Goal: Task Accomplishment & Management: Manage account settings

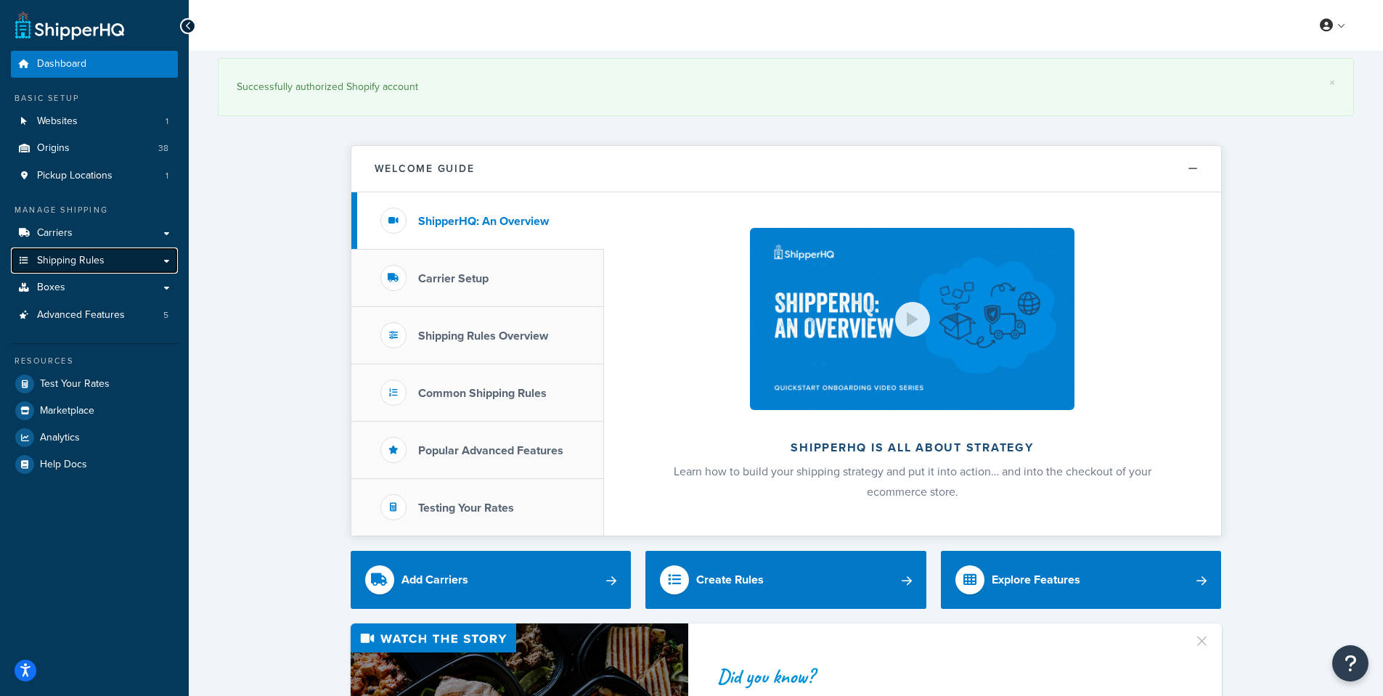
click at [67, 264] on span "Shipping Rules" at bounding box center [71, 261] width 68 height 12
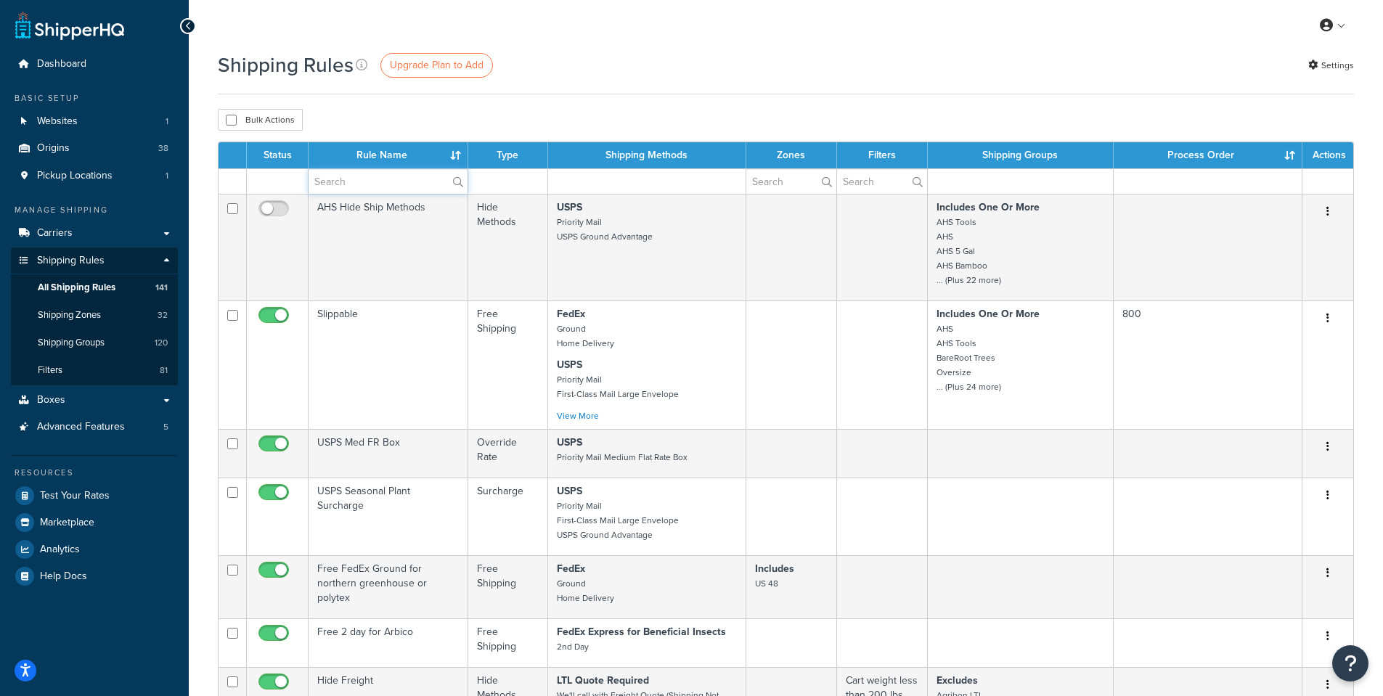
click at [371, 180] on input "text" at bounding box center [388, 181] width 159 height 25
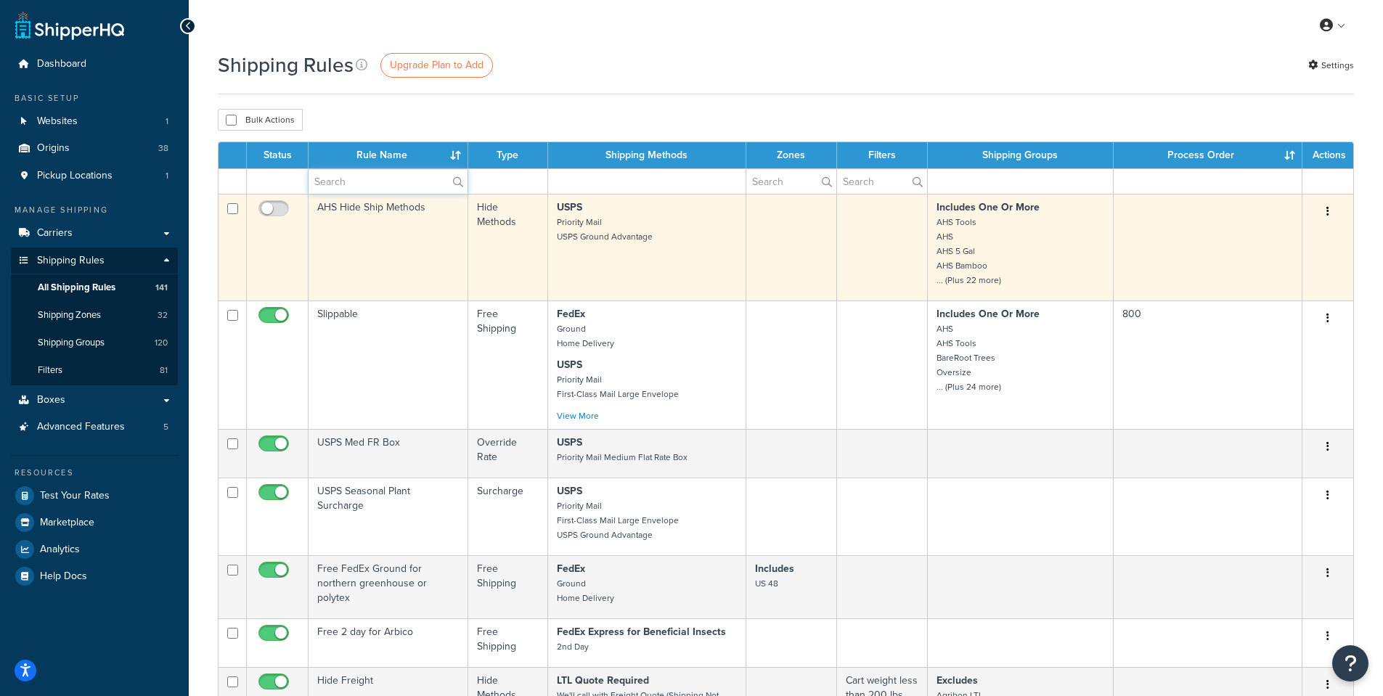
type input "NA9"
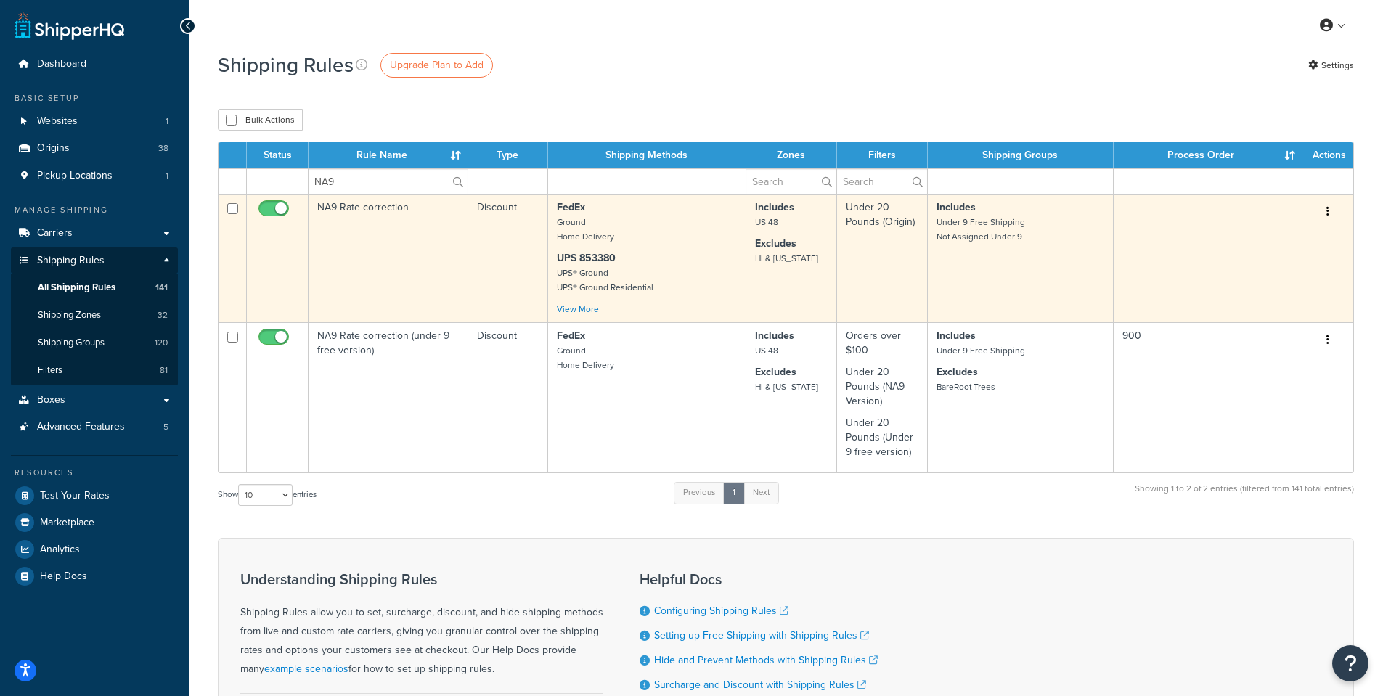
click at [357, 207] on td "NA9 Rate correction" at bounding box center [389, 258] width 160 height 129
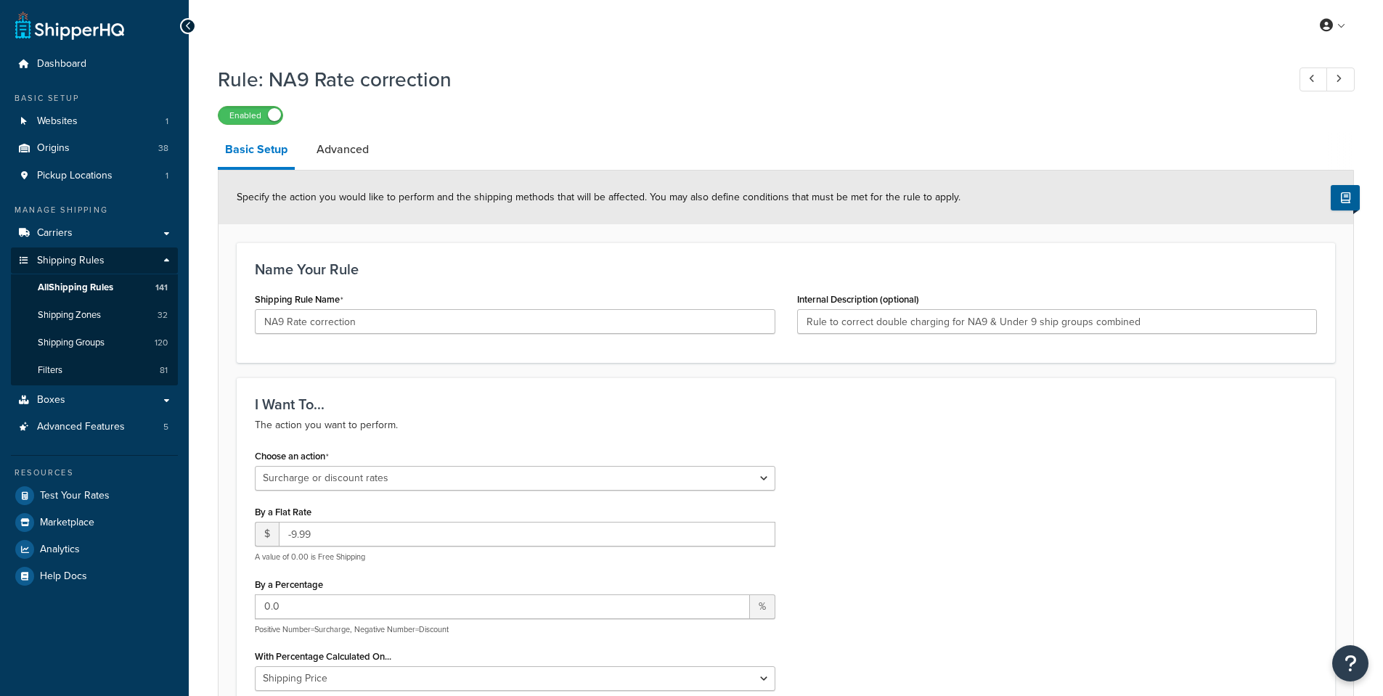
select select "SURCHARGE"
select select "SHIPPING_GROUP"
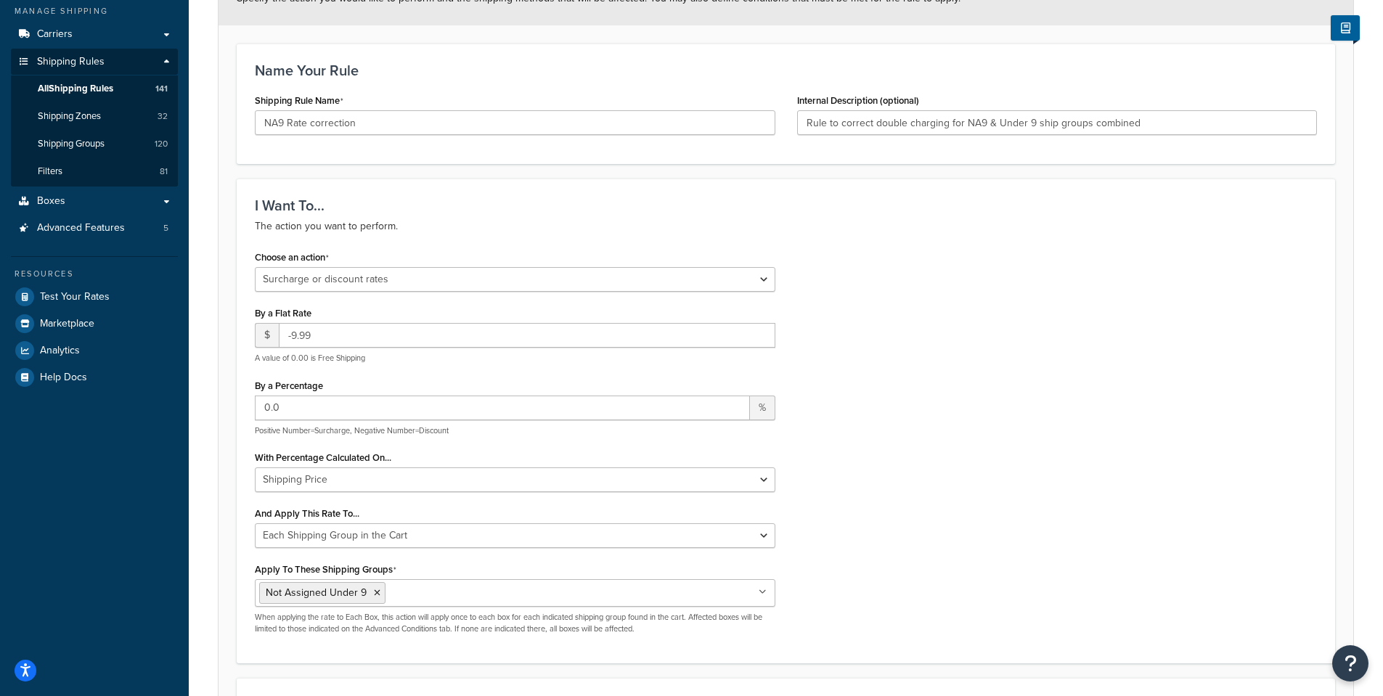
scroll to position [218, 0]
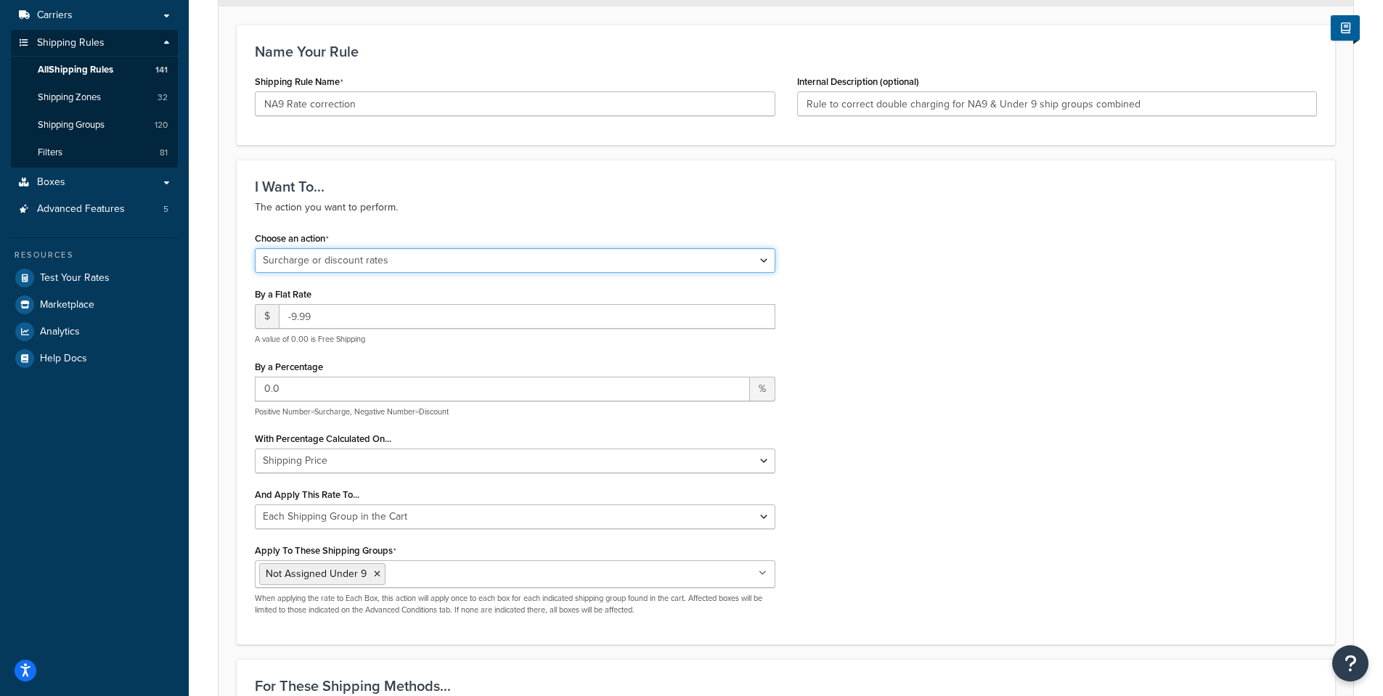
click at [420, 258] on select "Choose an action Override Rates Surcharge or discount rates Hide a shipping met…" at bounding box center [515, 260] width 521 height 25
click at [507, 215] on p "The action you want to perform." at bounding box center [786, 207] width 1062 height 17
click at [322, 391] on input "0.0" at bounding box center [502, 389] width 495 height 25
click at [341, 319] on input "-9.99" at bounding box center [527, 316] width 497 height 25
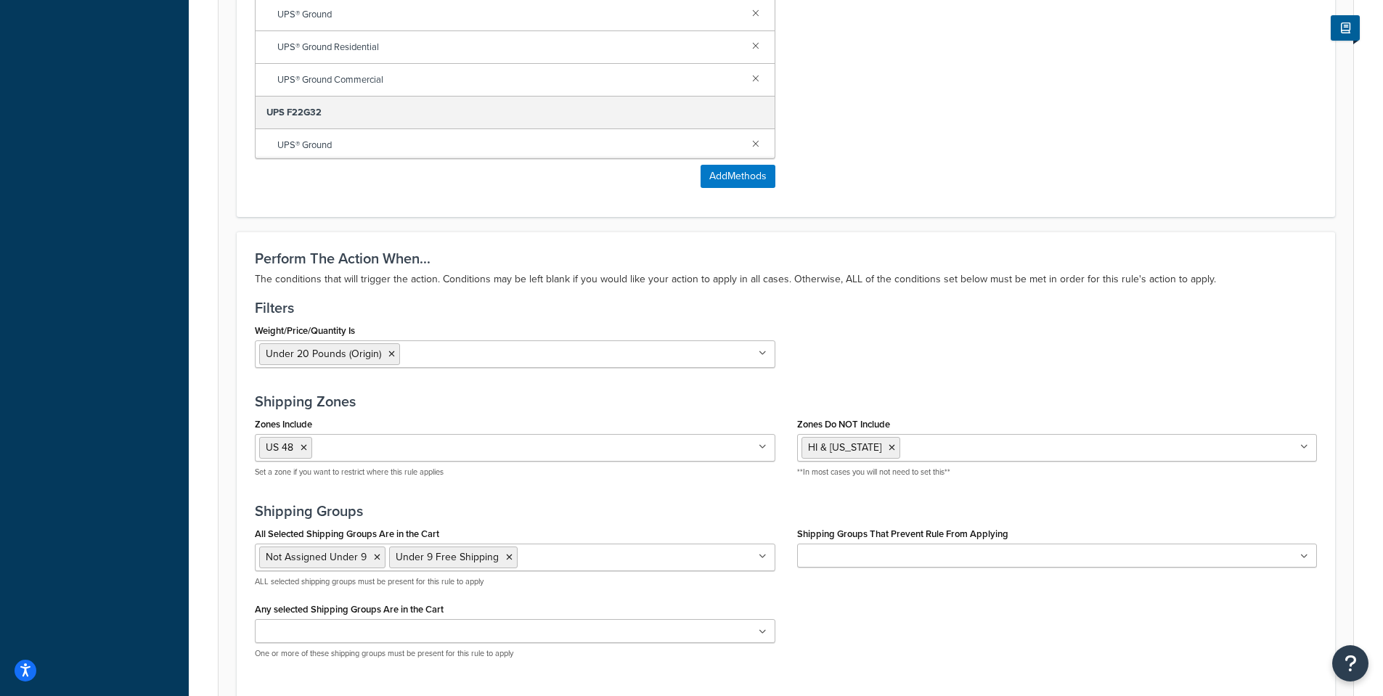
scroll to position [1162, 0]
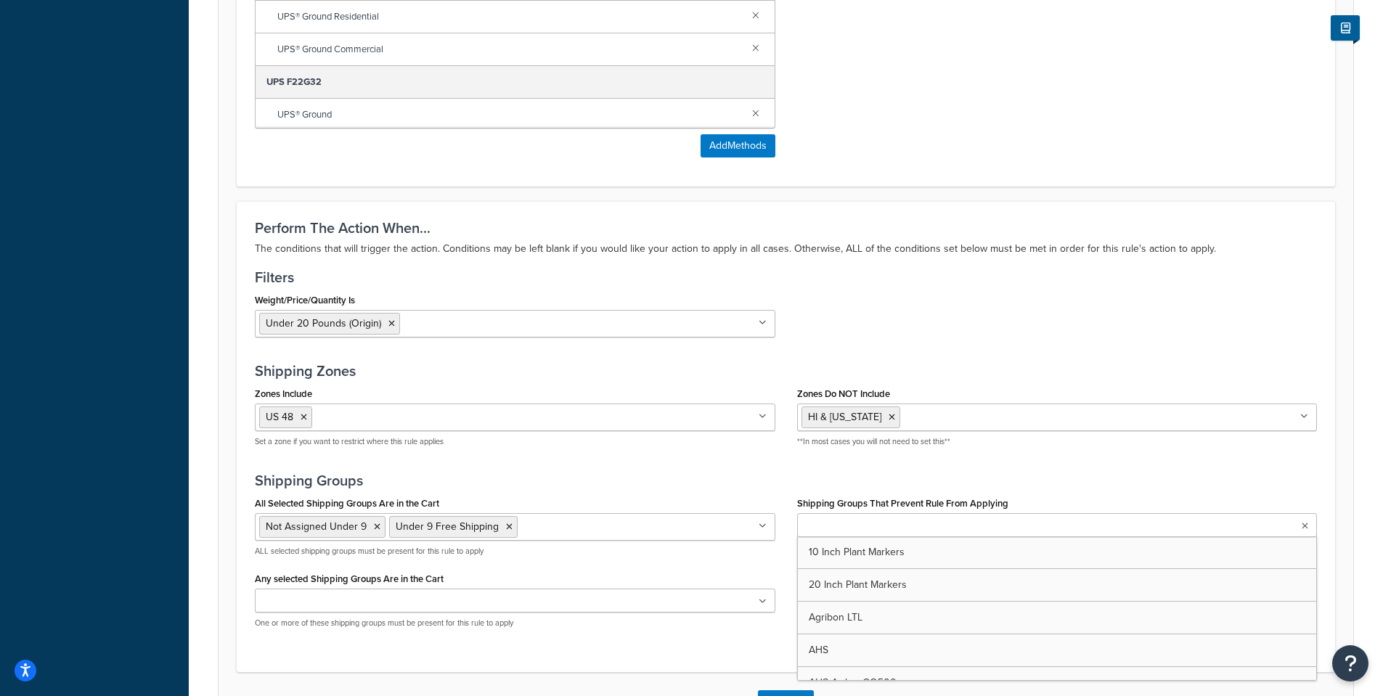
click at [1310, 529] on ul at bounding box center [1057, 525] width 521 height 24
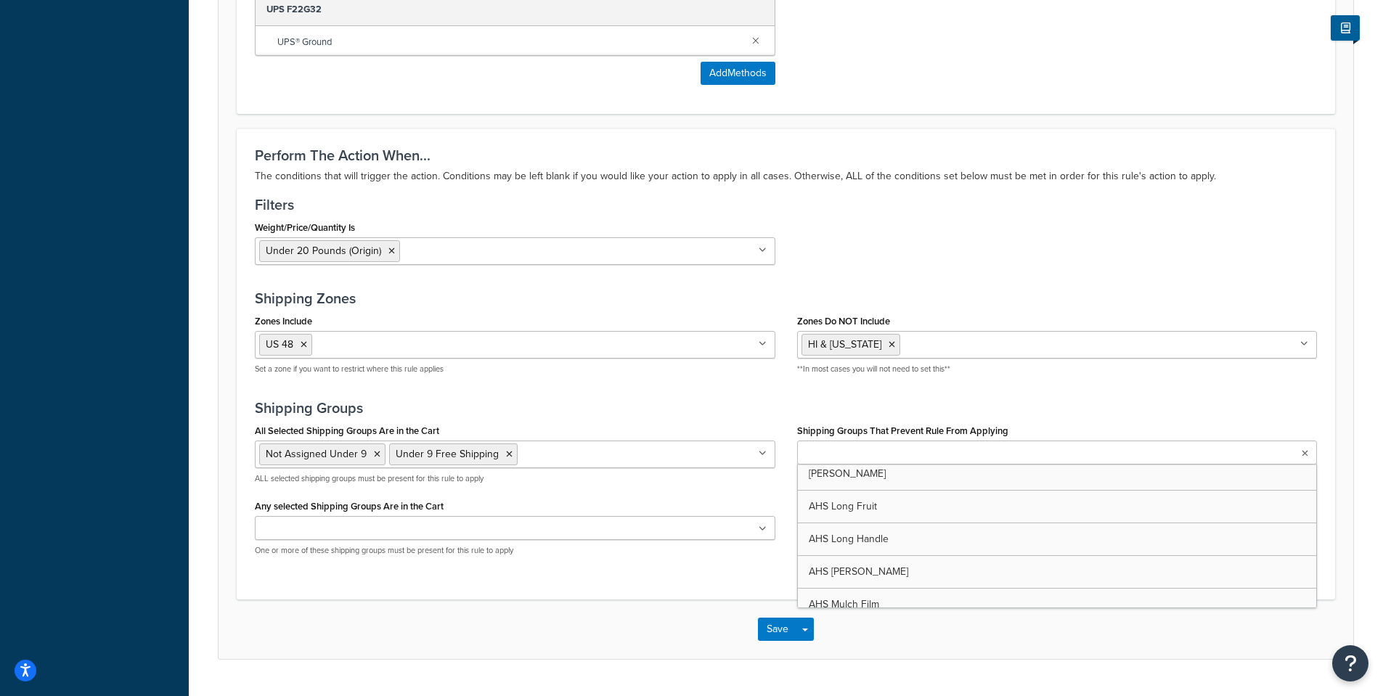
scroll to position [653, 0]
click at [1133, 412] on h3 "Shipping Groups" at bounding box center [786, 408] width 1062 height 16
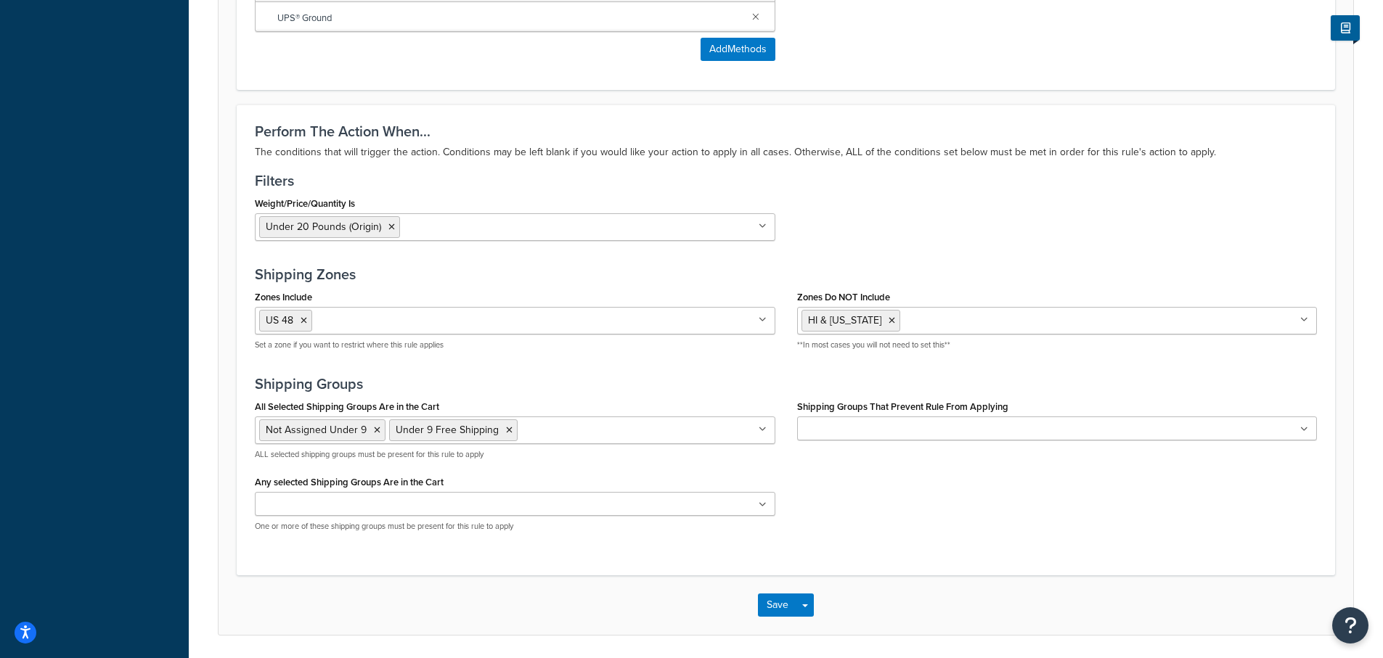
scroll to position [1307, 0]
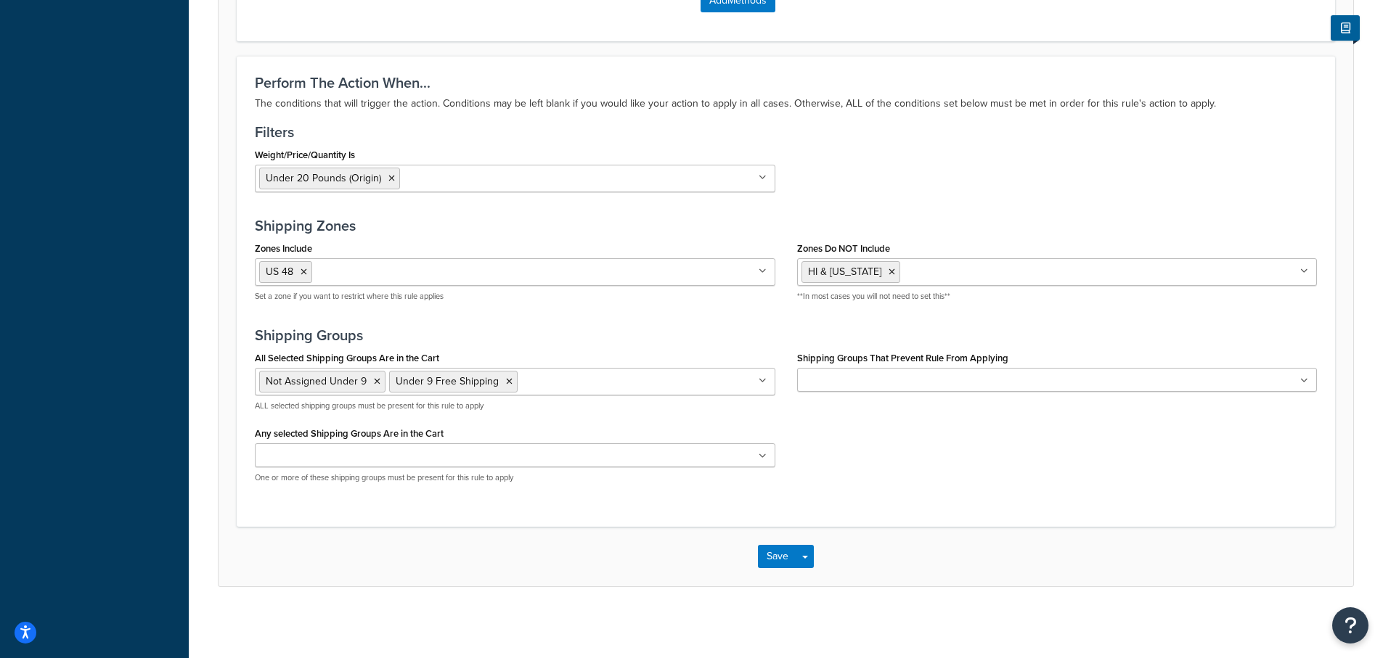
click at [896, 383] on input "Shipping Groups That Prevent Rule From Applying" at bounding box center [866, 381] width 129 height 16
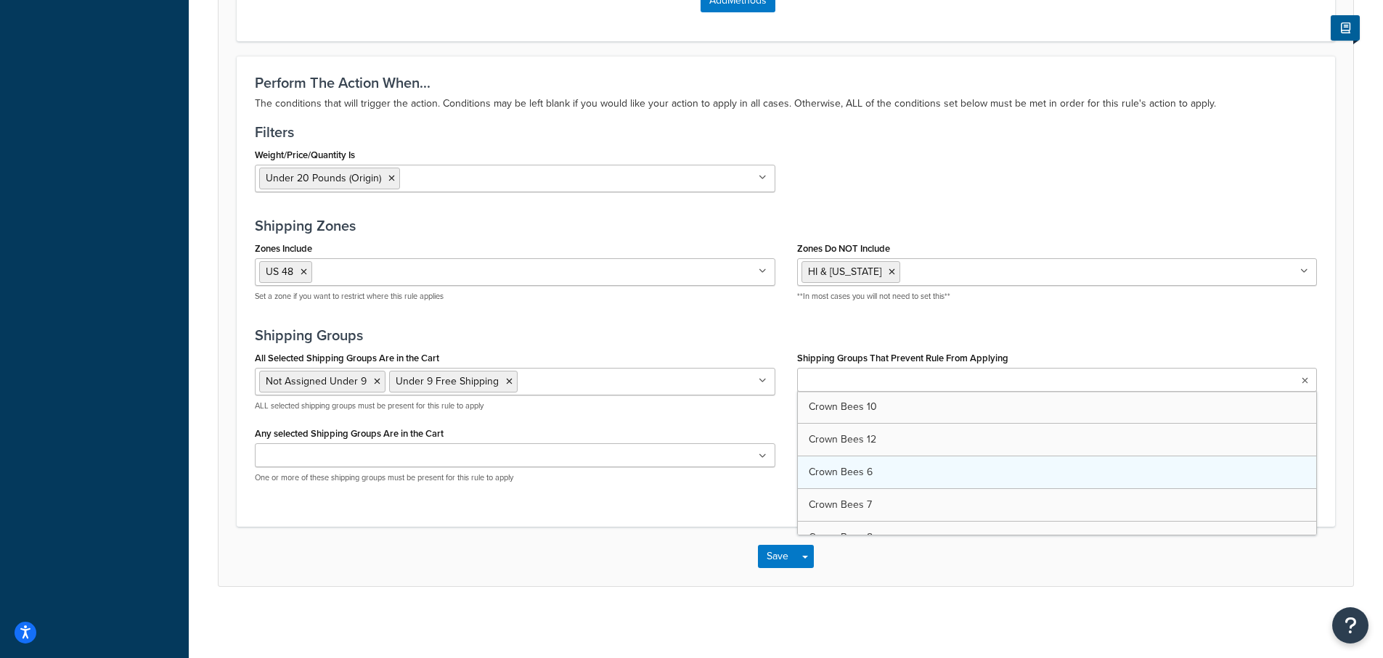
scroll to position [1452, 0]
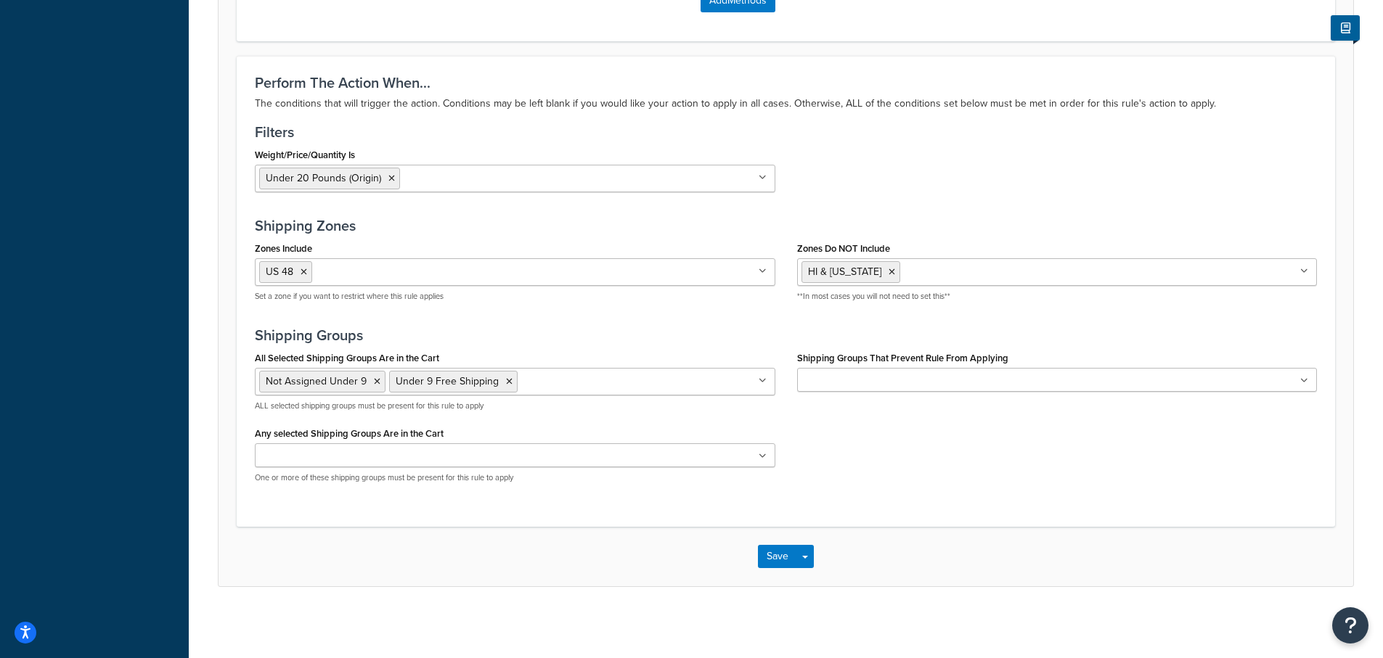
click at [552, 552] on div "Save Save Dropdown Save and Edit Save and Duplicate Save and Create New" at bounding box center [786, 557] width 1135 height 60
click at [925, 383] on ul at bounding box center [1057, 380] width 521 height 24
click at [863, 340] on h3 "Shipping Groups" at bounding box center [786, 335] width 1062 height 16
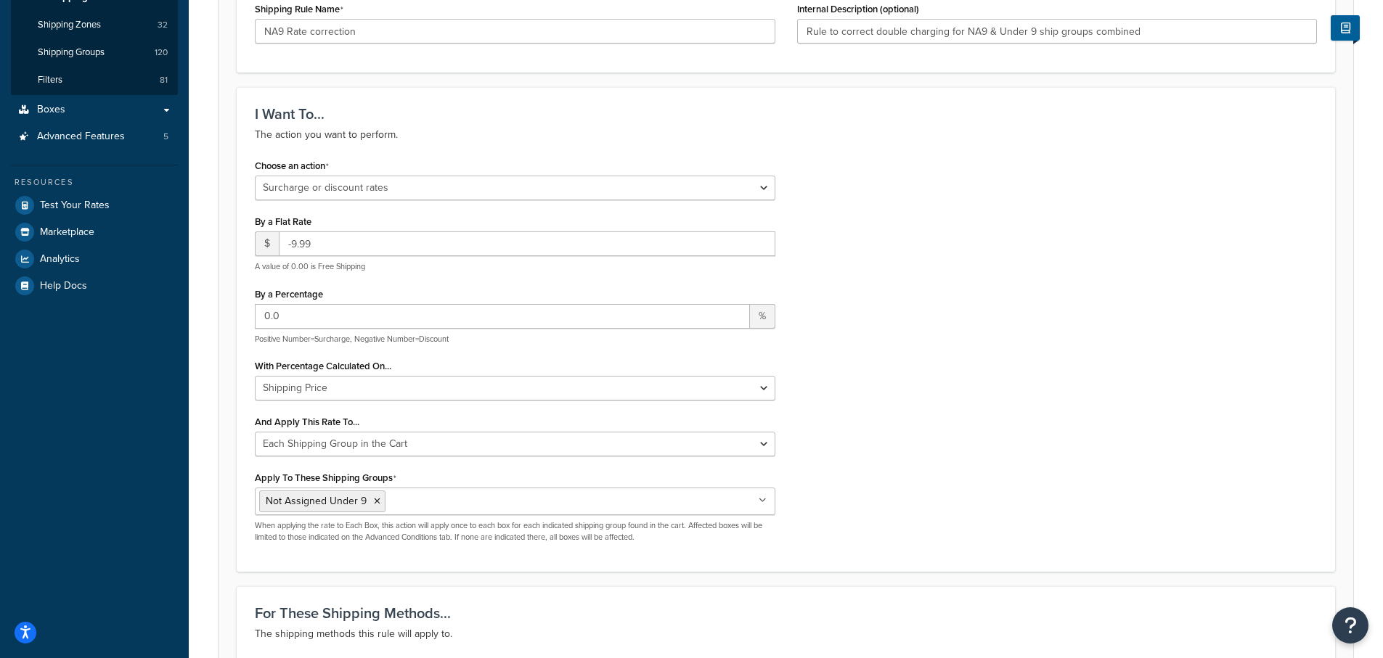
scroll to position [218, 0]
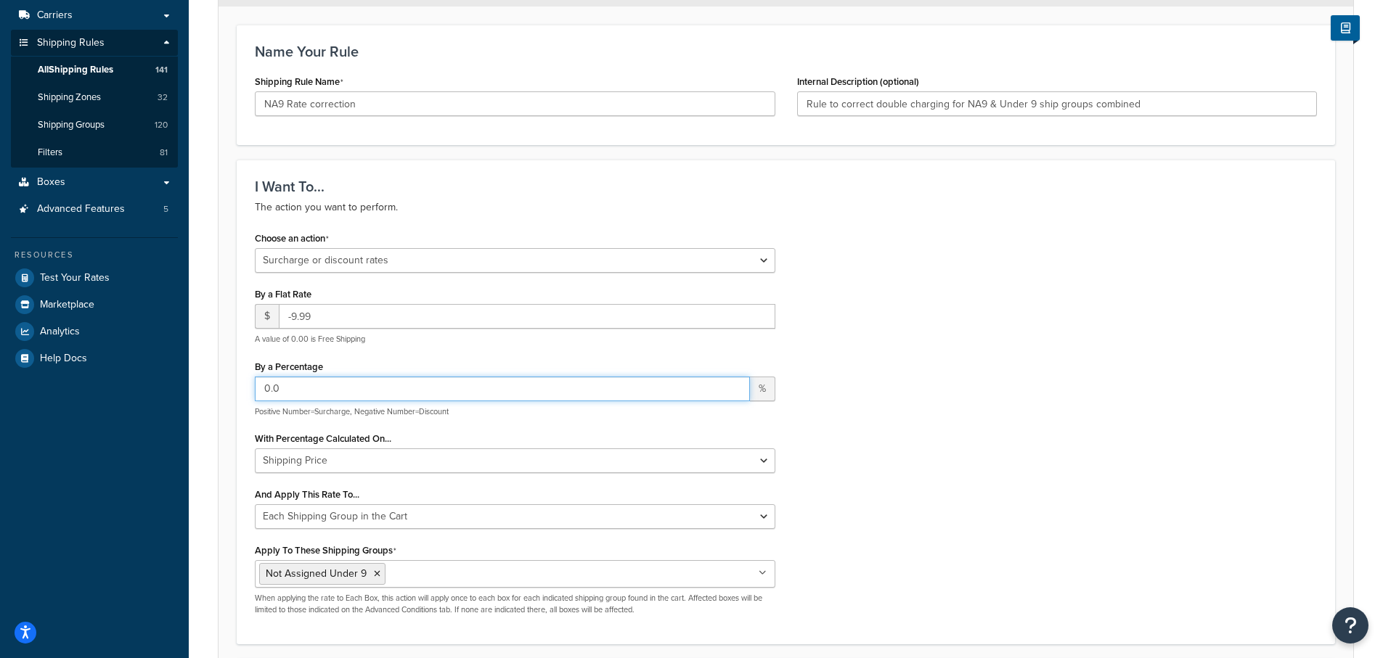
drag, startPoint x: 290, startPoint y: 391, endPoint x: 212, endPoint y: 381, distance: 78.3
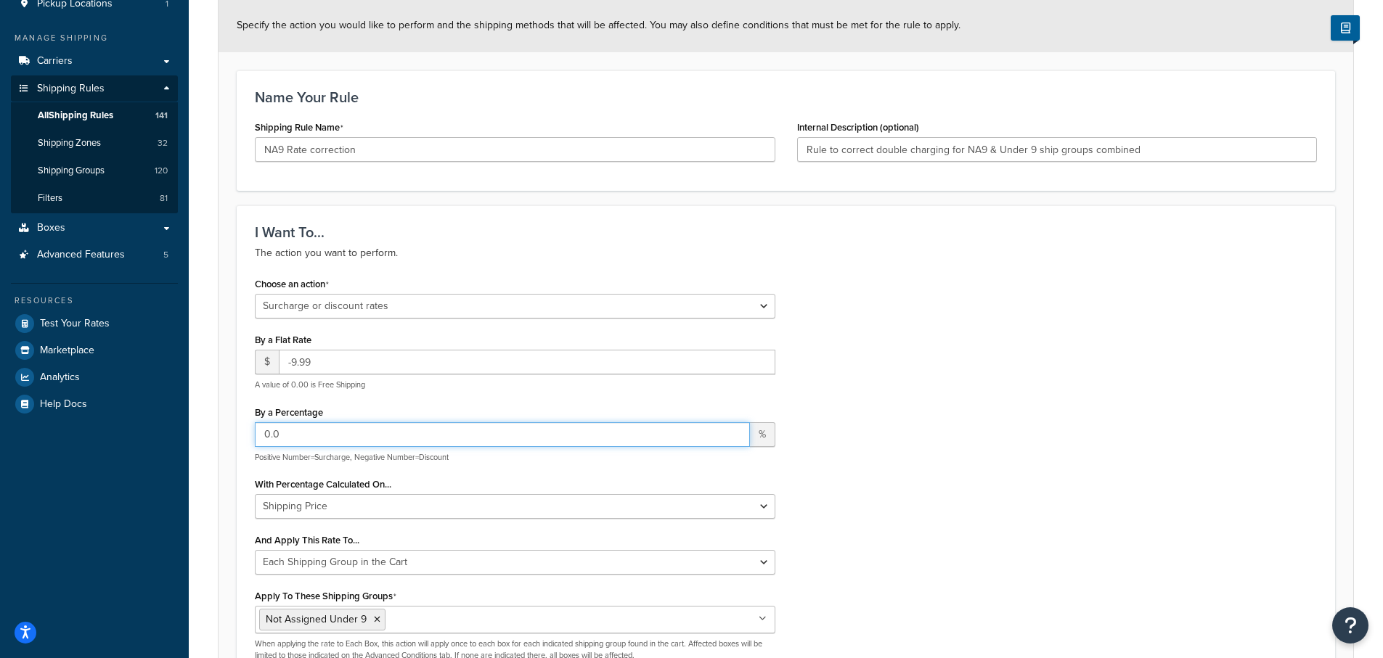
scroll to position [145, 0]
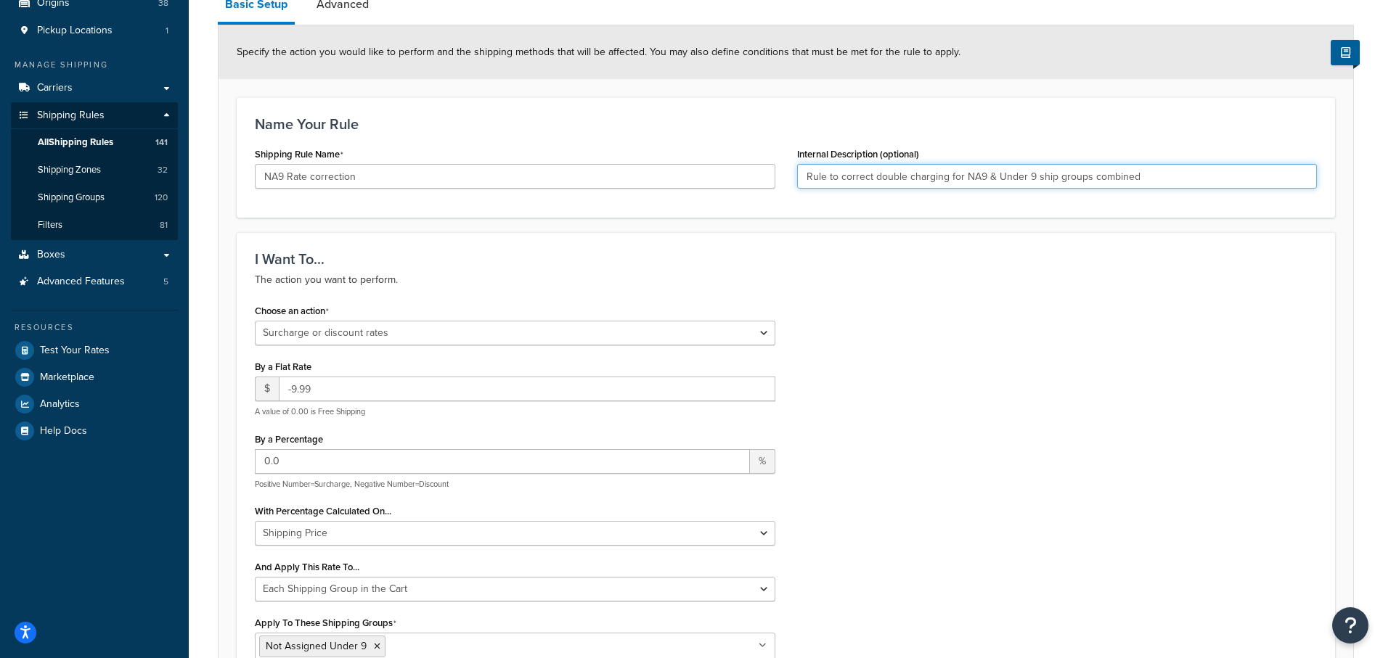
drag, startPoint x: 877, startPoint y: 179, endPoint x: 925, endPoint y: 187, distance: 48.7
click at [946, 187] on input "Rule to correct double charging for NA9 & Under 9 ship groups combined" at bounding box center [1057, 176] width 521 height 25
click at [873, 176] on input "Rule to correct double charging for NA9 & Under 9 ship groups combined" at bounding box center [1057, 176] width 521 height 25
drag, startPoint x: 874, startPoint y: 178, endPoint x: 934, endPoint y: 182, distance: 60.4
click at [934, 182] on input "Rule to correct double charging for NA9 & Under 9 ship groups combined" at bounding box center [1057, 176] width 521 height 25
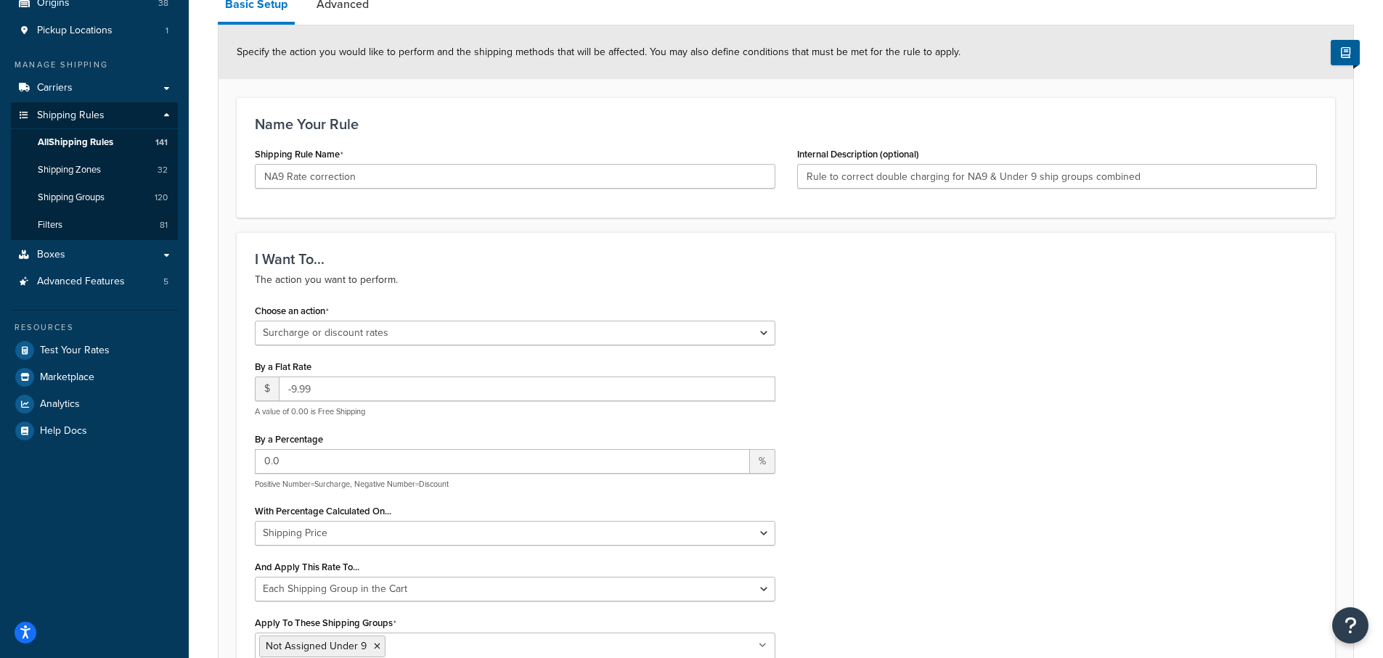
click at [886, 251] on div "I Want To... The action you want to perform. Choose an action Choose an action …" at bounding box center [786, 474] width 1098 height 485
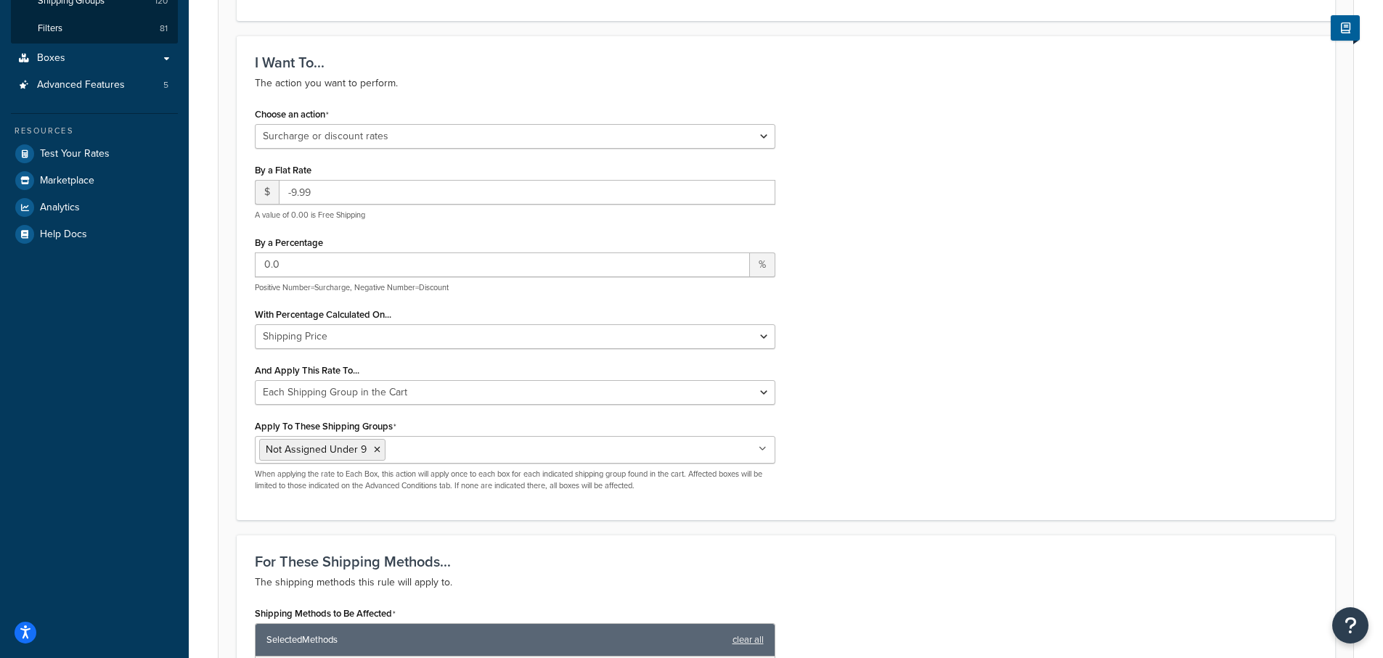
scroll to position [436, 0]
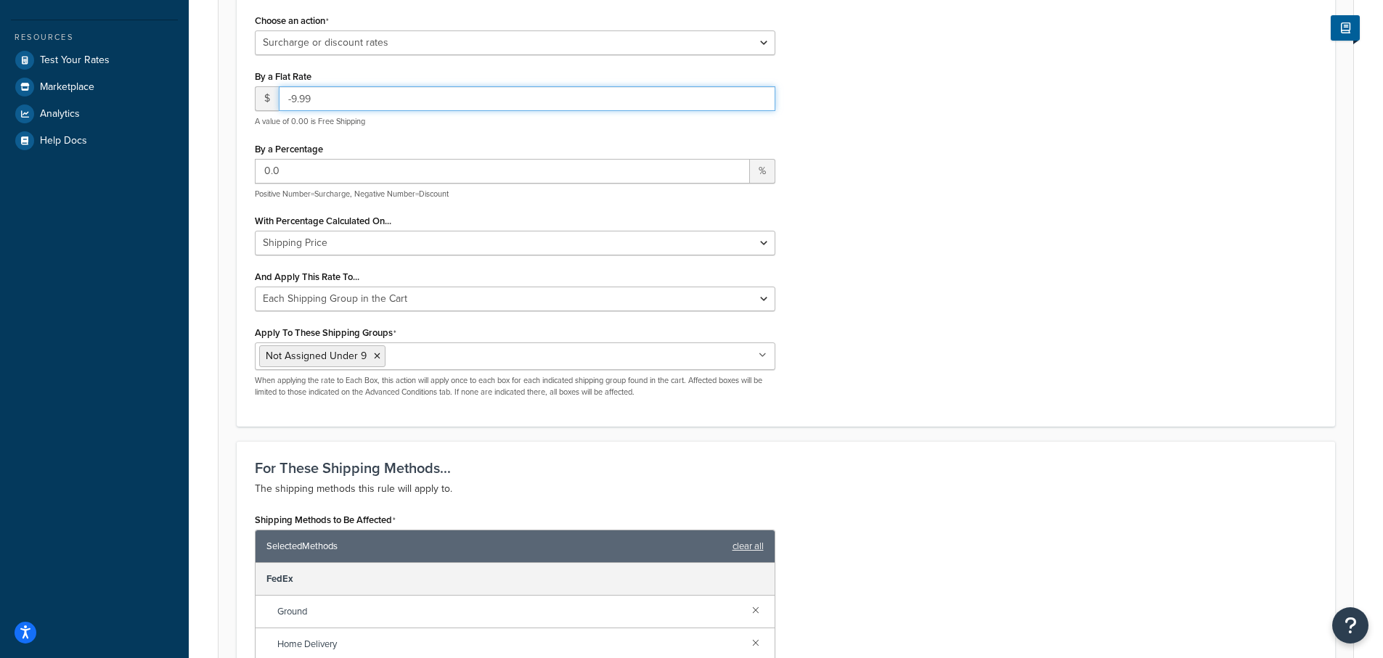
drag, startPoint x: 318, startPoint y: 95, endPoint x: 241, endPoint y: 93, distance: 77.0
click at [241, 93] on div "I Want To... The action you want to perform. Choose an action Choose an action …" at bounding box center [786, 184] width 1098 height 485
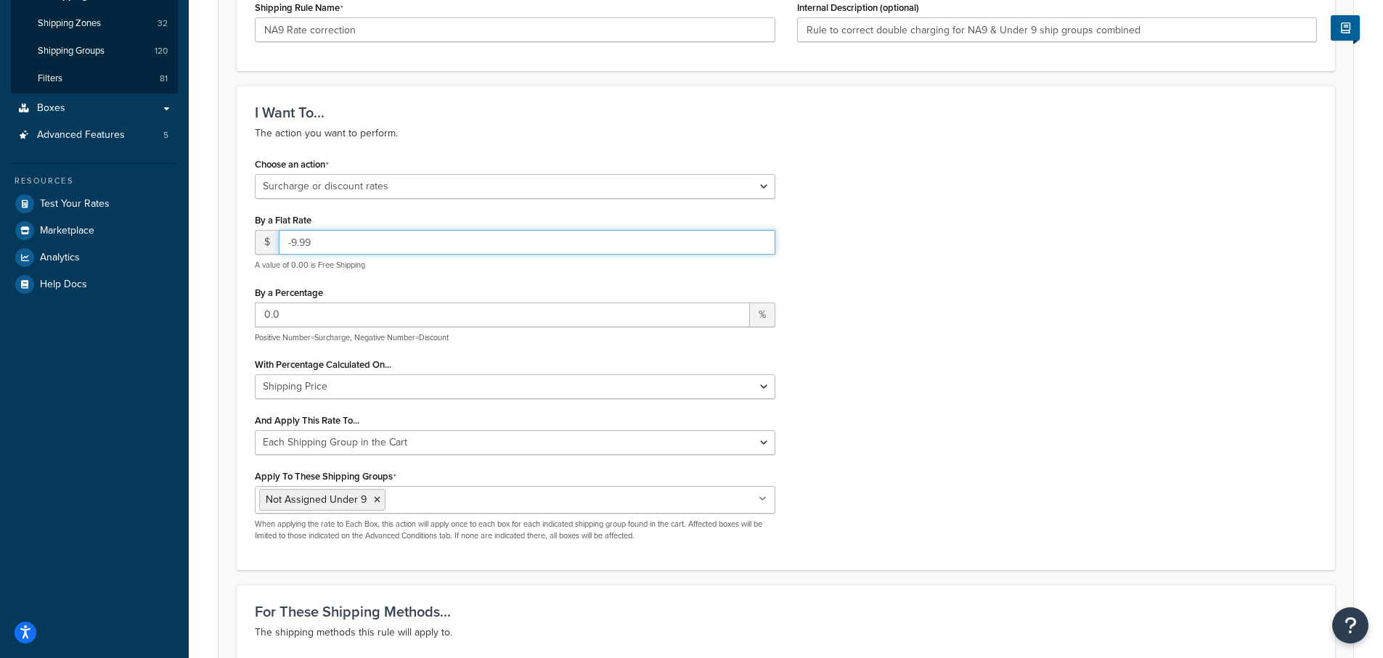
scroll to position [290, 0]
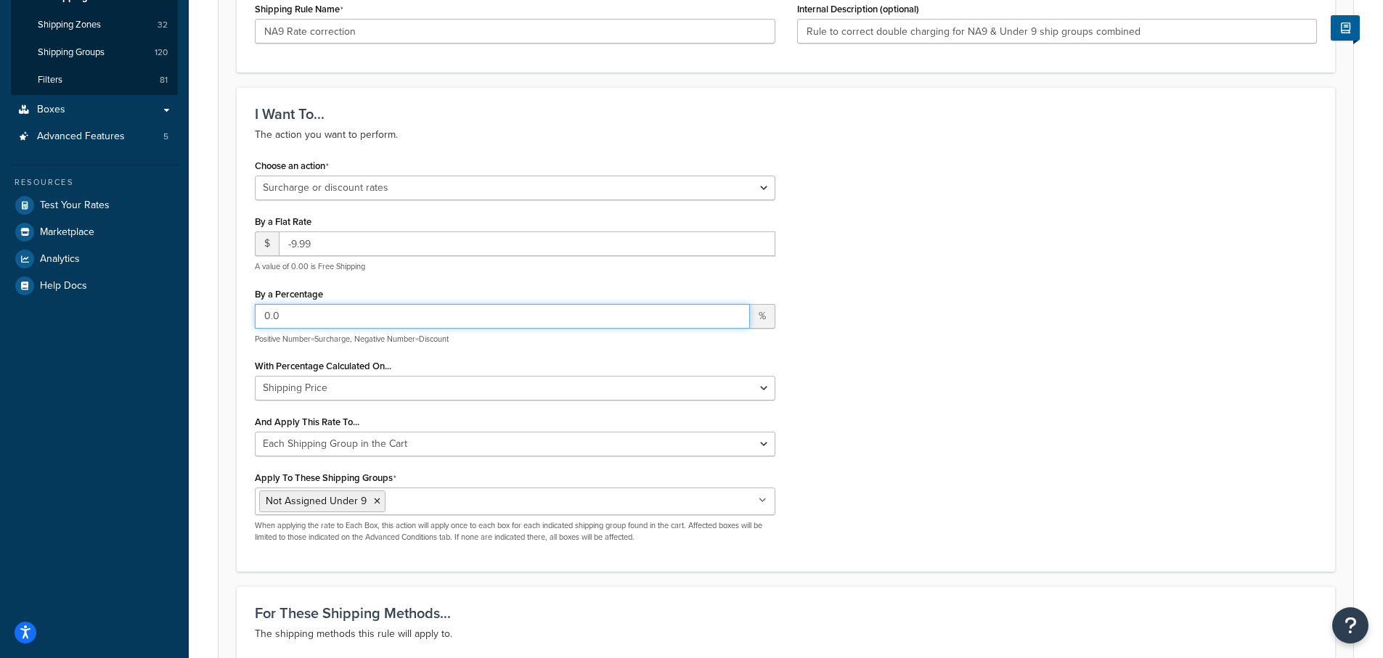
drag, startPoint x: 294, startPoint y: 321, endPoint x: 240, endPoint y: 303, distance: 57.4
click at [245, 311] on div "Choose an action Choose an action Override Rates Surcharge or discount rates Hi…" at bounding box center [515, 354] width 542 height 399
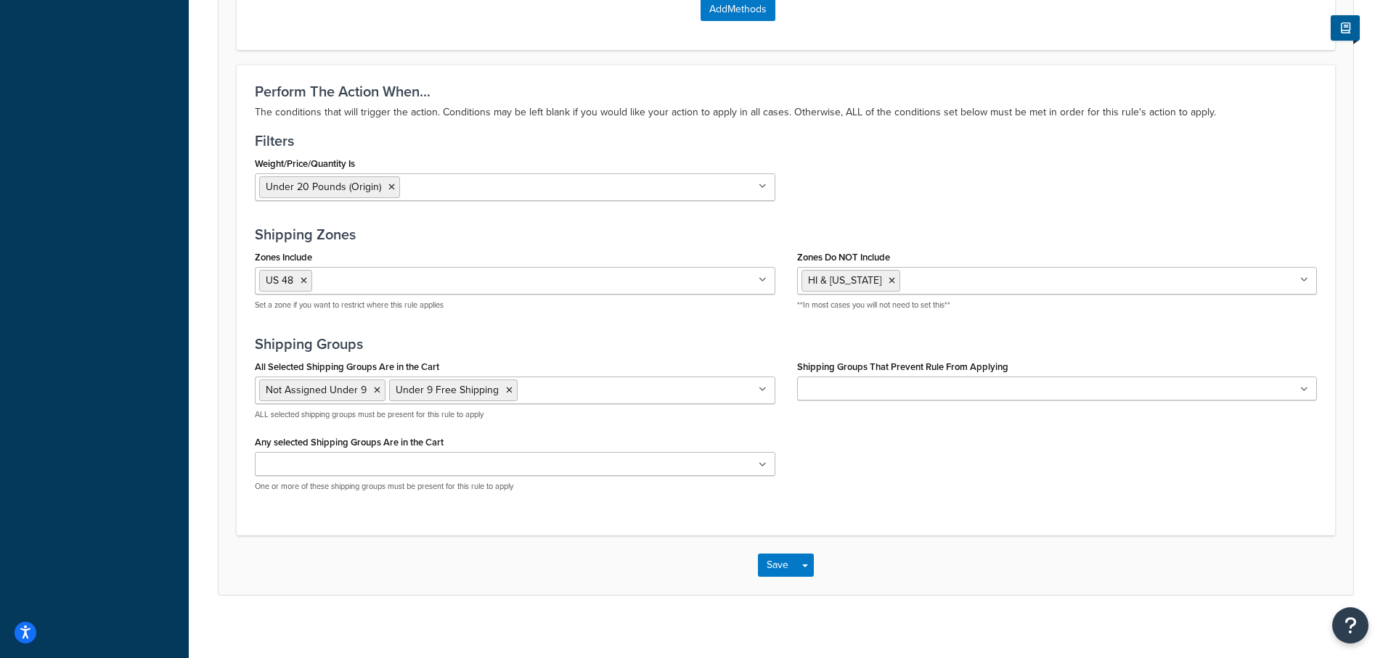
scroll to position [1309, 0]
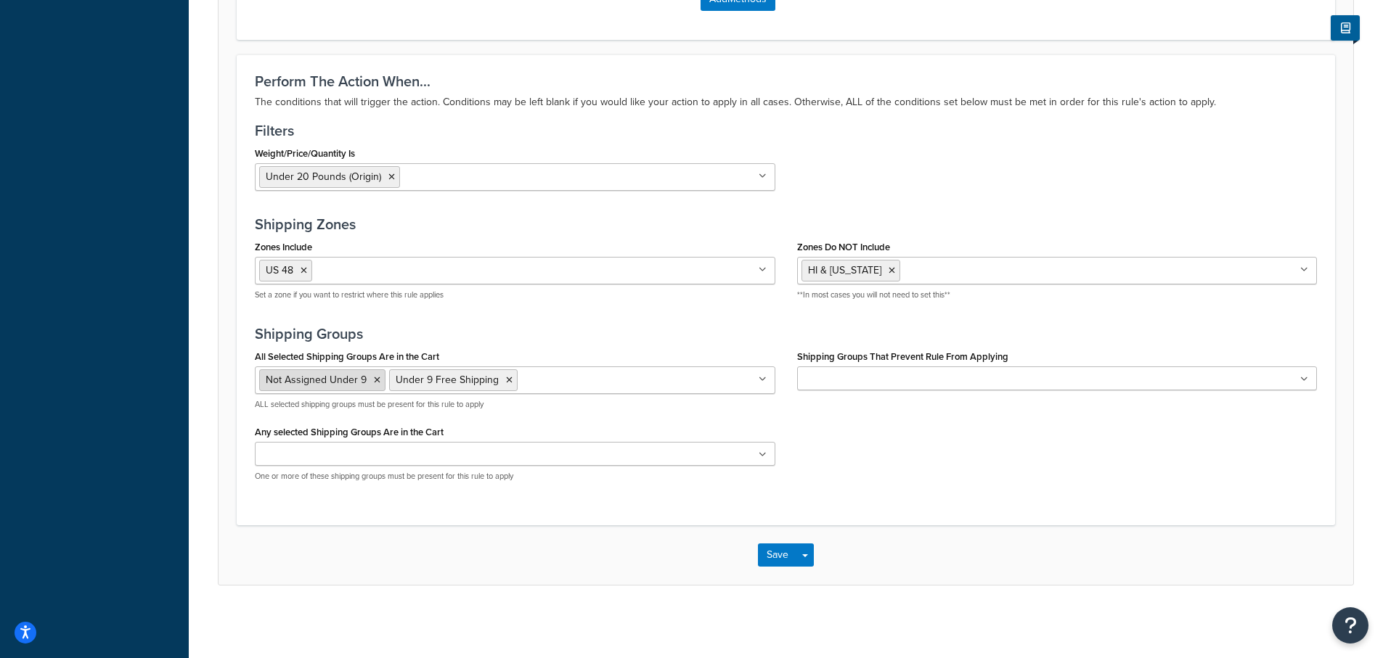
drag, startPoint x: 327, startPoint y: 378, endPoint x: 271, endPoint y: 386, distance: 57.2
click at [271, 386] on span "Not Assigned Under 9" at bounding box center [316, 379] width 101 height 15
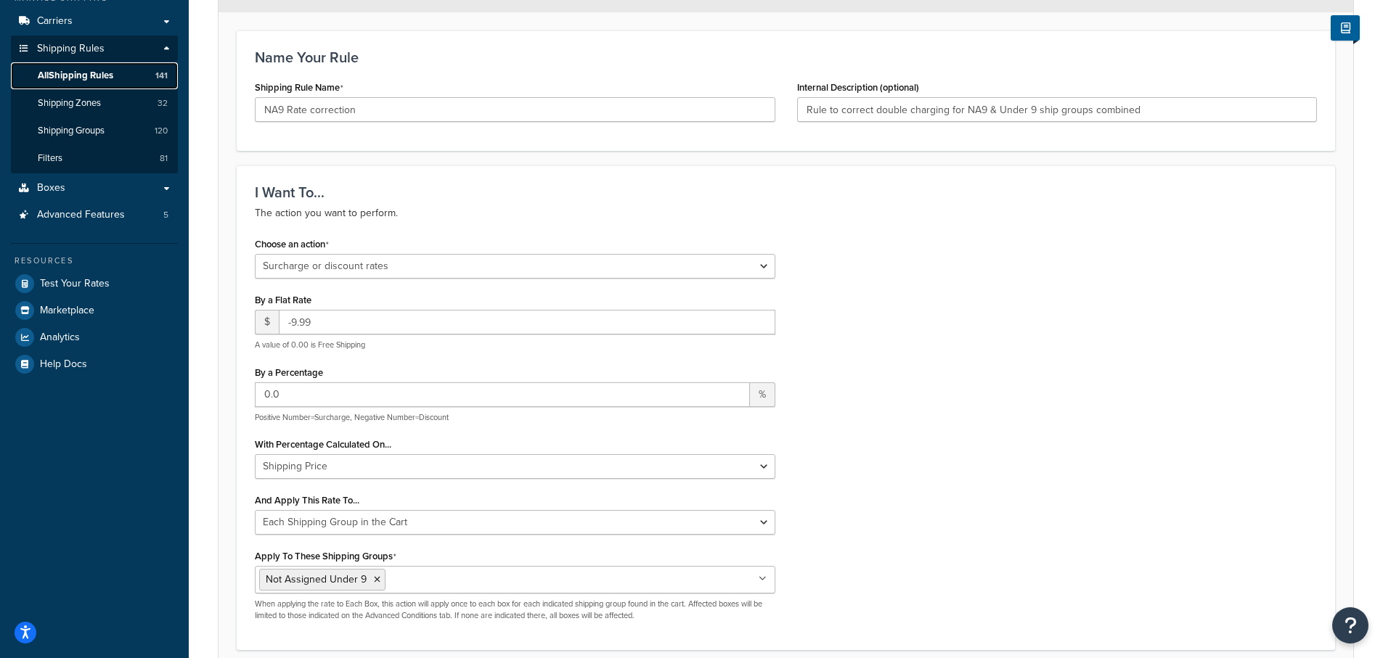
scroll to position [290, 0]
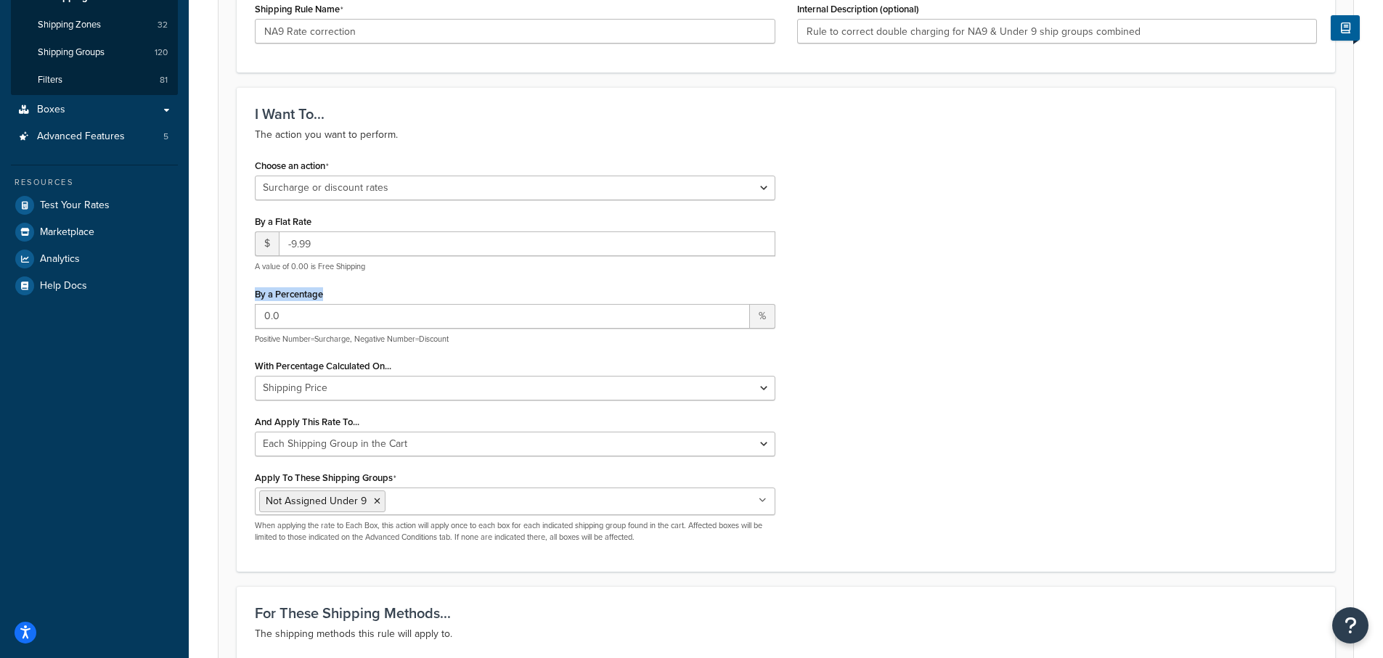
drag, startPoint x: 342, startPoint y: 295, endPoint x: 244, endPoint y: 295, distance: 98.0
click at [244, 295] on div "Choose an action Choose an action Override Rates Surcharge or discount rates Hi…" at bounding box center [515, 354] width 542 height 399
click at [243, 325] on div "I Want To... The action you want to perform. Choose an action Choose an action …" at bounding box center [786, 329] width 1098 height 485
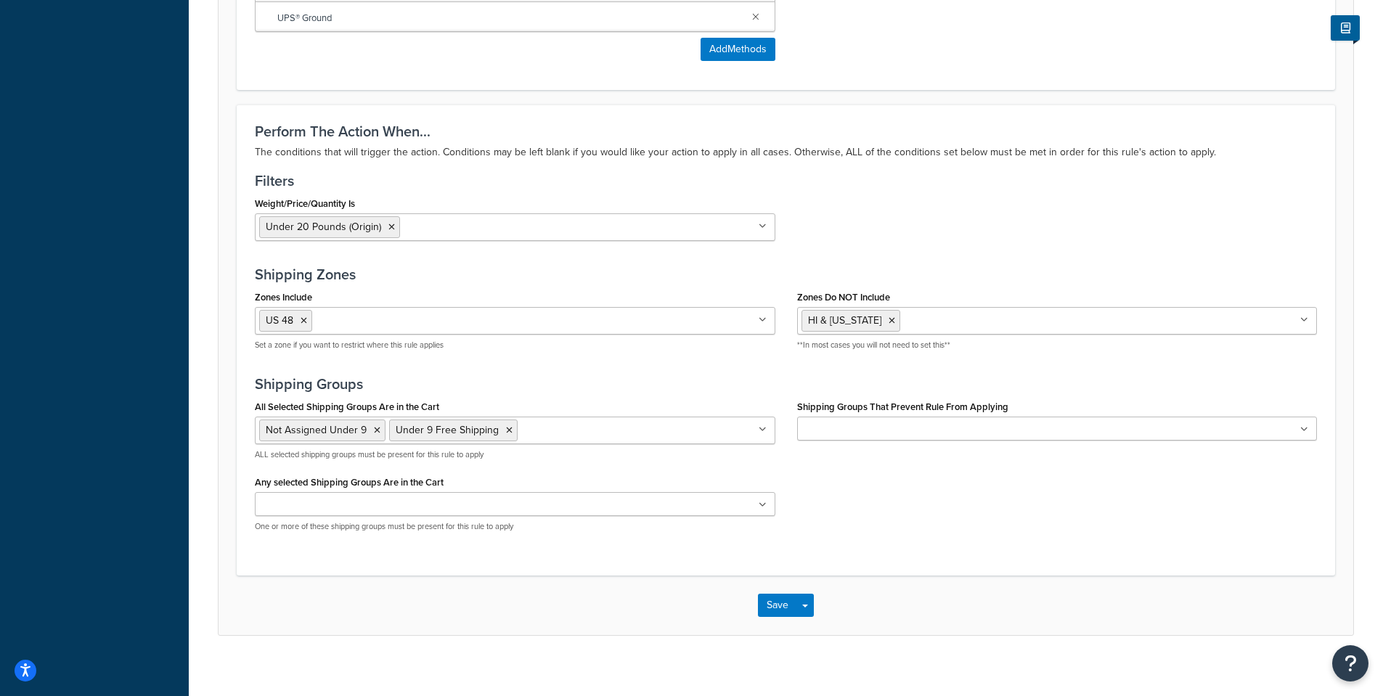
scroll to position [1271, 0]
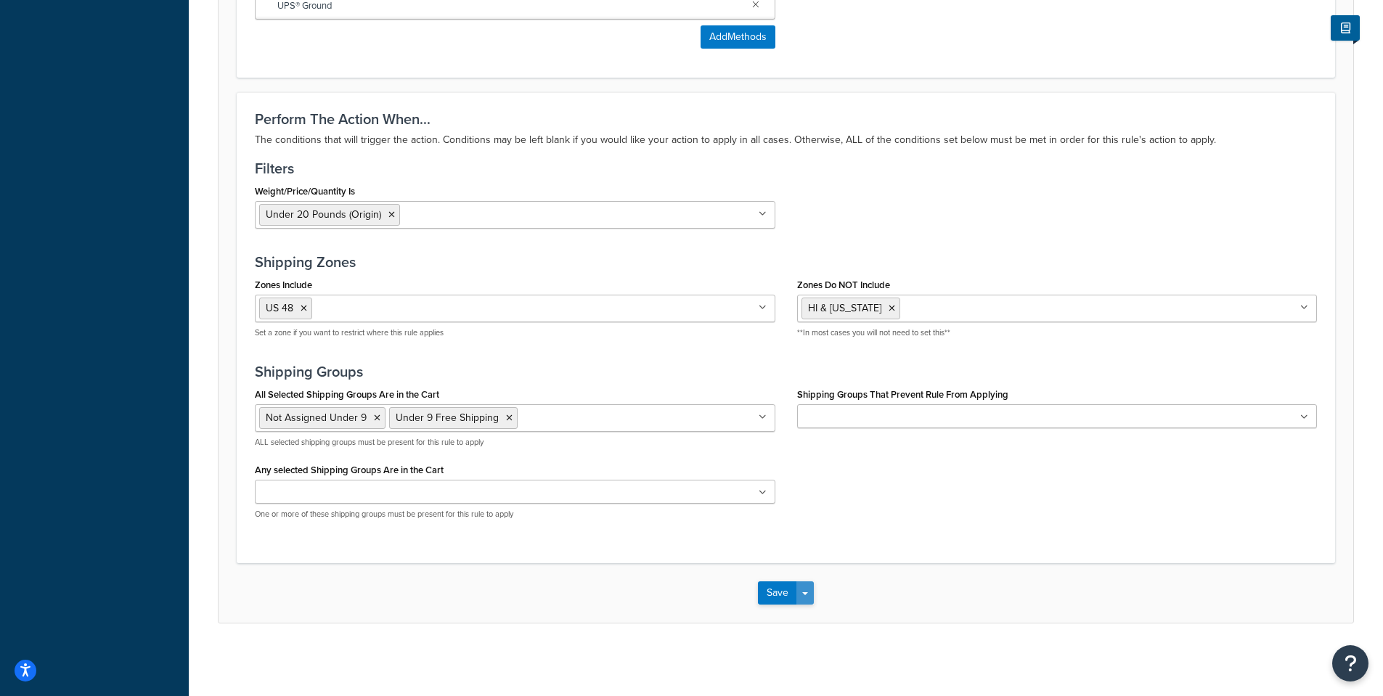
click at [805, 596] on button "Save Dropdown" at bounding box center [804, 593] width 17 height 23
click at [802, 647] on button "Save and Duplicate" at bounding box center [828, 650] width 140 height 30
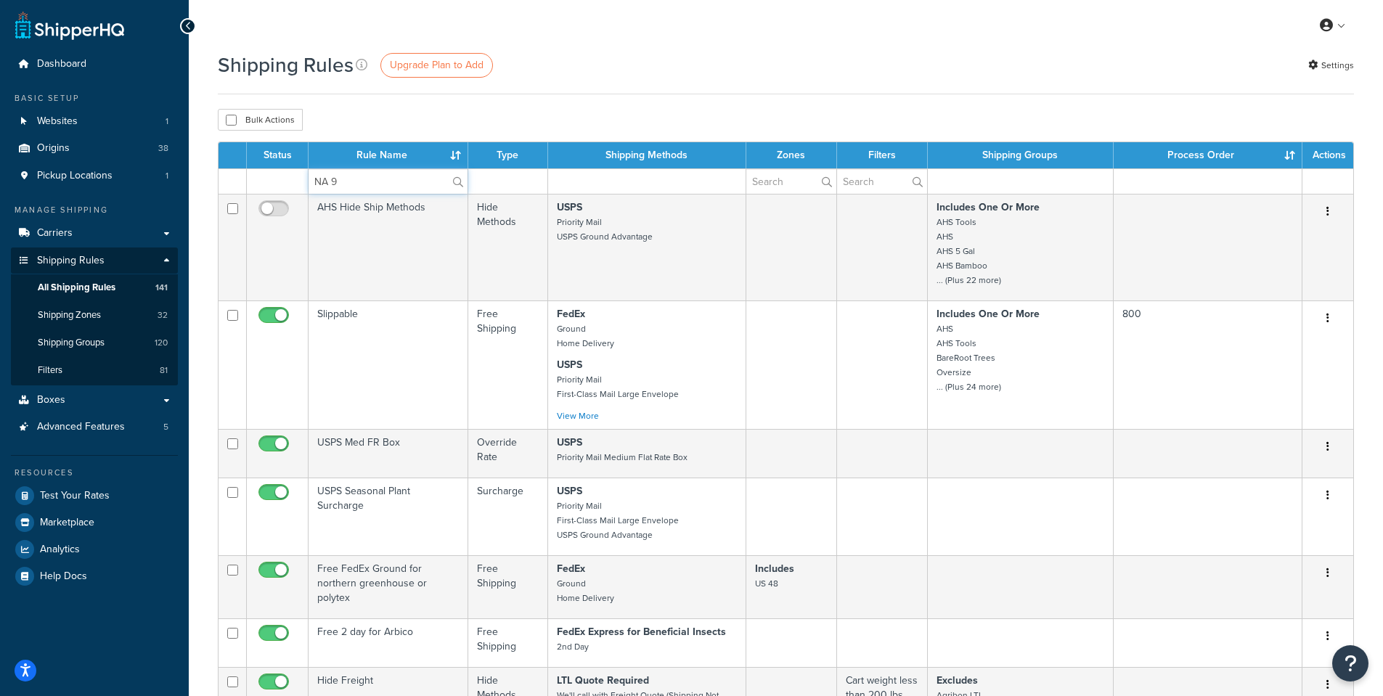
click at [362, 184] on input "NA 9" at bounding box center [388, 181] width 159 height 25
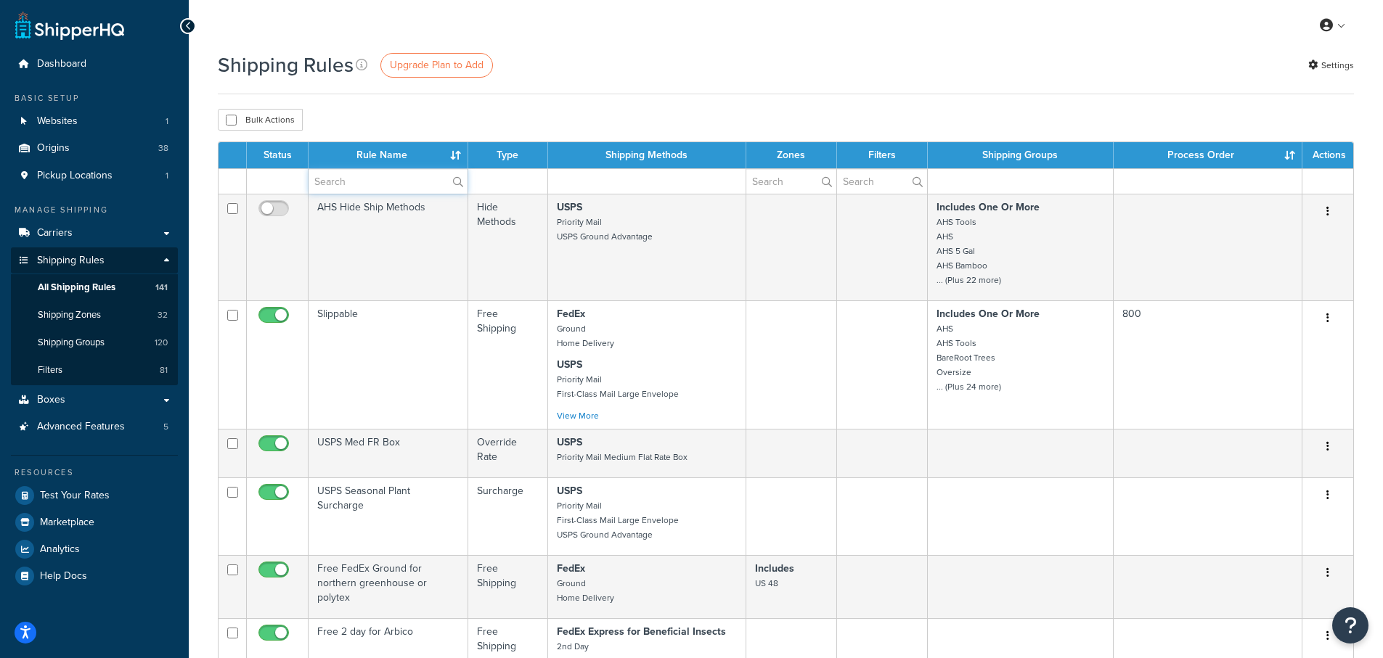
click at [386, 188] on input "text" at bounding box center [388, 181] width 159 height 25
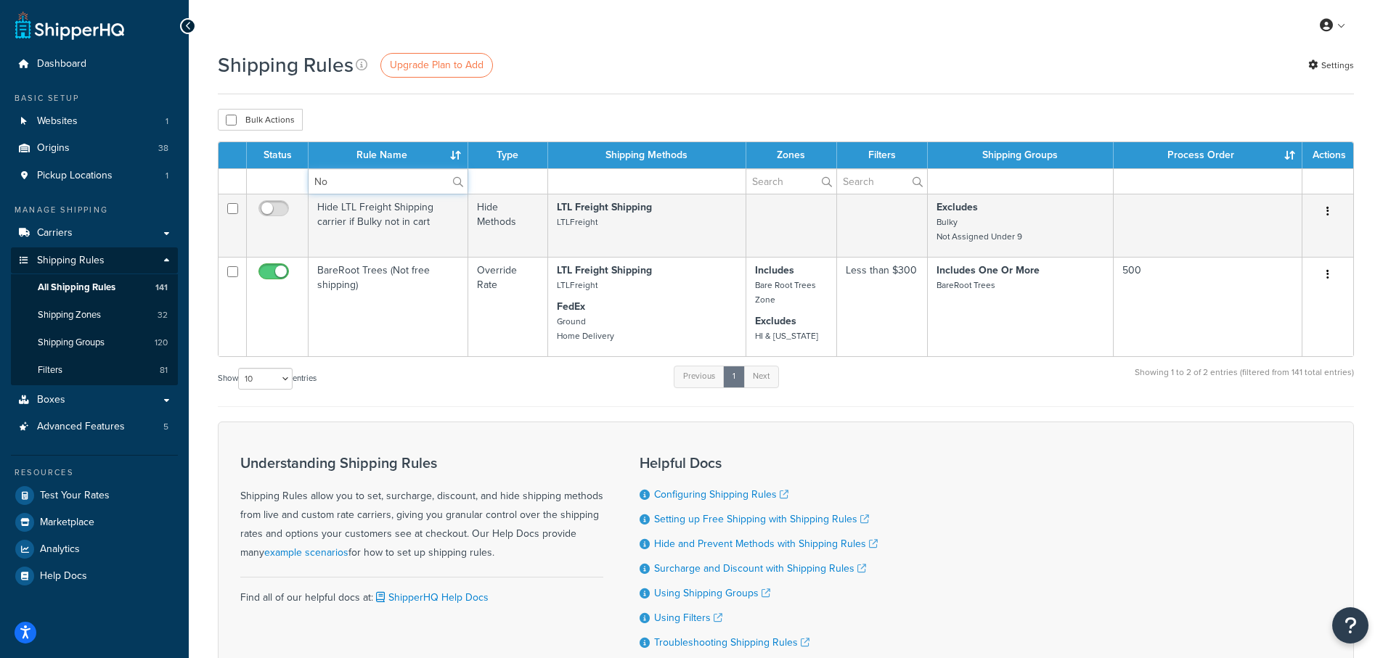
type input "N"
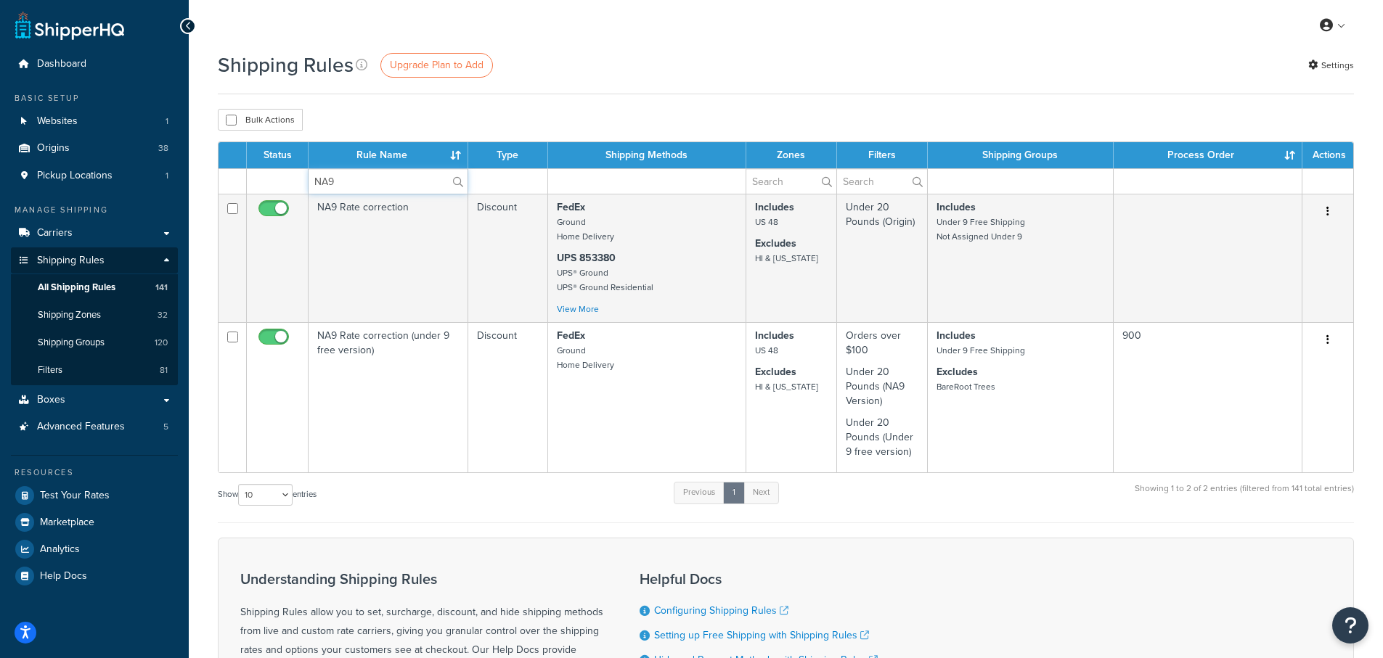
type input "NA9"
click at [651, 111] on div "Bulk Actions Duplicate [GEOGRAPHIC_DATA]" at bounding box center [786, 120] width 1136 height 22
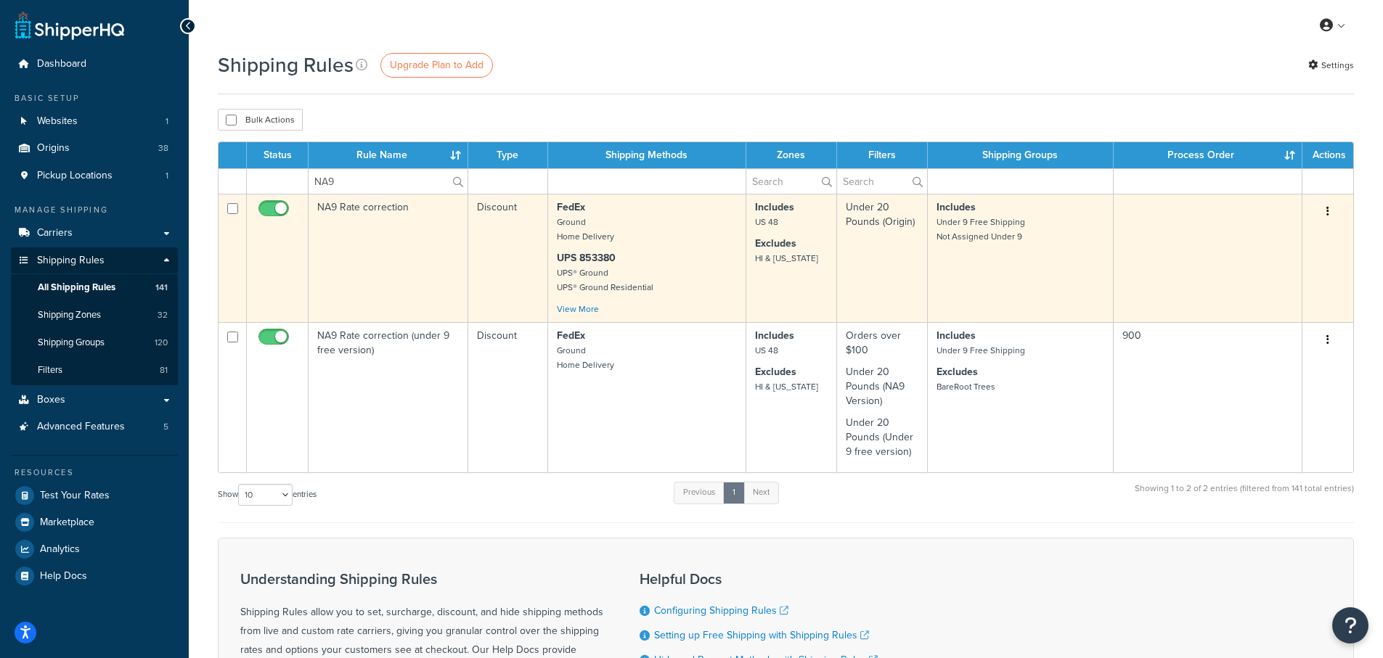
click at [347, 204] on td "NA9 Rate correction" at bounding box center [389, 258] width 160 height 129
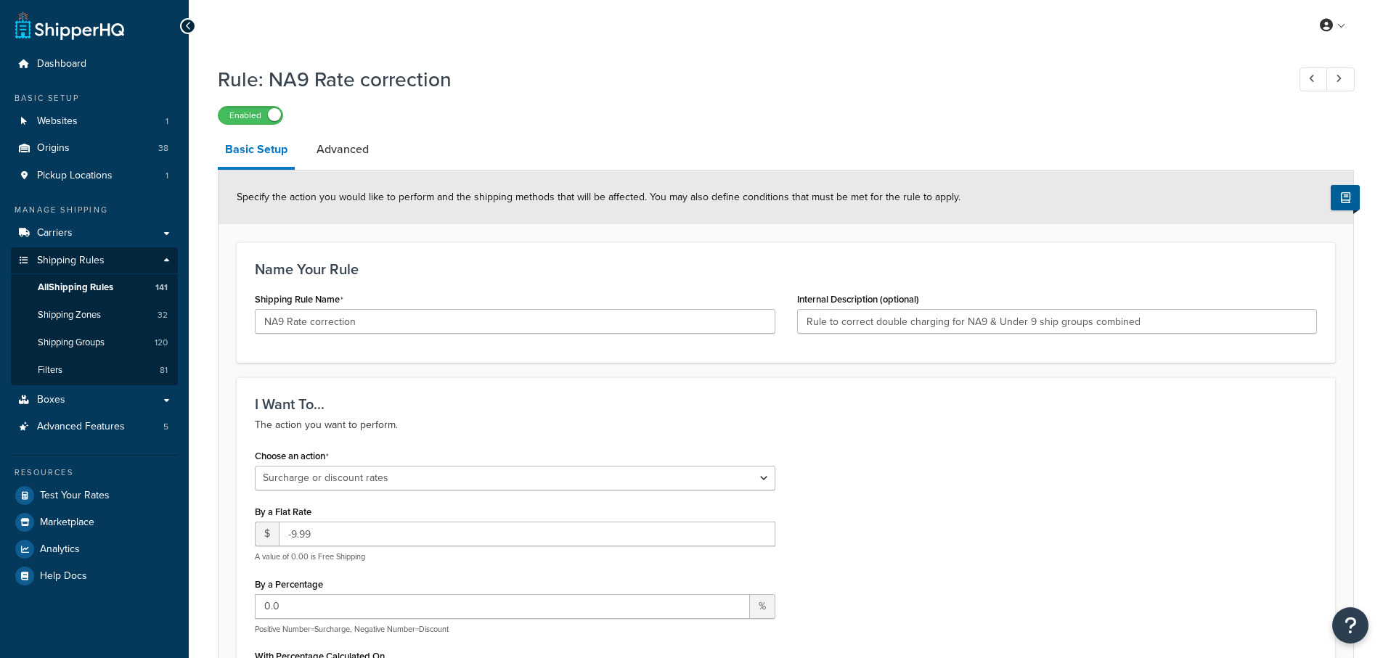
select select "SURCHARGE"
select select "SHIPPING_GROUP"
click at [343, 149] on link "Advanced" at bounding box center [342, 149] width 67 height 35
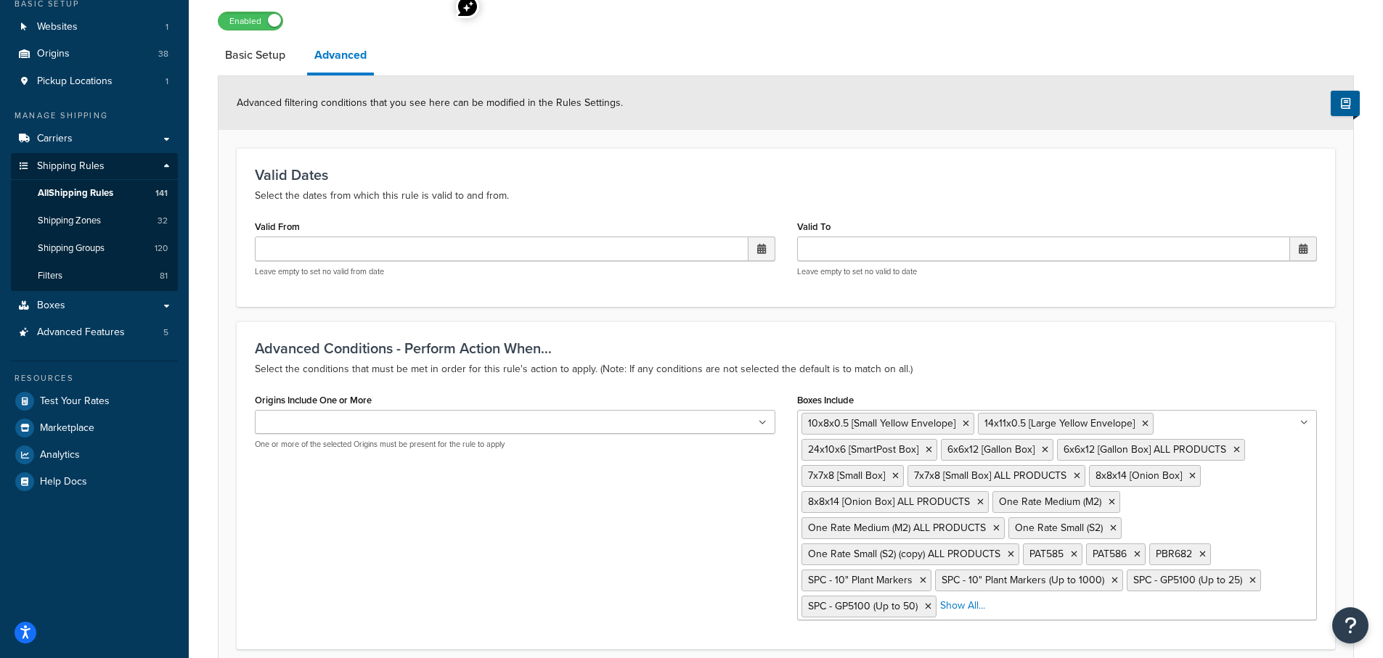
scroll to position [73, 0]
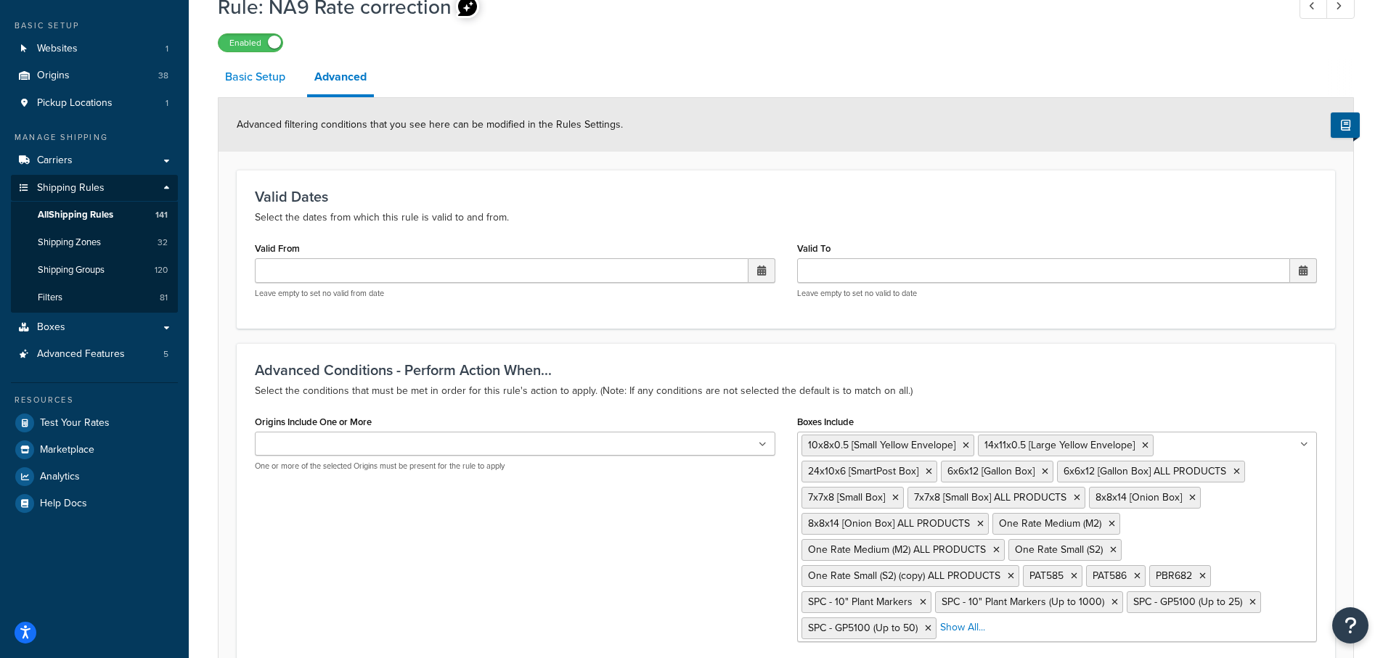
click at [258, 78] on link "Basic Setup" at bounding box center [255, 77] width 75 height 35
select select "SURCHARGE"
select select "SHIPPING_GROUP"
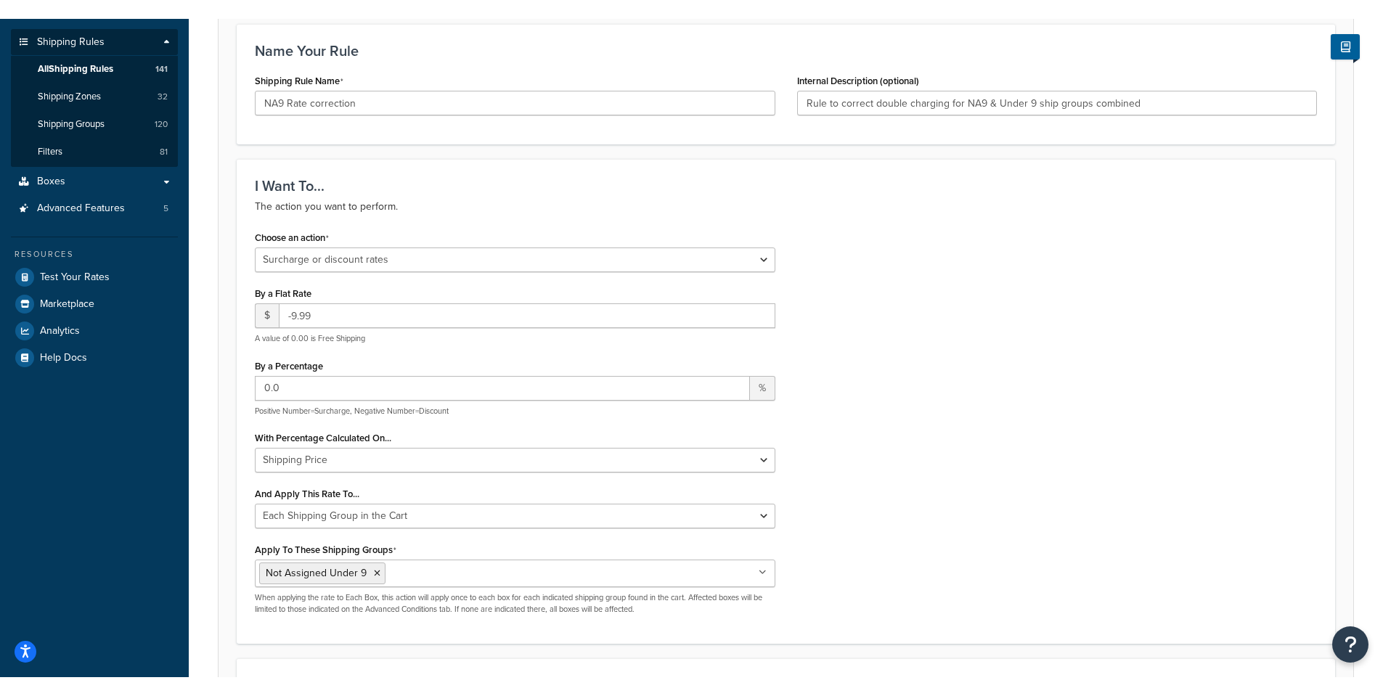
scroll to position [290, 0]
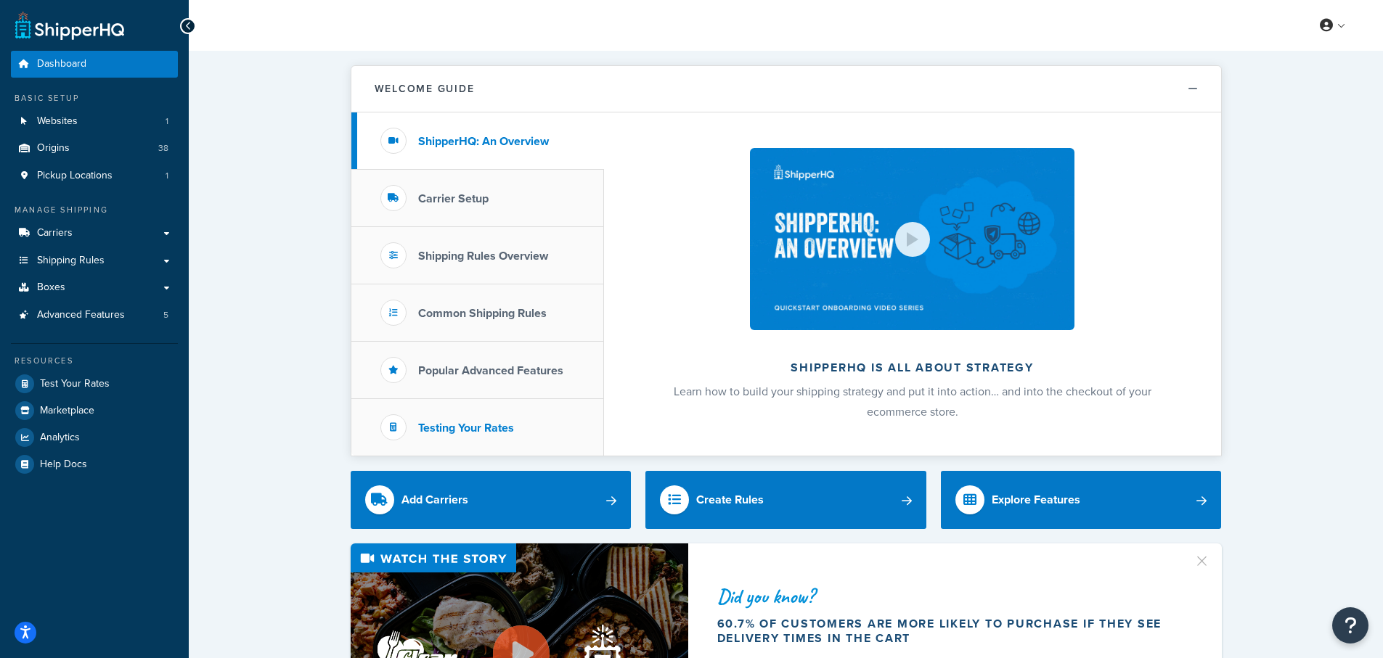
click at [446, 423] on h3 "Testing Your Rates" at bounding box center [466, 428] width 96 height 13
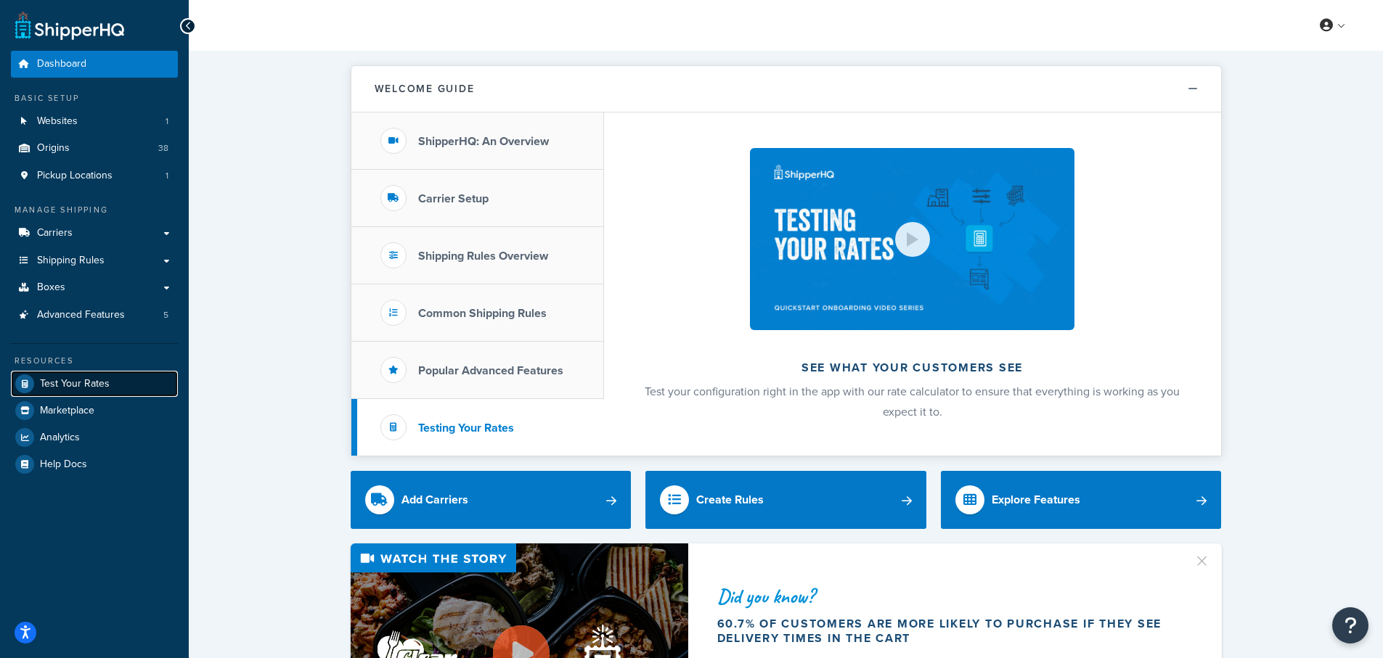
click at [56, 384] on span "Test Your Rates" at bounding box center [75, 384] width 70 height 12
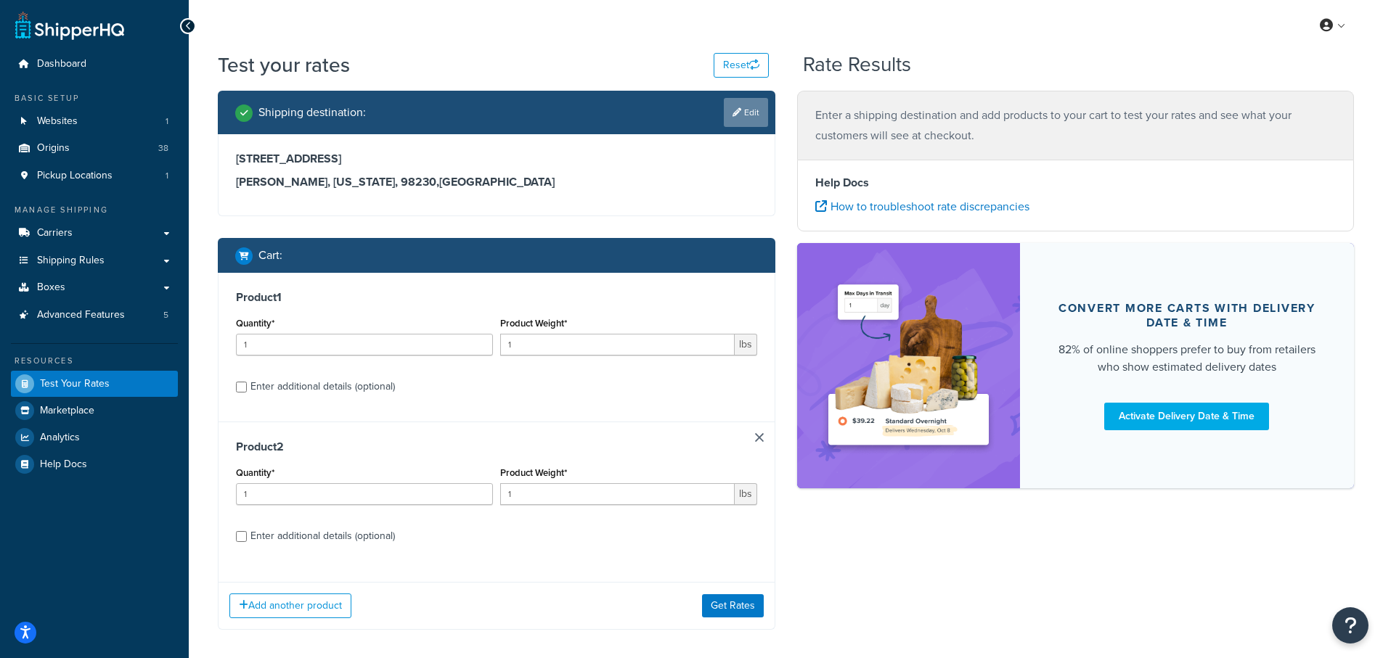
click at [747, 114] on link "Edit" at bounding box center [746, 112] width 44 height 29
select select "WA"
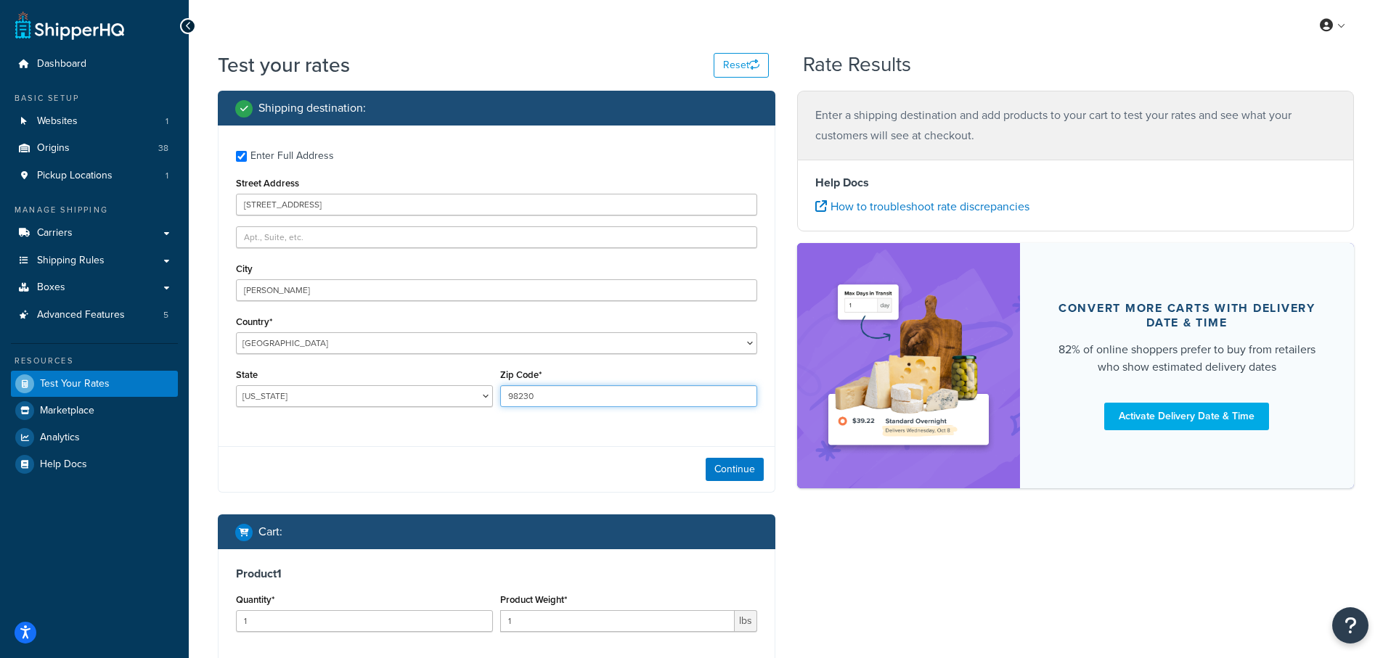
drag, startPoint x: 537, startPoint y: 380, endPoint x: 415, endPoint y: 396, distance: 122.9
click at [415, 396] on div "State [US_STATE] [US_STATE] [US_STATE] [US_STATE] [US_STATE] Armed Forces Ameri…" at bounding box center [496, 391] width 529 height 53
paste input "30052"
type input "30052"
drag, startPoint x: 241, startPoint y: 388, endPoint x: 229, endPoint y: 389, distance: 12.4
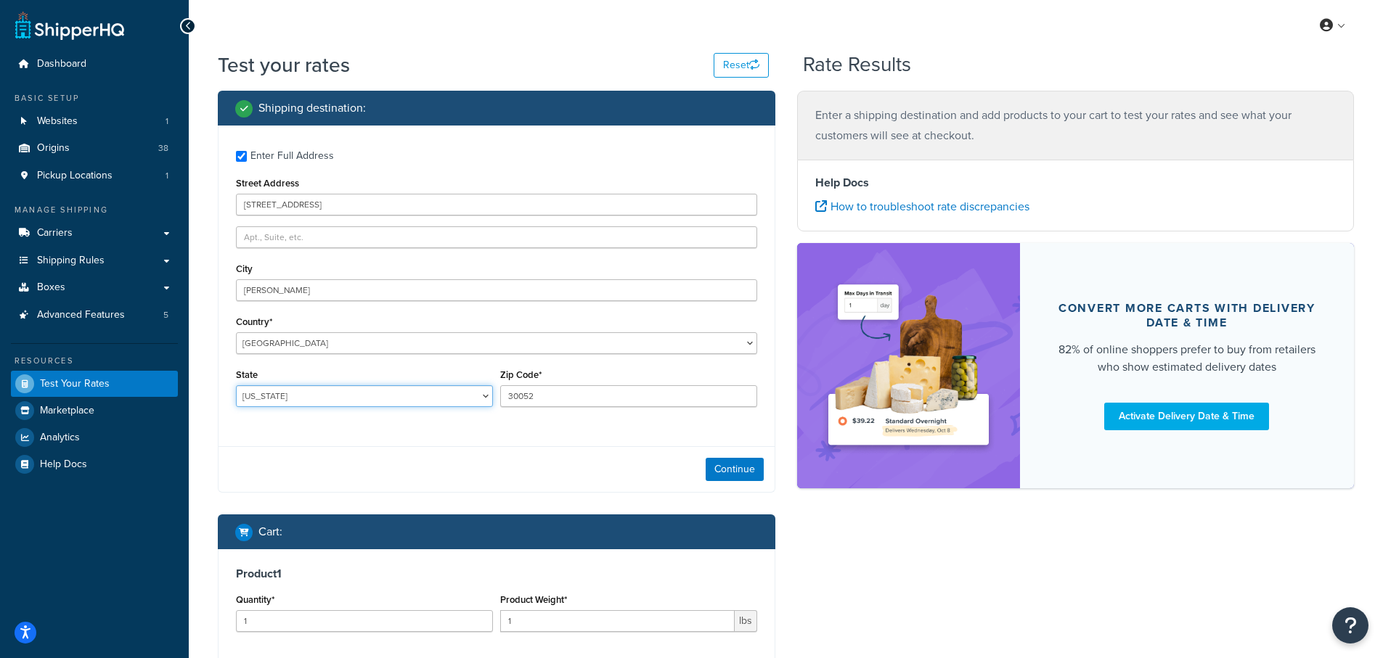
click at [229, 388] on div "Enter Full Address Street Address [GEOGRAPHIC_DATA][PERSON_NAME] Country* [GEOG…" at bounding box center [497, 281] width 556 height 310
select select "GA"
click at [236, 386] on select "[US_STATE] [US_STATE] [US_STATE] [US_STATE] [US_STATE] Armed Forces Americas Ar…" at bounding box center [364, 397] width 257 height 22
drag, startPoint x: 277, startPoint y: 290, endPoint x: 208, endPoint y: 296, distance: 69.3
click at [208, 295] on div "Shipping destination : Enter Full Address Street Address [STREET_ADDRESS][PERSO…" at bounding box center [496, 510] width 579 height 838
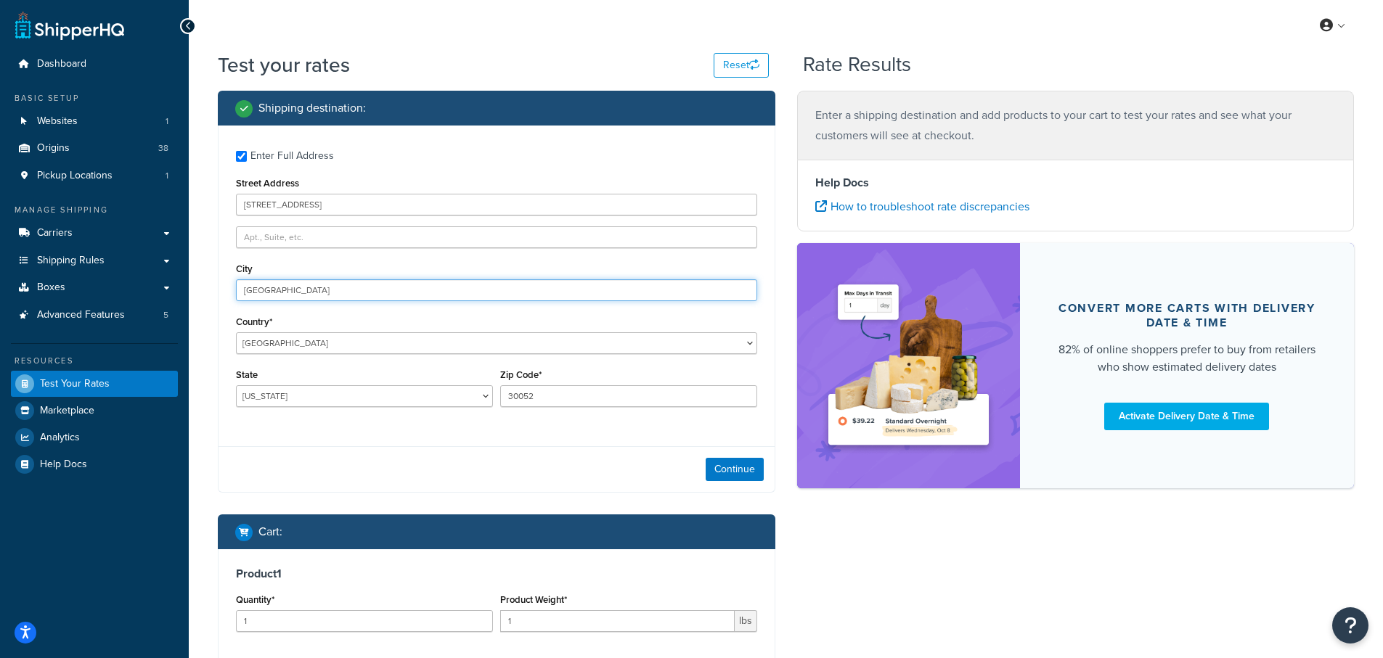
type input "[GEOGRAPHIC_DATA]"
click at [362, 261] on div "City [GEOGRAPHIC_DATA]" at bounding box center [496, 280] width 521 height 42
click at [735, 473] on button "Continue" at bounding box center [735, 469] width 58 height 23
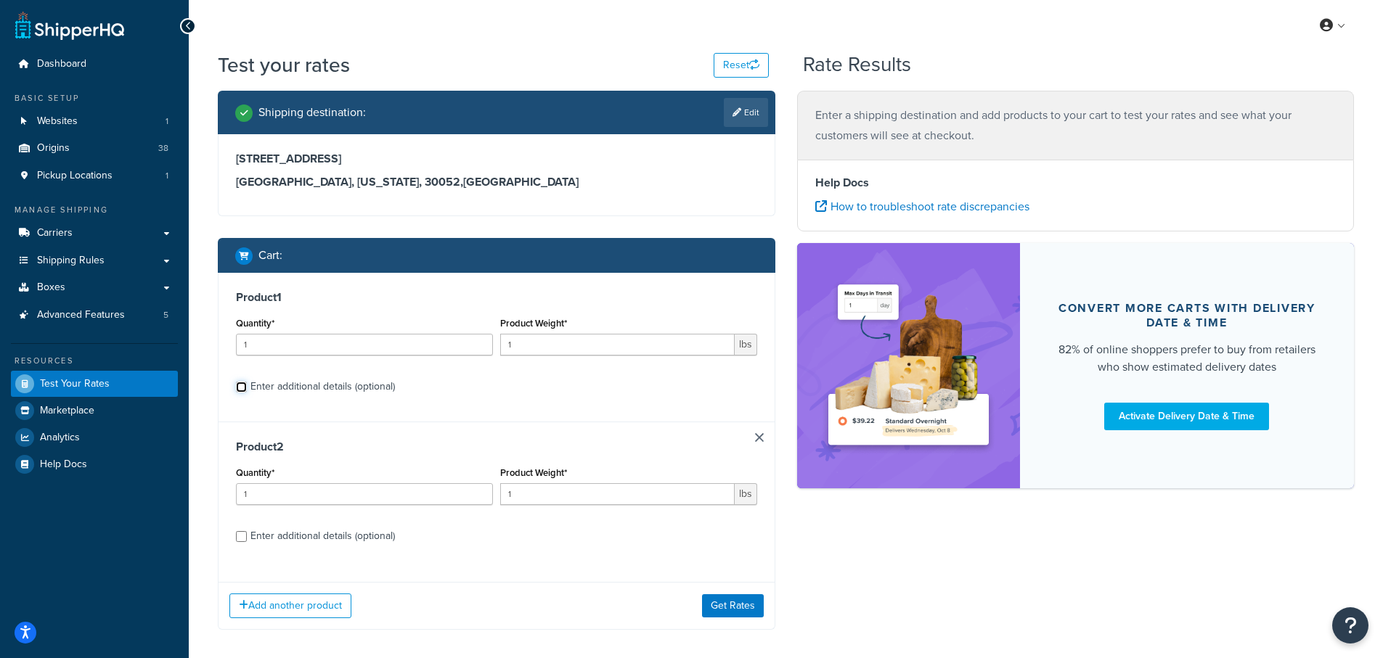
click at [238, 386] on input "Enter additional details (optional)" at bounding box center [241, 387] width 11 height 11
checkbox input "true"
select select "23084"
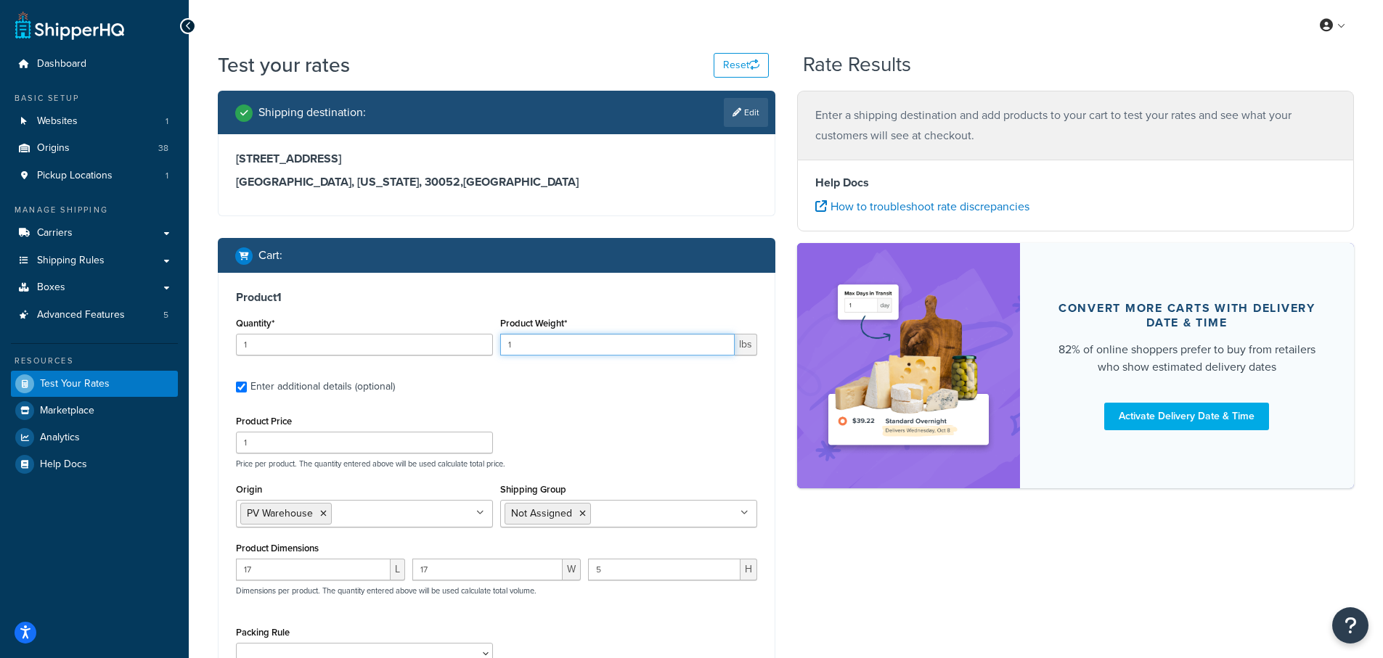
drag, startPoint x: 523, startPoint y: 334, endPoint x: 463, endPoint y: 338, distance: 60.4
click at [463, 338] on div "Quantity* 1 Product Weight* 1 lbs" at bounding box center [496, 340] width 529 height 53
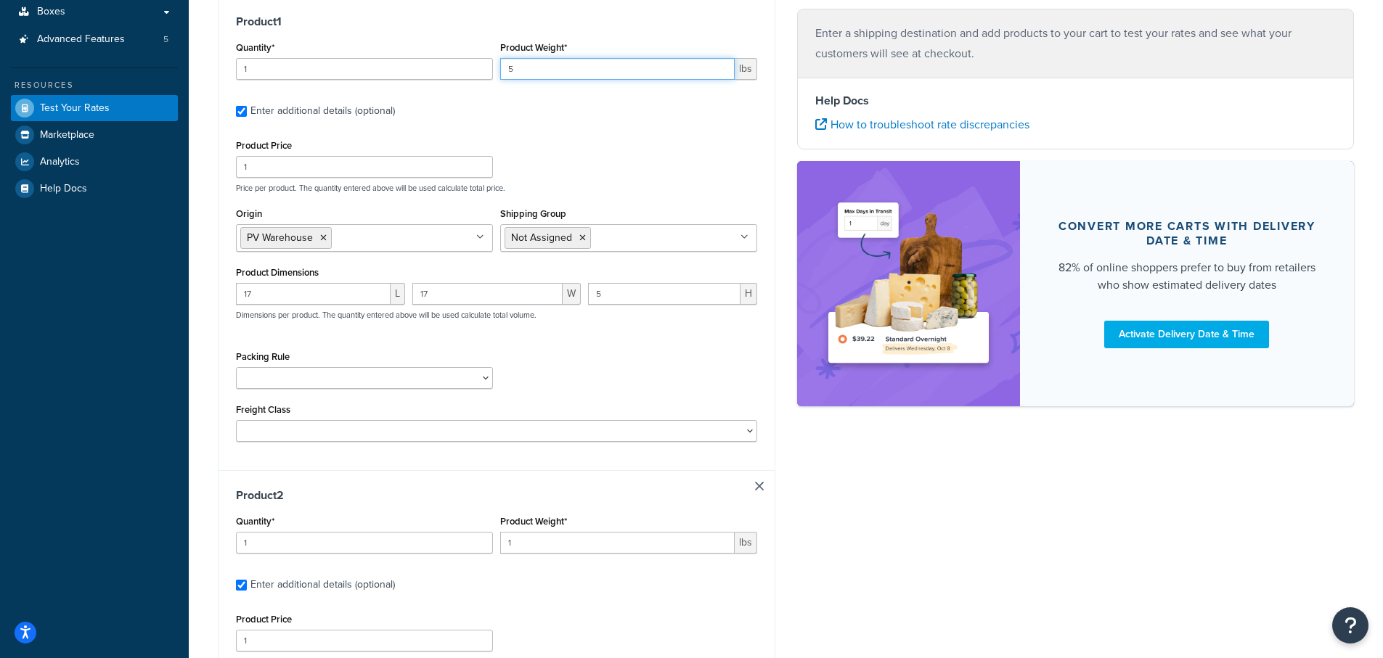
scroll to position [290, 0]
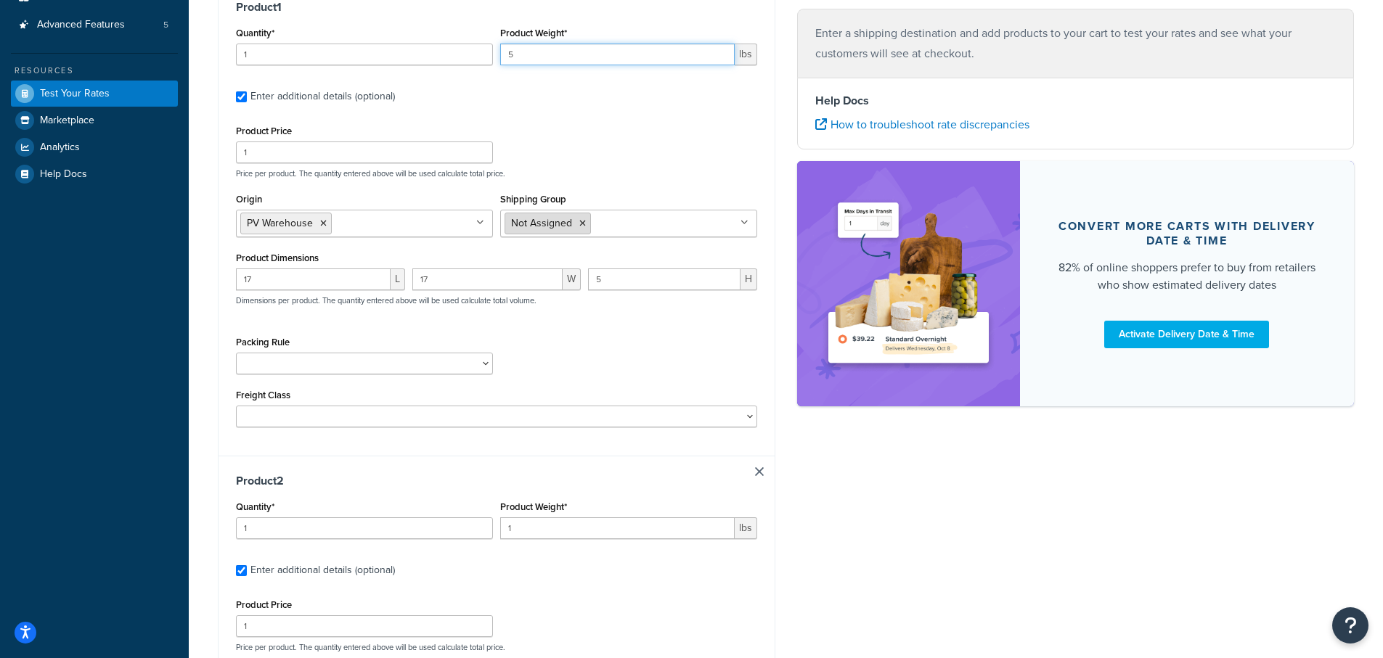
type input "5"
click at [581, 221] on icon at bounding box center [582, 223] width 7 height 9
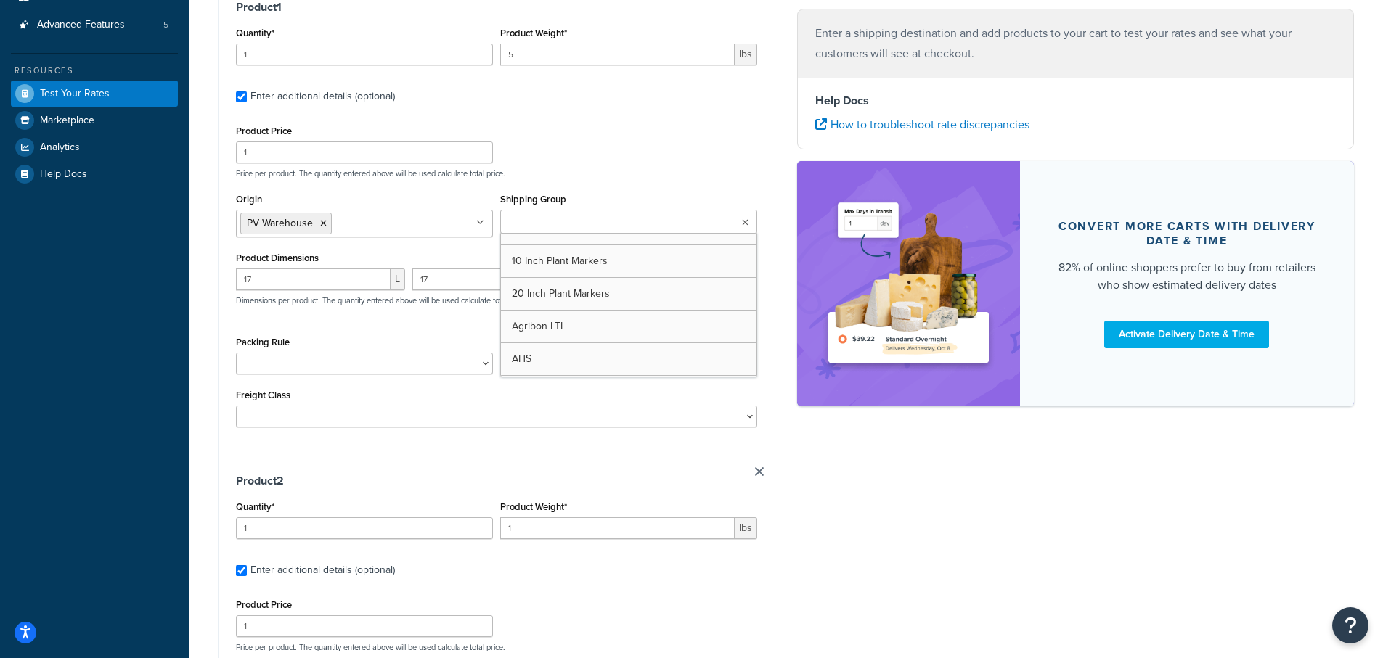
click at [555, 221] on input "Shipping Group" at bounding box center [569, 223] width 129 height 16
type input "Under 9"
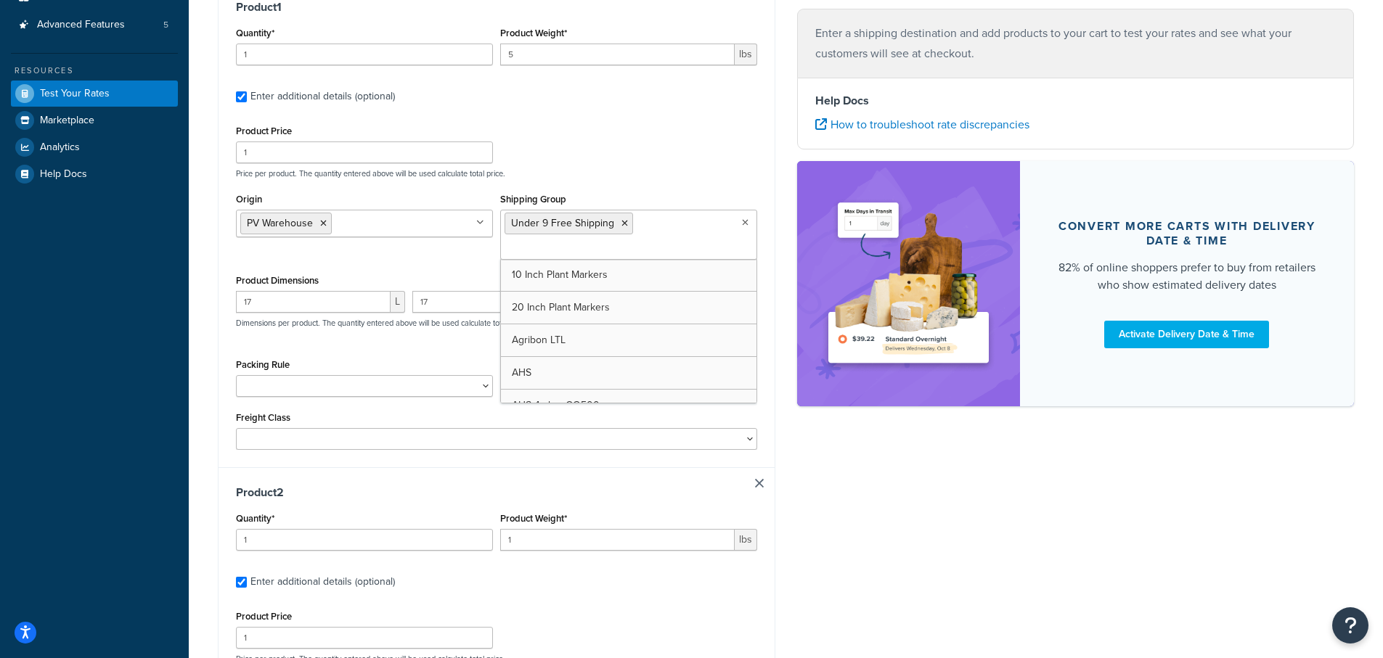
click at [333, 229] on ul "PV Warehouse" at bounding box center [364, 224] width 257 height 28
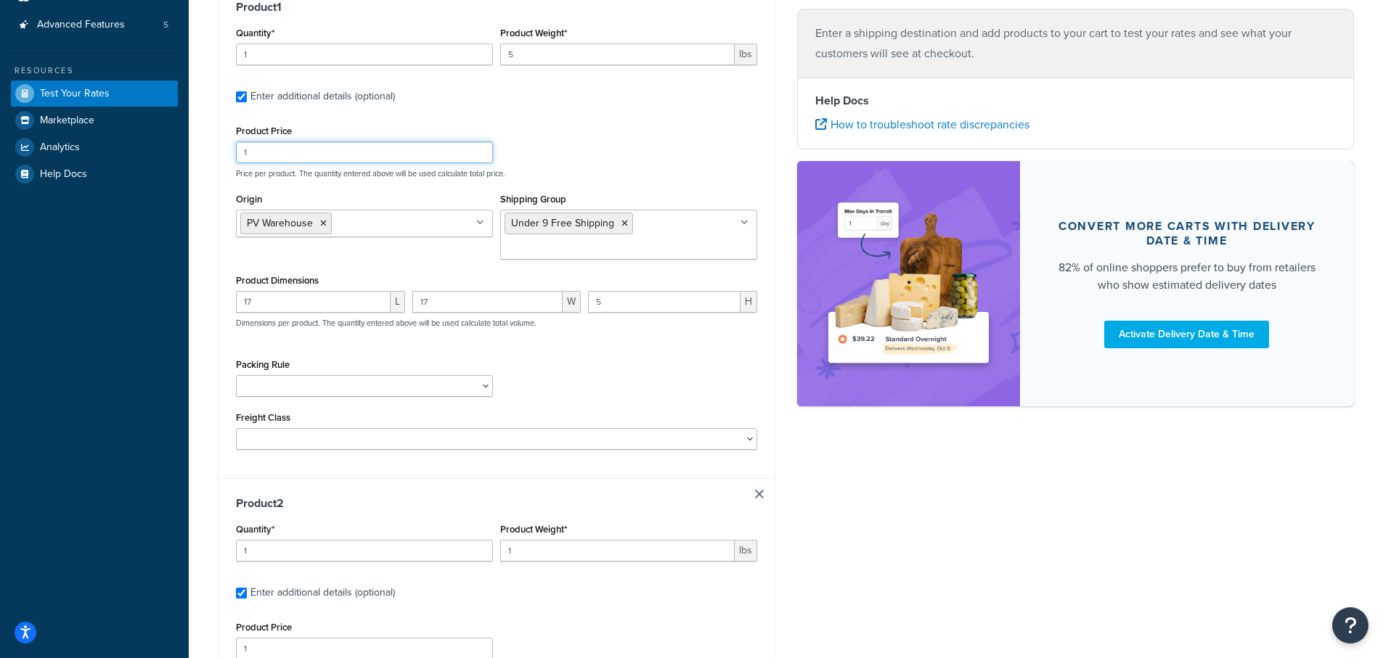
click at [663, 146] on div "Product Price 1 Price per product. The quantity entered above will be used calc…" at bounding box center [496, 149] width 529 height 57
click at [587, 374] on div "Packing Rule 1 Gallon 10 Inch Plant Markers 20 Inch Plant Markers AHS 4 claw GO…" at bounding box center [496, 381] width 529 height 53
drag, startPoint x: 257, startPoint y: 302, endPoint x: 163, endPoint y: 302, distance: 93.7
click at [163, 302] on div "Dashboard Basic Setup Websites 1 Origins 38 Pickup Locations 1 Manage Shipping …" at bounding box center [691, 408] width 1383 height 1396
click at [351, 295] on div "L 17 W 5 H Dimensions per product. The quantity entered above will be used calc…" at bounding box center [496, 317] width 529 height 53
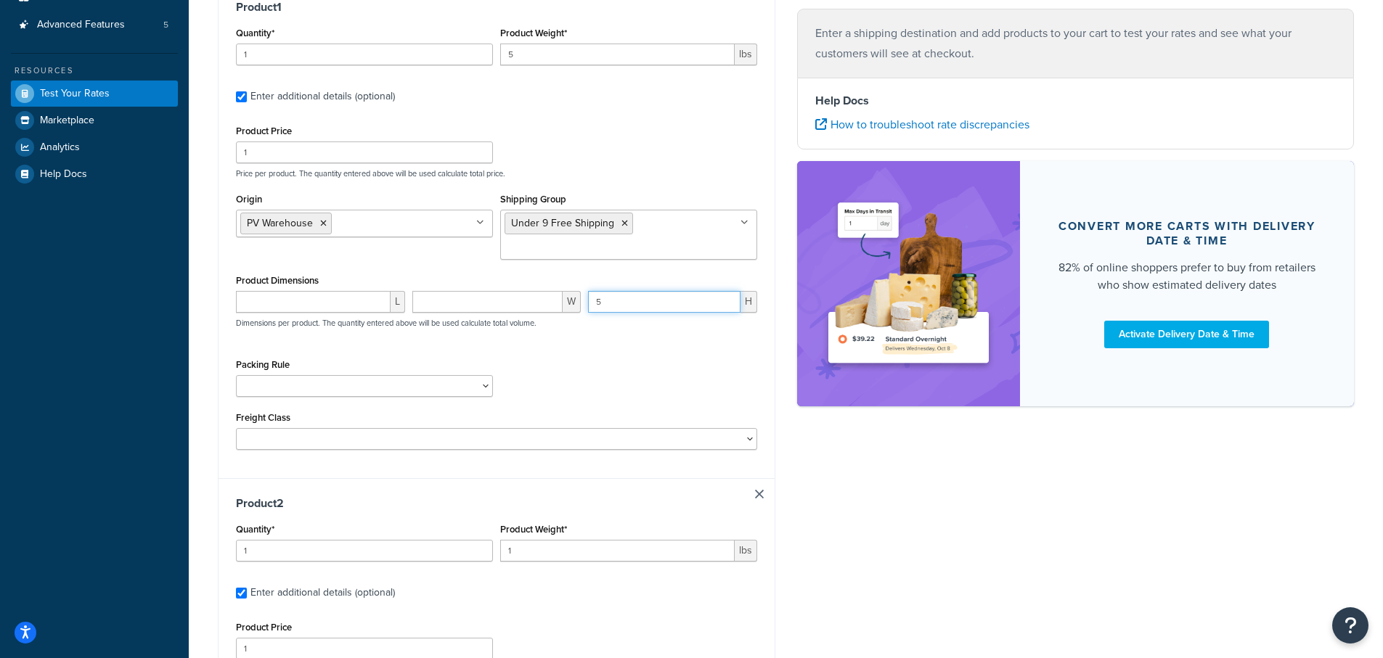
drag, startPoint x: 636, startPoint y: 305, endPoint x: 444, endPoint y: 303, distance: 191.7
click at [443, 303] on div "[PERSON_NAME] 5 H Dimensions per product. The quantity entered above will be us…" at bounding box center [496, 317] width 529 height 53
click at [643, 407] on div "Packing Rule 1 Gallon 10 Inch Plant Markers 20 Inch Plant Markers AHS 4 claw GO…" at bounding box center [496, 381] width 529 height 53
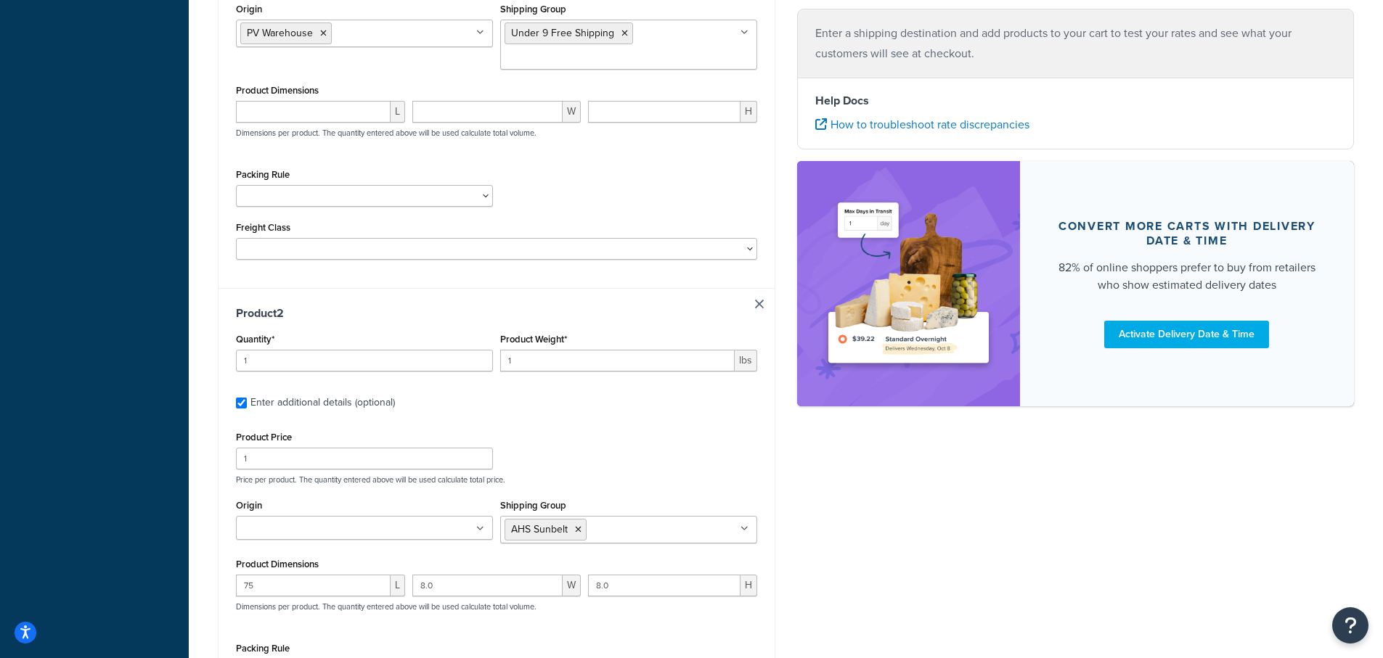
scroll to position [581, 0]
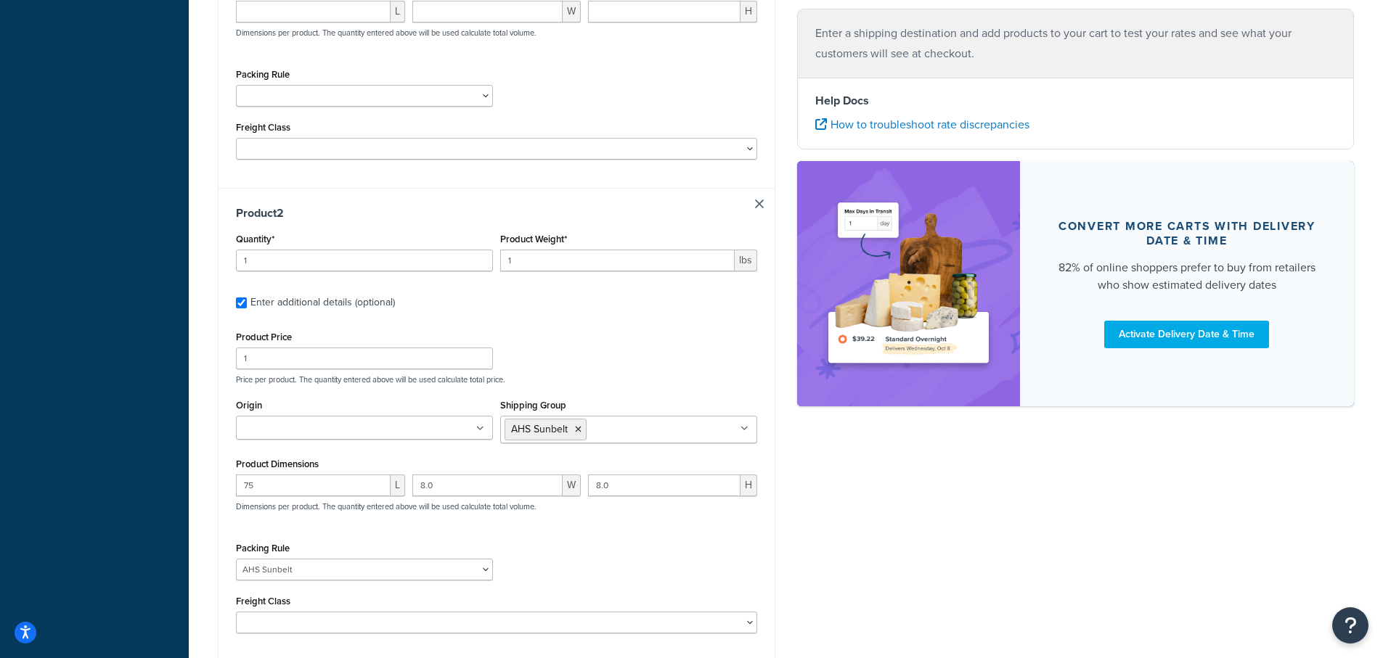
click at [579, 430] on icon at bounding box center [578, 429] width 7 height 9
drag, startPoint x: 280, startPoint y: 487, endPoint x: 154, endPoint y: 481, distance: 126.5
click at [154, 486] on div "Dashboard Basic Setup Websites 1 Origins 38 Pickup Locations 1 Manage Shipping …" at bounding box center [691, 115] width 1383 height 1392
drag, startPoint x: 448, startPoint y: 486, endPoint x: 638, endPoint y: 466, distance: 191.2
click at [367, 484] on div "L 8.0 W 8.0 H Dimensions per product. The quantity entered above will be used c…" at bounding box center [496, 497] width 529 height 53
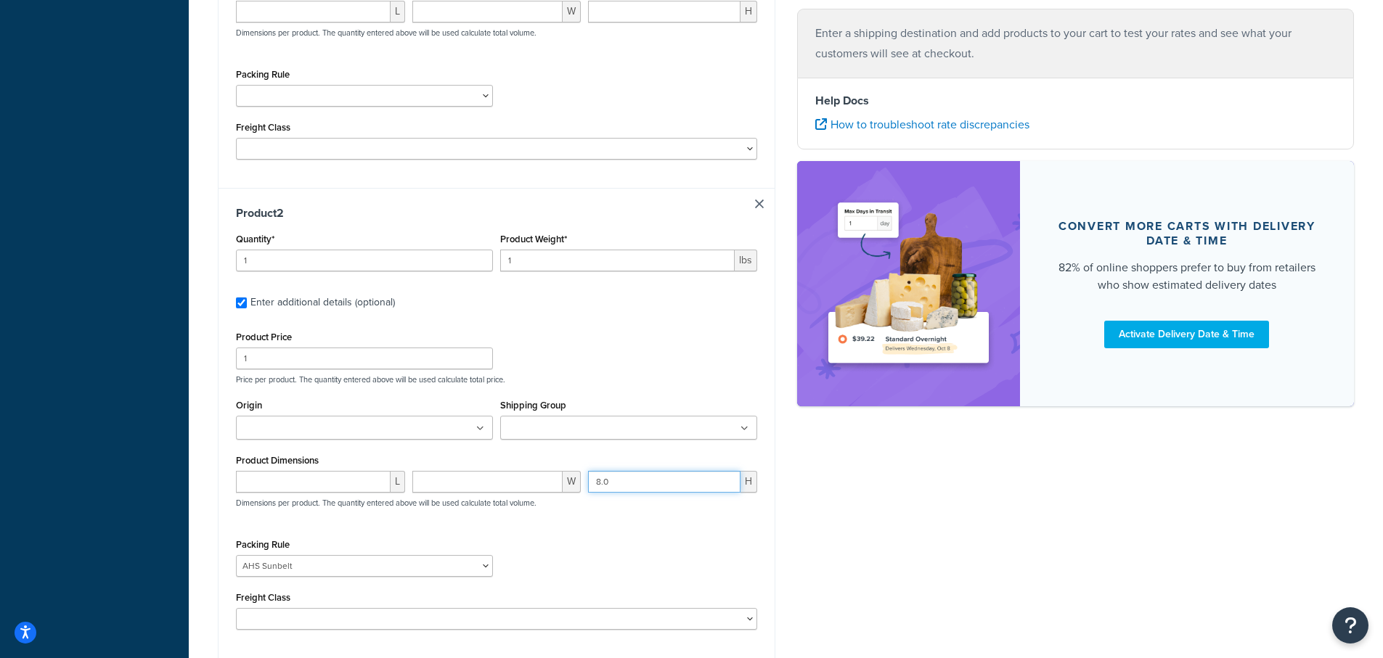
drag, startPoint x: 618, startPoint y: 486, endPoint x: 442, endPoint y: 486, distance: 175.7
click at [442, 486] on div "L W 8.0 H Dimensions per product. The quantity entered above will be used calcu…" at bounding box center [496, 497] width 529 height 53
drag, startPoint x: 534, startPoint y: 258, endPoint x: 325, endPoint y: 258, distance: 209.8
click at [325, 258] on div "Quantity* 1 Product Weight* 1 lbs" at bounding box center [496, 255] width 529 height 53
click at [577, 262] on input "1" at bounding box center [617, 261] width 235 height 22
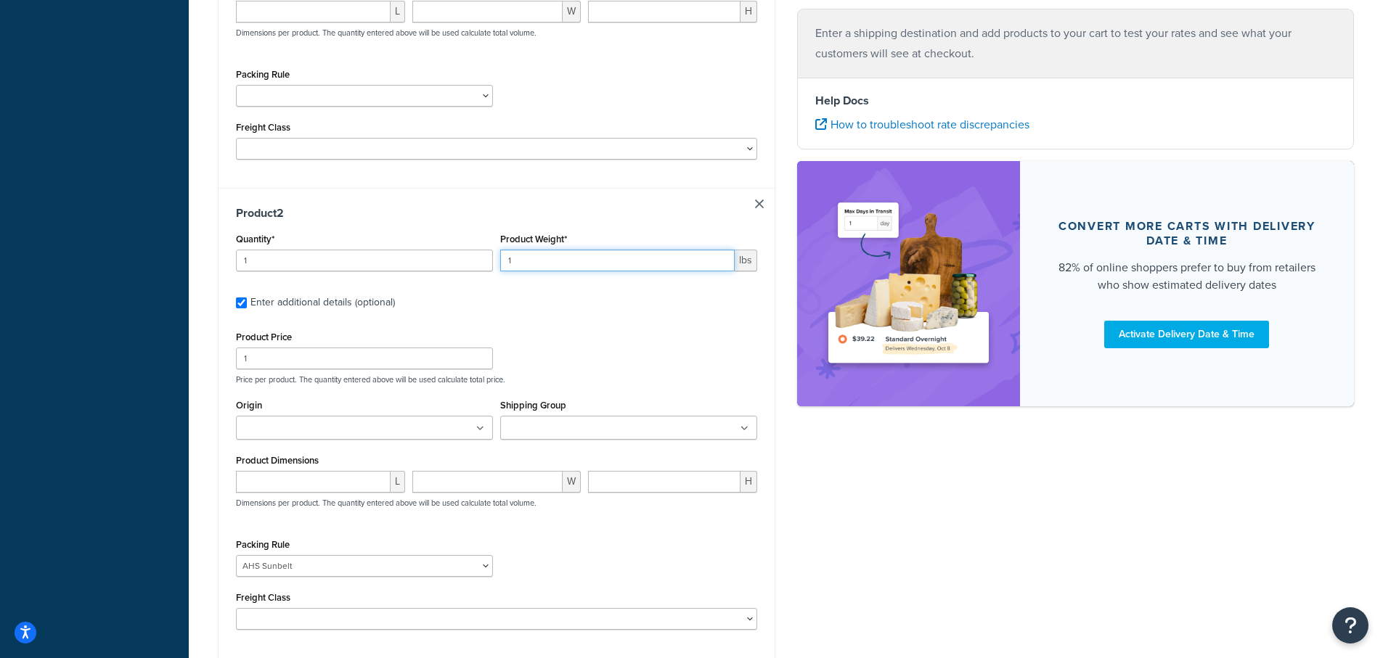
drag, startPoint x: 577, startPoint y: 262, endPoint x: 330, endPoint y: 250, distance: 247.1
click at [386, 274] on div "Quantity* 1 Product Weight* 1 lbs" at bounding box center [496, 255] width 529 height 53
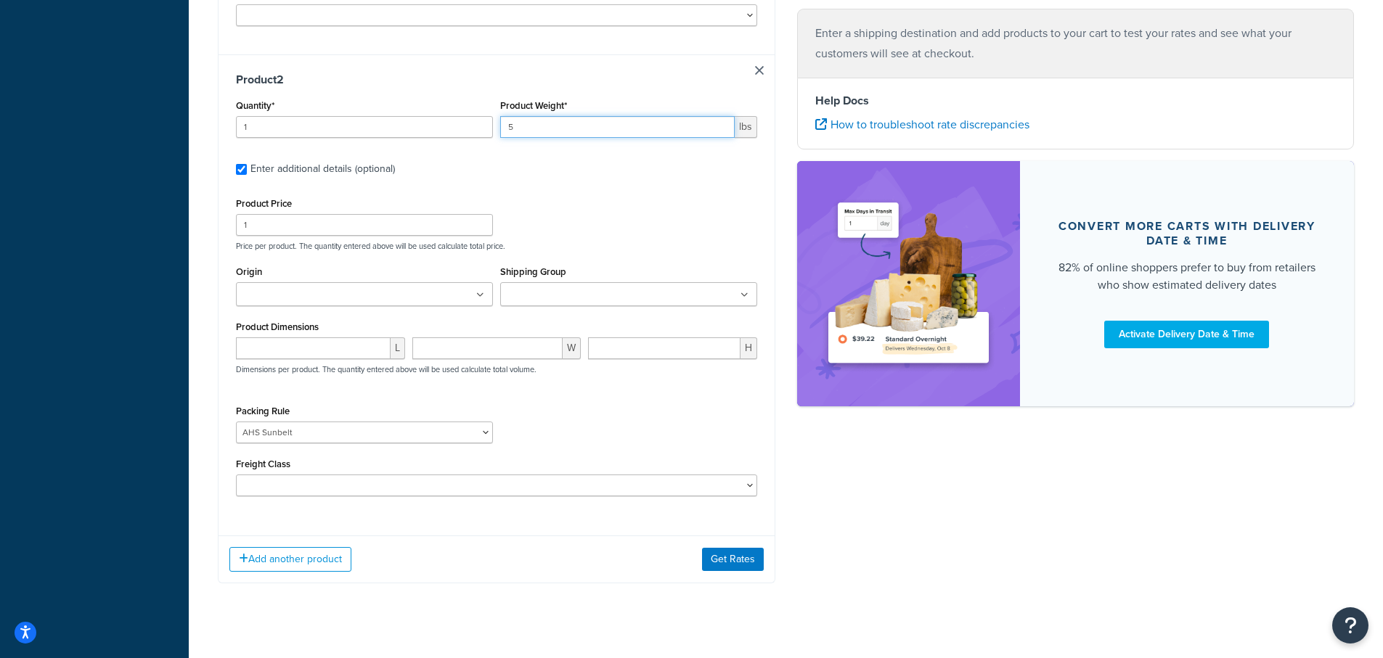
scroll to position [726, 0]
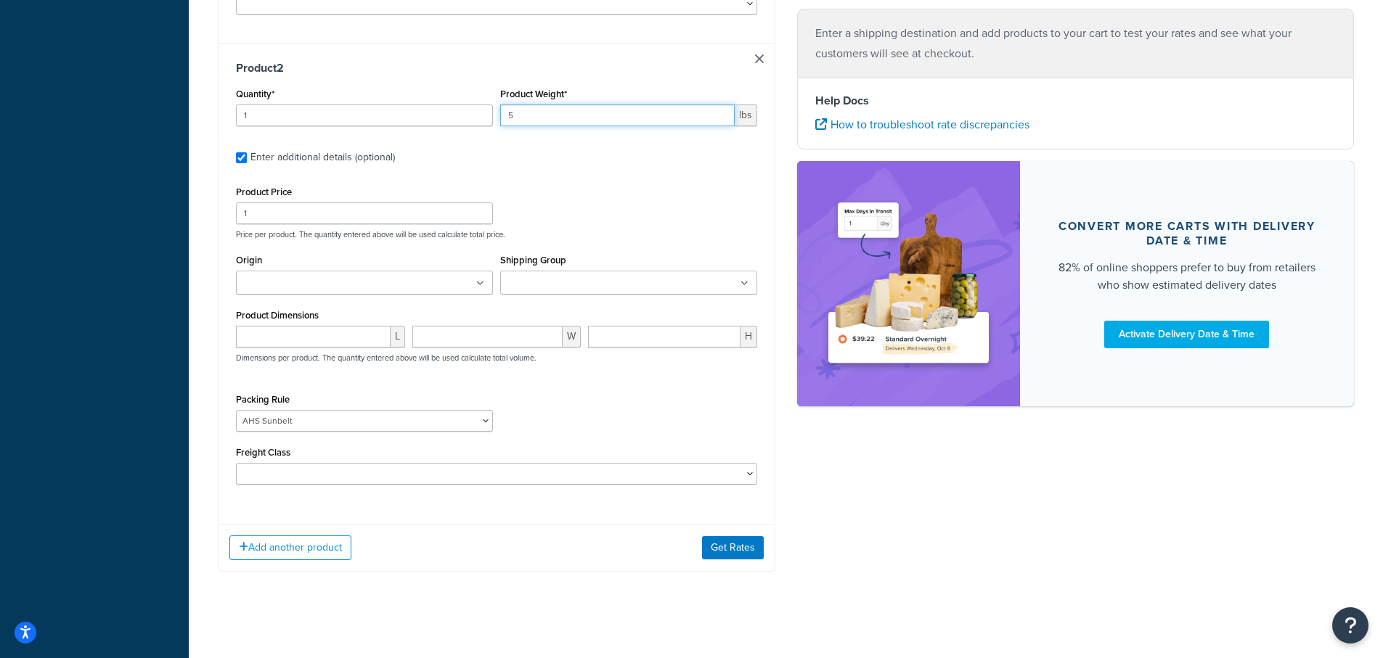
type input "5"
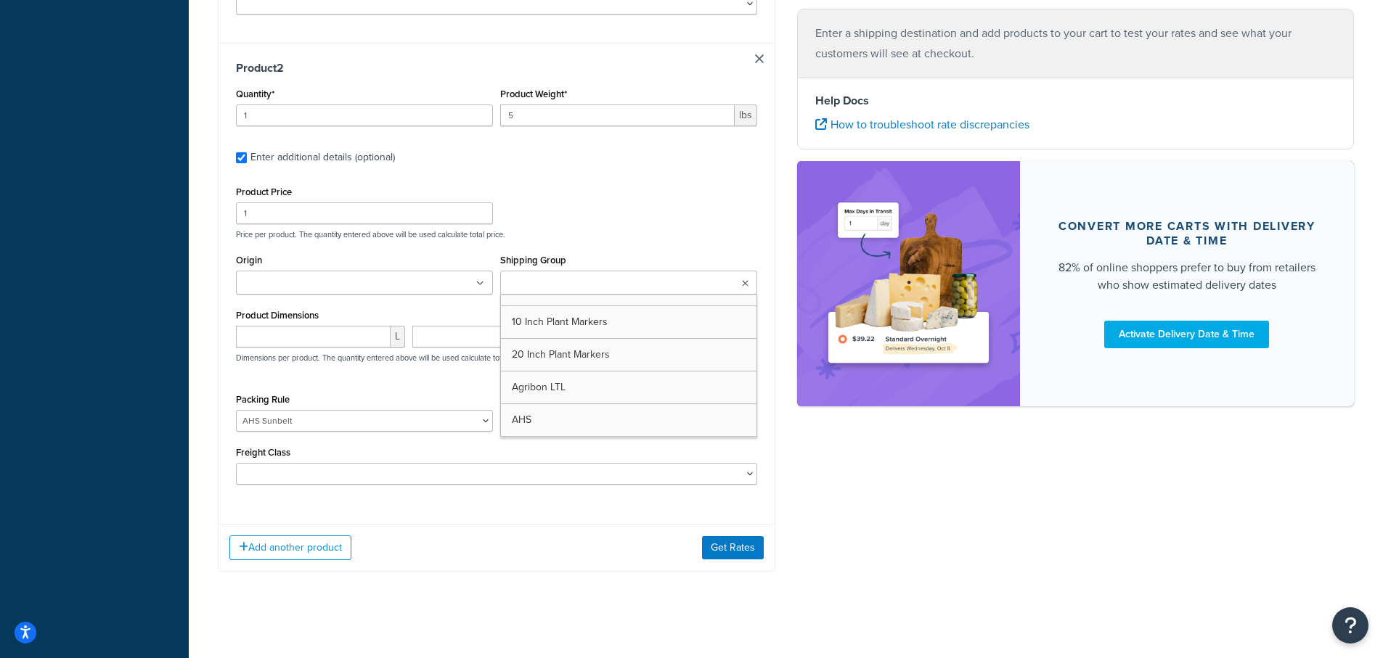
click at [535, 282] on input "Shipping Group" at bounding box center [569, 284] width 129 height 16
type input "Under"
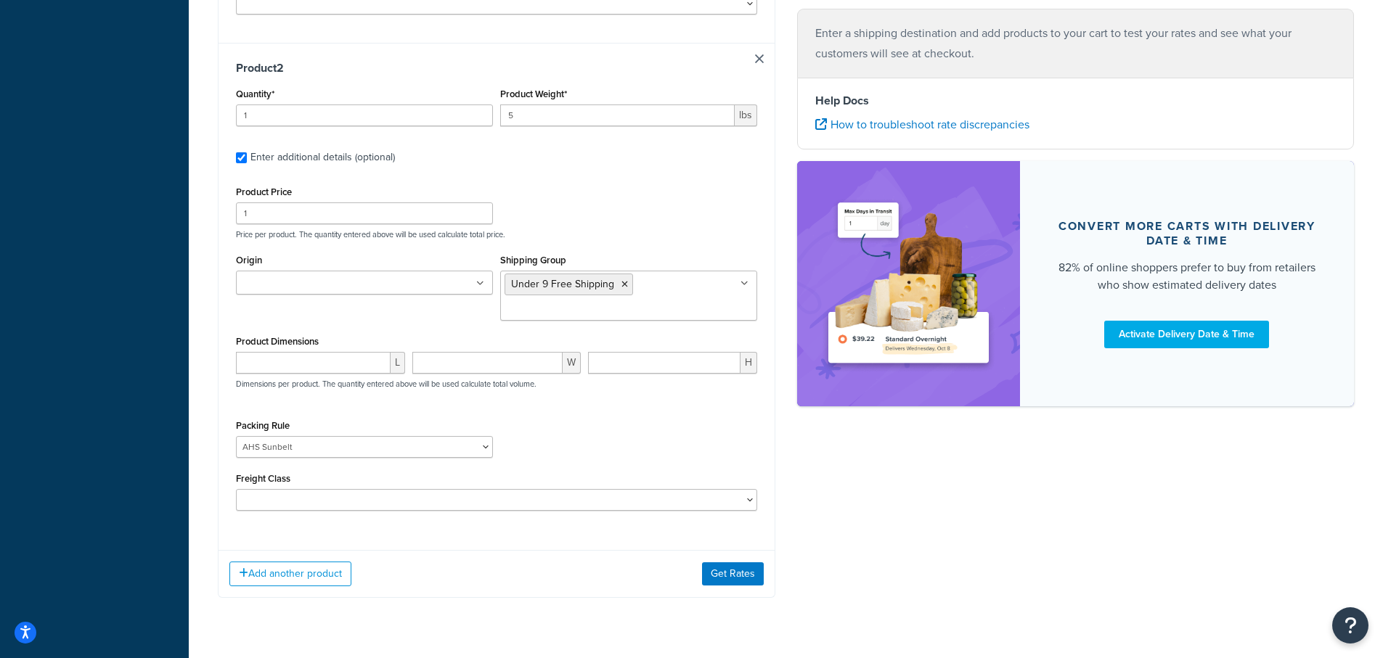
click at [441, 312] on div "Origin Arbico Beneficial Insectary Berry Global Corp Boer Bootstrap Farmer Bran…" at bounding box center [496, 290] width 529 height 81
click at [393, 293] on ul at bounding box center [364, 283] width 257 height 24
type input "pv"
drag, startPoint x: 308, startPoint y: 306, endPoint x: 589, endPoint y: 447, distance: 314.6
click at [637, 435] on div "Packing Rule 1 Gallon 10 Inch Plant Markers 20 Inch Plant Markers AHS 4 claw GO…" at bounding box center [496, 442] width 529 height 53
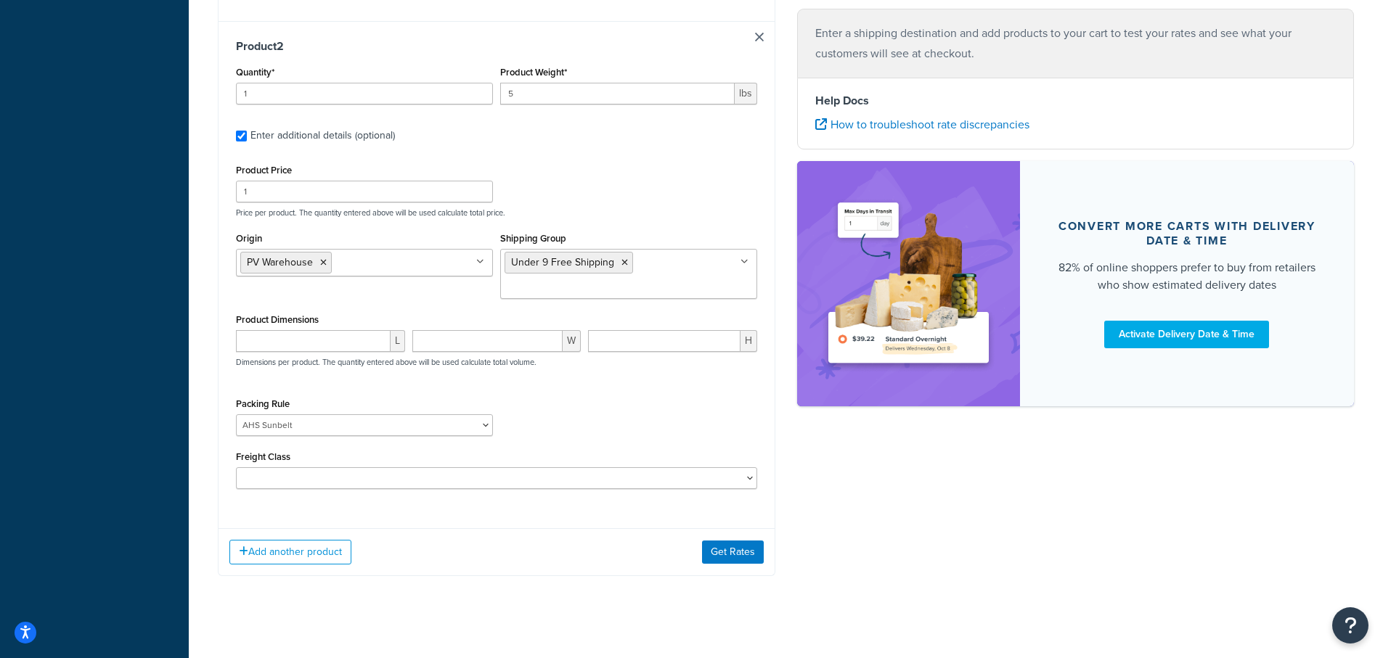
scroll to position [760, 0]
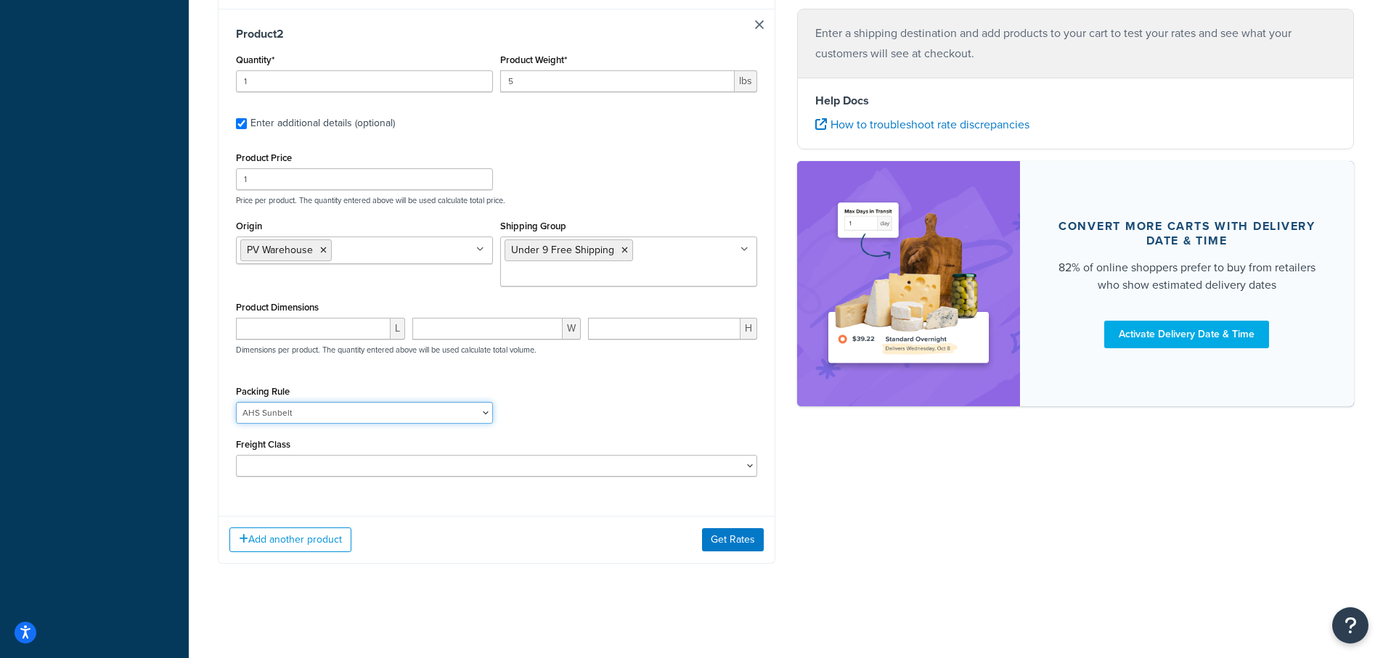
click at [307, 412] on select "1 Gallon 10 Inch Plant Markers 20 Inch Plant Markers AHS 4 claw GO500 AHS 5 Gal…" at bounding box center [364, 413] width 257 height 22
select select
click at [236, 402] on select "1 Gallon 10 Inch Plant Markers 20 Inch Plant Markers AHS 4 claw GO500 AHS 5 Gal…" at bounding box center [364, 413] width 257 height 22
click at [478, 530] on div "Add another product Get Rates" at bounding box center [497, 539] width 556 height 47
click at [311, 534] on button "Add another product" at bounding box center [290, 540] width 122 height 25
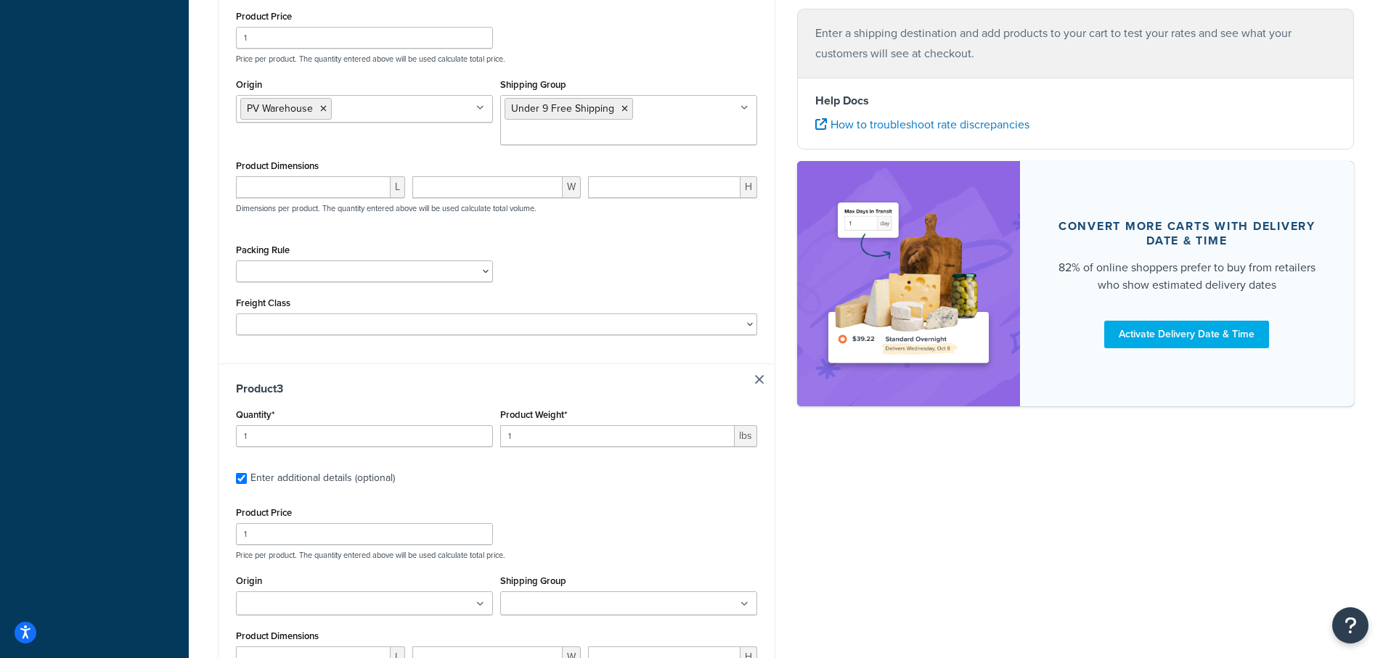
scroll to position [905, 0]
drag, startPoint x: 544, startPoint y: 433, endPoint x: 428, endPoint y: 416, distance: 116.7
click at [428, 416] on div "Quantity* 1 Product Weight* 1 lbs" at bounding box center [496, 427] width 529 height 53
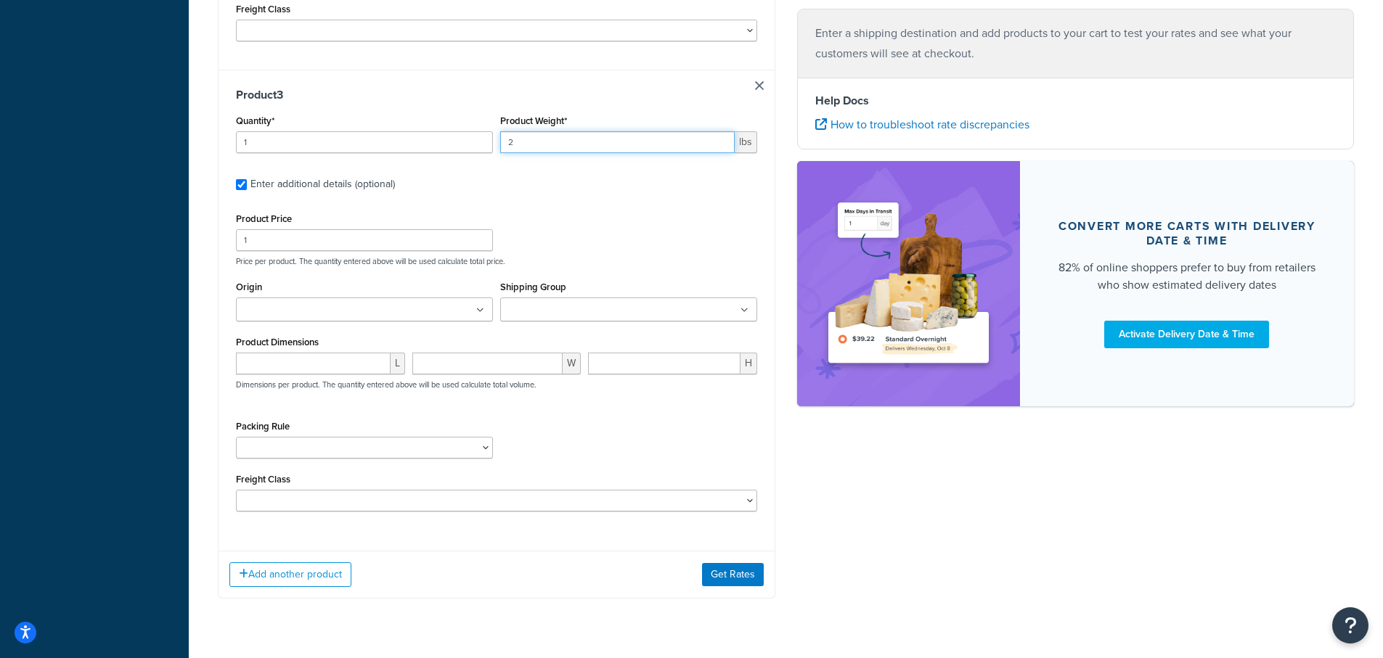
type input "2"
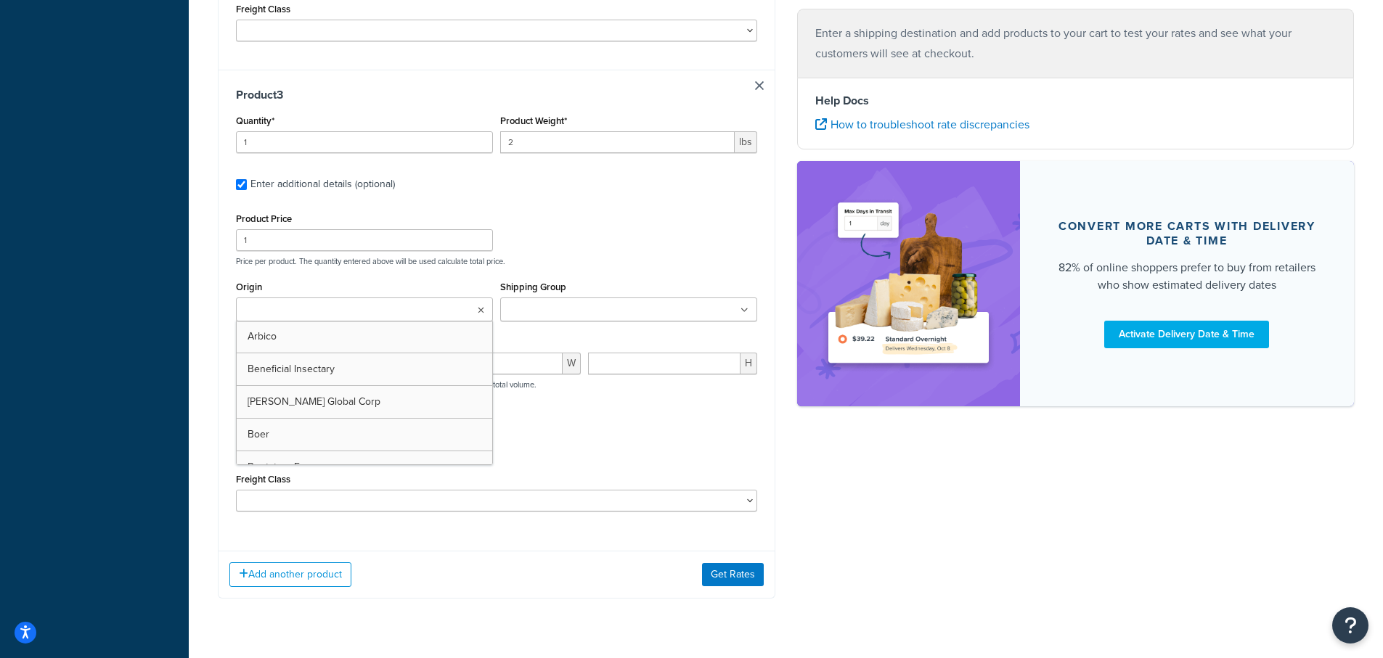
click at [351, 310] on input "Origin" at bounding box center [304, 311] width 129 height 16
type input "pv"
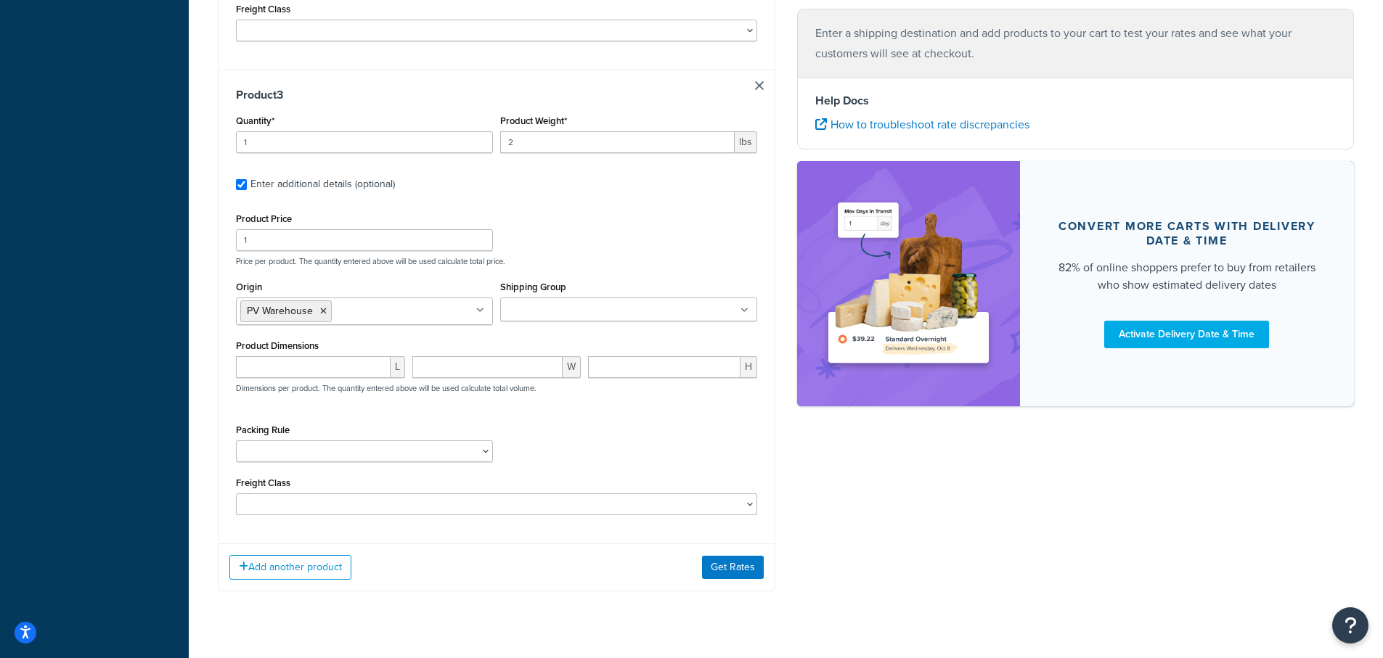
click at [606, 255] on div "Product Price 1 Price per product. The quantity entered above will be used calc…" at bounding box center [496, 237] width 529 height 57
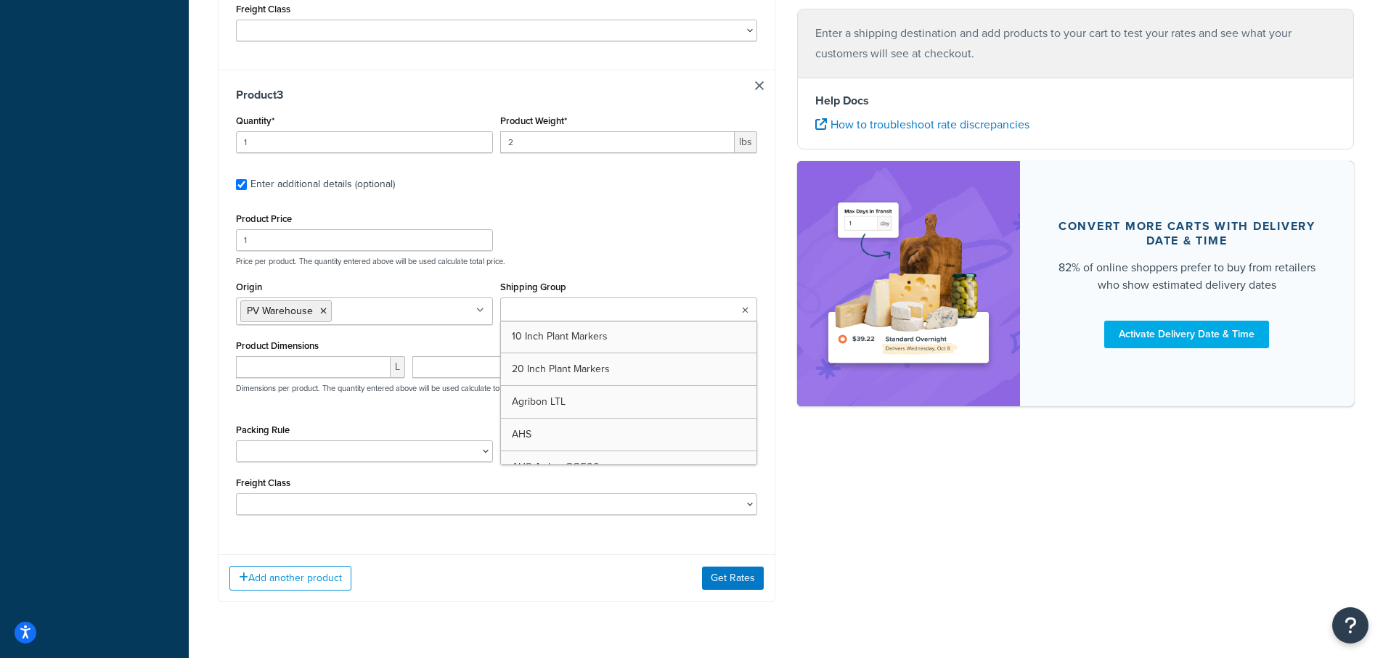
click at [529, 309] on input "Shipping Group" at bounding box center [569, 311] width 129 height 16
type input "Not"
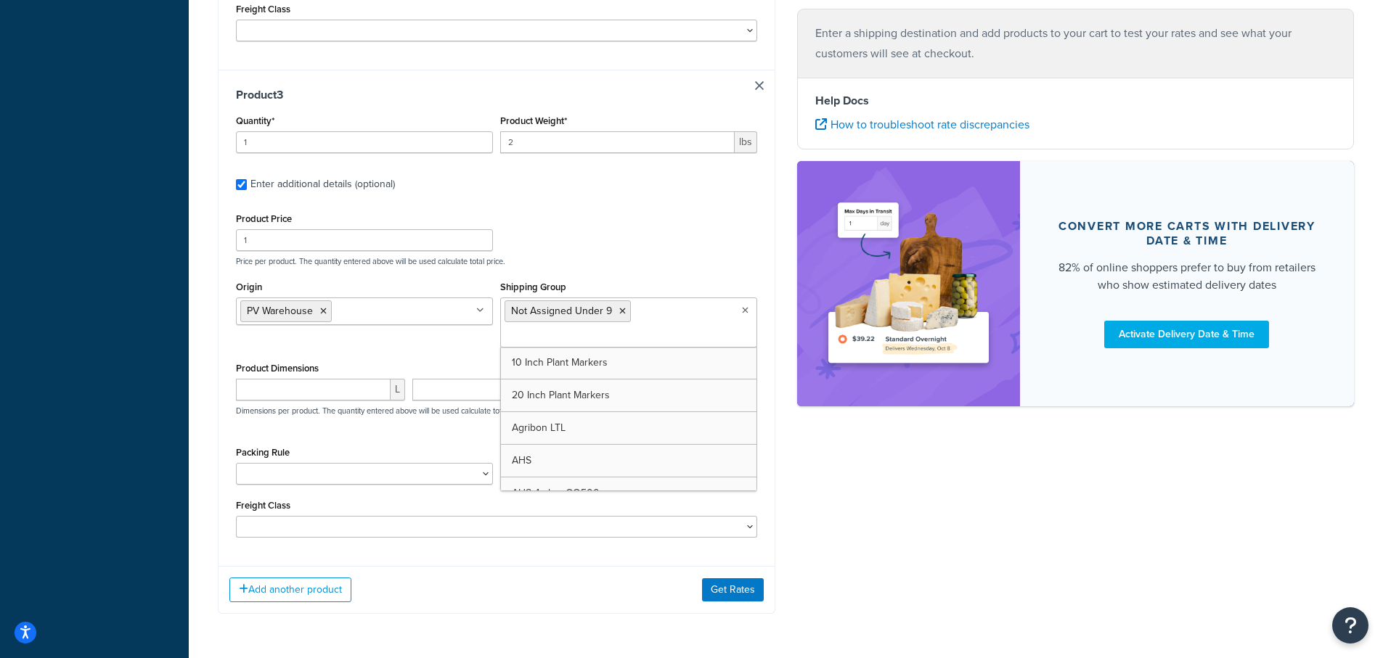
click at [652, 229] on div "Product Price 1 Price per product. The quantity entered above will be used calc…" at bounding box center [496, 237] width 529 height 57
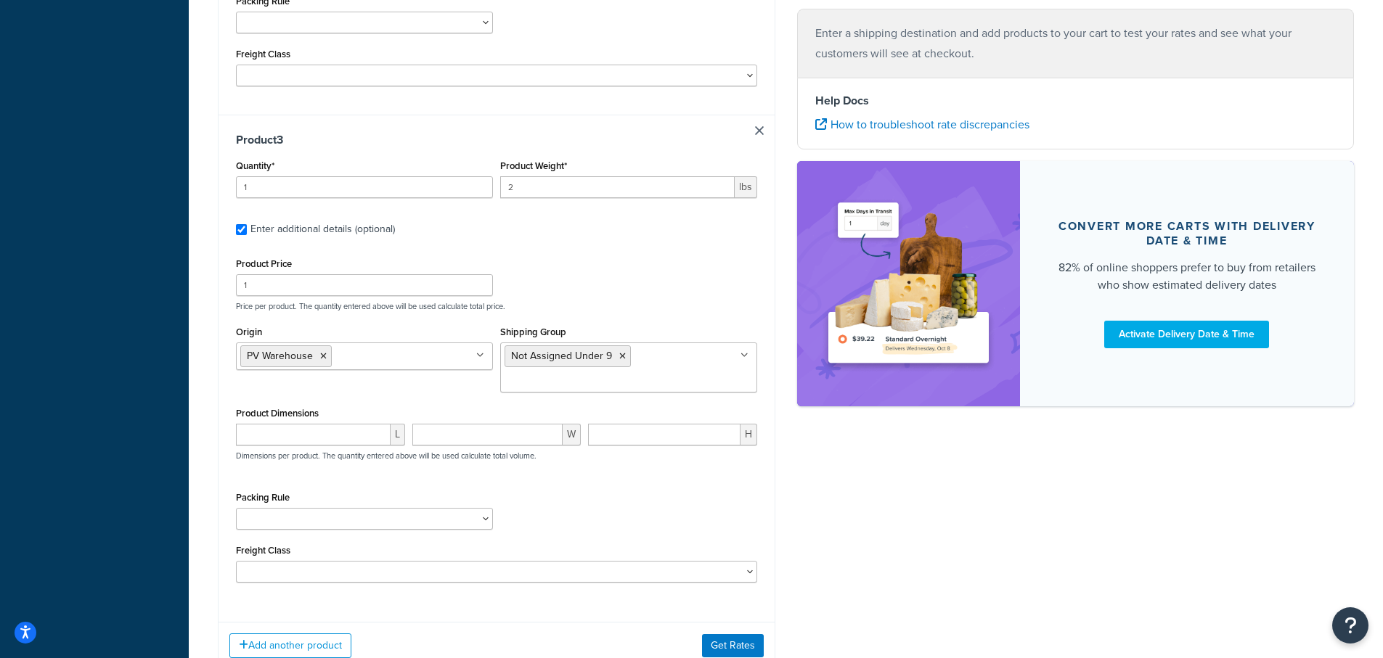
scroll to position [1162, 0]
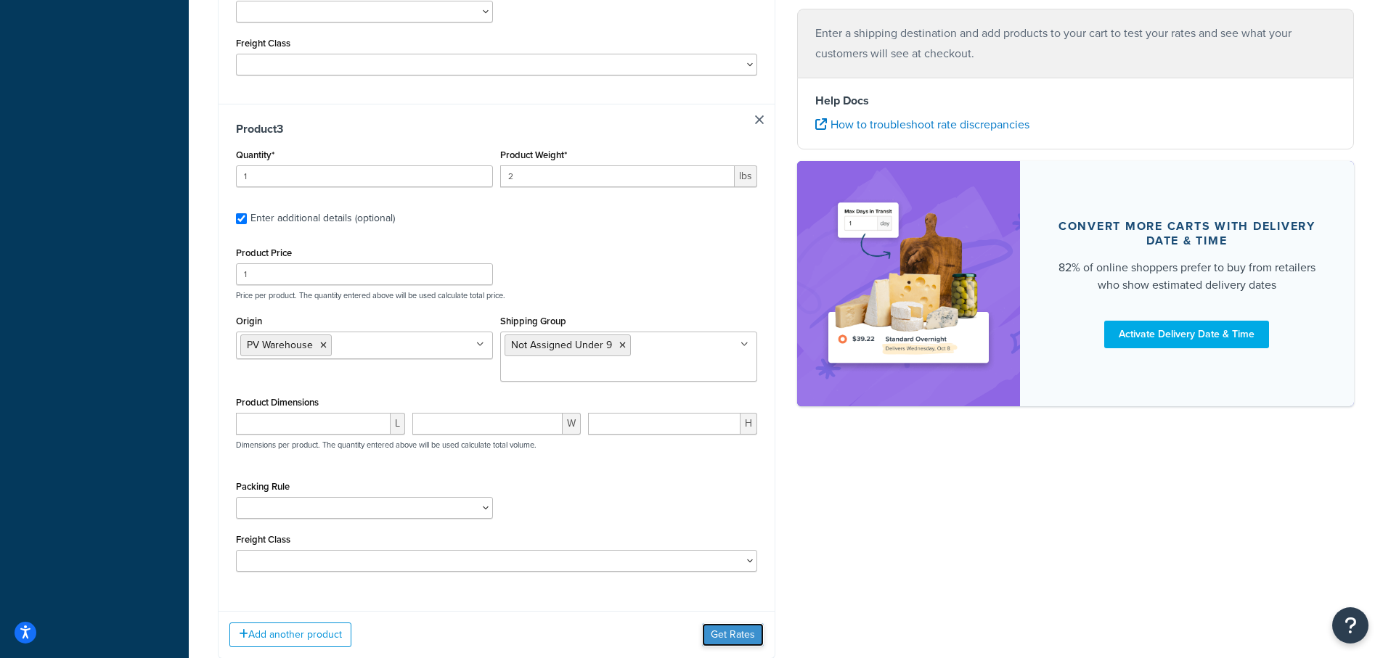
click at [749, 629] on button "Get Rates" at bounding box center [733, 635] width 62 height 23
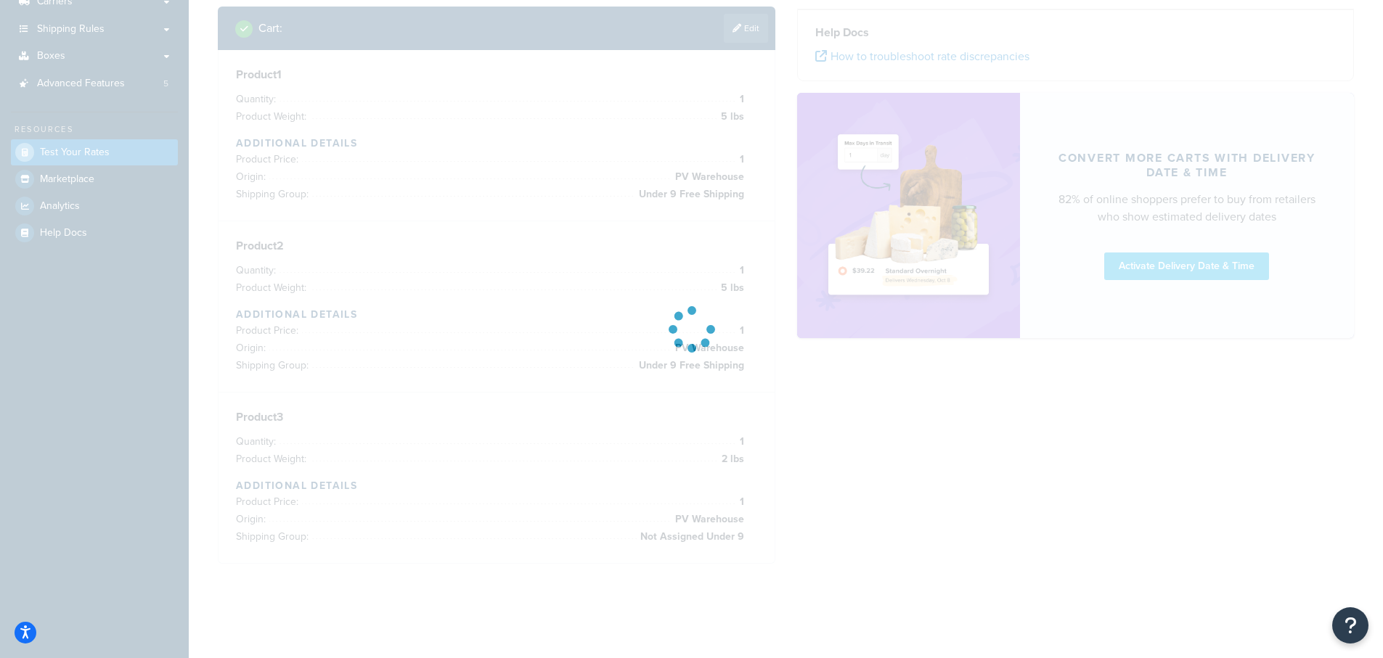
scroll to position [232, 0]
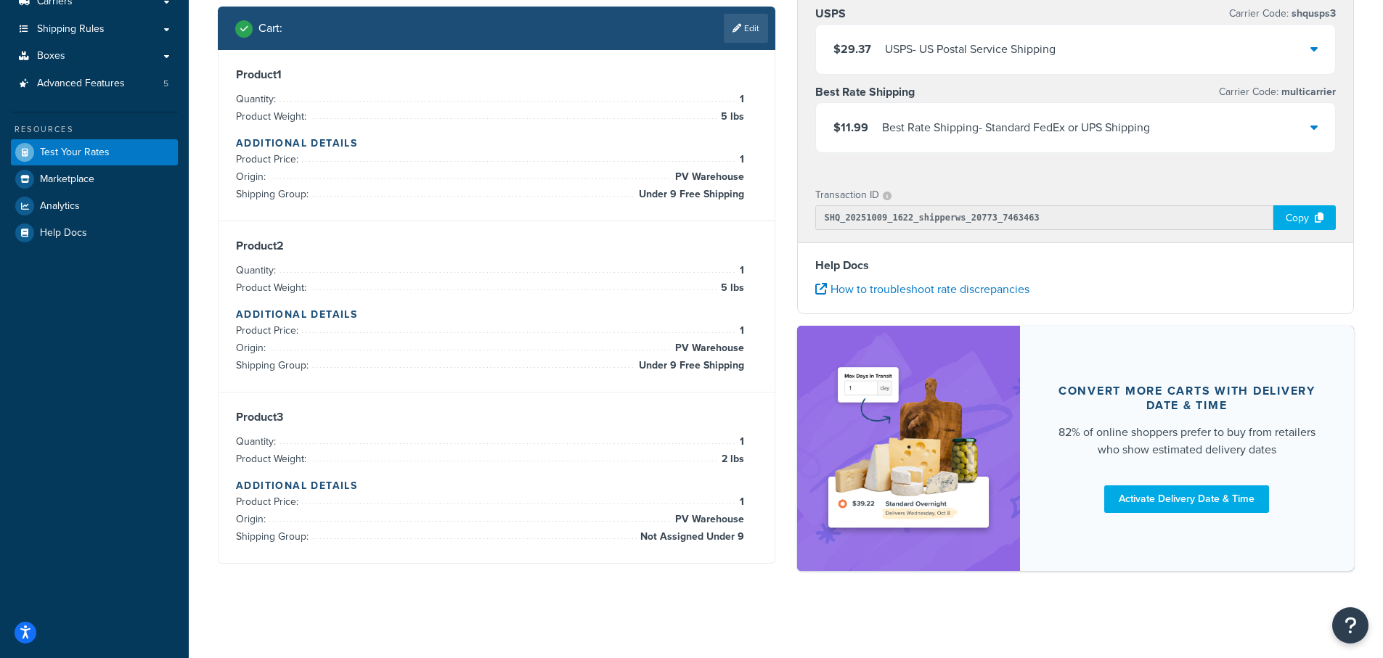
click at [1315, 128] on icon at bounding box center [1313, 127] width 7 height 12
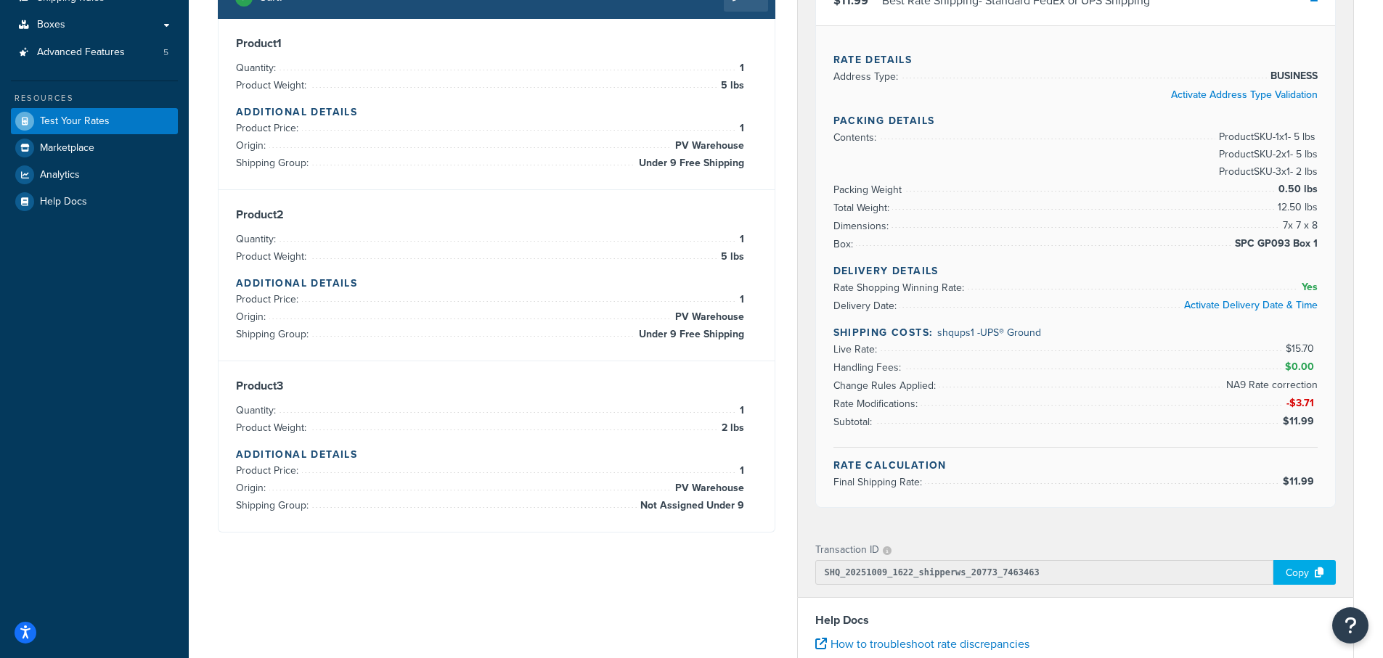
scroll to position [256, 0]
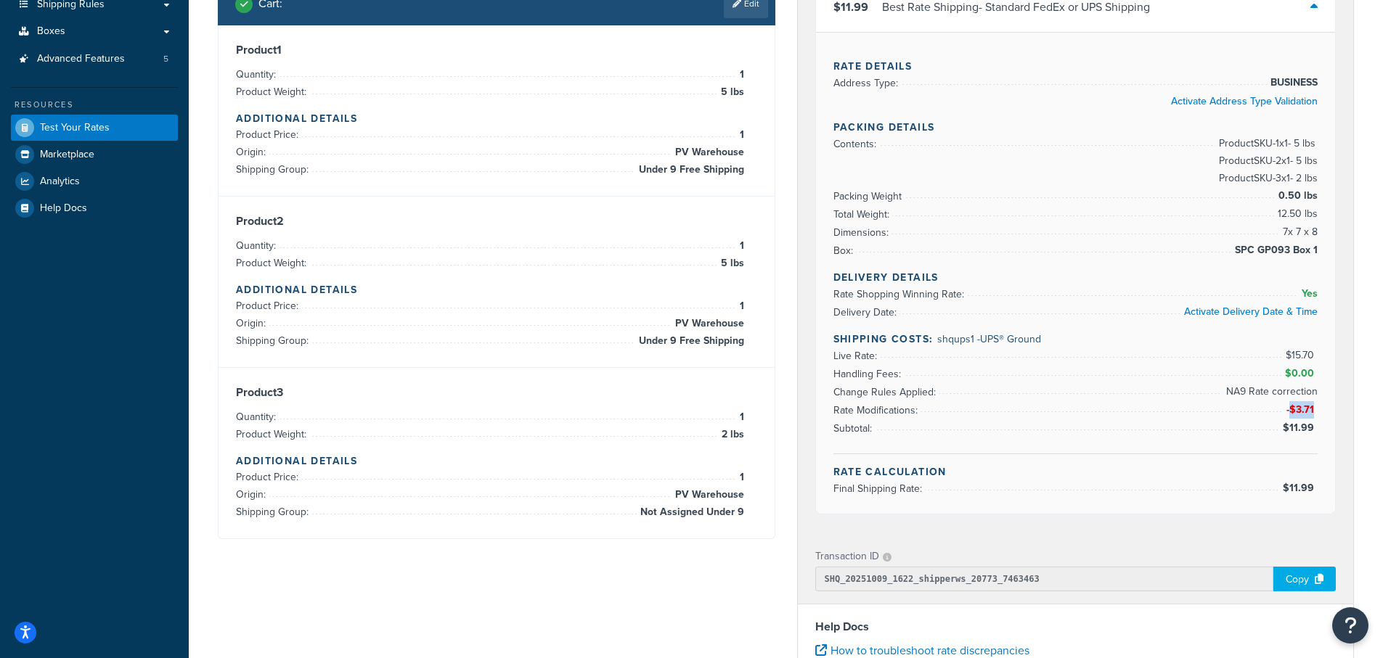
drag, startPoint x: 1314, startPoint y: 411, endPoint x: 1289, endPoint y: 412, distance: 24.7
click at [1289, 412] on span "-$3.71" at bounding box center [1301, 409] width 31 height 15
click at [1169, 401] on li "Change Rules Applied: NA9 Rate correction" at bounding box center [1075, 392] width 485 height 18
drag, startPoint x: 831, startPoint y: 412, endPoint x: 1315, endPoint y: 414, distance: 483.5
click at [1315, 414] on div "Rate Details Address Type: BUSINESS Activate Address Type Validation Packing De…" at bounding box center [1076, 273] width 520 height 482
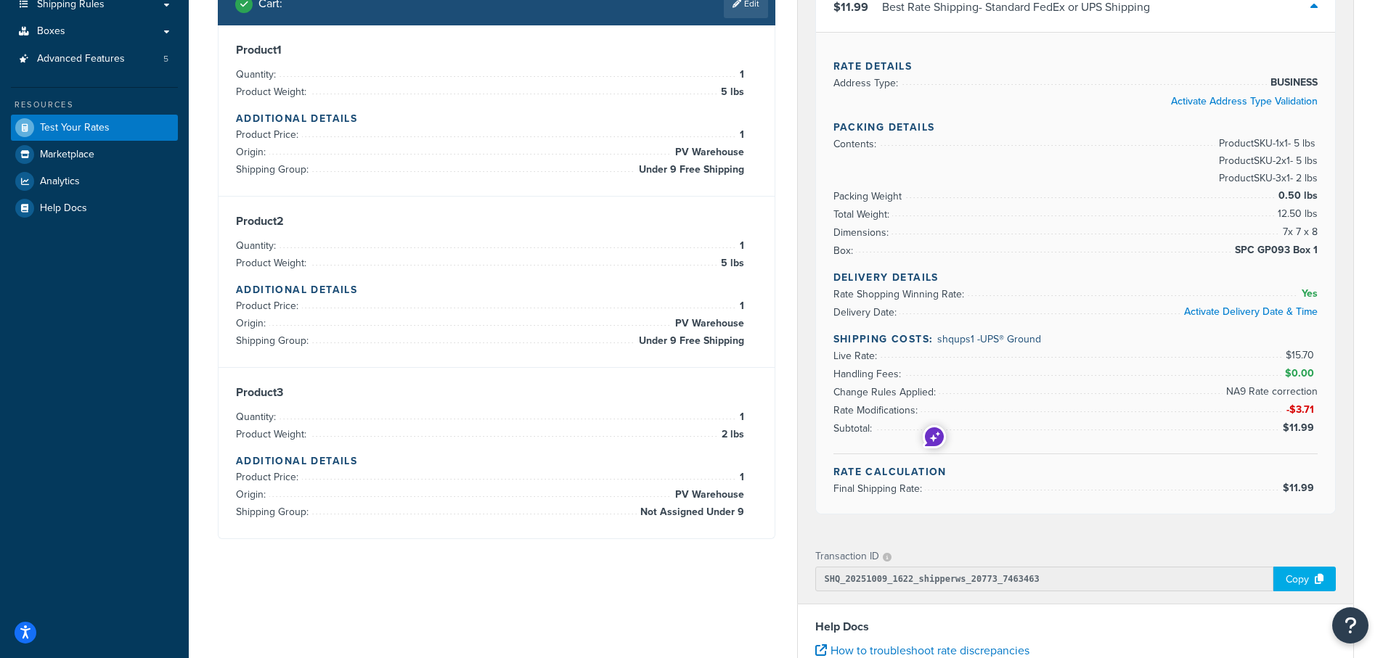
click at [812, 429] on div "USPS Carrier Code: shqusps3 $29.37 USPS - US Postal Service Shipping Best Rate …" at bounding box center [1076, 203] width 556 height 664
drag, startPoint x: 1324, startPoint y: 409, endPoint x: 1317, endPoint y: 412, distance: 7.6
click at [1317, 412] on div "Rate Details Address Type: BUSINESS Activate Address Type Validation Packing De…" at bounding box center [1076, 273] width 520 height 482
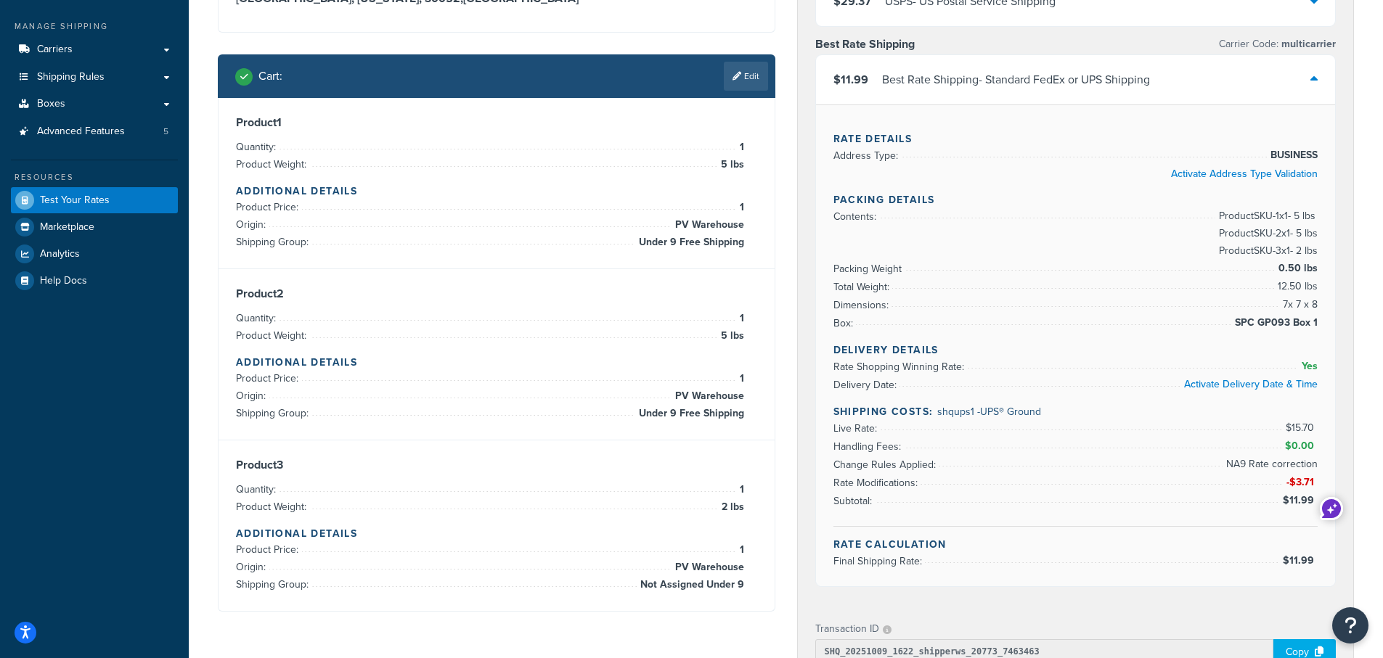
click at [747, 76] on link "Edit" at bounding box center [746, 76] width 44 height 29
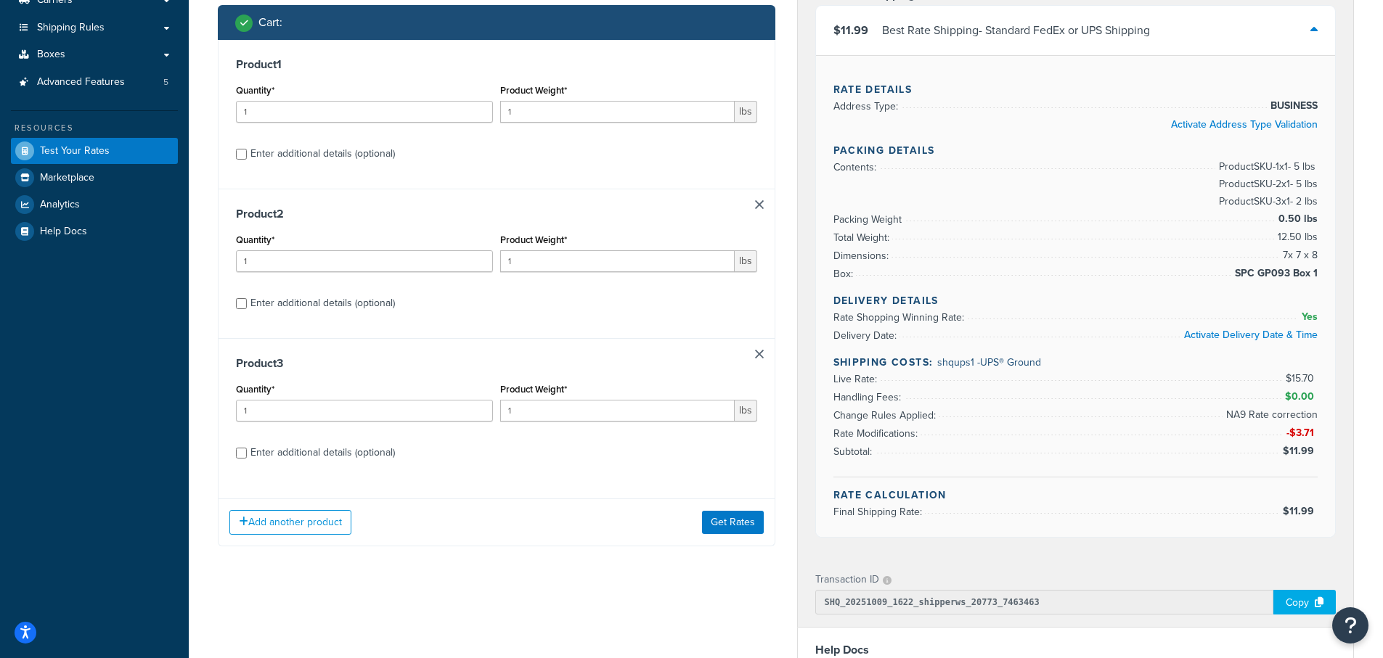
scroll to position [256, 0]
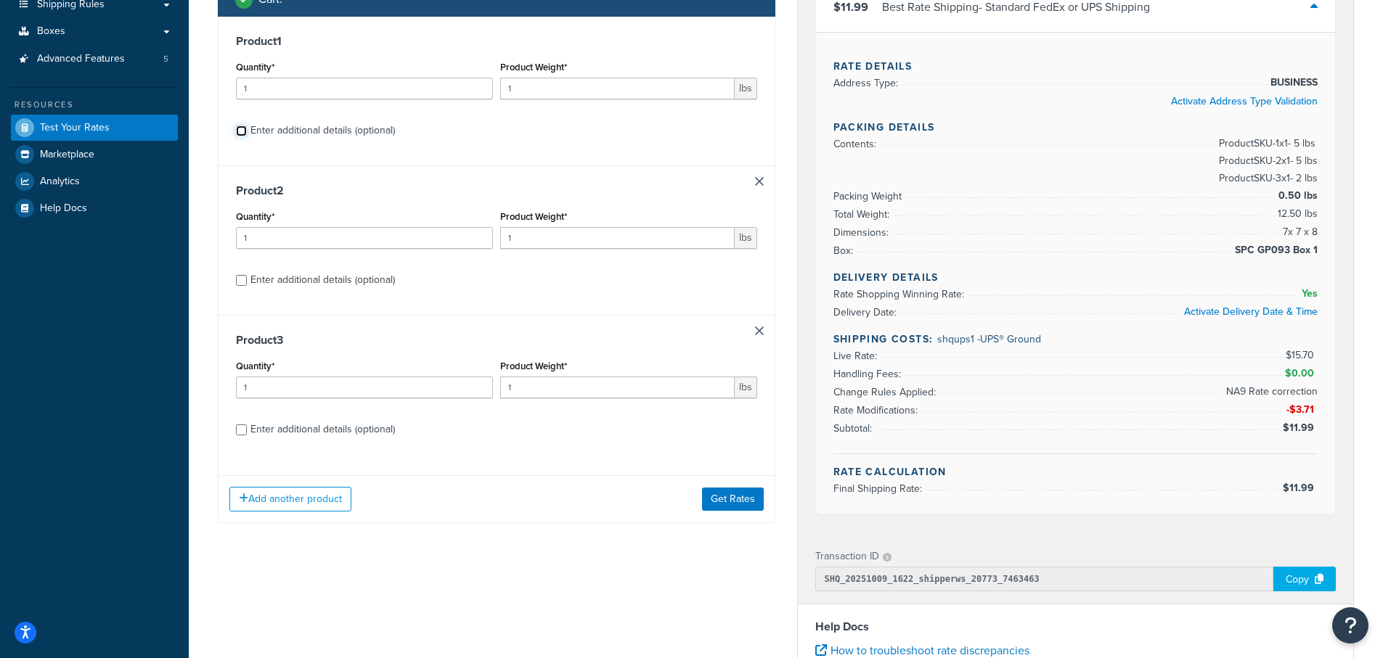
click at [242, 130] on input "Enter additional details (optional)" at bounding box center [241, 131] width 11 height 11
checkbox input "true"
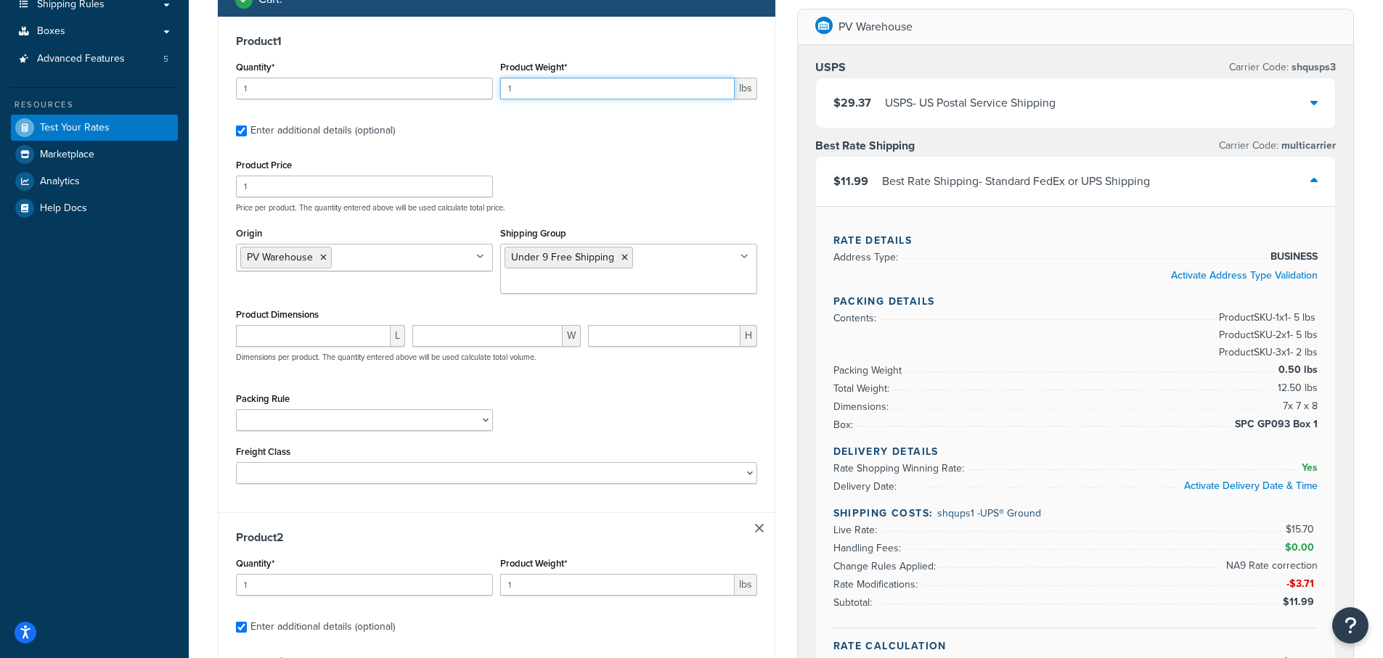
drag, startPoint x: 530, startPoint y: 88, endPoint x: 441, endPoint y: 89, distance: 88.6
click at [441, 88] on div "Quantity* 1 Product Weight* 1 lbs" at bounding box center [496, 83] width 529 height 53
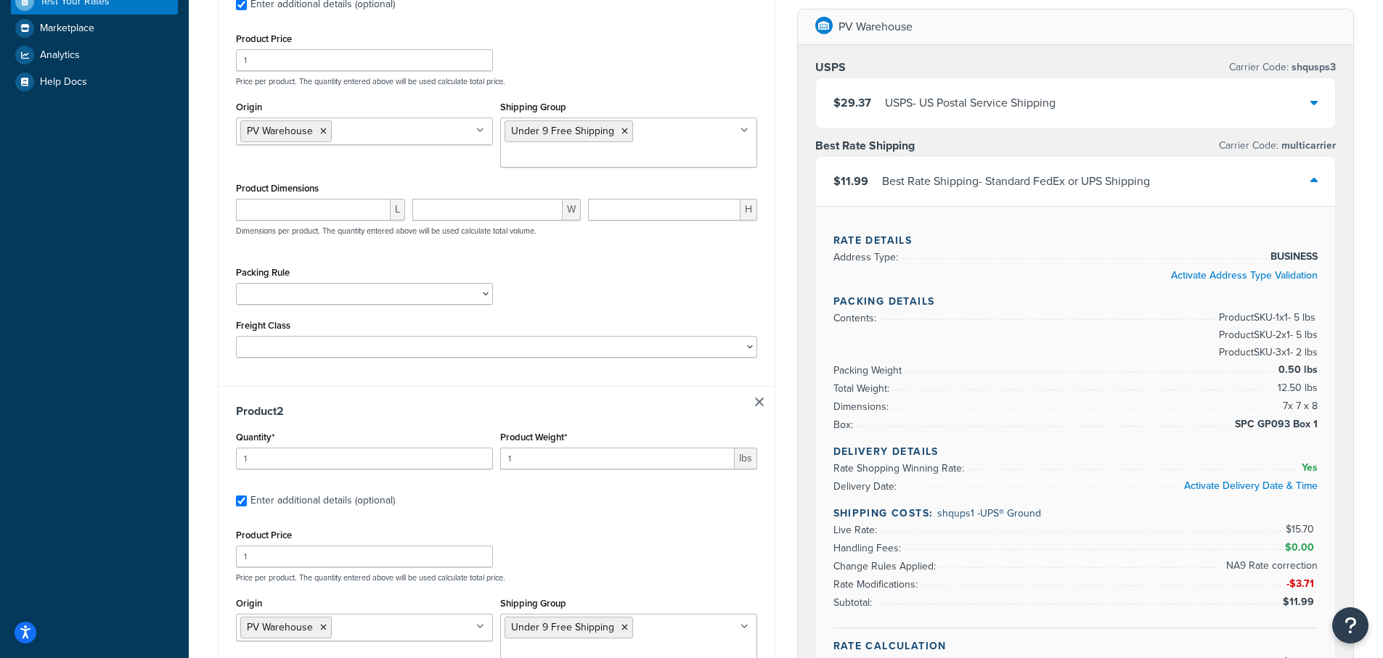
scroll to position [401, 0]
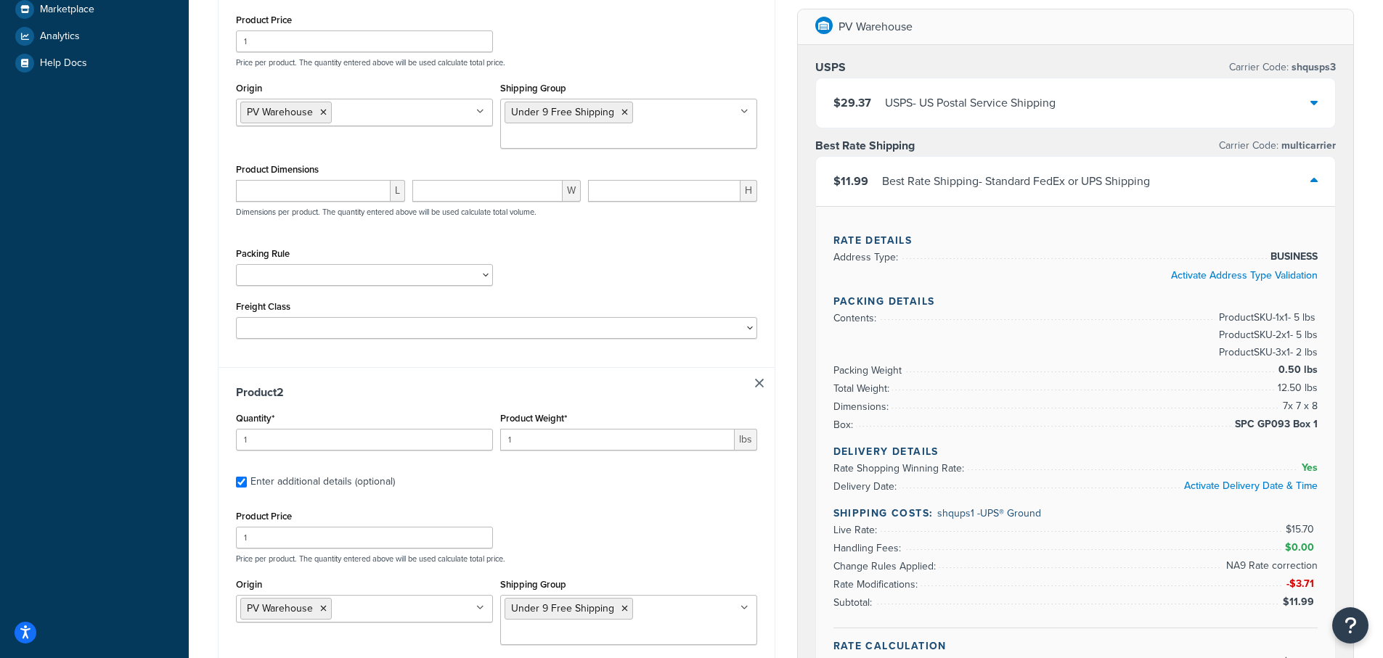
type input "5"
drag, startPoint x: 534, startPoint y: 444, endPoint x: 436, endPoint y: 436, distance: 98.3
click at [436, 436] on div "Quantity* 1 Product Weight* 1 lbs" at bounding box center [496, 435] width 529 height 53
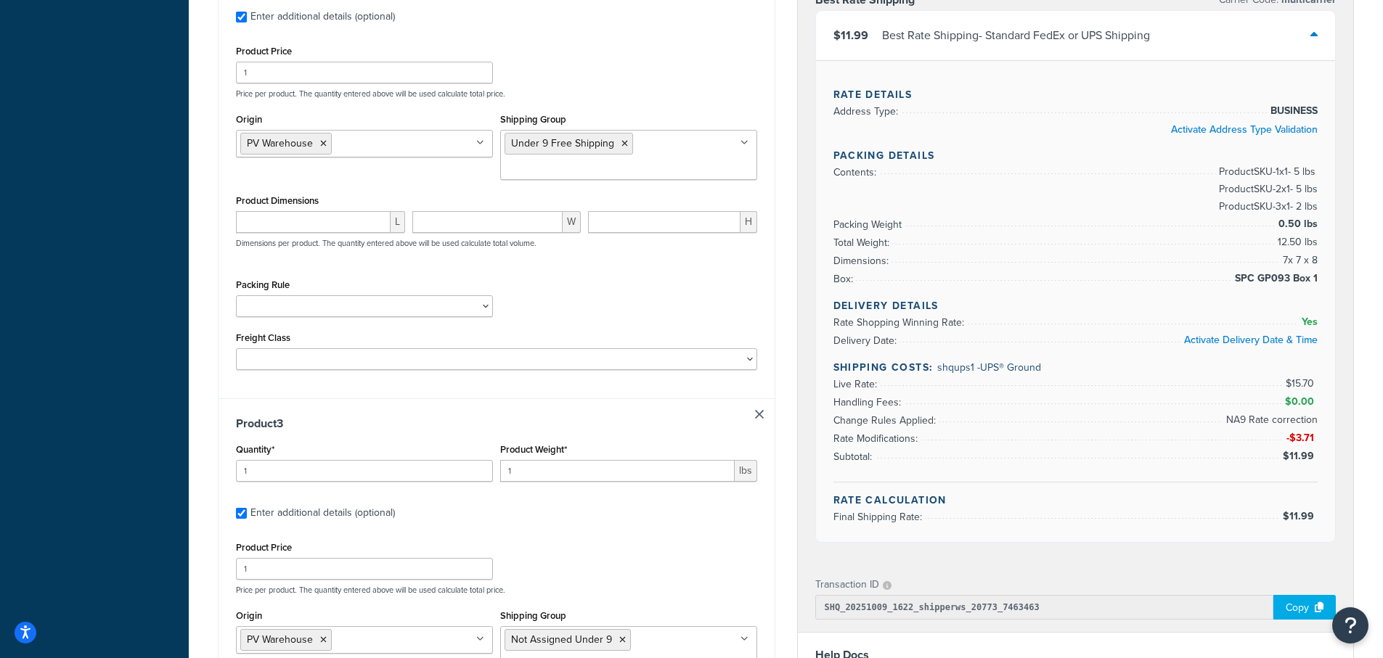
scroll to position [910, 0]
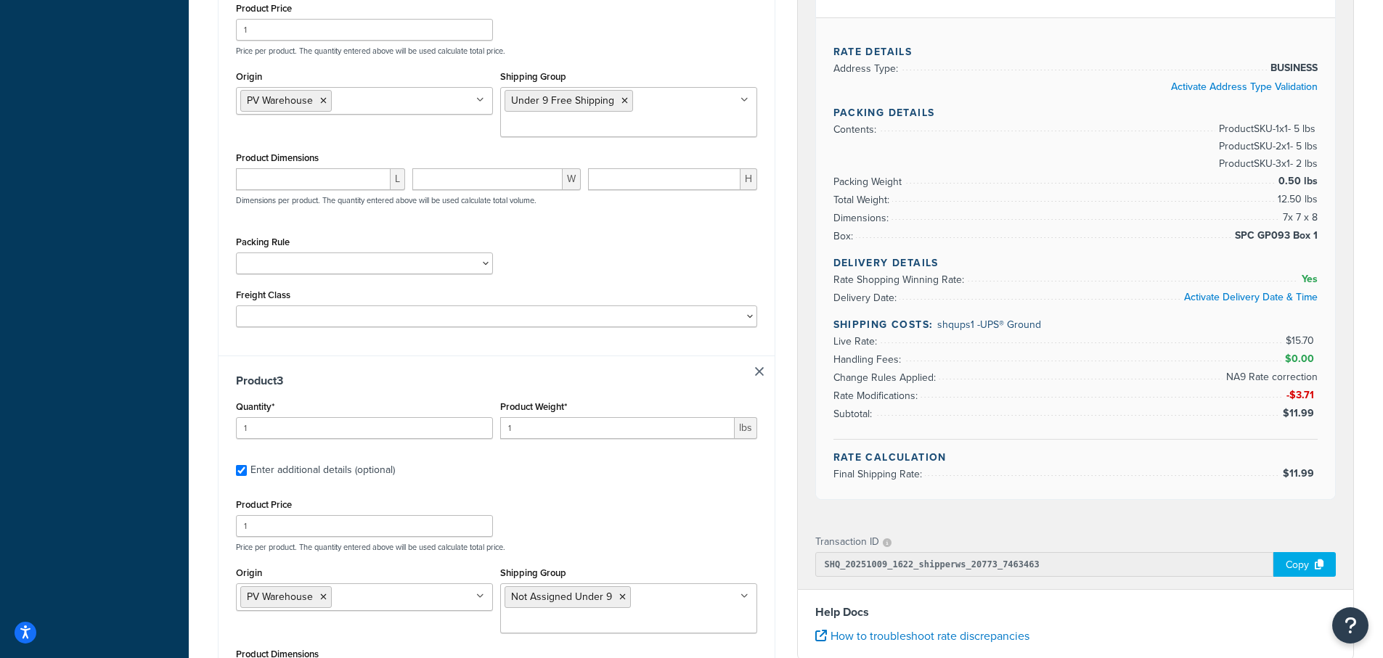
type input "5"
drag, startPoint x: 529, startPoint y: 431, endPoint x: 453, endPoint y: 432, distance: 76.2
click at [453, 432] on div "Quantity* 1 Product Weight* 1 lbs" at bounding box center [496, 423] width 529 height 53
type input "2"
click at [628, 597] on li "Not Assigned Under 9" at bounding box center [568, 598] width 126 height 22
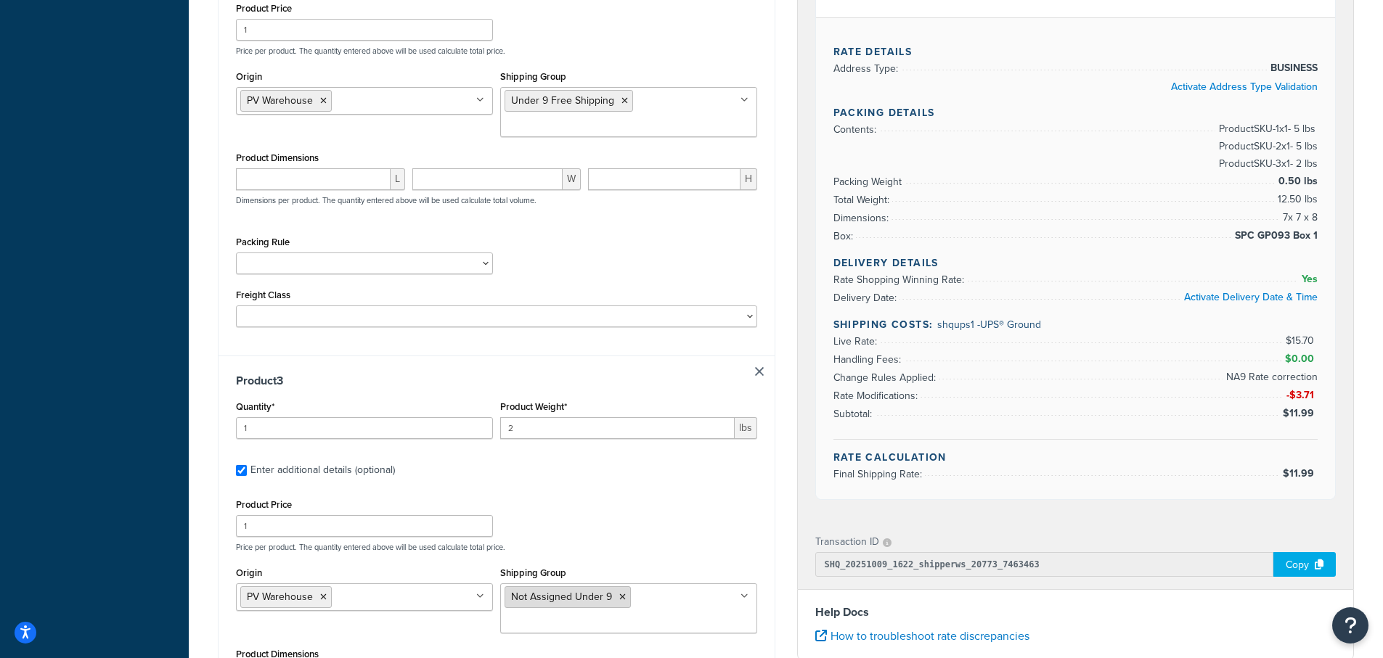
click at [623, 599] on icon at bounding box center [622, 597] width 7 height 9
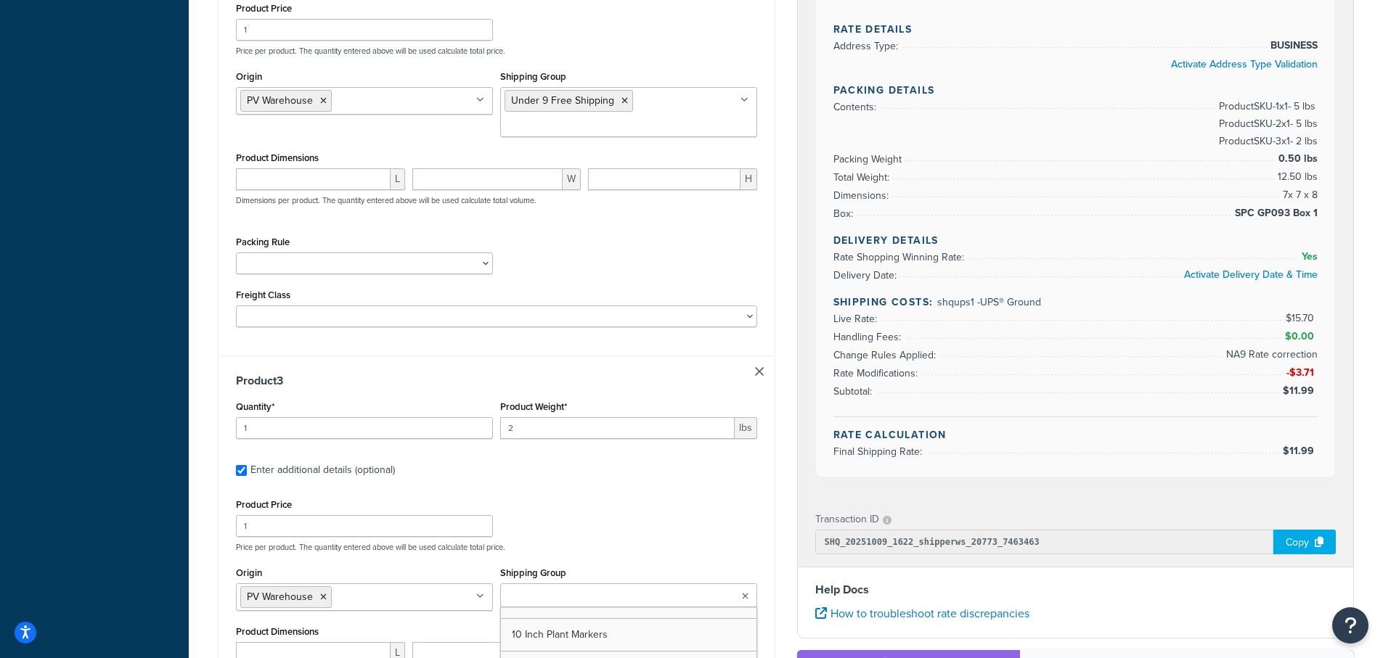
click at [534, 595] on input "Shipping Group" at bounding box center [569, 597] width 129 height 16
type input "Under"
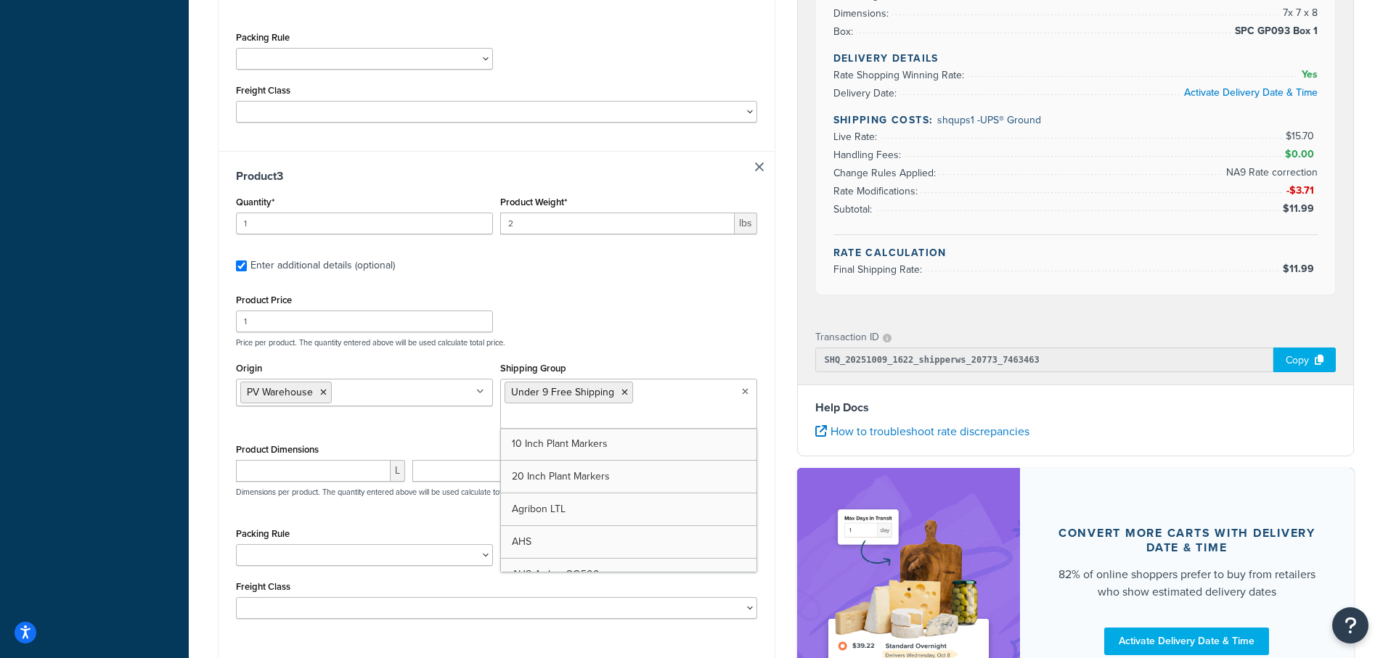
scroll to position [1127, 0]
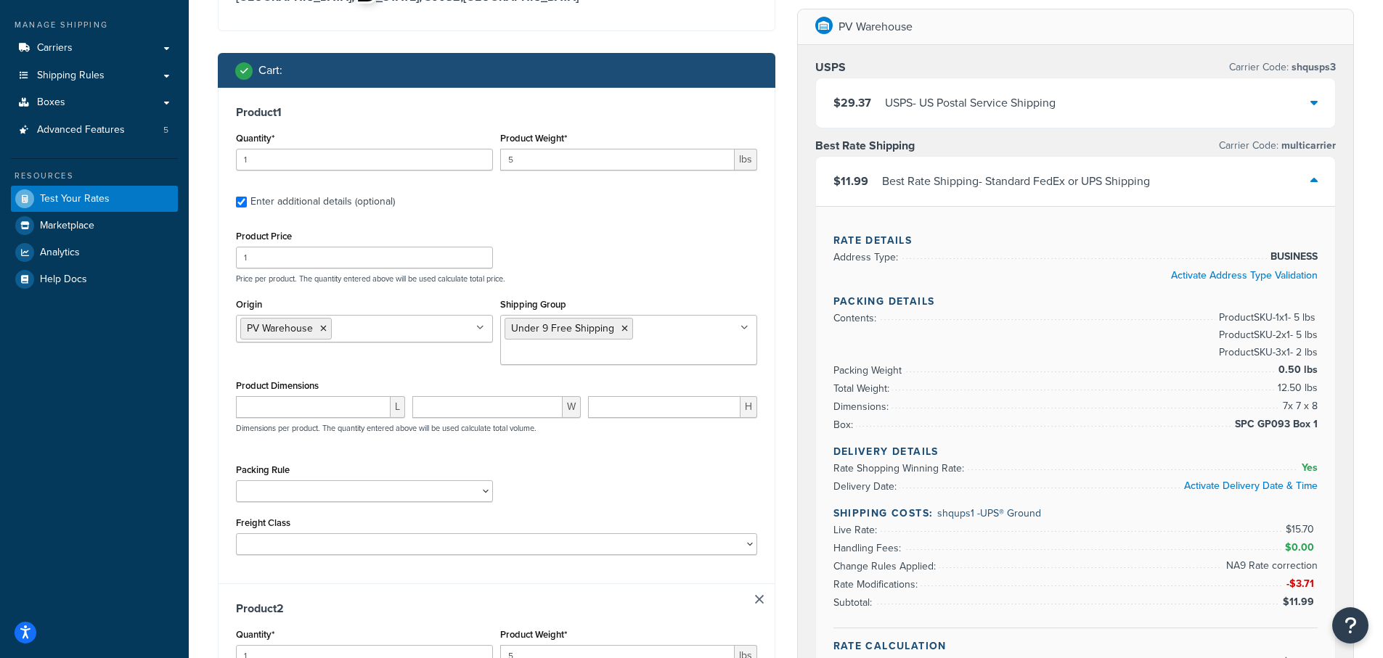
scroll to position [0, 0]
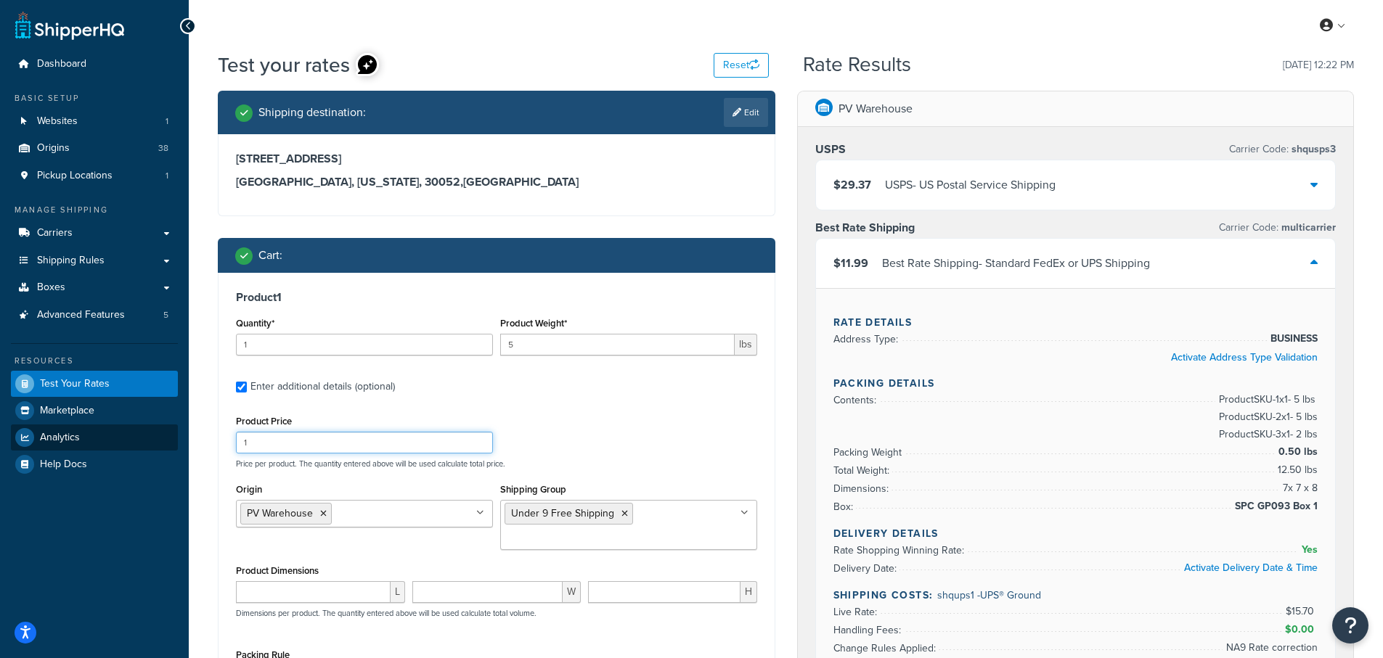
drag, startPoint x: 256, startPoint y: 444, endPoint x: 99, endPoint y: 444, distance: 156.1
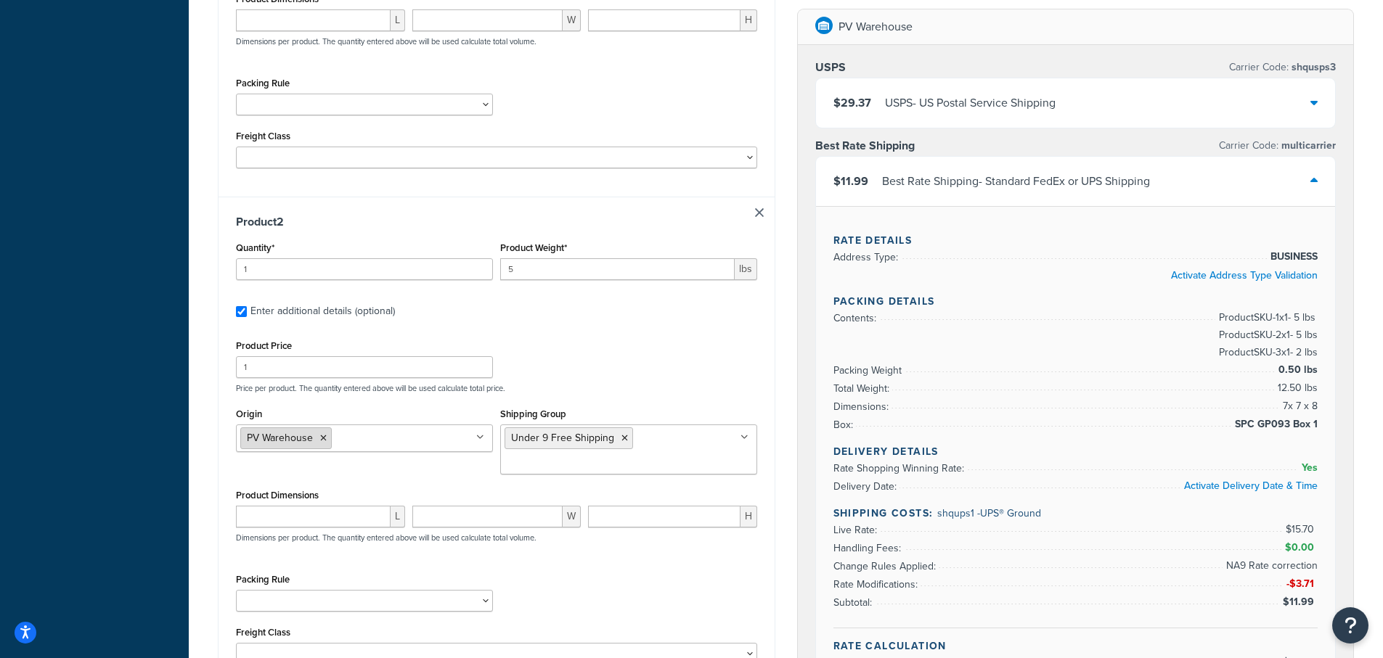
scroll to position [581, 0]
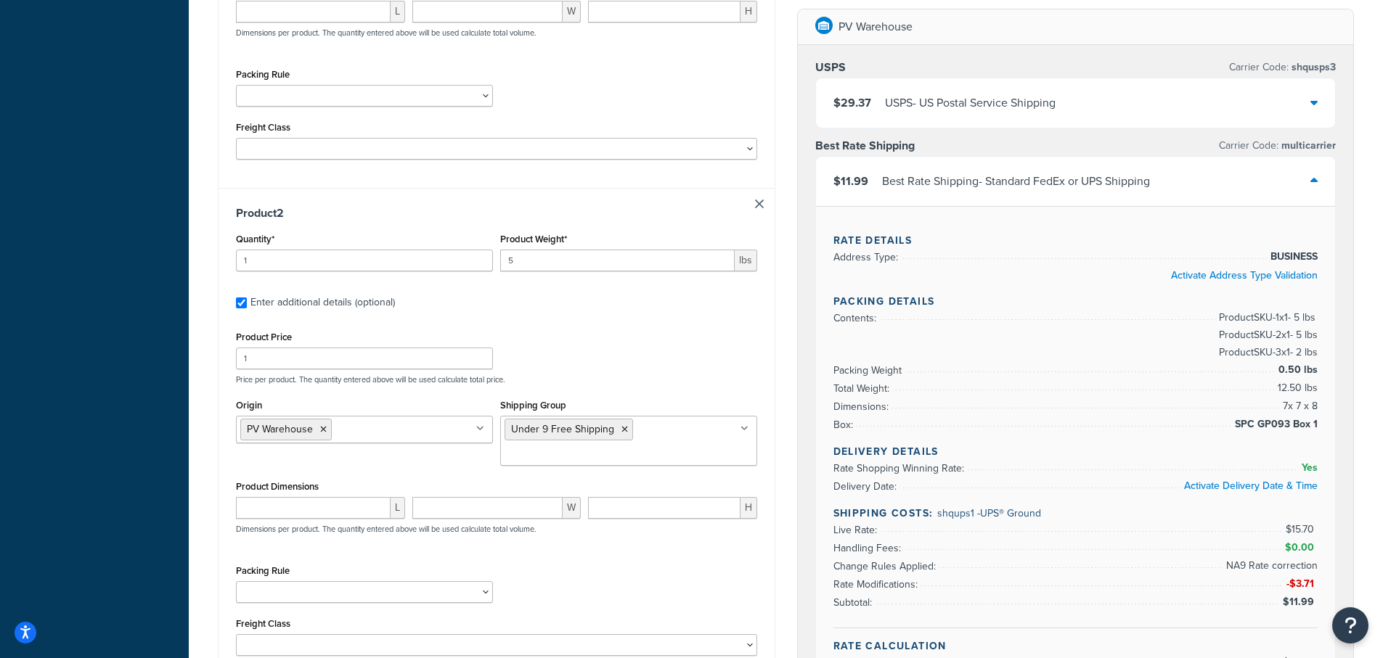
type input "12.00"
drag, startPoint x: 269, startPoint y: 363, endPoint x: 172, endPoint y: 361, distance: 97.3
click at [172, 361] on div "Dashboard Basic Setup Websites 1 Origins 38 Pickup Locations 1 Manage Shipping …" at bounding box center [691, 376] width 1383 height 1915
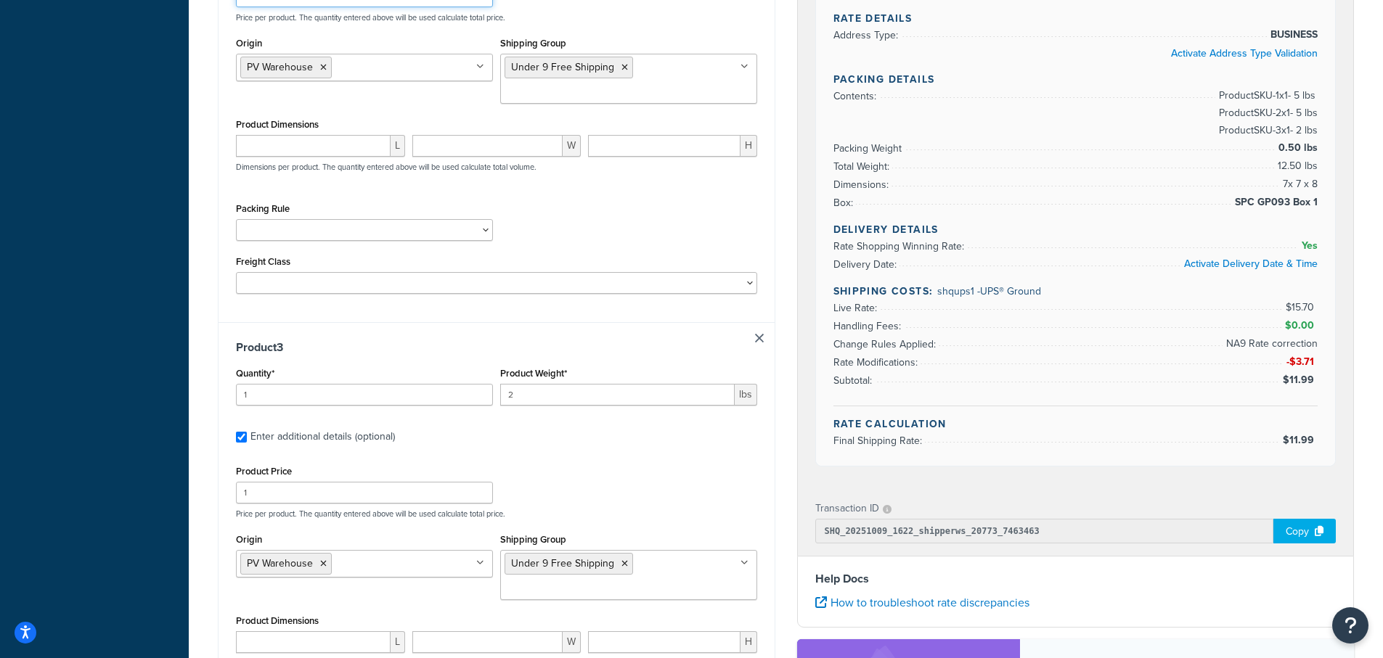
scroll to position [944, 0]
type input "8.00"
drag, startPoint x: 257, startPoint y: 493, endPoint x: 160, endPoint y: 483, distance: 97.8
click at [160, 483] on div "Dashboard Basic Setup Websites 1 Origins 38 Pickup Locations 1 Manage Shipping …" at bounding box center [691, 13] width 1383 height 1915
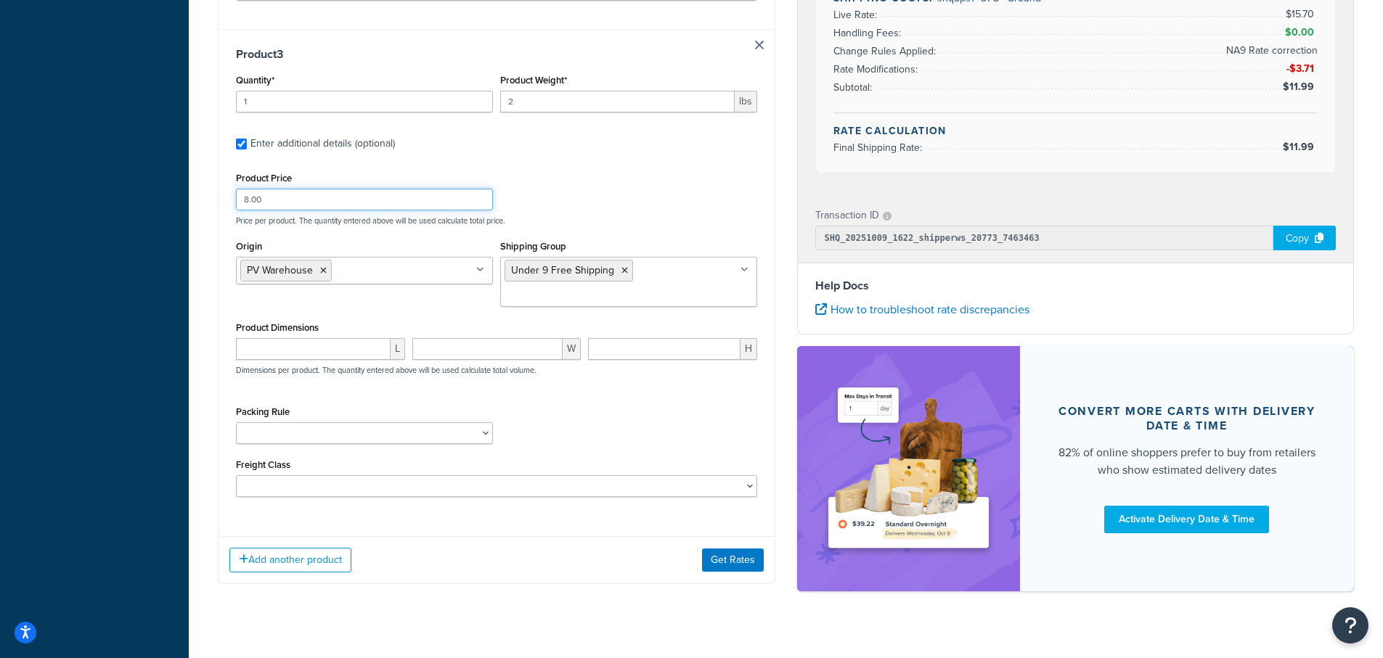
scroll to position [1257, 0]
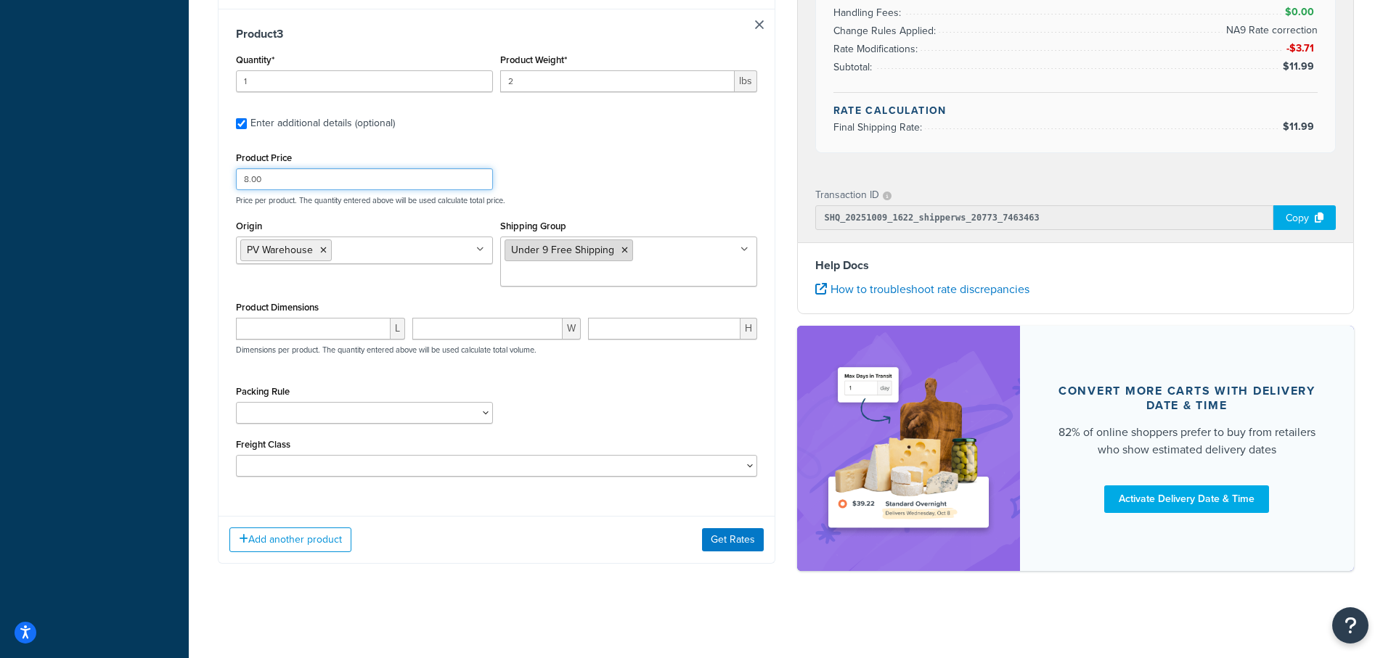
type input "8.00"
click at [623, 250] on icon at bounding box center [624, 250] width 7 height 9
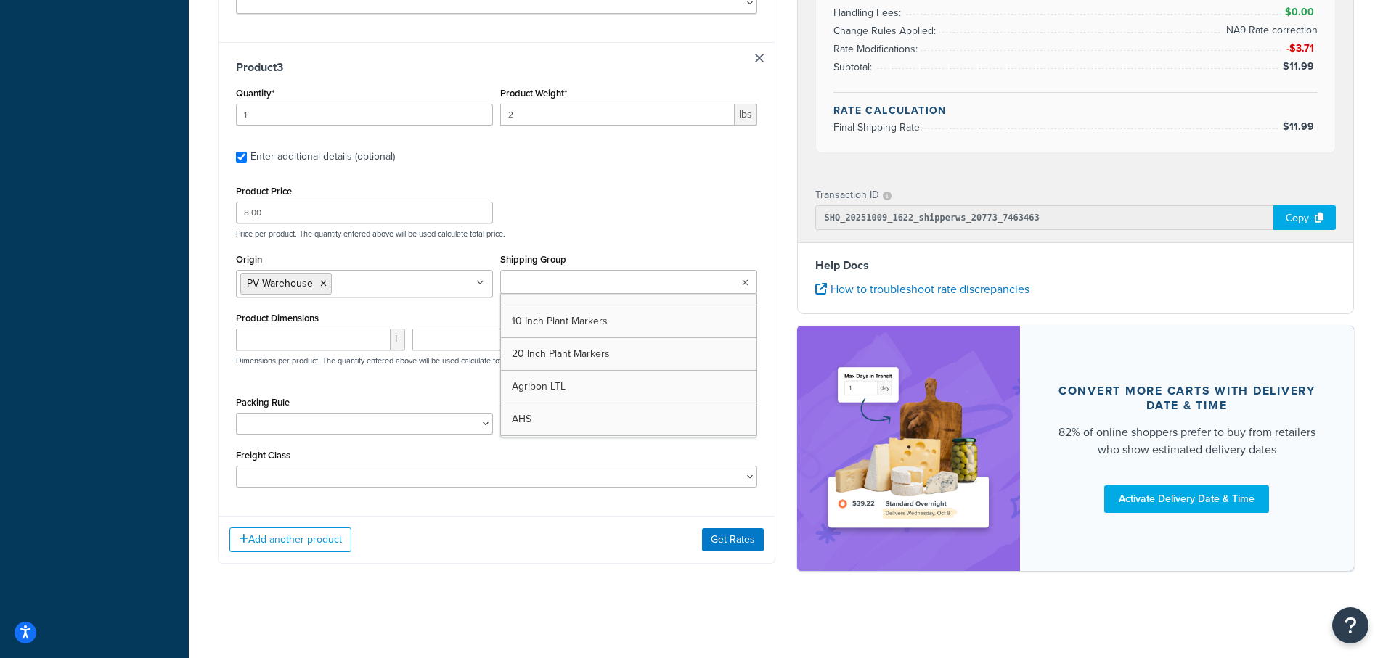
scroll to position [1234, 0]
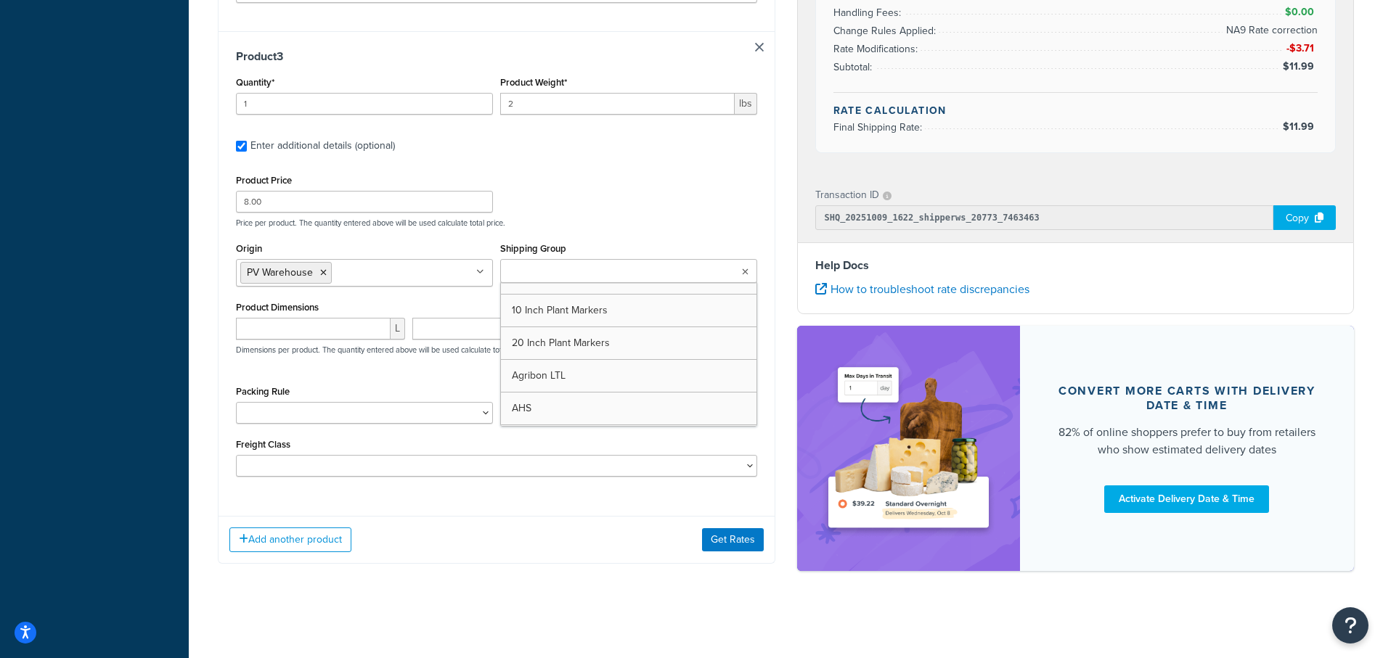
click at [542, 277] on input "Shipping Group" at bounding box center [569, 272] width 129 height 16
type input "Not"
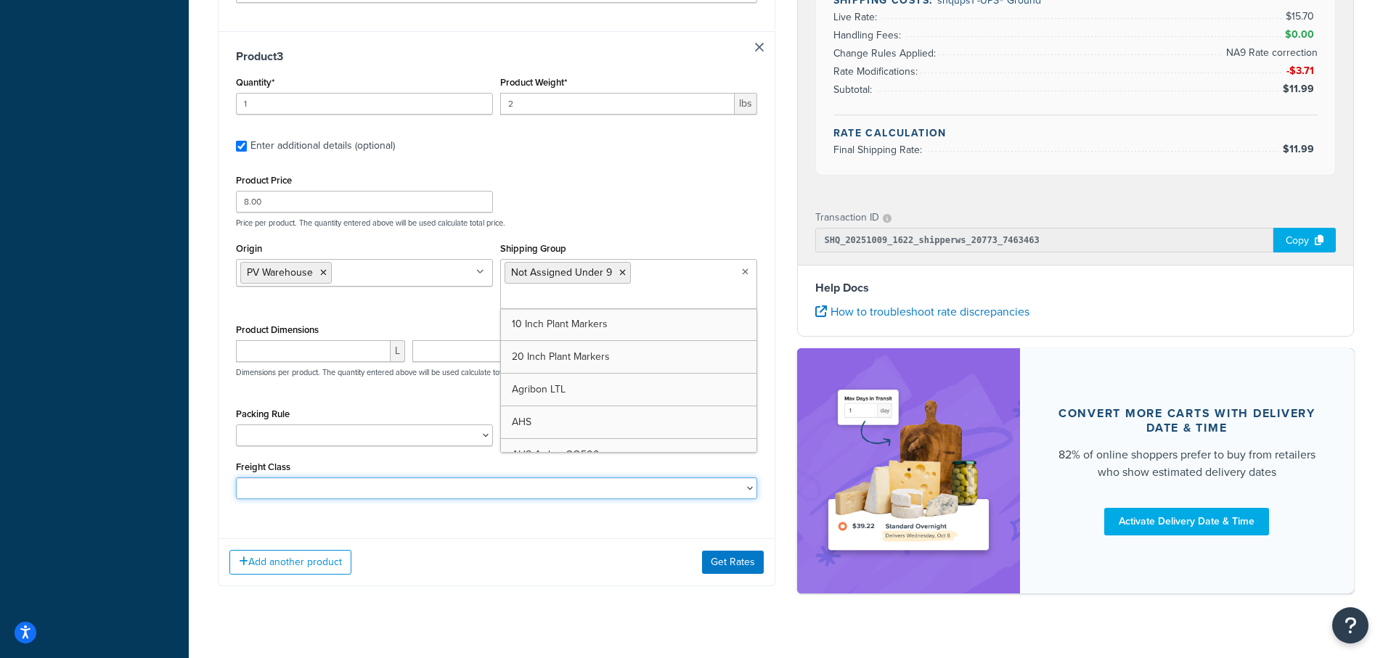
click at [563, 499] on select "50 55 60 65 70 77.5 85 92.5 100 110 125 150 175 200 250 300 400 500" at bounding box center [496, 489] width 521 height 22
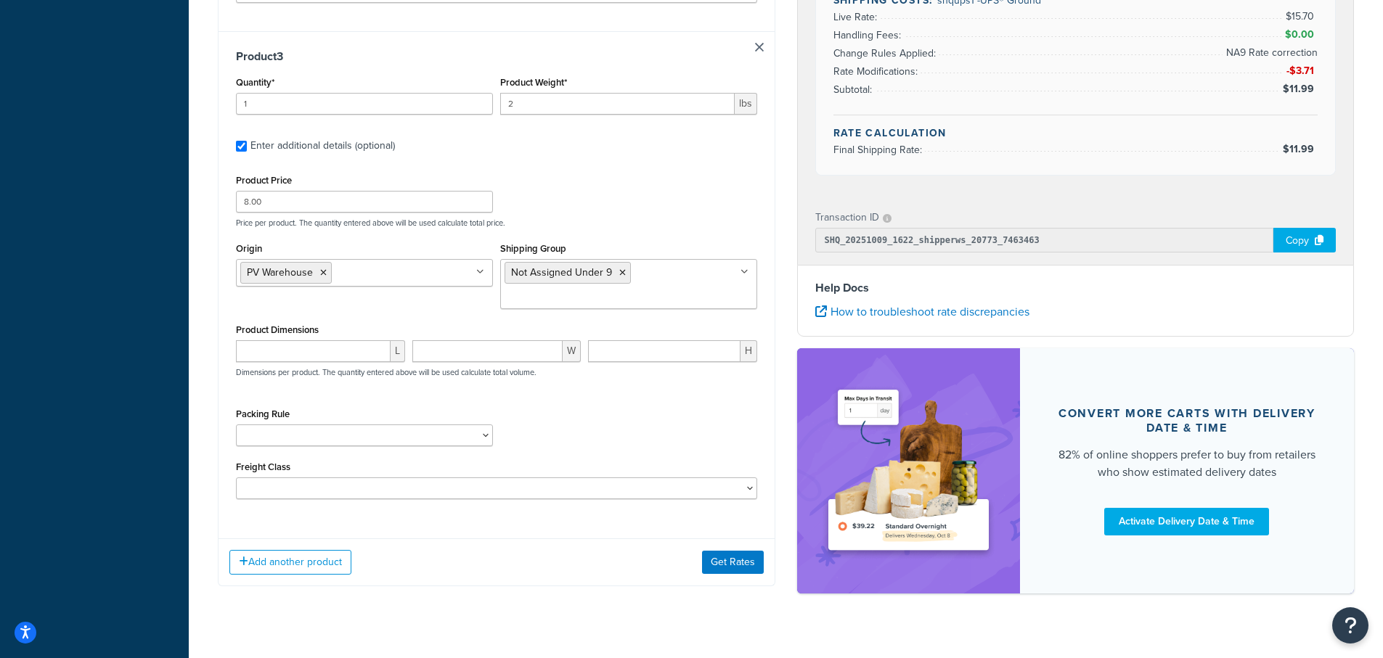
click at [788, 275] on div "PV Warehouse USPS Carrier Code: shqusps3 $29.37 USPS - US Postal Service Shippi…" at bounding box center [1075, 51] width 579 height 1113
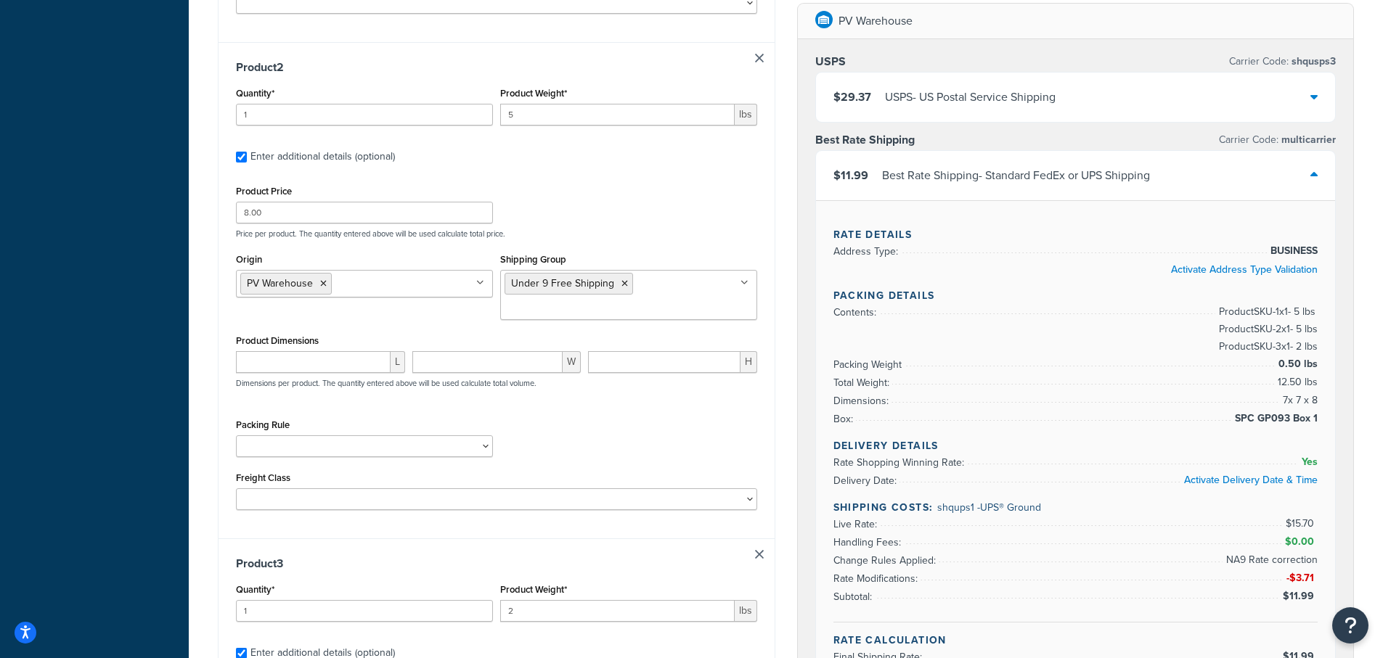
scroll to position [1257, 0]
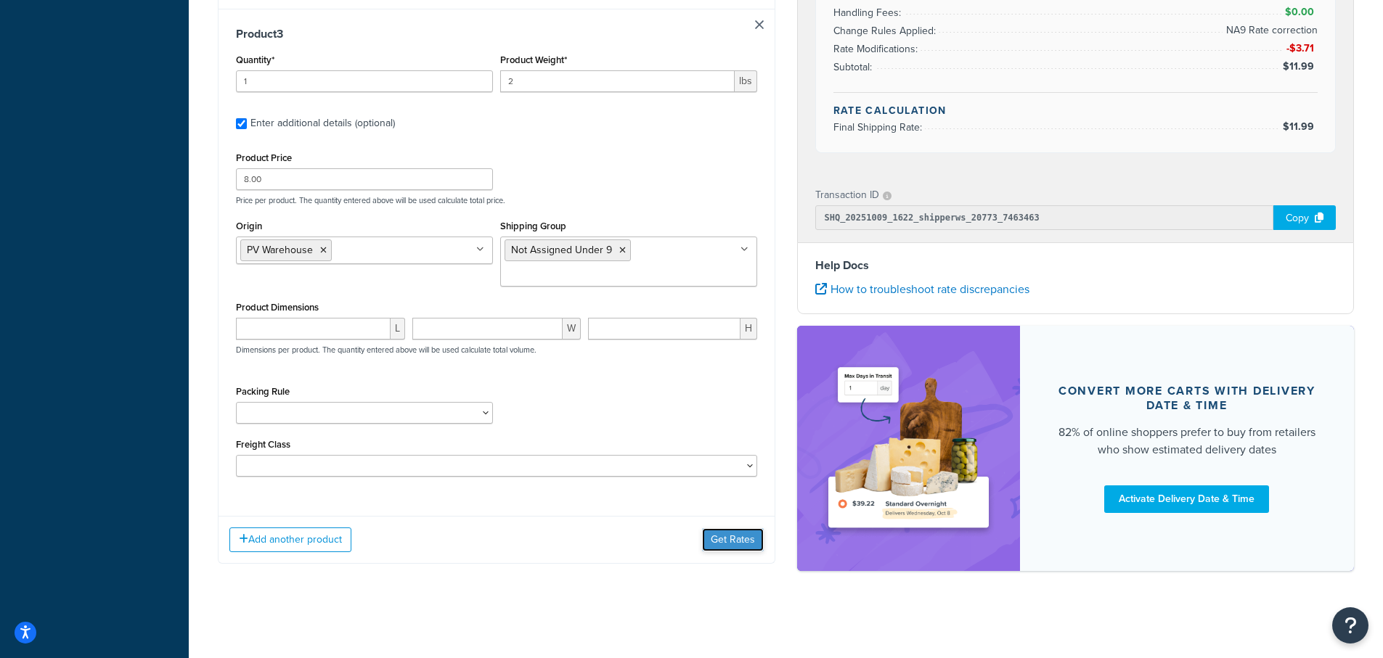
click at [736, 547] on button "Get Rates" at bounding box center [733, 540] width 62 height 23
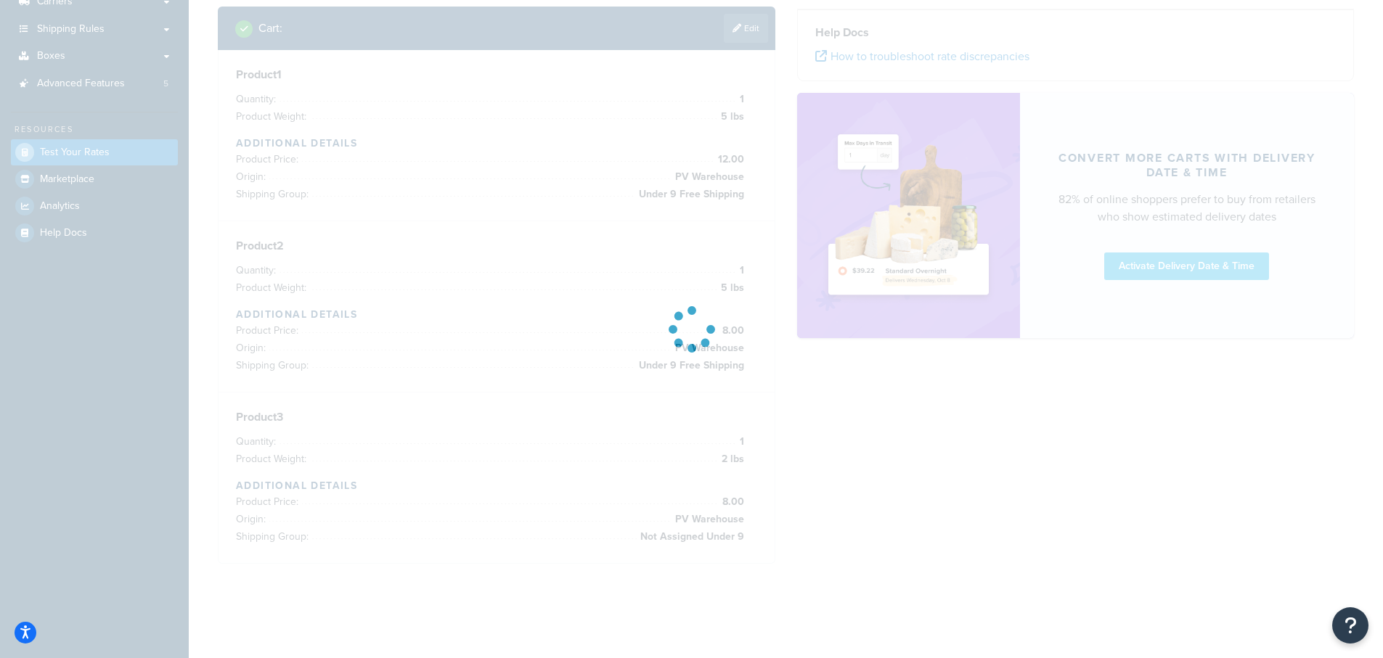
scroll to position [232, 0]
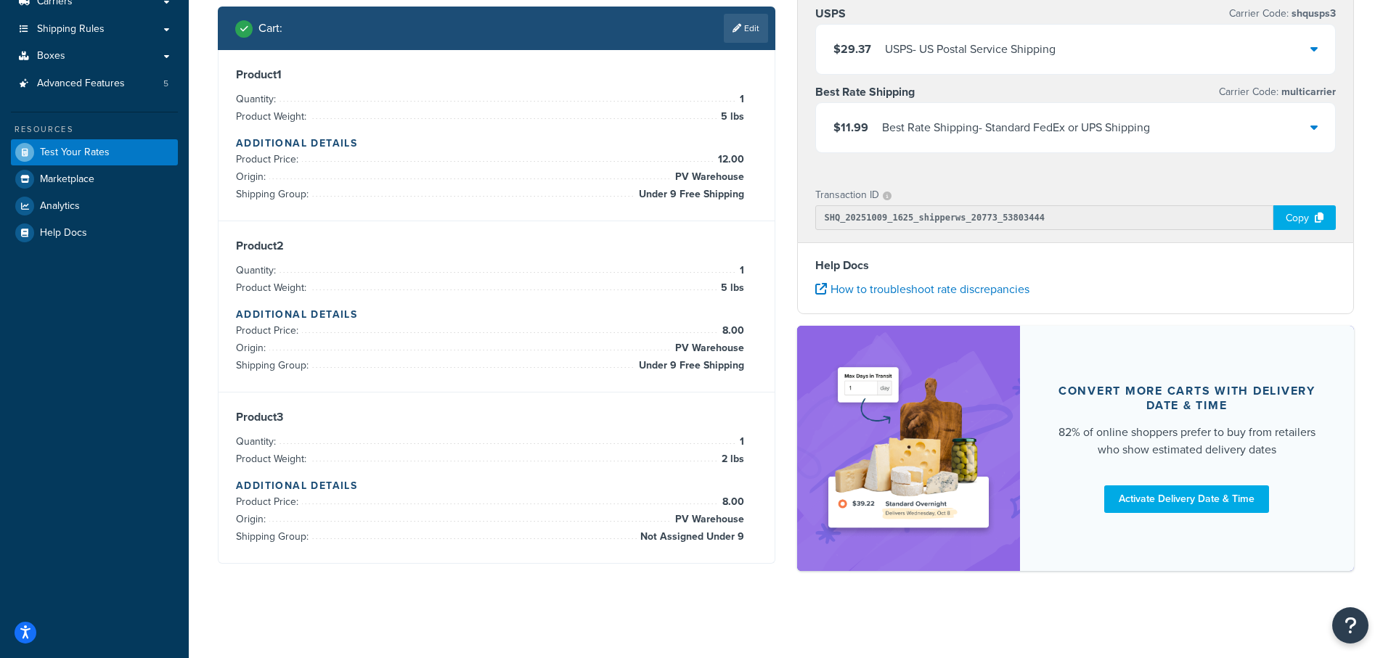
click at [1312, 129] on icon at bounding box center [1313, 127] width 7 height 12
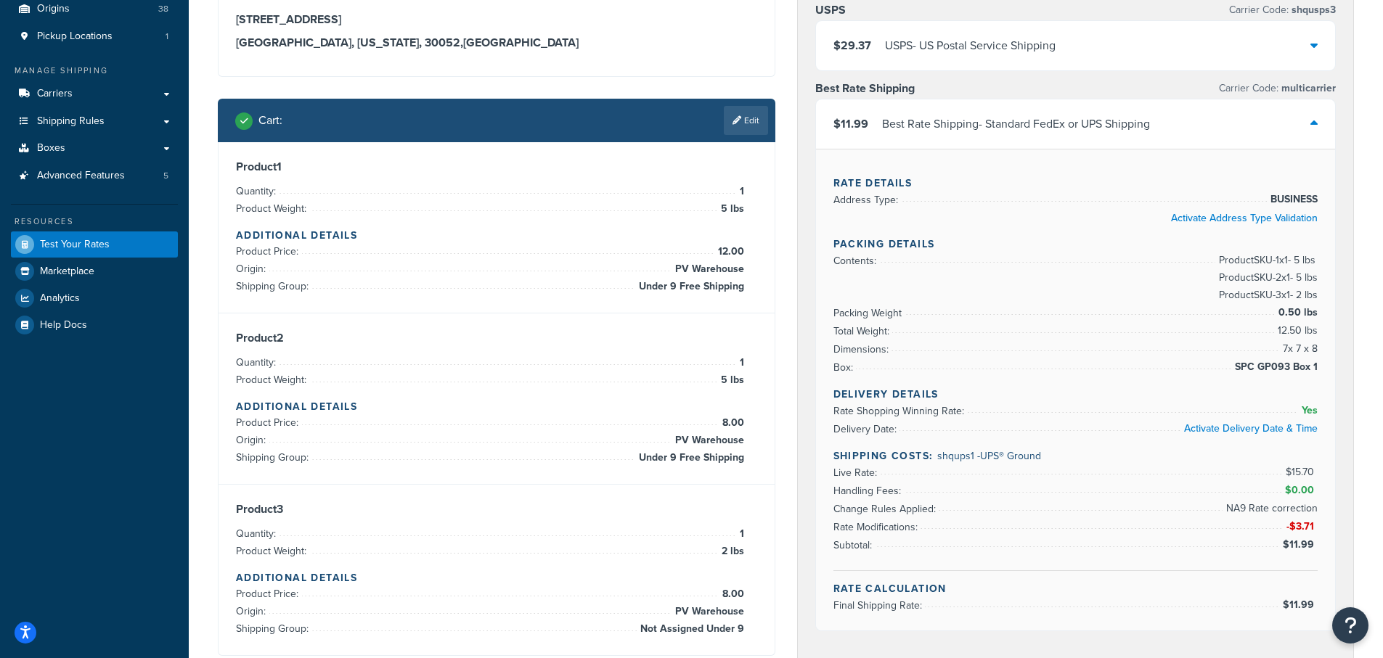
scroll to position [111, 0]
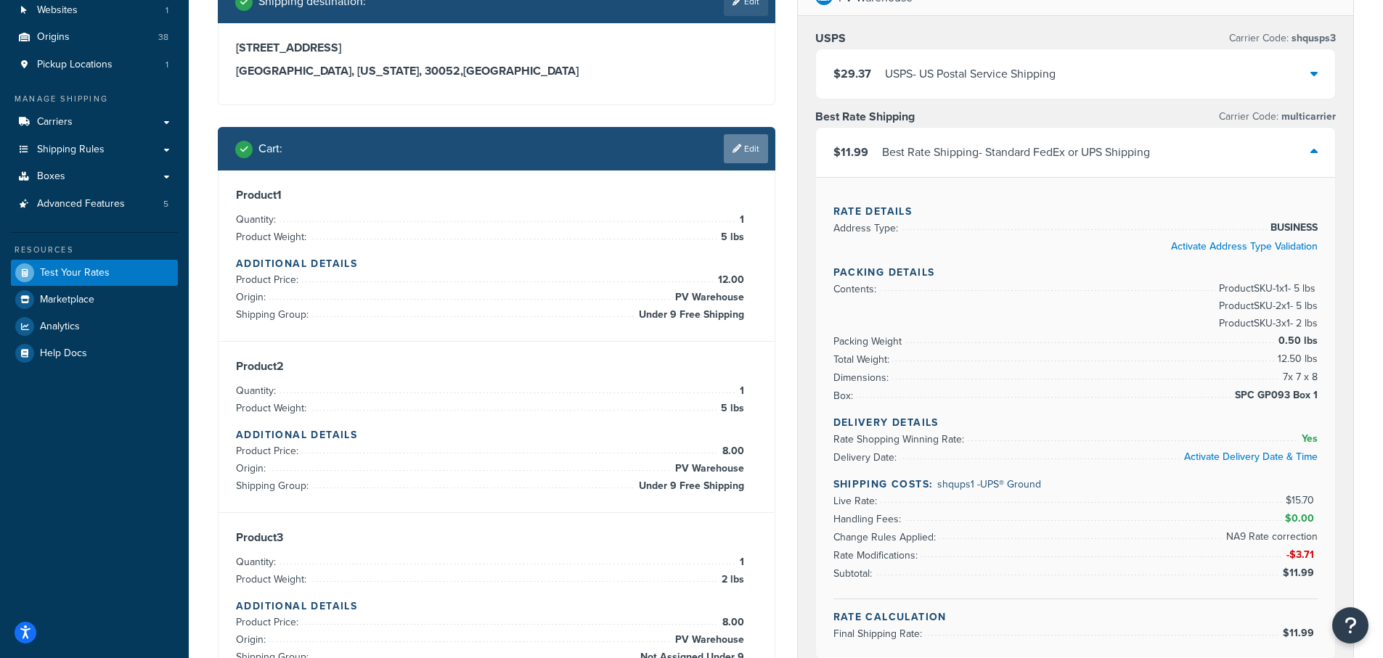
click at [744, 147] on link "Edit" at bounding box center [746, 148] width 44 height 29
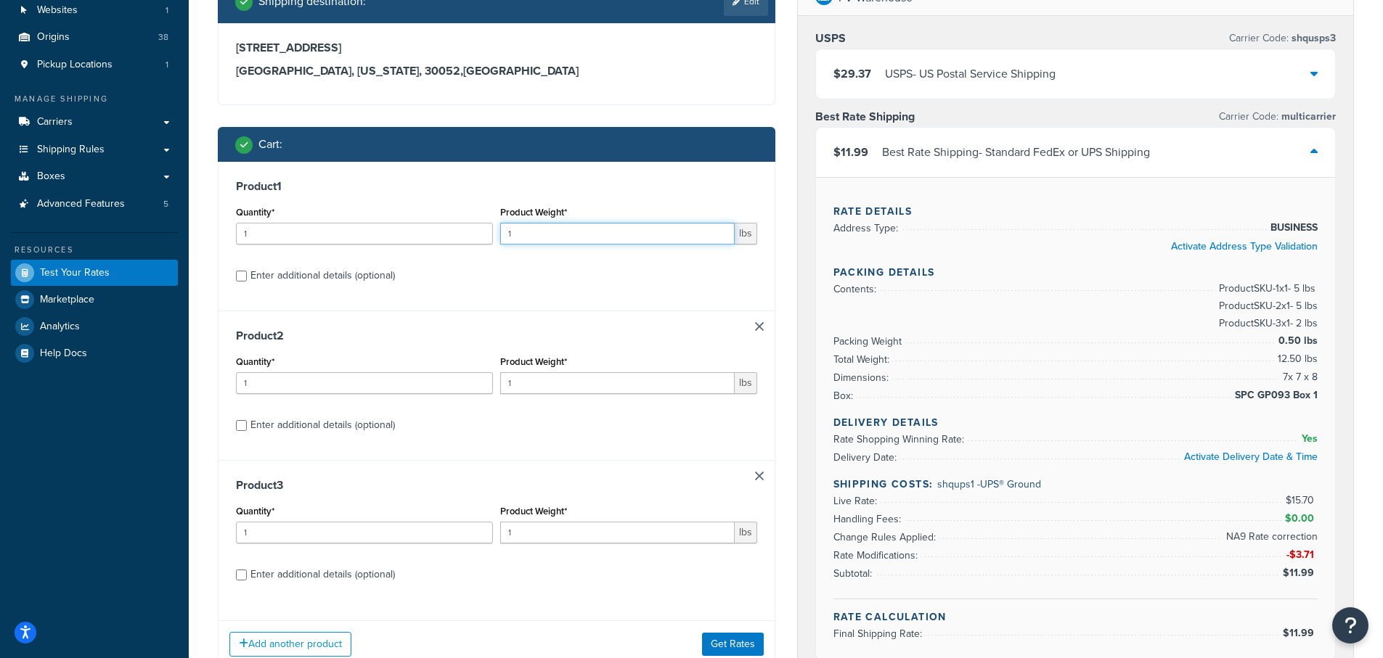
drag, startPoint x: 536, startPoint y: 235, endPoint x: 430, endPoint y: 229, distance: 106.2
click at [430, 229] on div "Quantity* 1 Product Weight* 1 lbs" at bounding box center [496, 229] width 529 height 53
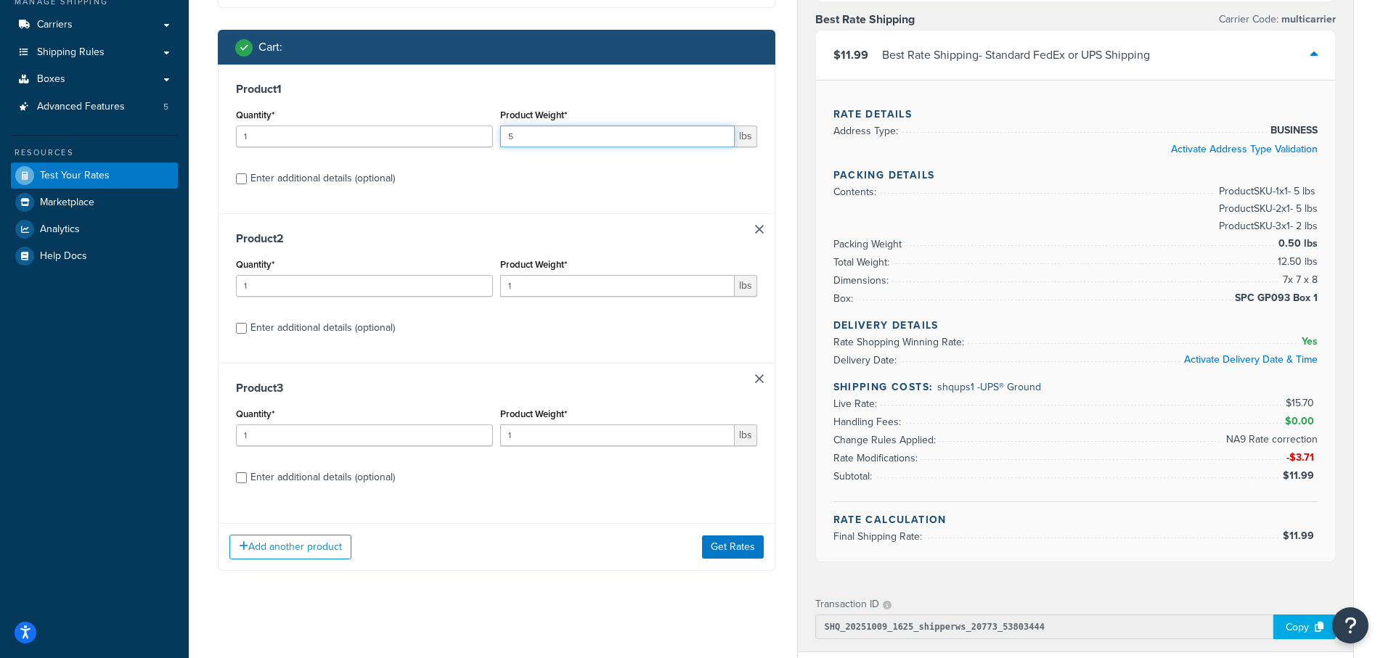
scroll to position [256, 0]
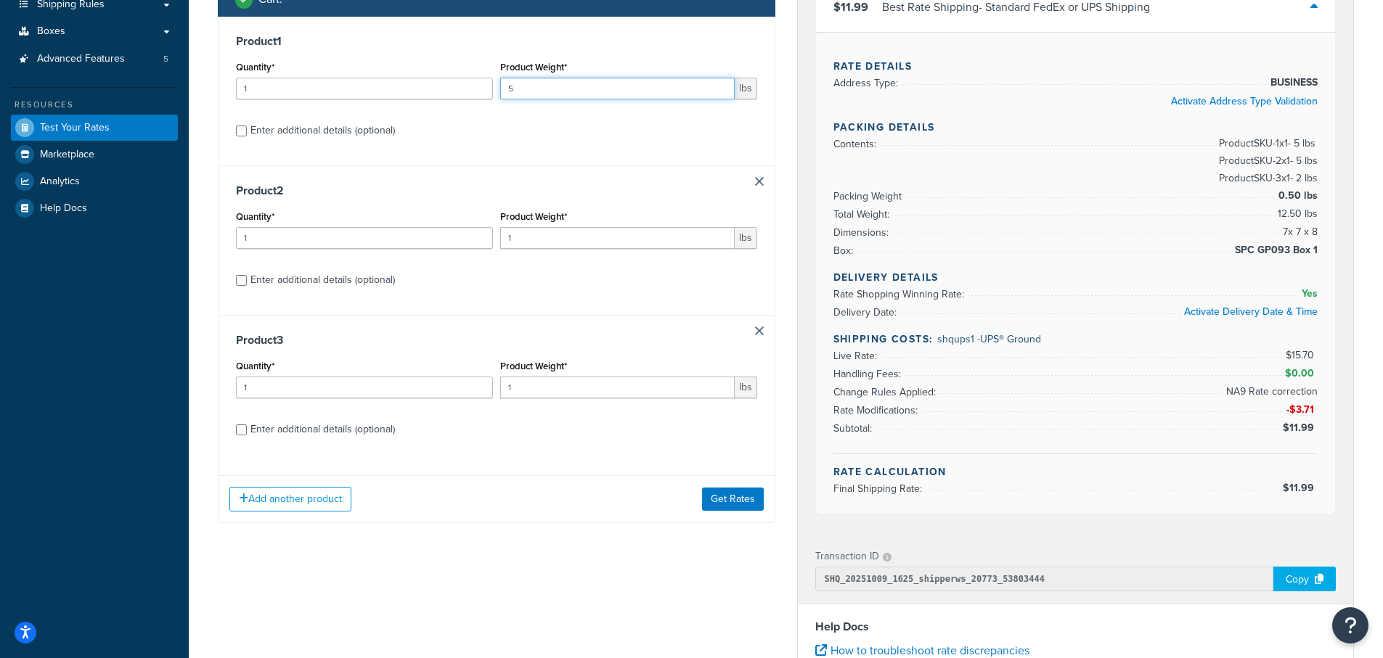
type input "5"
drag, startPoint x: 539, startPoint y: 232, endPoint x: 457, endPoint y: 230, distance: 82.1
click at [457, 230] on div "Quantity* 1 Product Weight* 1 lbs" at bounding box center [496, 233] width 529 height 53
type input "5"
drag, startPoint x: 525, startPoint y: 391, endPoint x: 480, endPoint y: 391, distance: 45.0
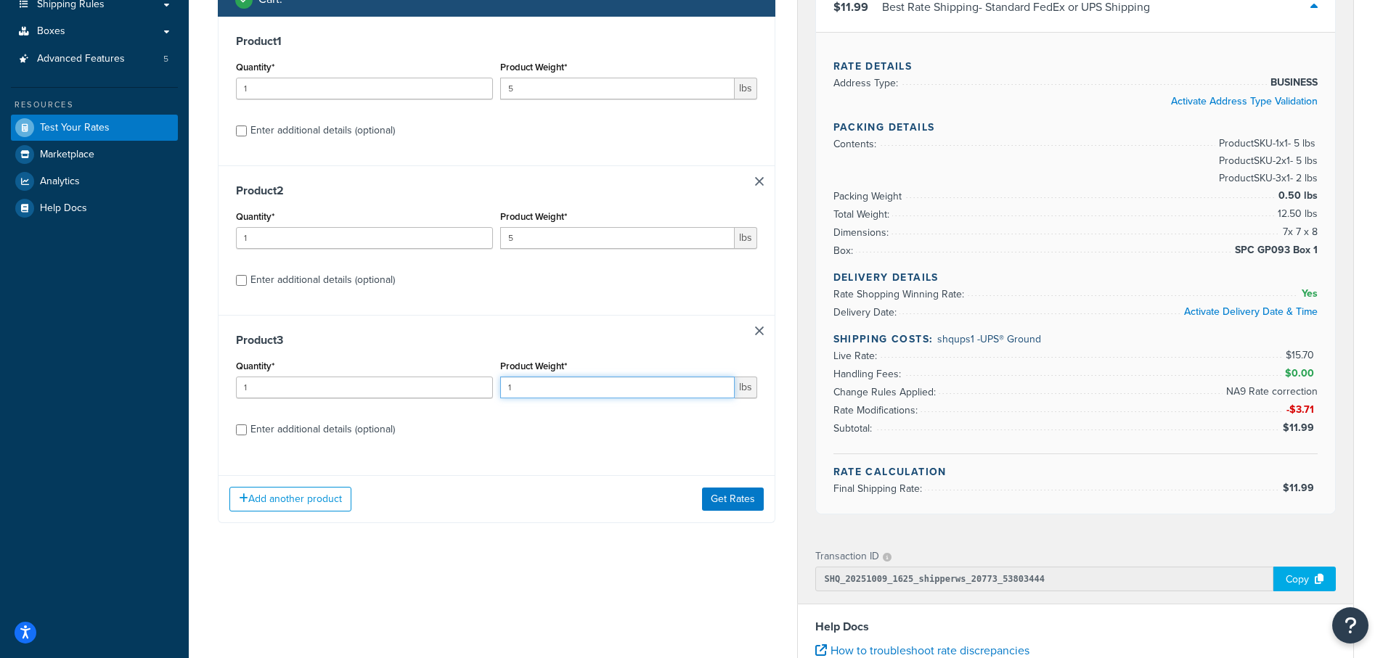
click at [480, 391] on div "Quantity* 1 Product Weight* 1 lbs" at bounding box center [496, 382] width 529 height 53
type input "2"
click at [239, 135] on input "Enter additional details (optional)" at bounding box center [241, 131] width 11 height 11
checkbox input "true"
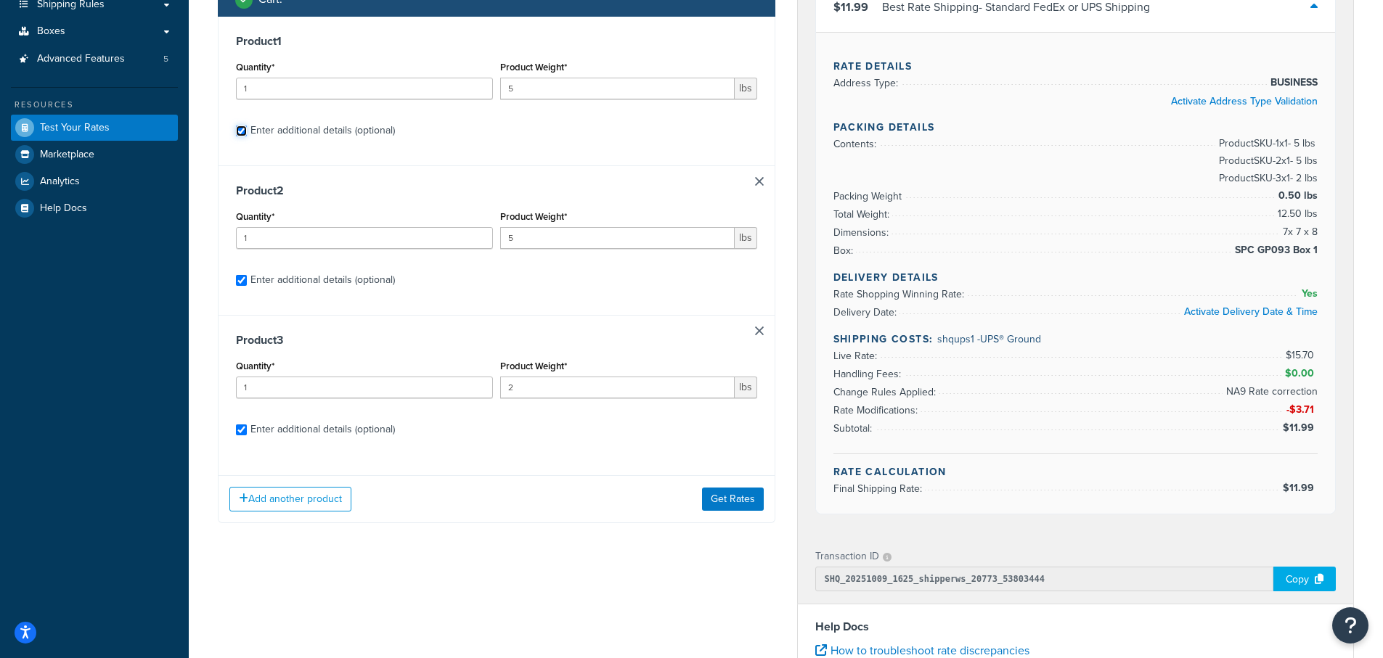
checkbox input "true"
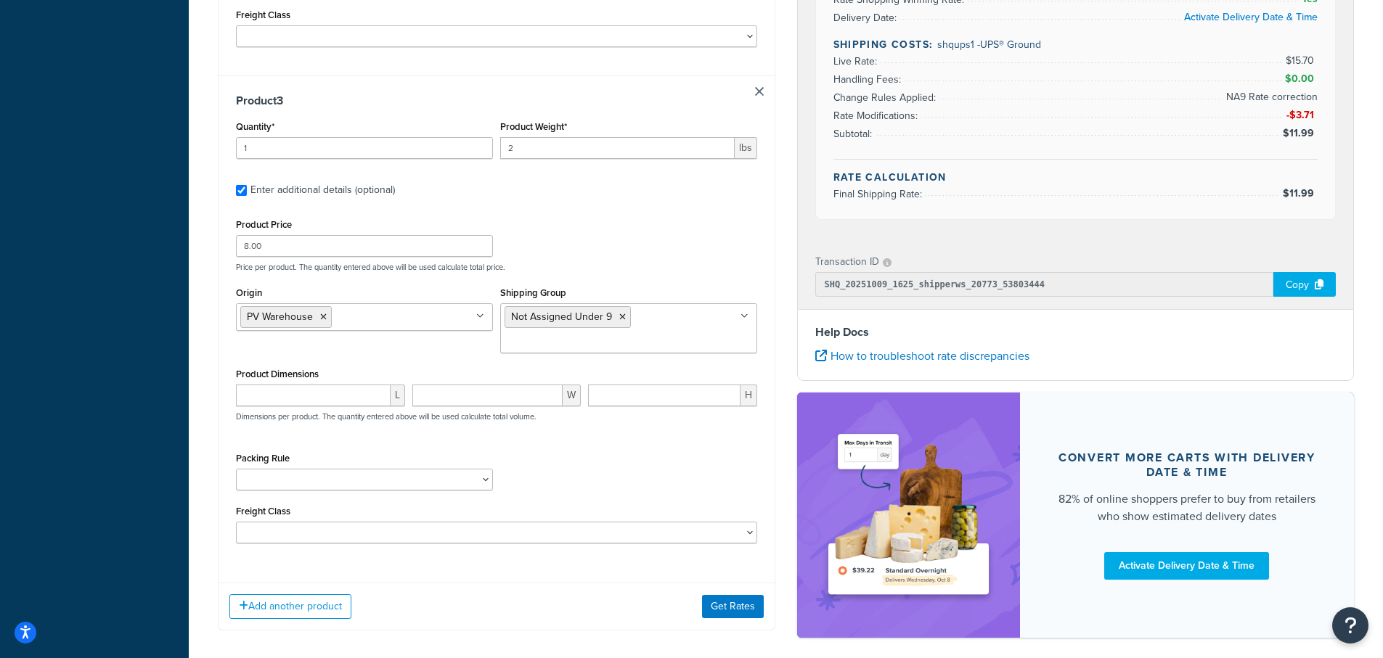
scroll to position [1200, 0]
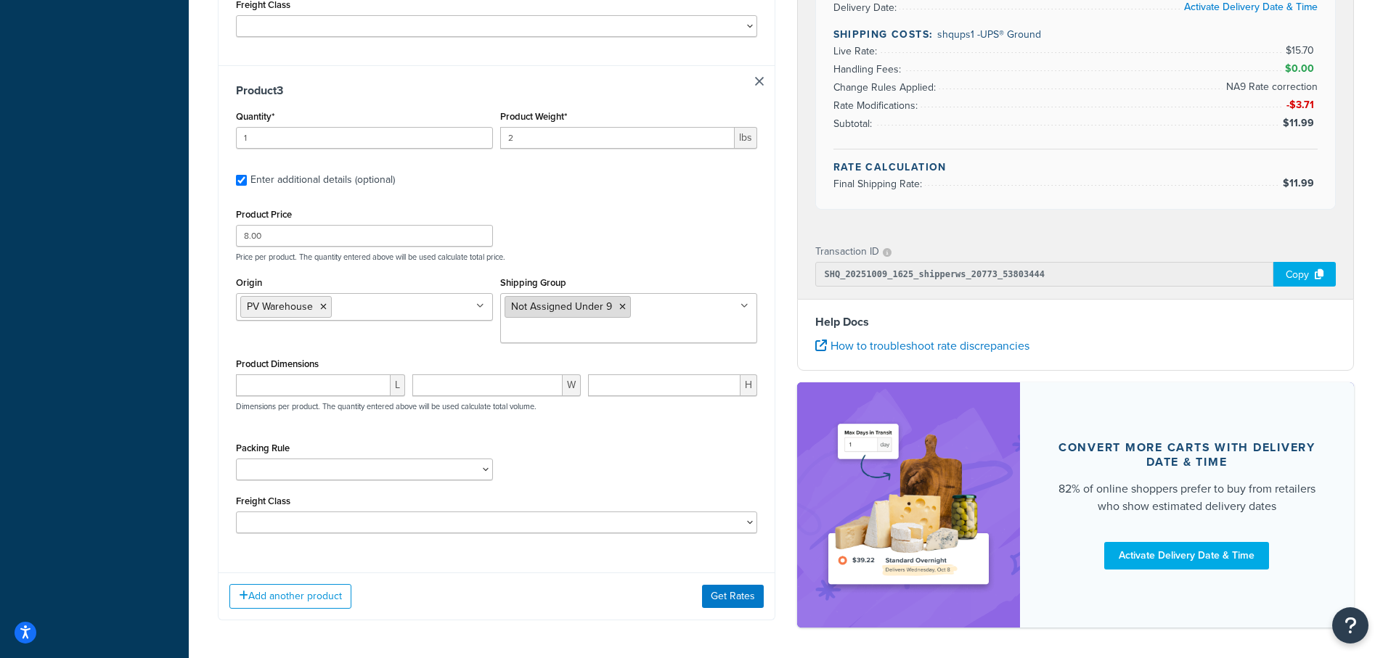
click at [627, 311] on li "Not Assigned Under 9" at bounding box center [568, 307] width 126 height 22
click at [622, 307] on icon at bounding box center [622, 307] width 7 height 9
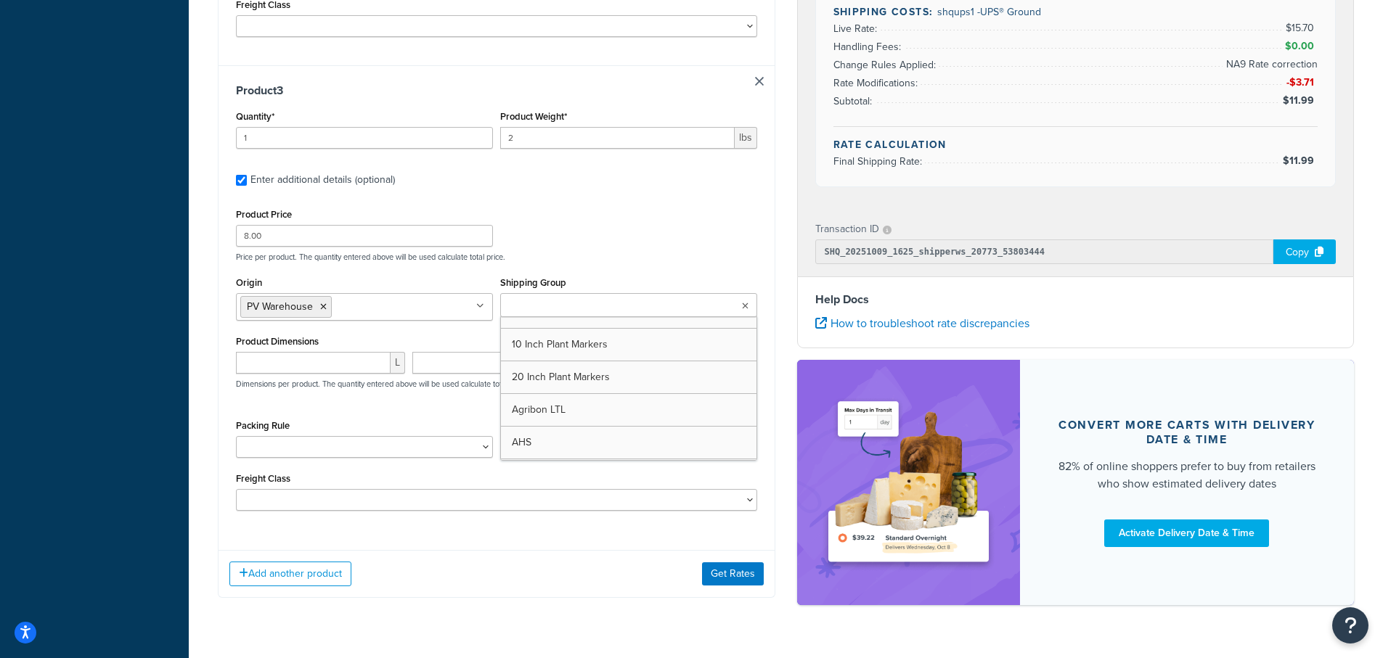
scroll to position [1234, 0]
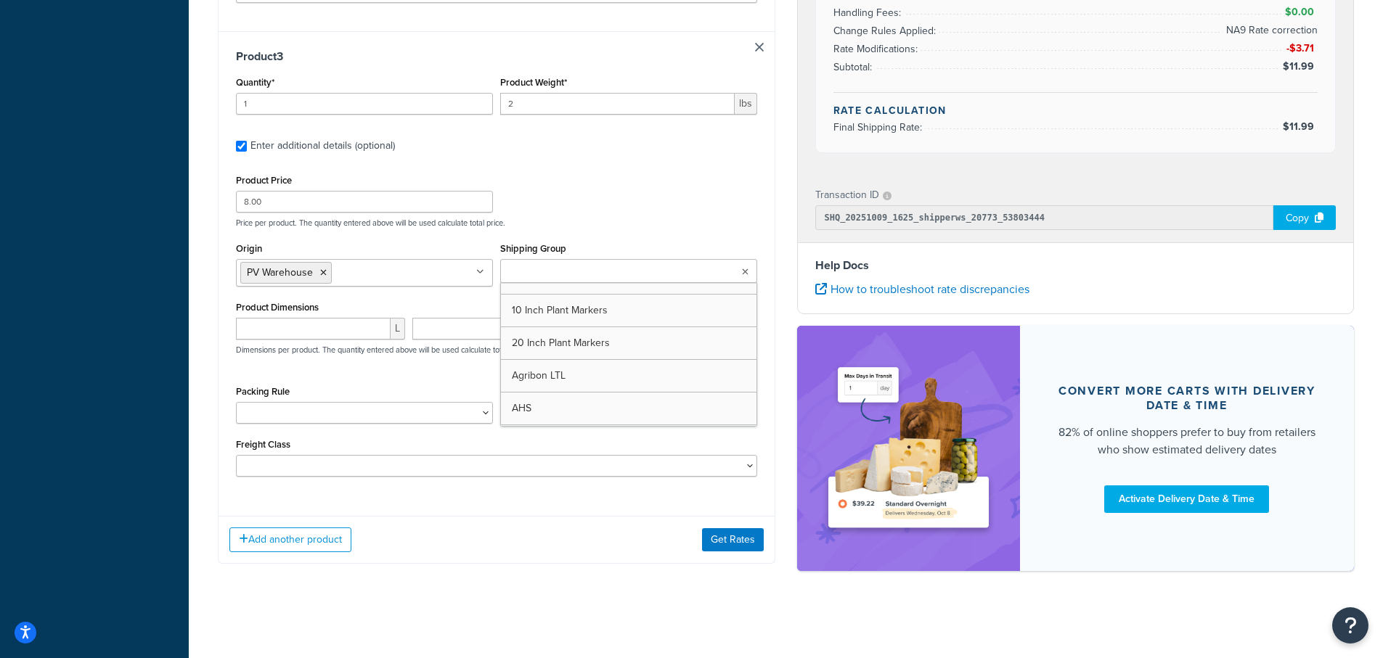
click at [537, 280] on input "Shipping Group" at bounding box center [569, 272] width 129 height 16
type input "Under"
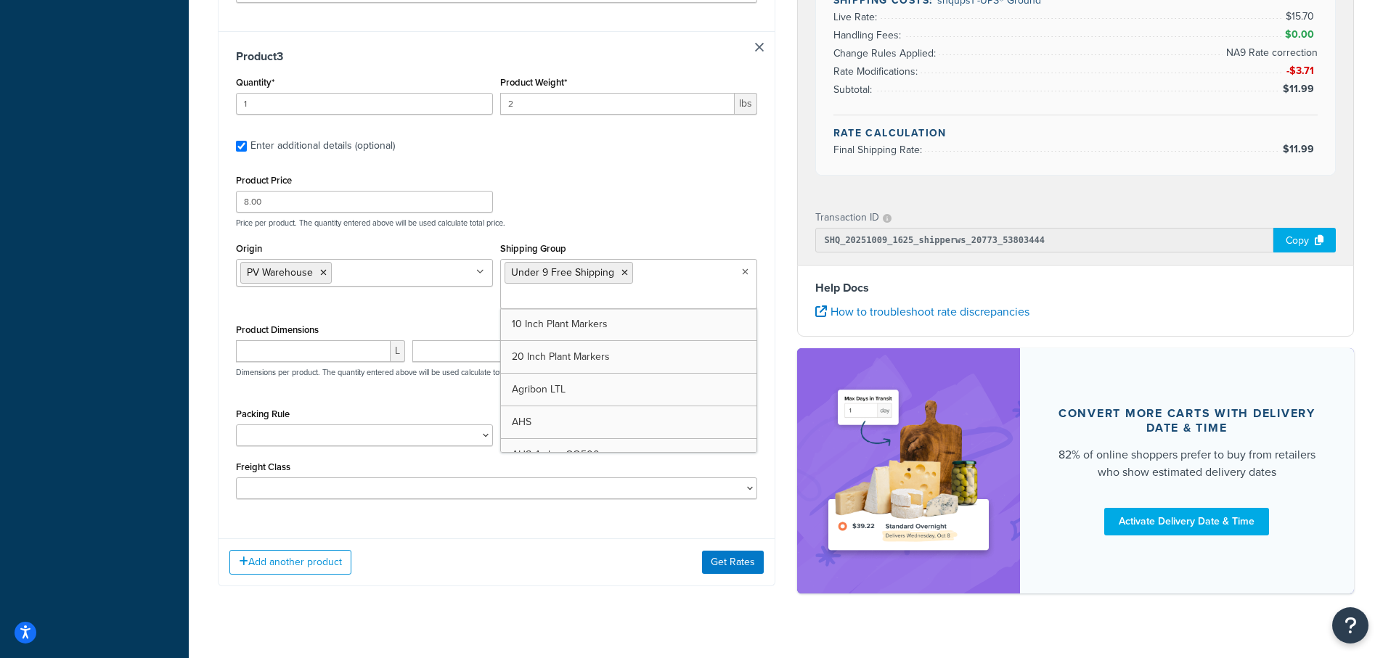
click at [540, 567] on div "Add another product Get Rates" at bounding box center [497, 562] width 556 height 47
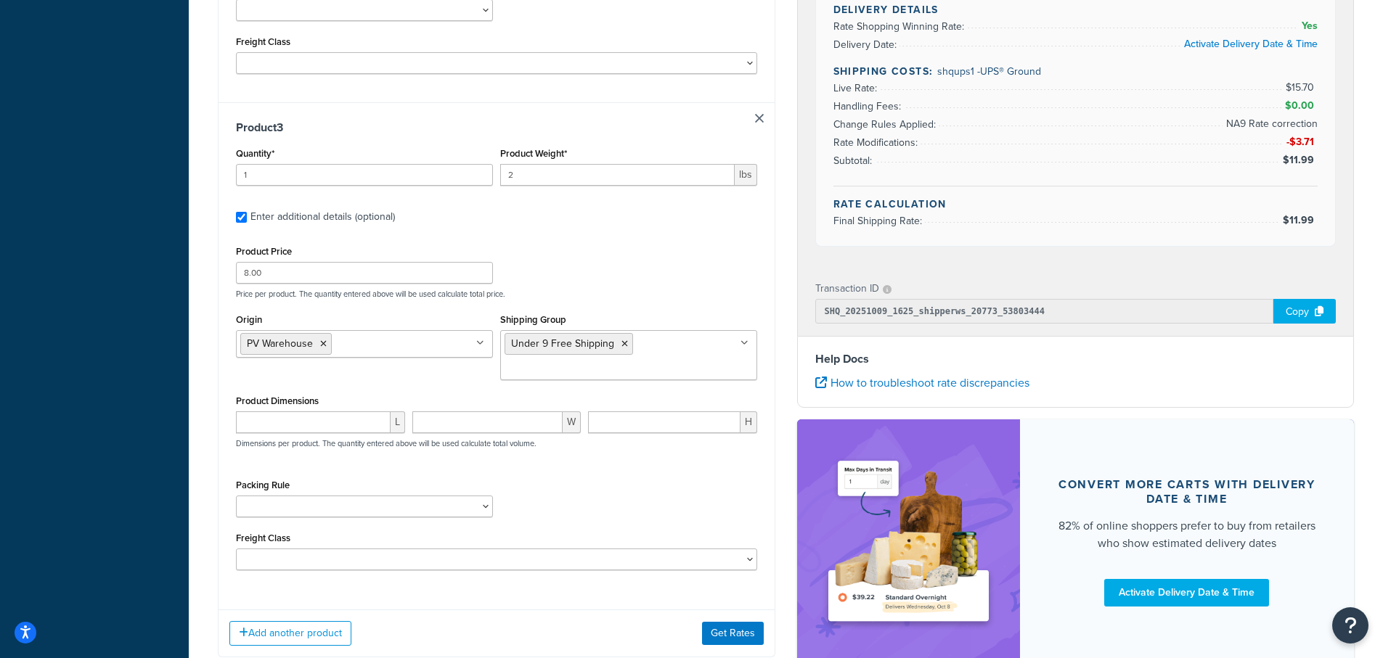
scroll to position [1257, 0]
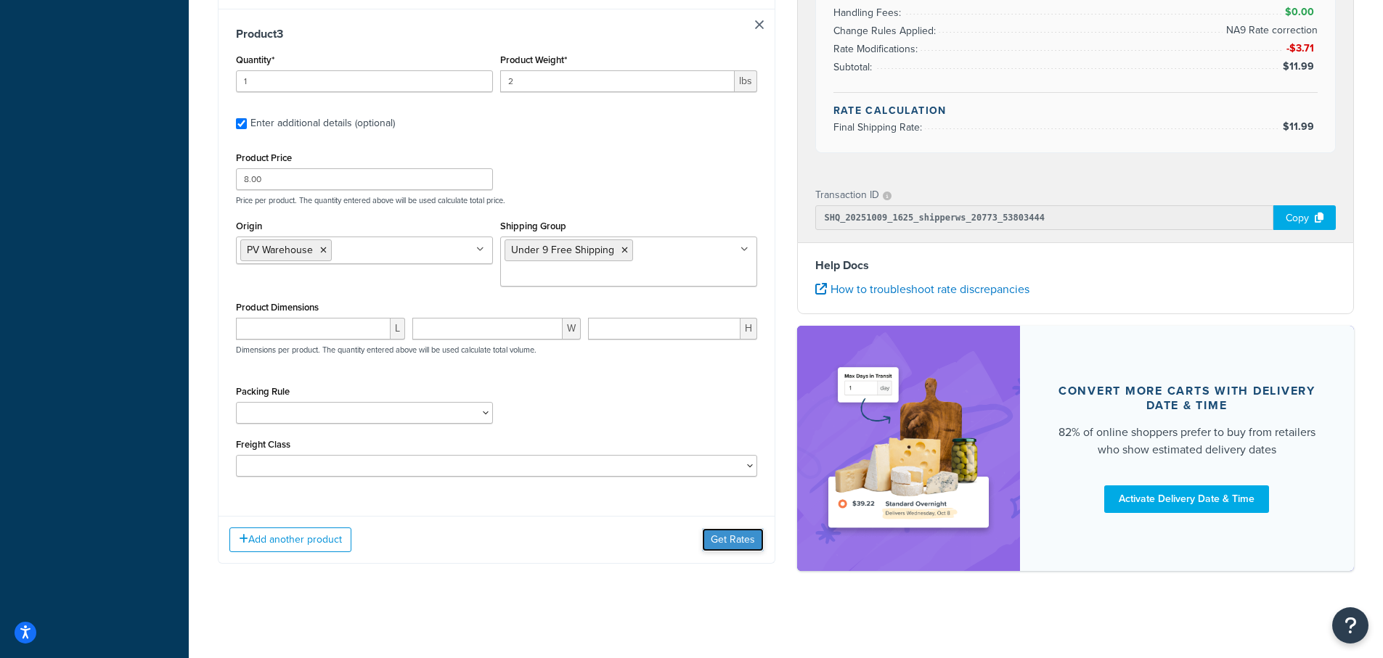
click at [725, 543] on button "Get Rates" at bounding box center [733, 540] width 62 height 23
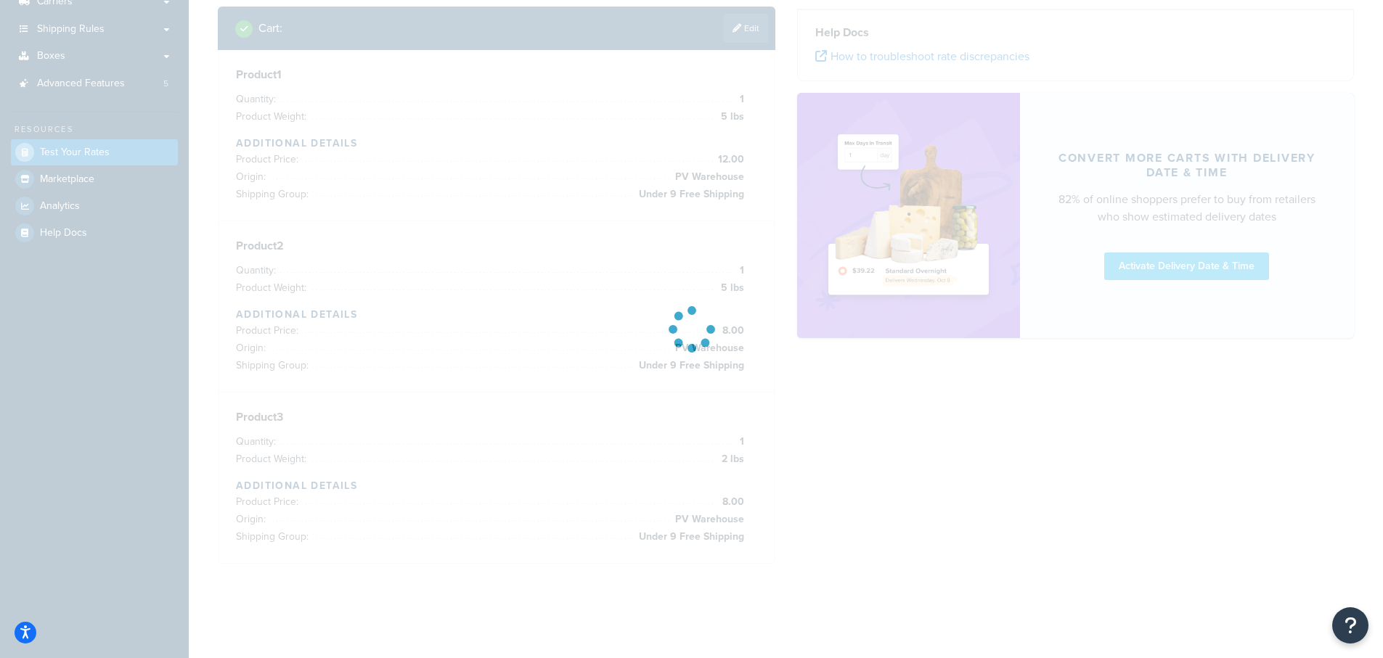
scroll to position [232, 0]
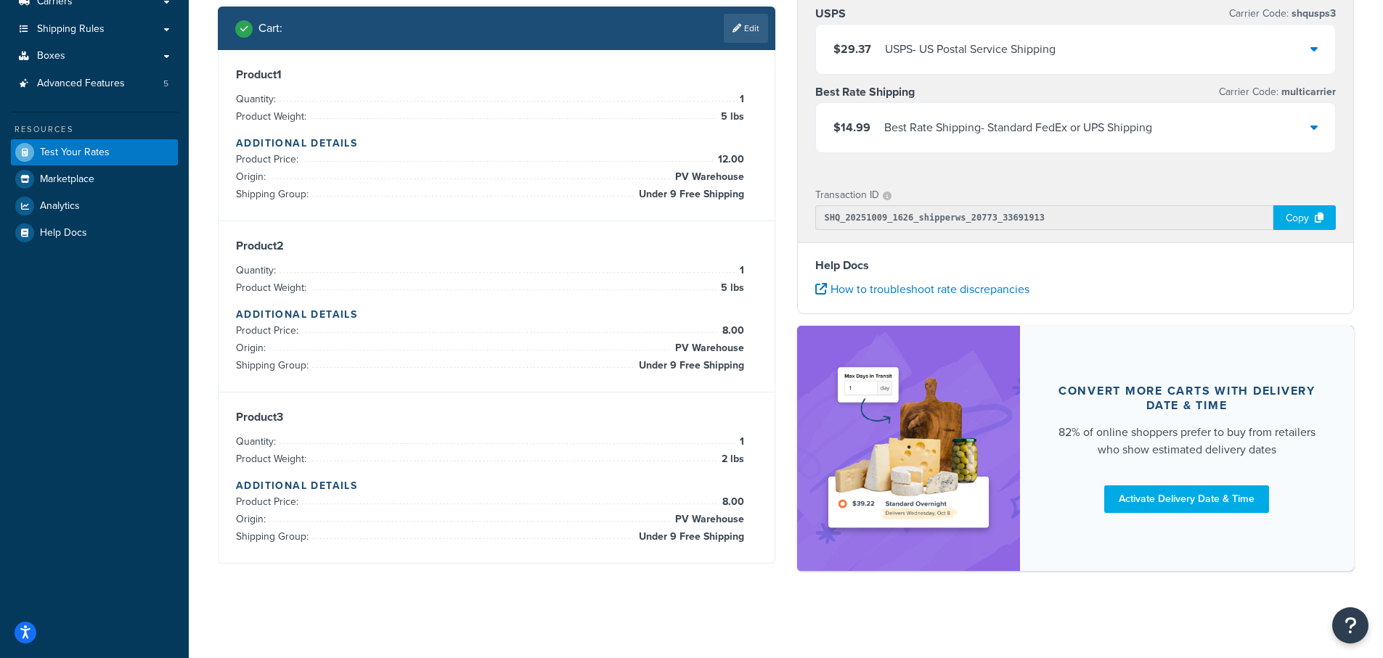
click at [1318, 124] on div "$14.99 Best Rate Shipping - Standard FedEx or UPS Shipping" at bounding box center [1076, 127] width 520 height 49
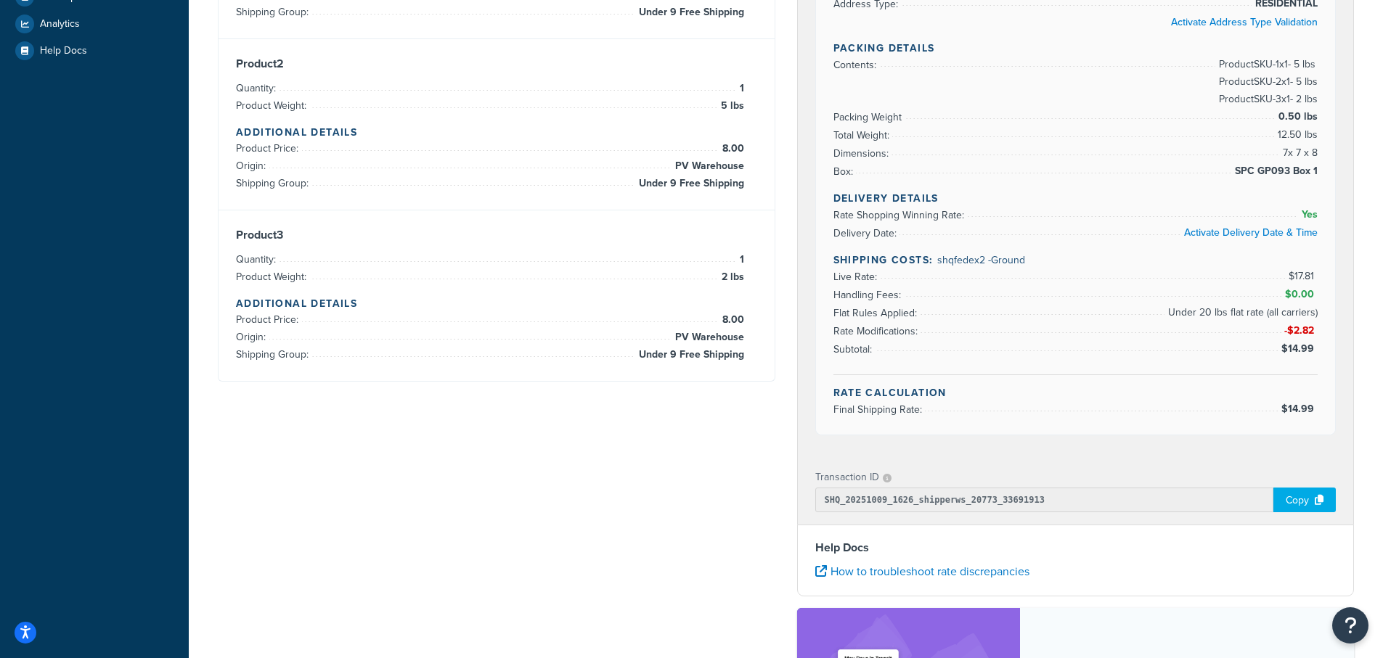
scroll to position [335, 0]
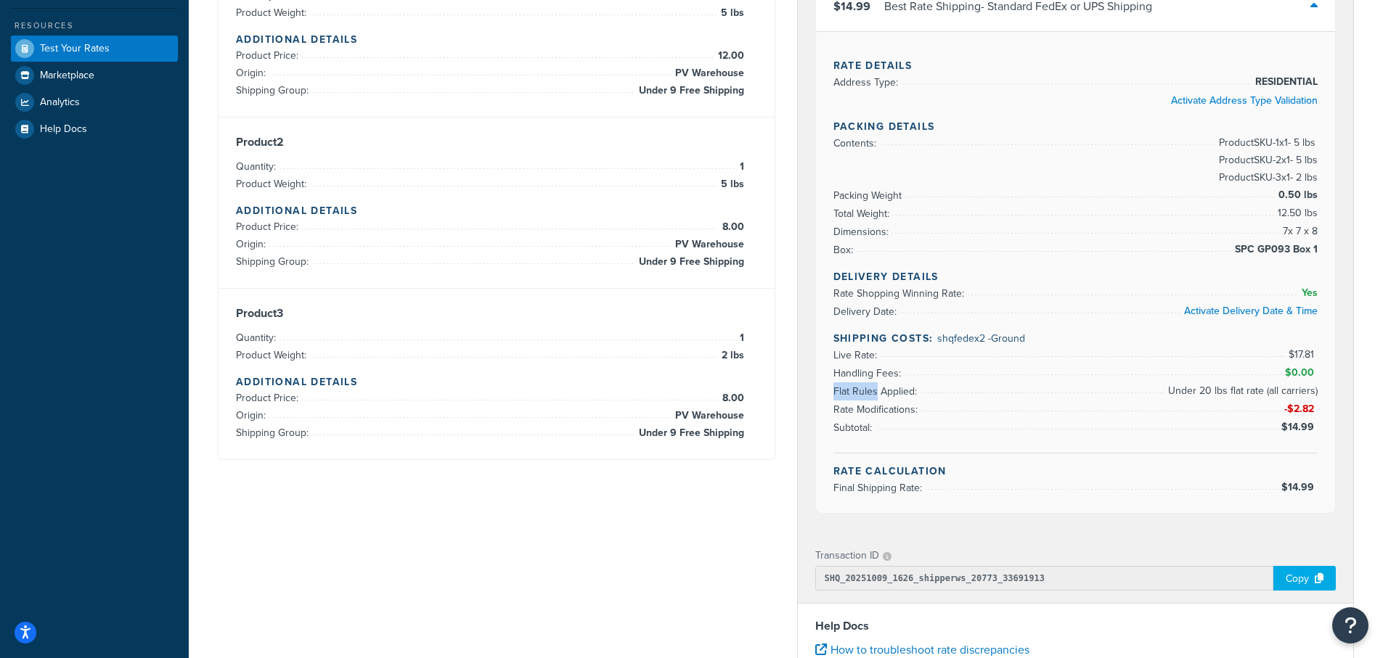
drag, startPoint x: 836, startPoint y: 393, endPoint x: 877, endPoint y: 399, distance: 41.7
click at [877, 399] on span "Flat Rules Applied:" at bounding box center [876, 391] width 87 height 15
drag, startPoint x: 1190, startPoint y: 390, endPoint x: 1262, endPoint y: 391, distance: 71.9
click at [1262, 391] on span "Under 20 lbs flat rate (all carriers)" at bounding box center [1241, 391] width 153 height 17
copy span "Under 20 lbs flat rate"
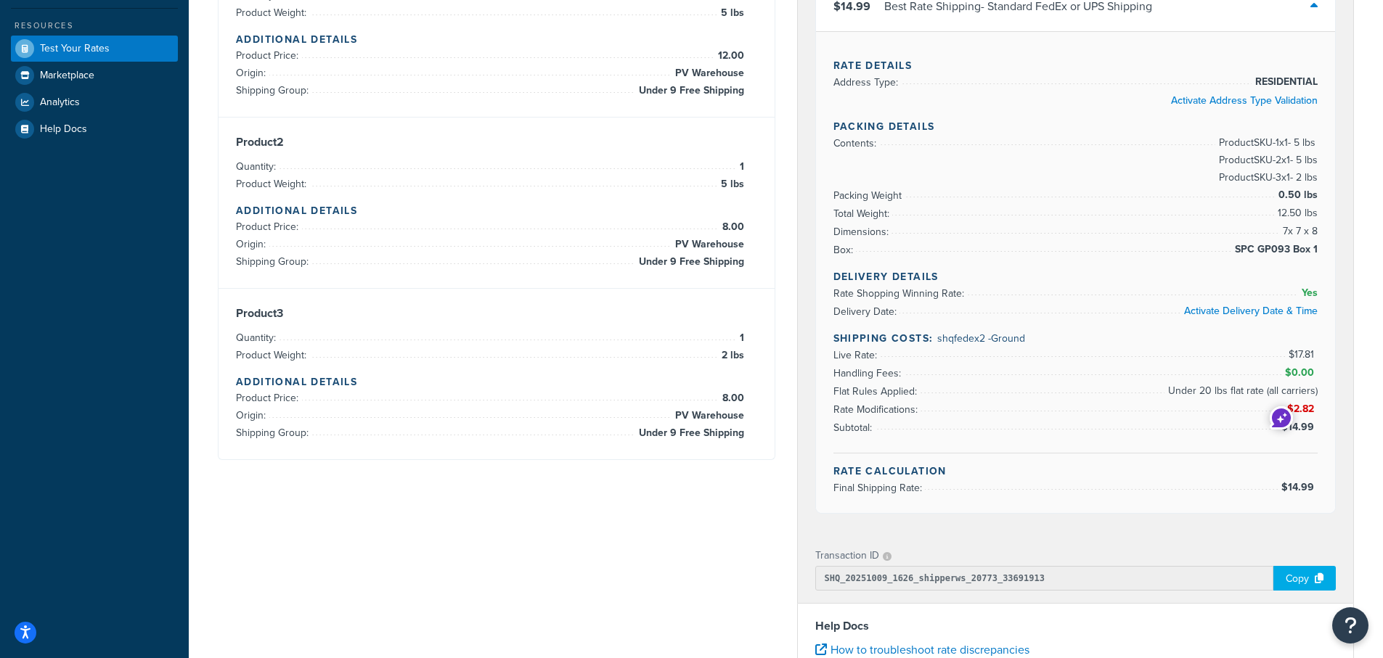
click at [1330, 436] on div "Rate Details Address Type: RESIDENTIAL Activate Address Type Validation Packing…" at bounding box center [1076, 272] width 520 height 482
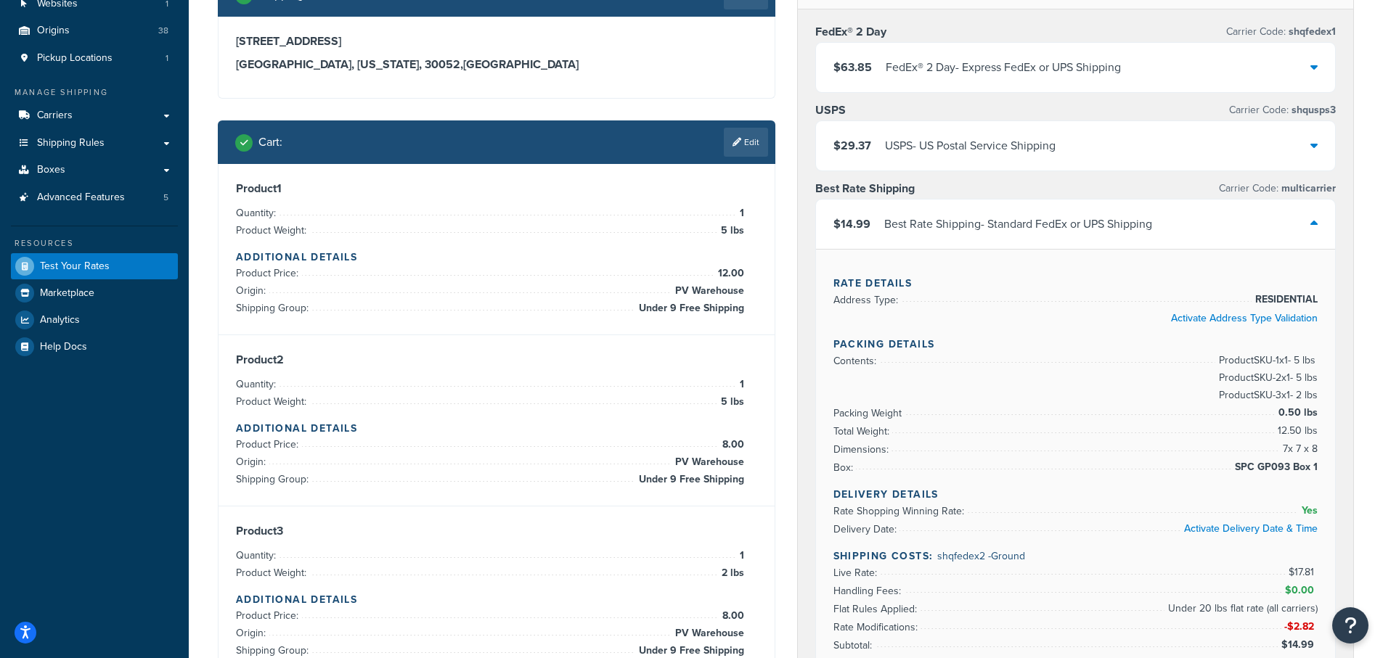
scroll to position [190, 0]
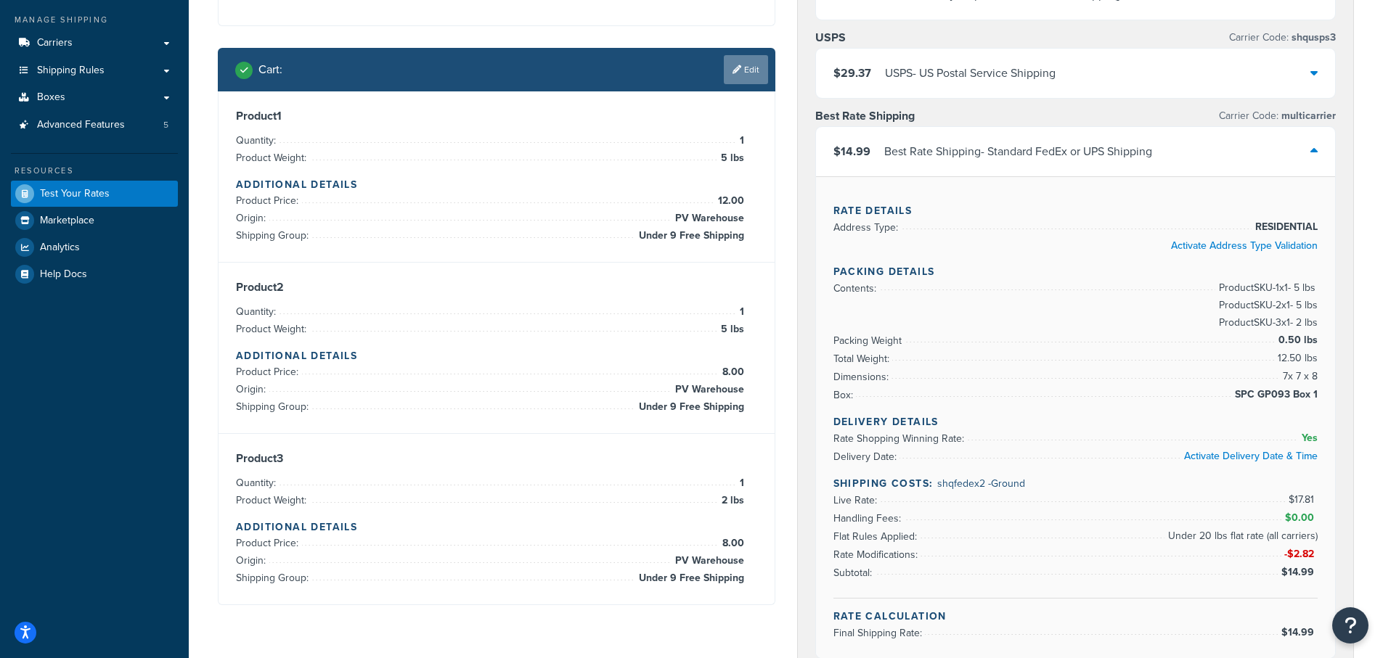
click at [750, 71] on link "Edit" at bounding box center [746, 69] width 44 height 29
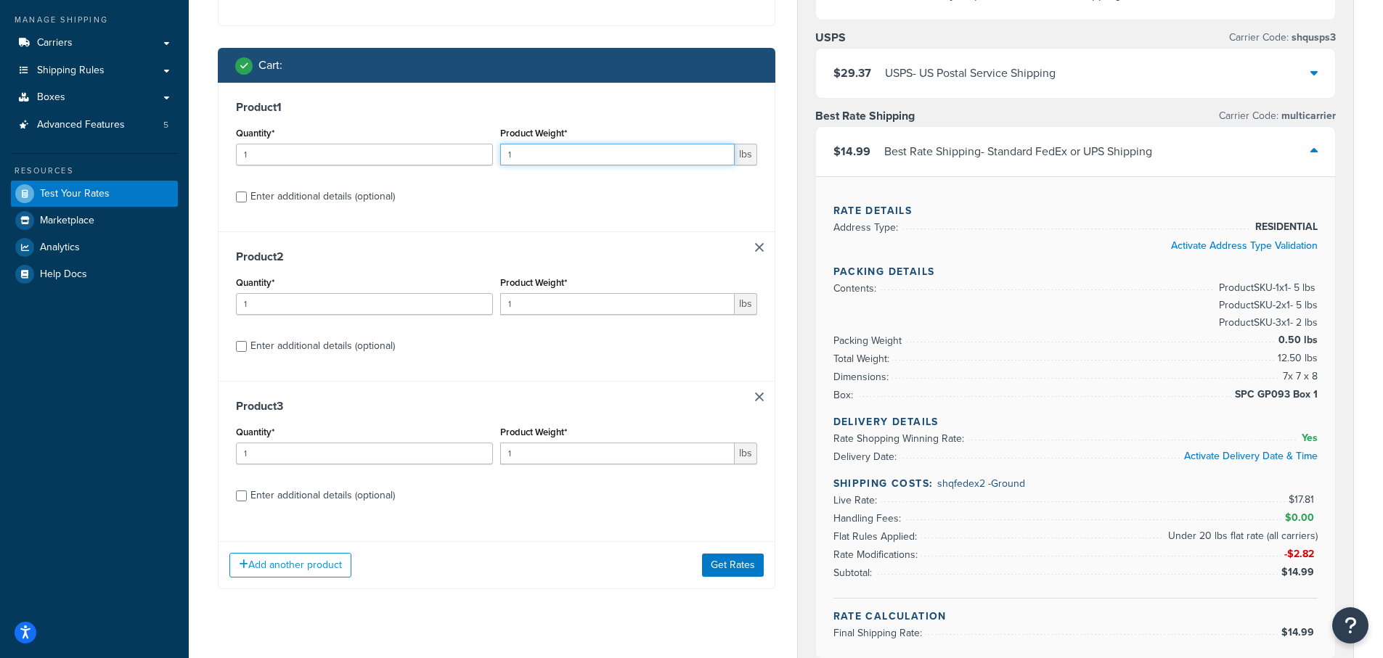
drag, startPoint x: 558, startPoint y: 153, endPoint x: 420, endPoint y: 140, distance: 138.6
click at [422, 140] on div "Quantity* 1 Product Weight* 1 lbs" at bounding box center [496, 149] width 529 height 53
type input "5"
drag, startPoint x: 525, startPoint y: 302, endPoint x: 479, endPoint y: 306, distance: 45.9
click at [479, 306] on div "Quantity* 1 Product Weight* 1 lbs" at bounding box center [496, 299] width 529 height 53
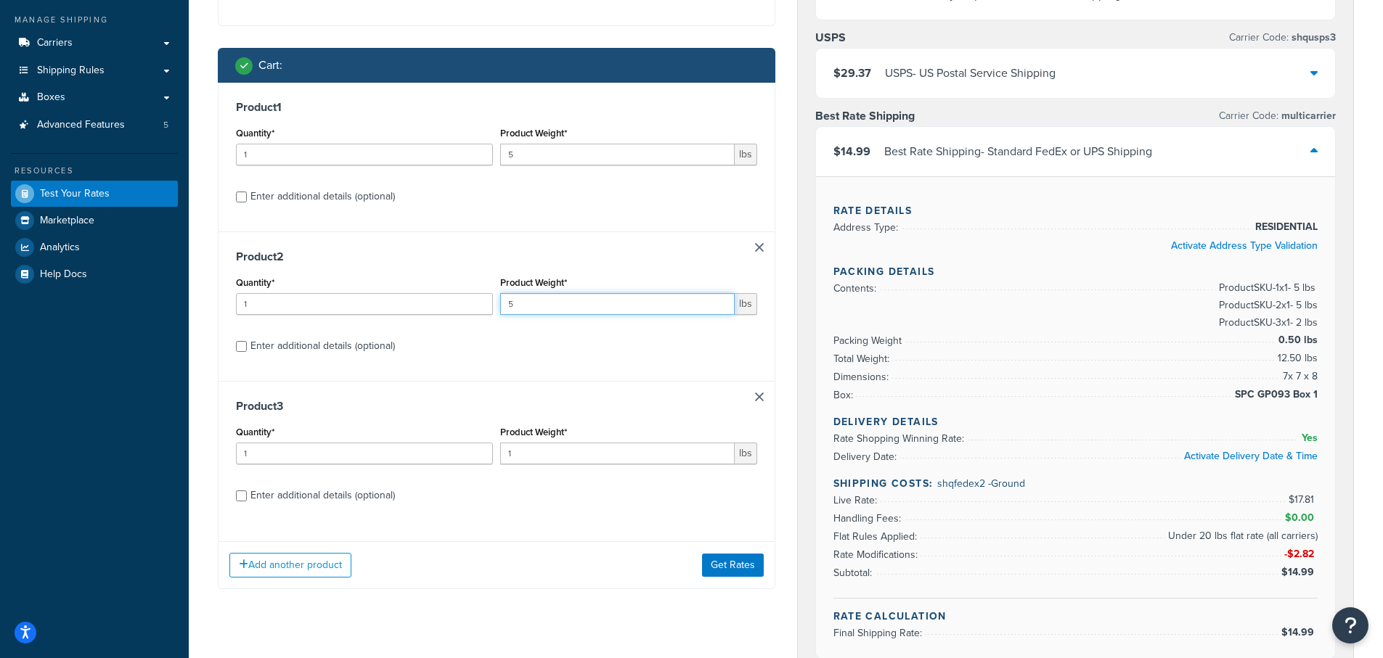
type input "5"
drag, startPoint x: 525, startPoint y: 454, endPoint x: 465, endPoint y: 468, distance: 62.0
click at [462, 477] on div "Product 3 Quantity* 1 Product Weight* 1 lbs Enter additional details (optional)" at bounding box center [497, 456] width 556 height 150
type input "2"
click at [246, 194] on input "Enter additional details (optional)" at bounding box center [241, 197] width 11 height 11
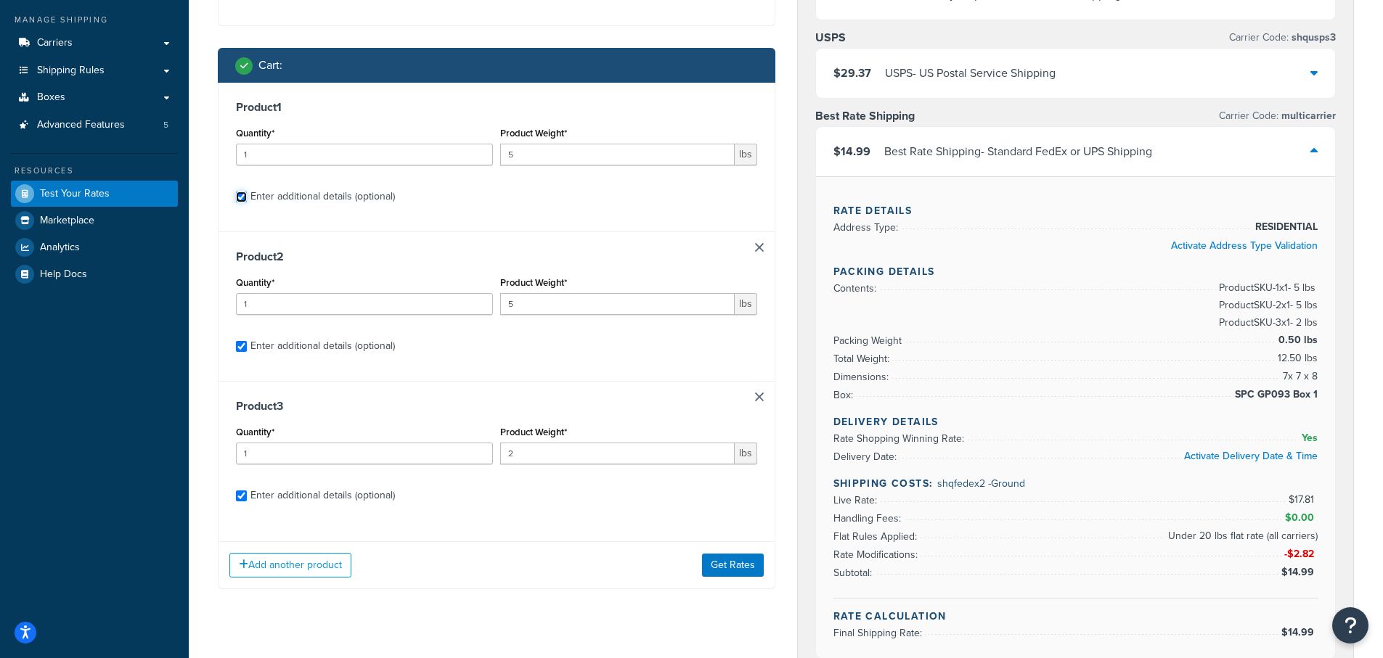
checkbox input "true"
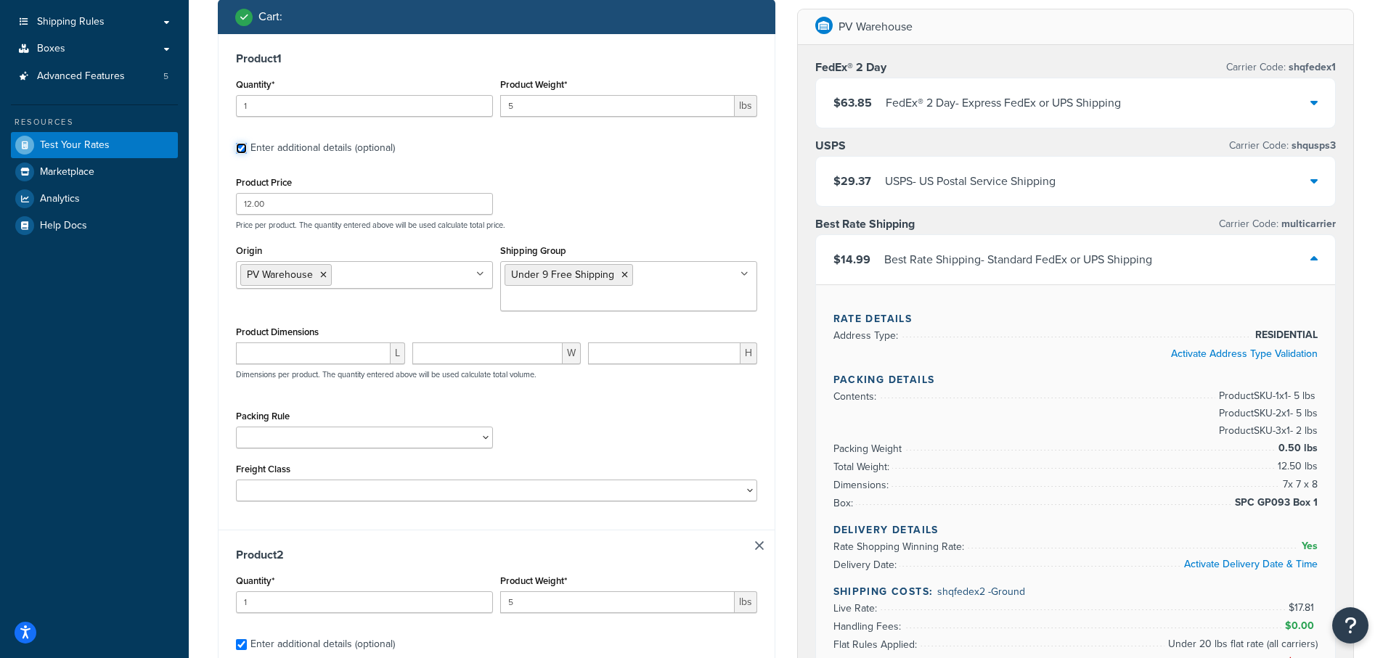
scroll to position [335, 0]
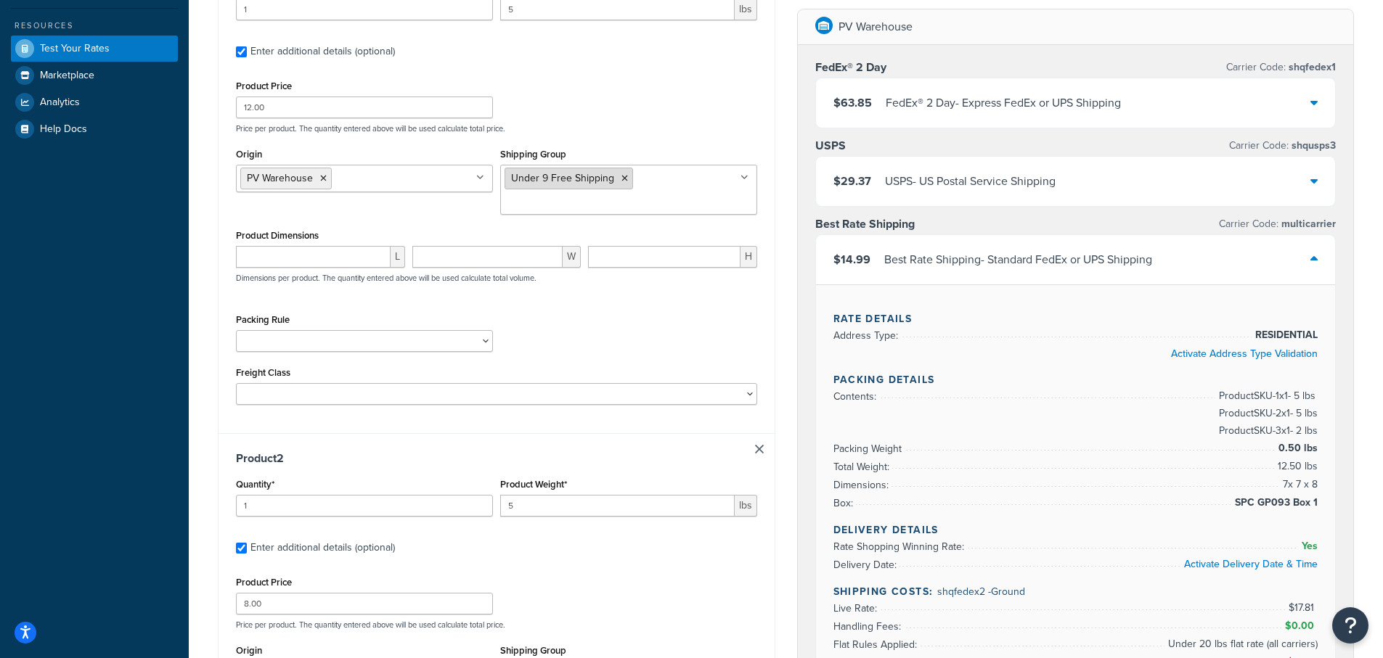
click at [623, 184] on li "Under 9 Free Shipping" at bounding box center [569, 179] width 129 height 22
click at [623, 180] on icon at bounding box center [624, 178] width 7 height 9
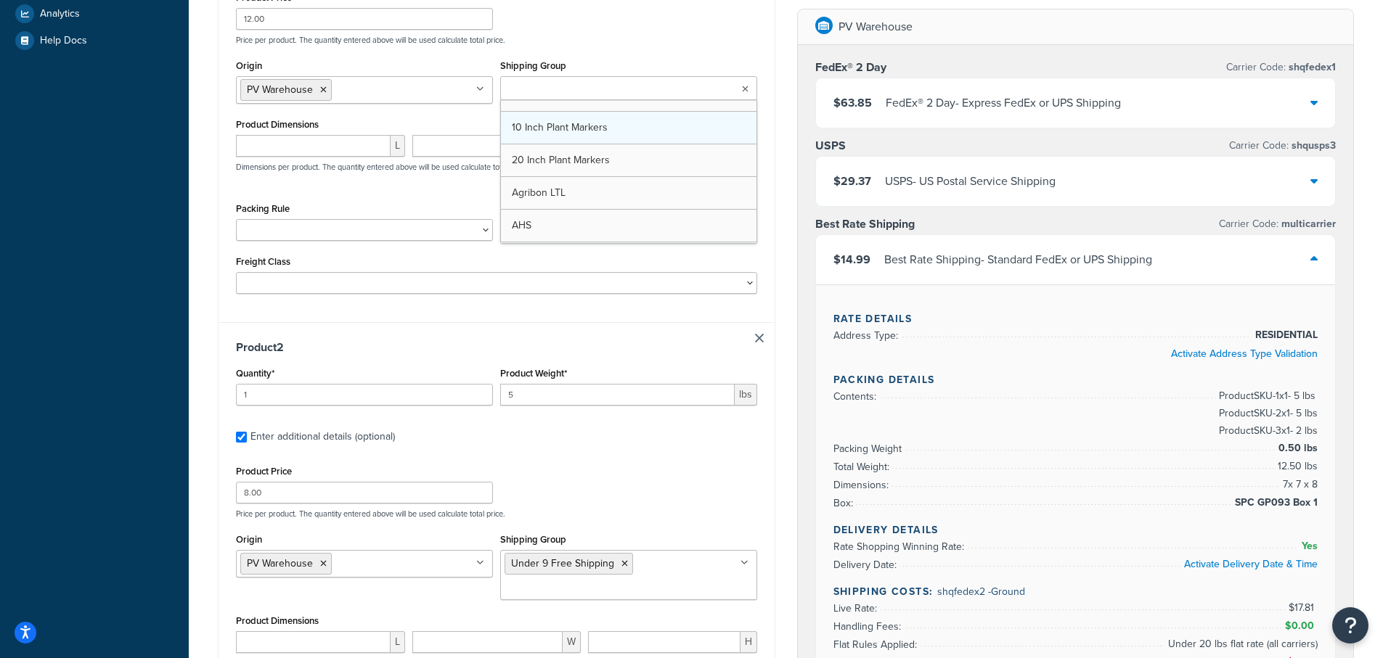
scroll to position [403, 0]
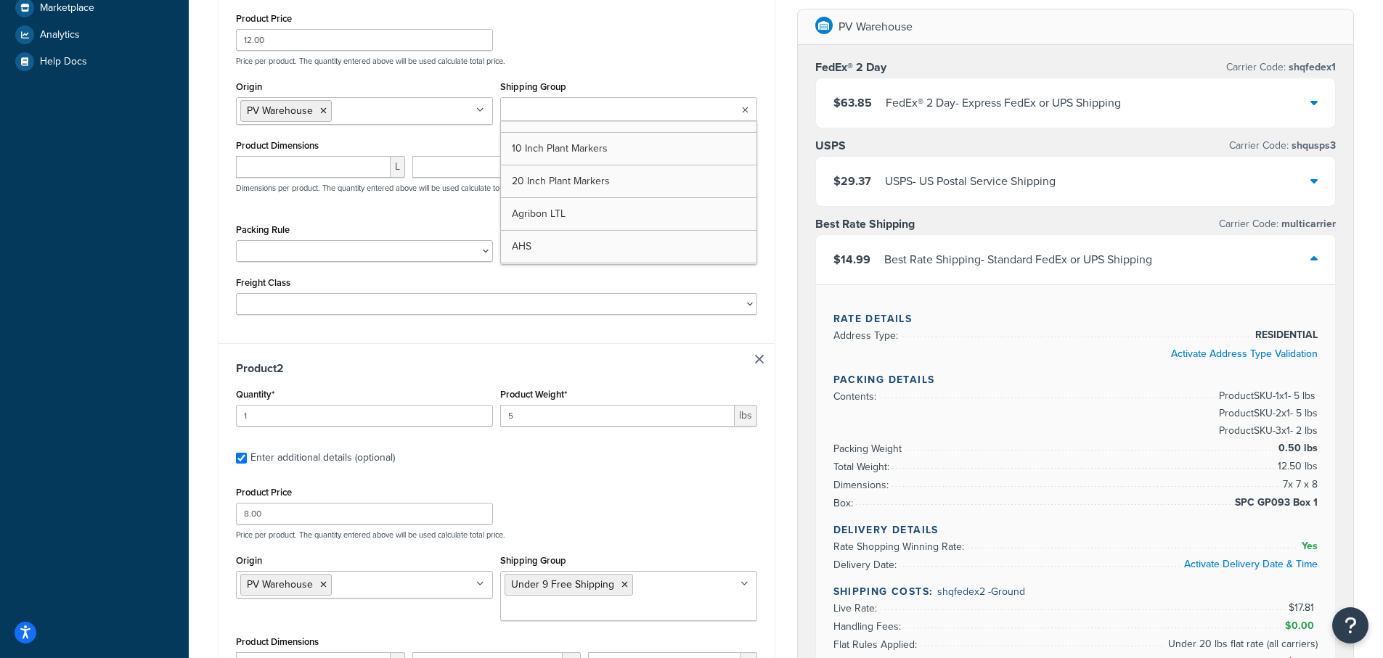
click at [537, 113] on input "Shipping Group" at bounding box center [569, 110] width 129 height 16
type input "Not"
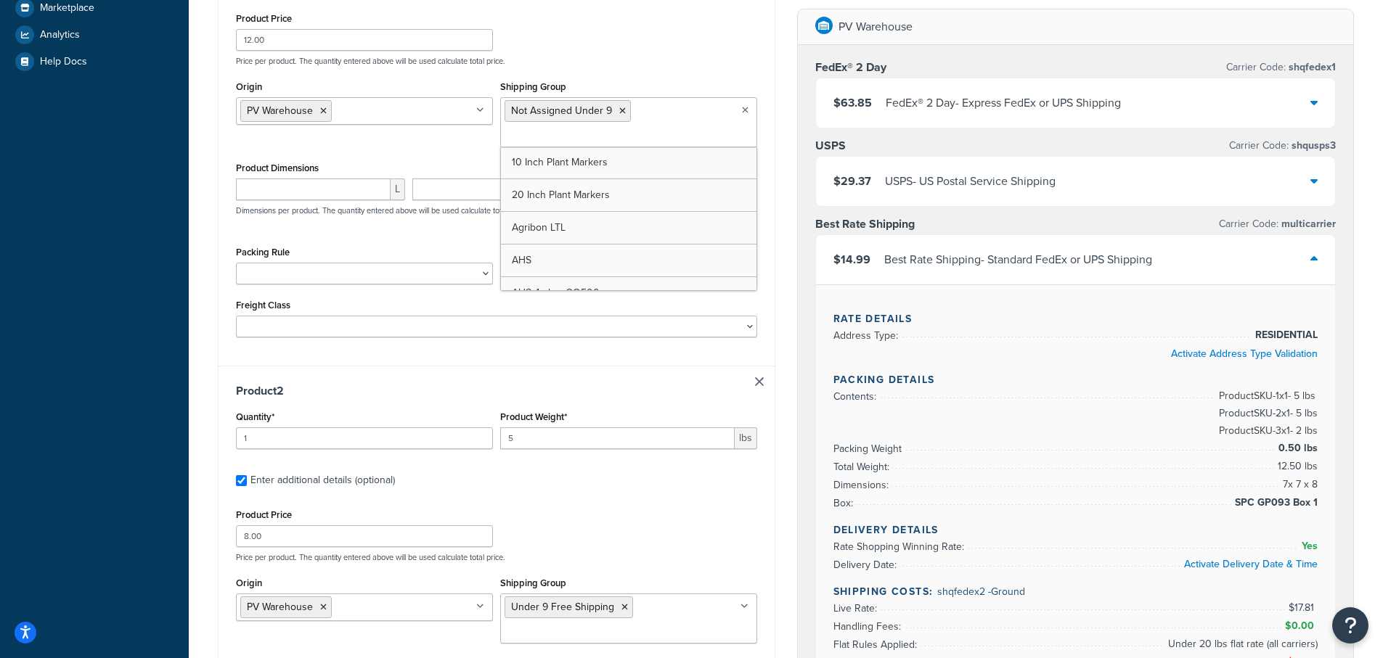
click at [788, 397] on div "PV Warehouse FedEx® 2 Day Carrier Code: shqfedex1 $63.85 FedEx® 2 Day - Express…" at bounding box center [1075, 604] width 579 height 1191
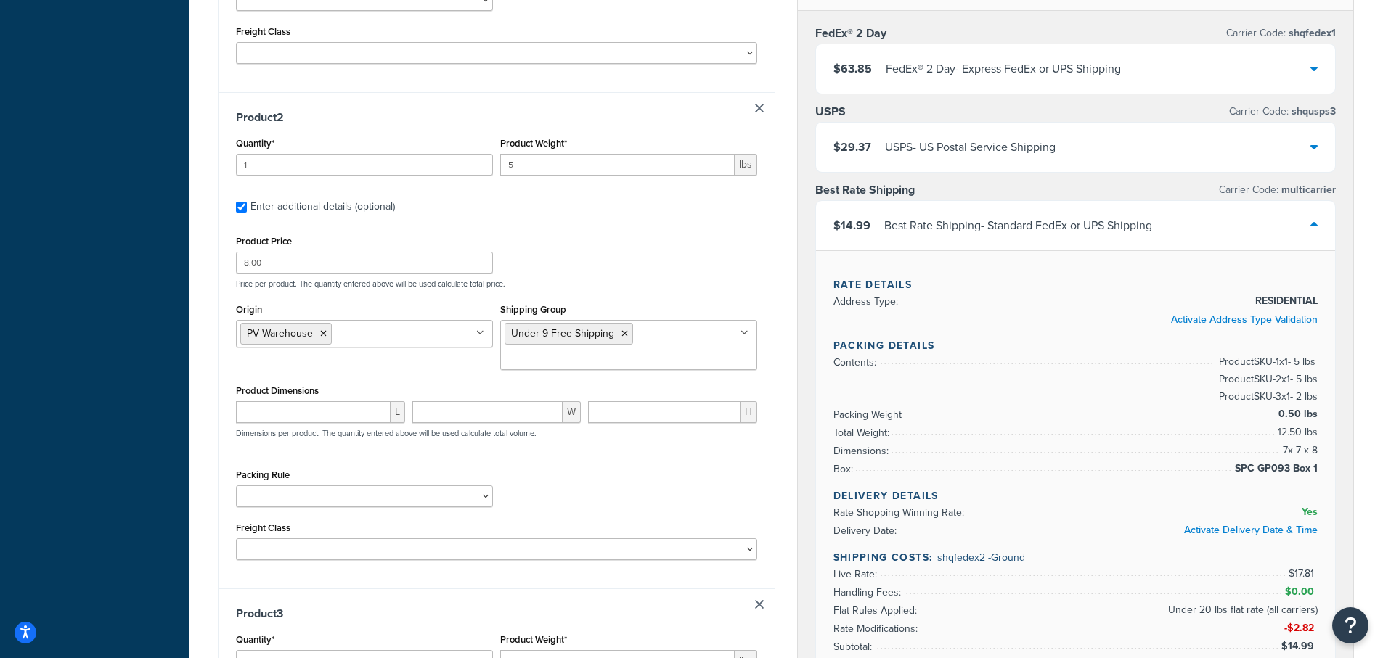
scroll to position [693, 0]
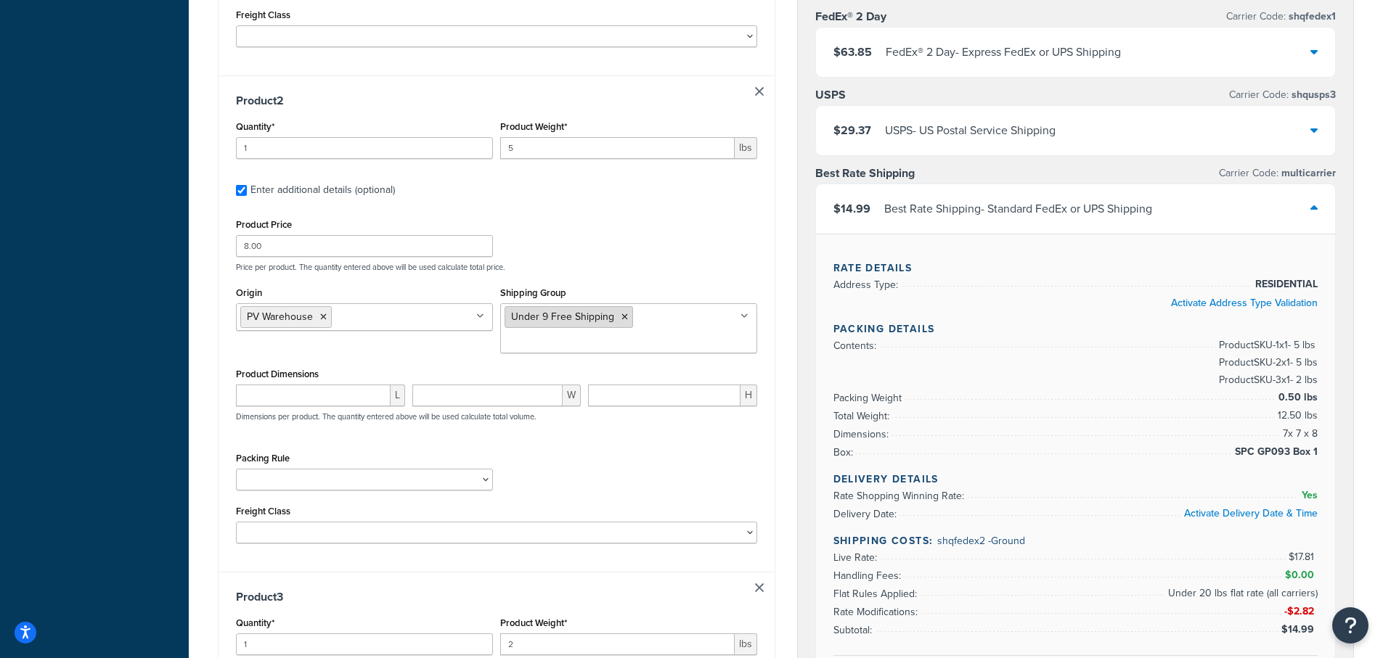
click at [621, 316] on icon at bounding box center [624, 317] width 7 height 9
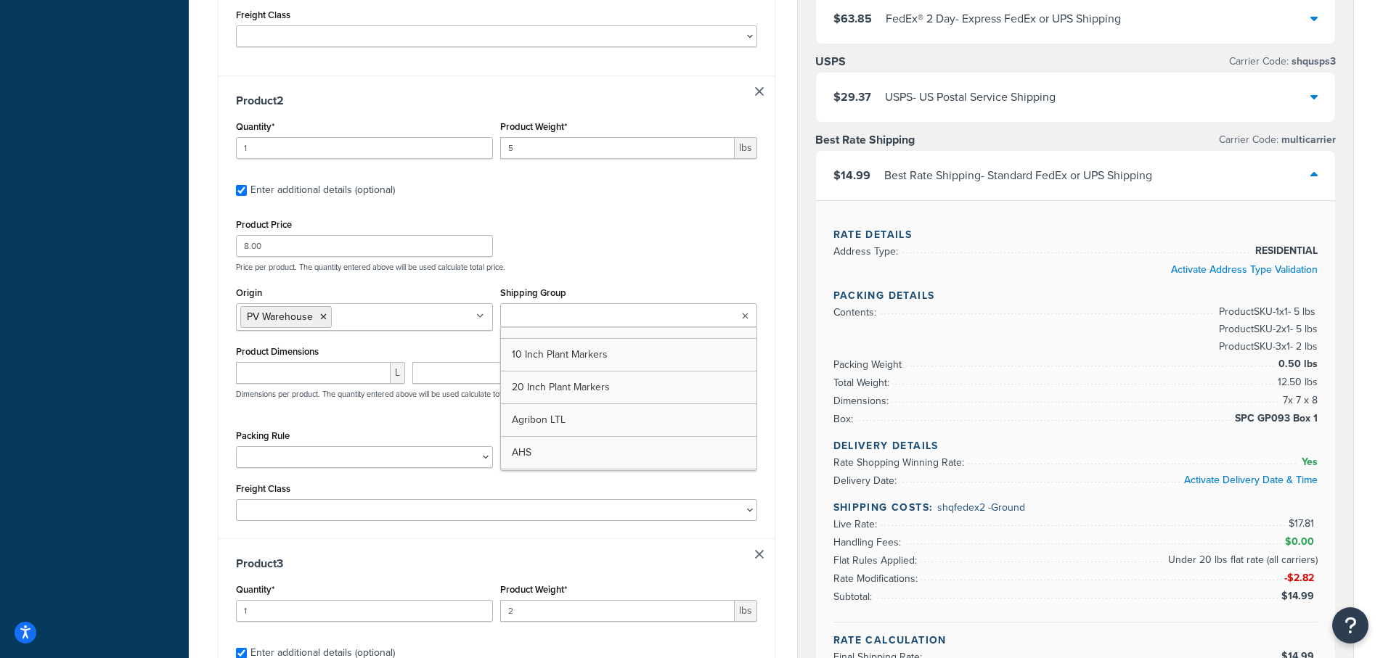
click at [585, 316] on input "Shipping Group" at bounding box center [569, 317] width 129 height 16
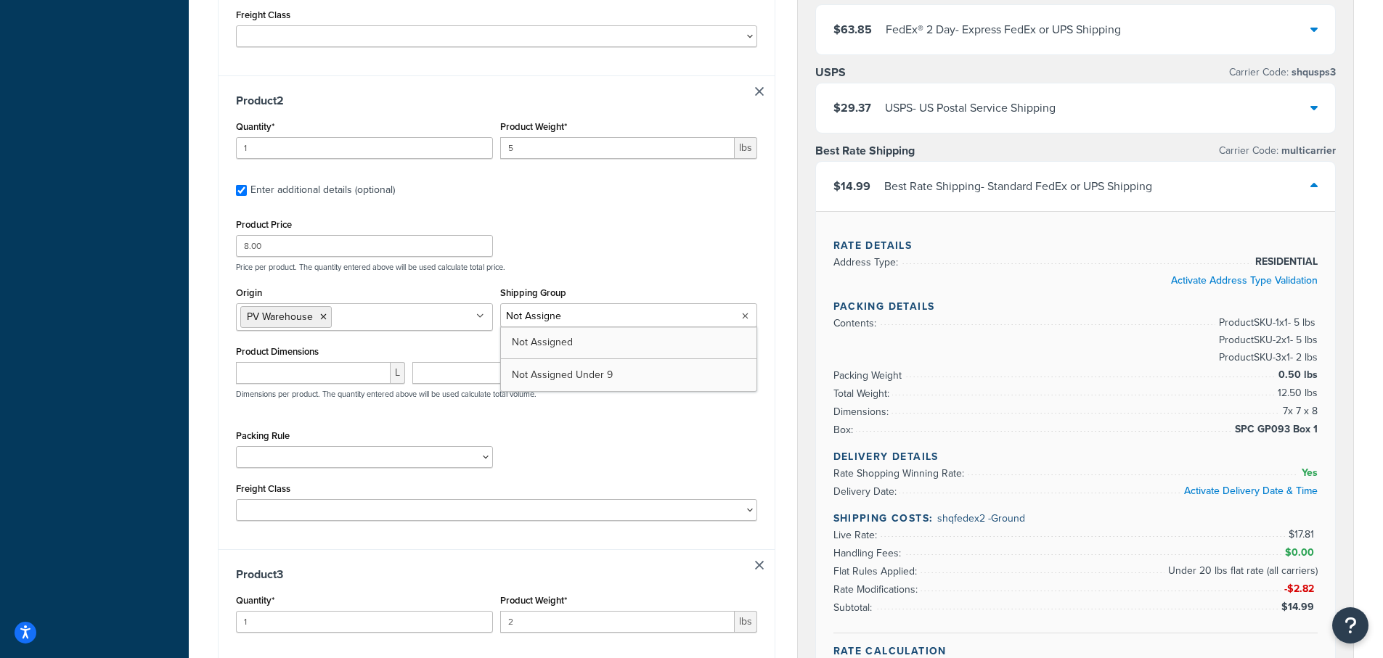
type input "Not Assigned"
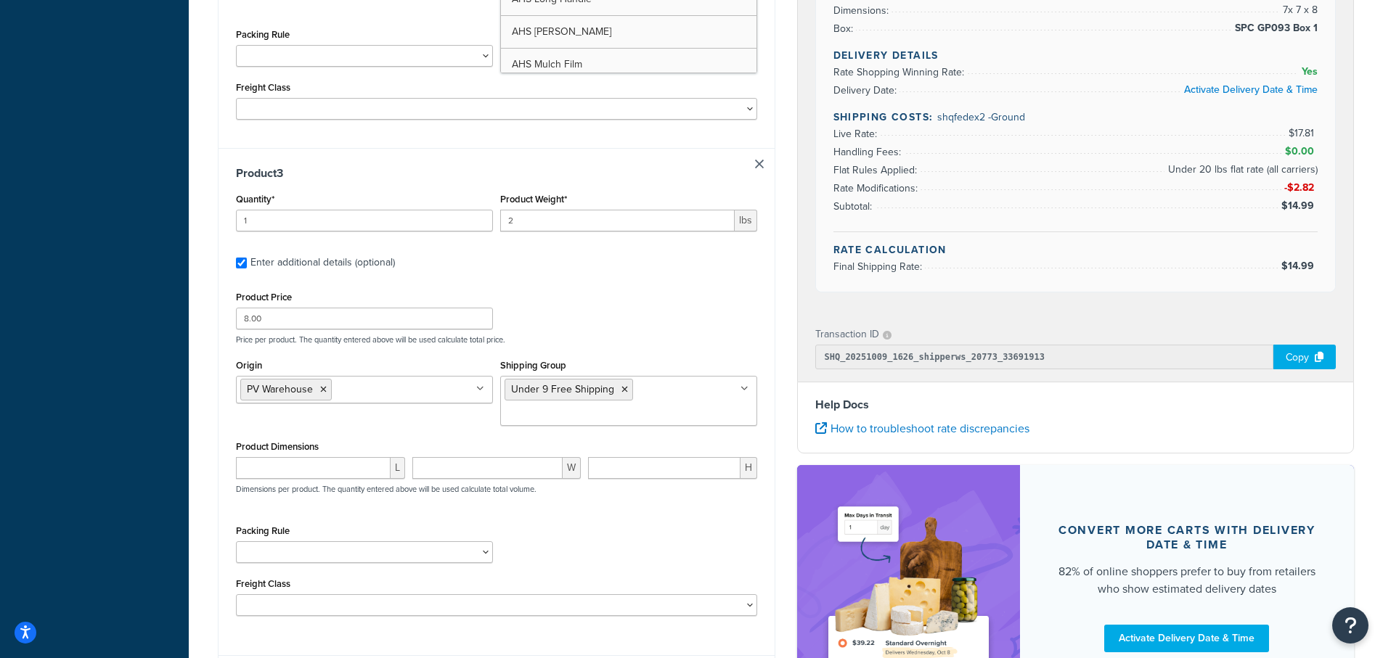
scroll to position [1129, 0]
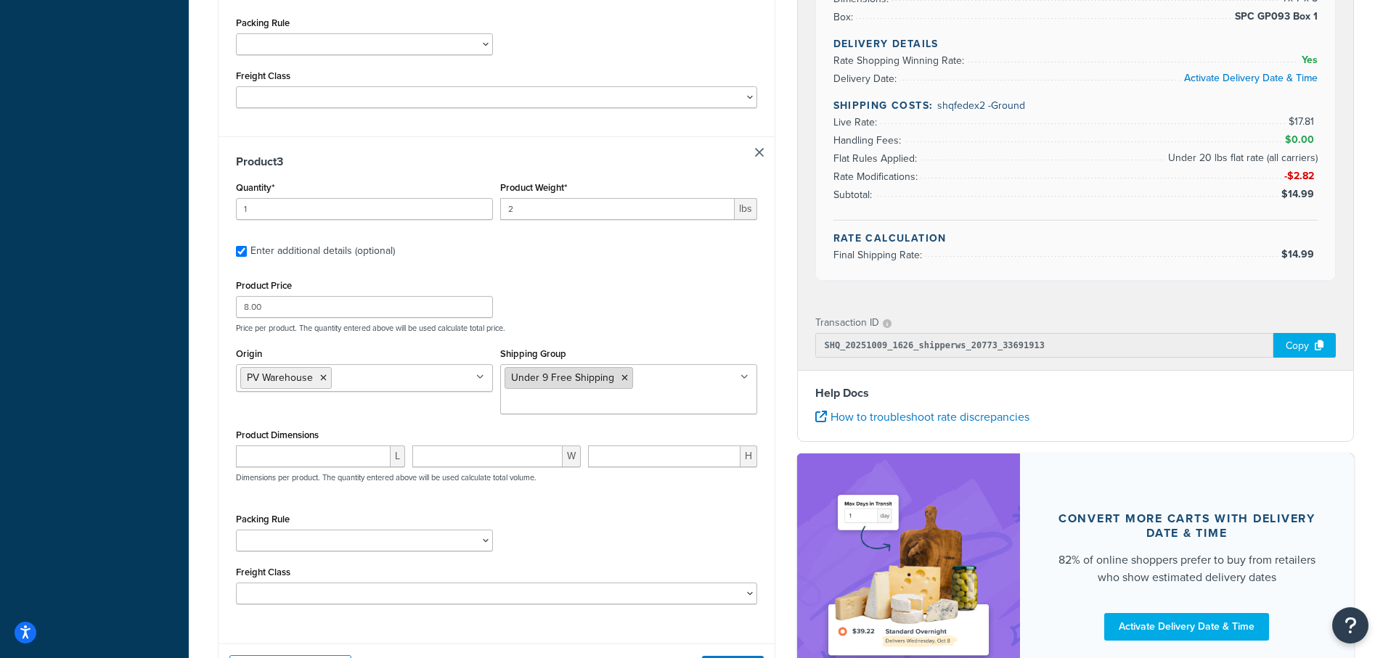
click at [626, 376] on icon at bounding box center [624, 378] width 7 height 9
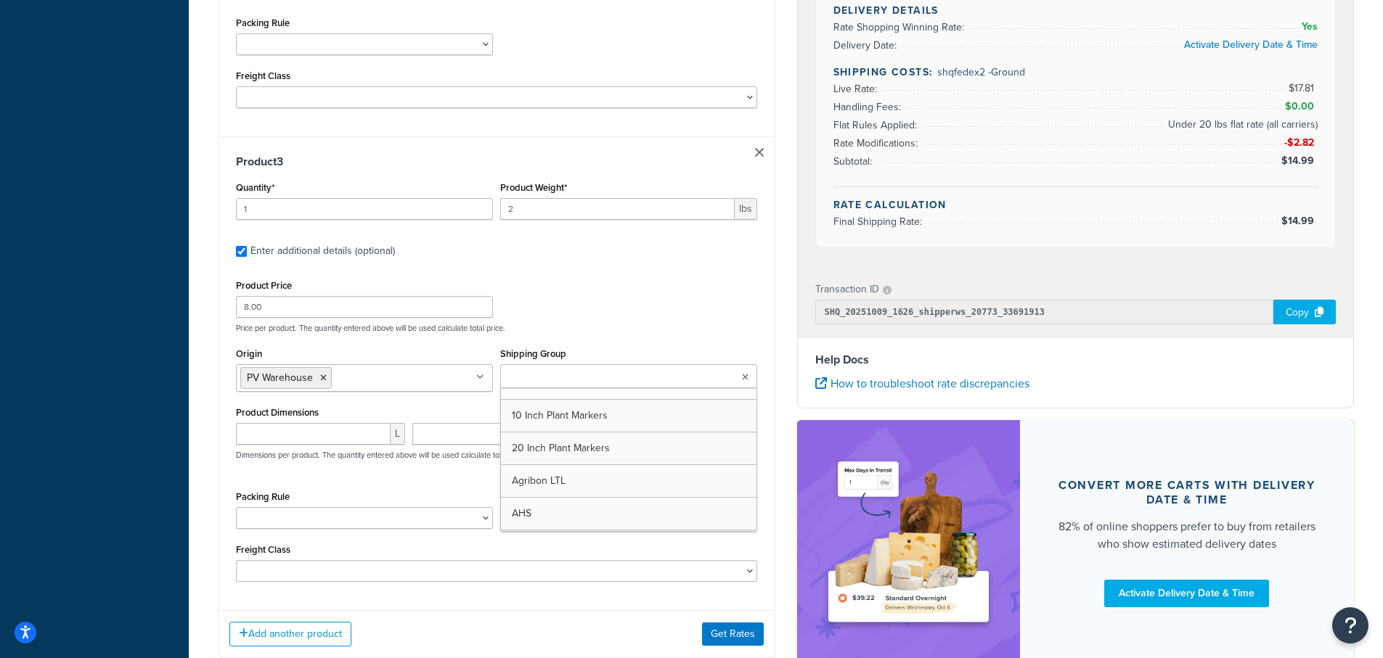
click at [532, 382] on input "Shipping Group" at bounding box center [569, 378] width 129 height 16
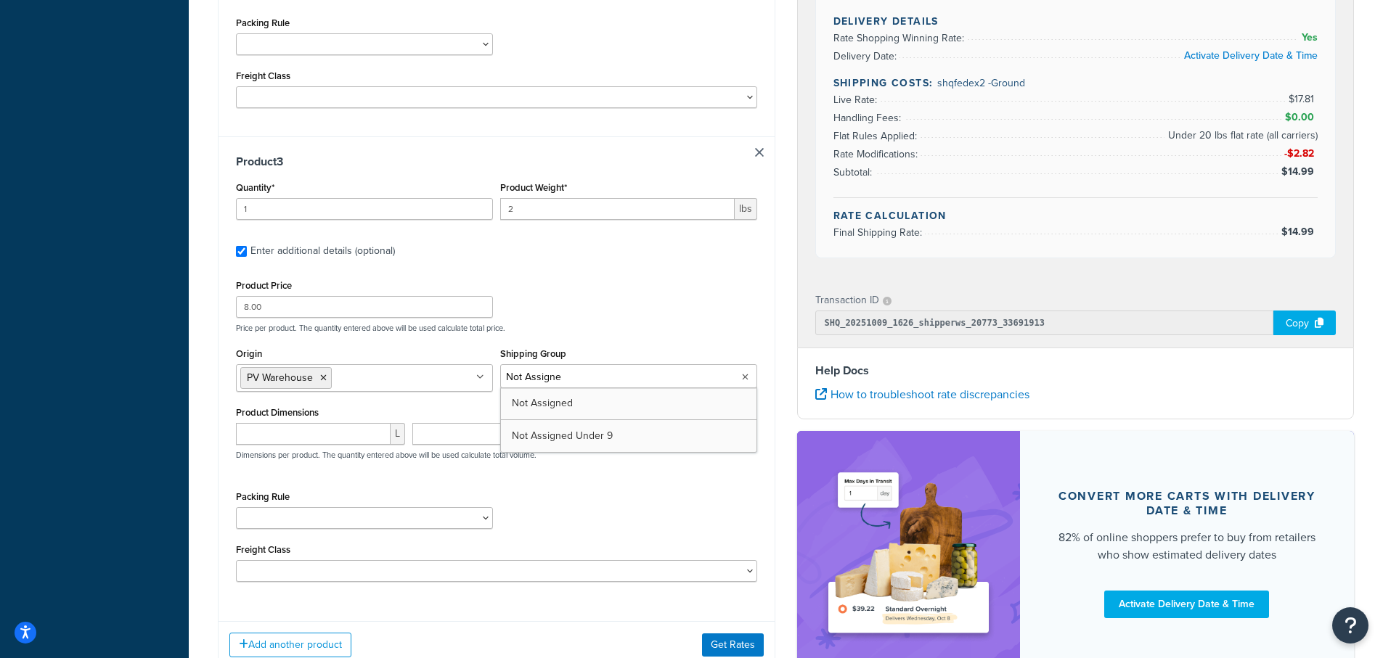
type input "Not Assigned"
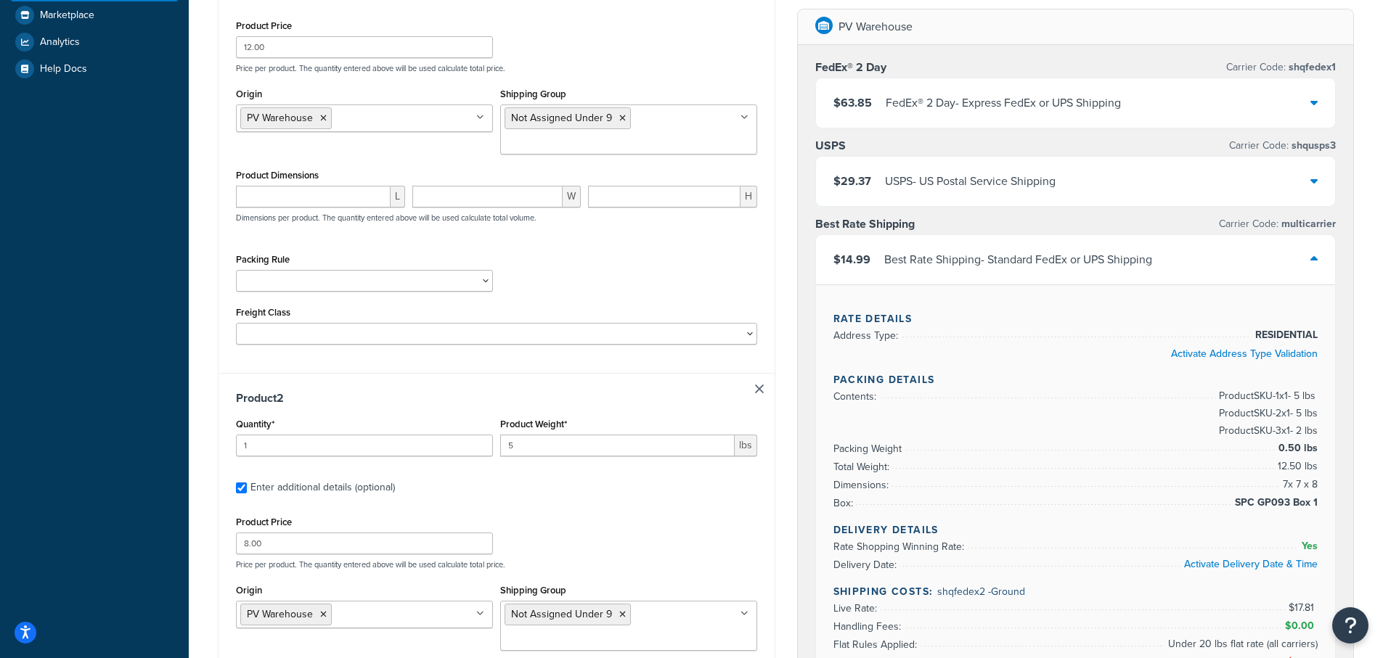
scroll to position [386, 0]
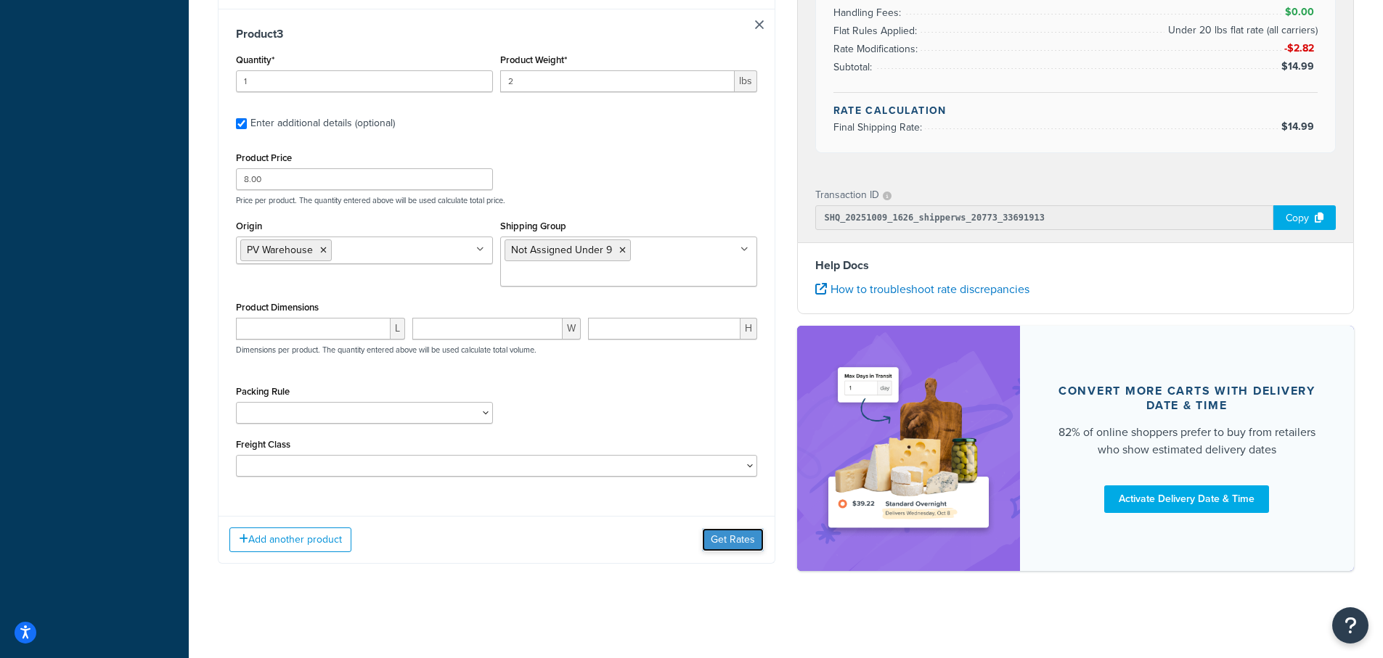
click at [746, 543] on button "Get Rates" at bounding box center [733, 540] width 62 height 23
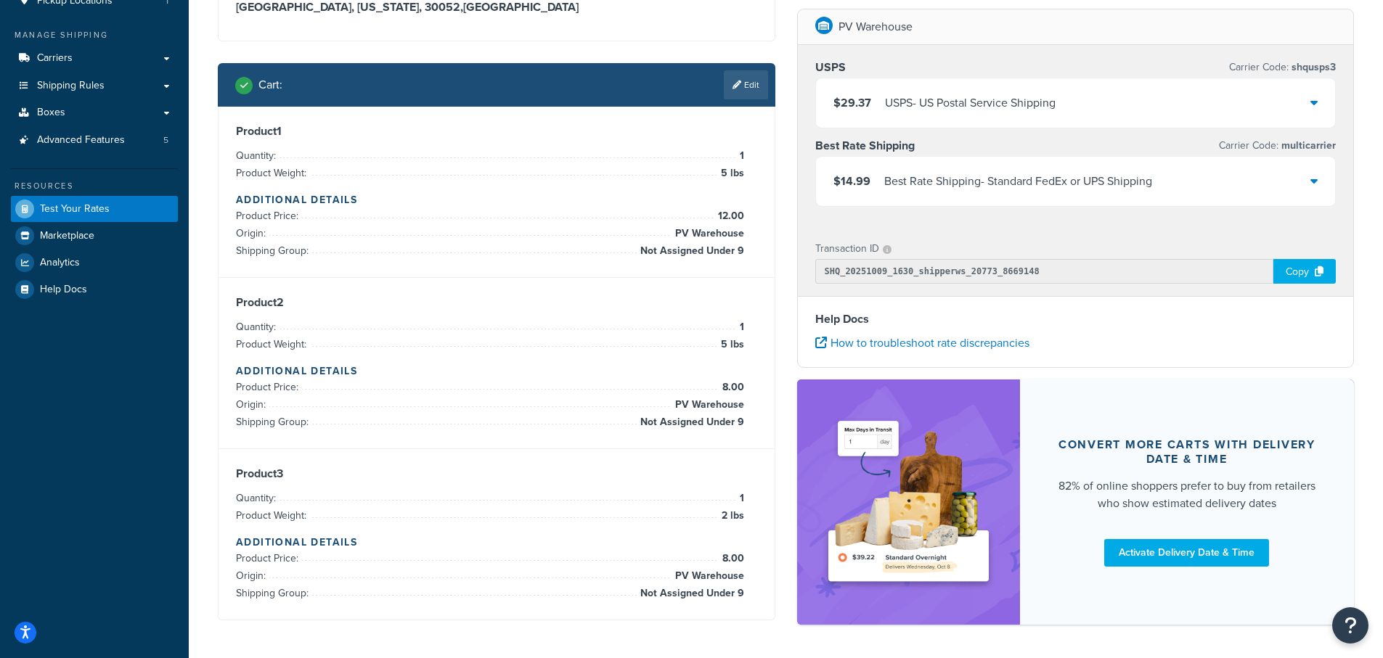
scroll to position [86, 0]
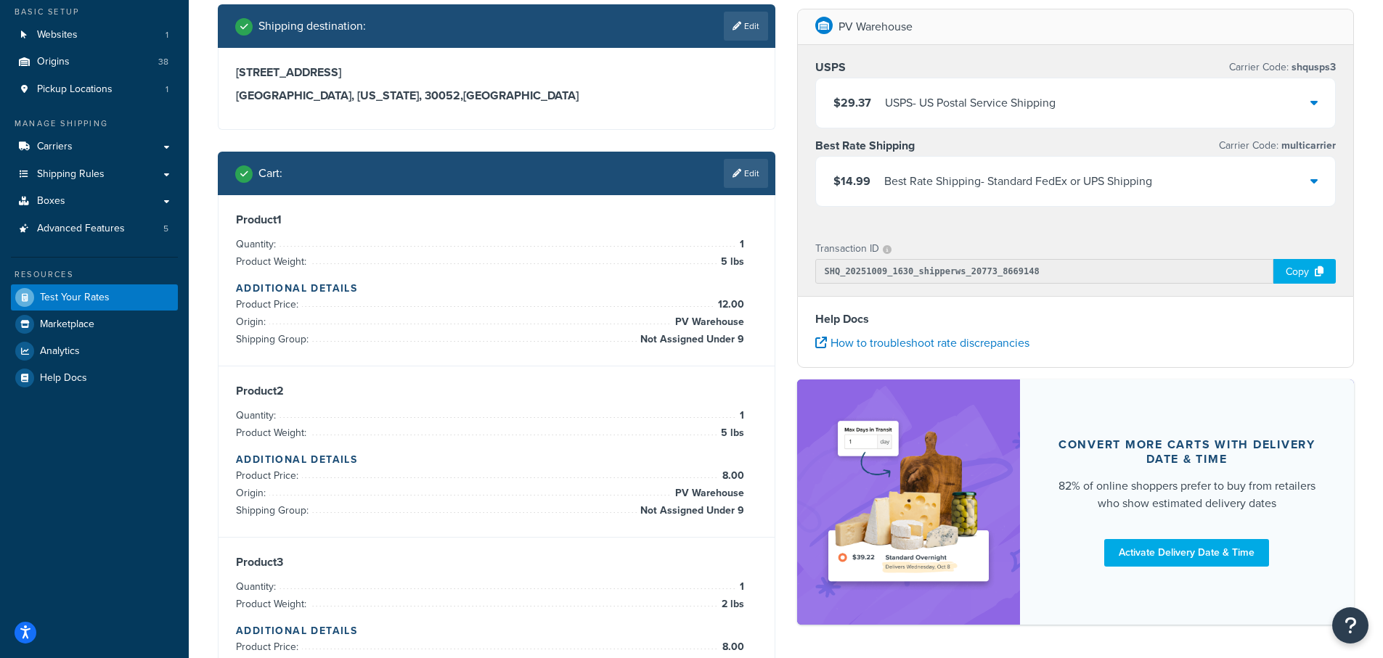
click at [1318, 184] on div "$14.99 Best Rate Shipping - Standard FedEx or UPS Shipping" at bounding box center [1076, 181] width 520 height 49
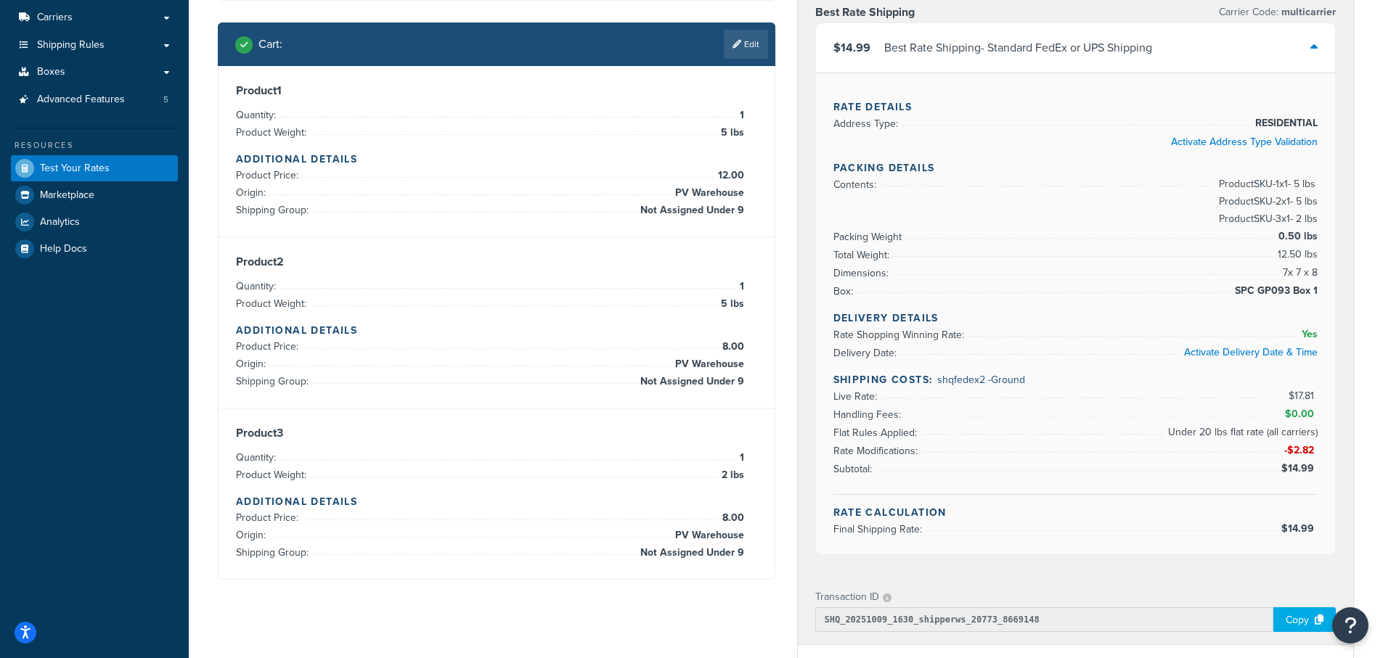
scroll to position [159, 0]
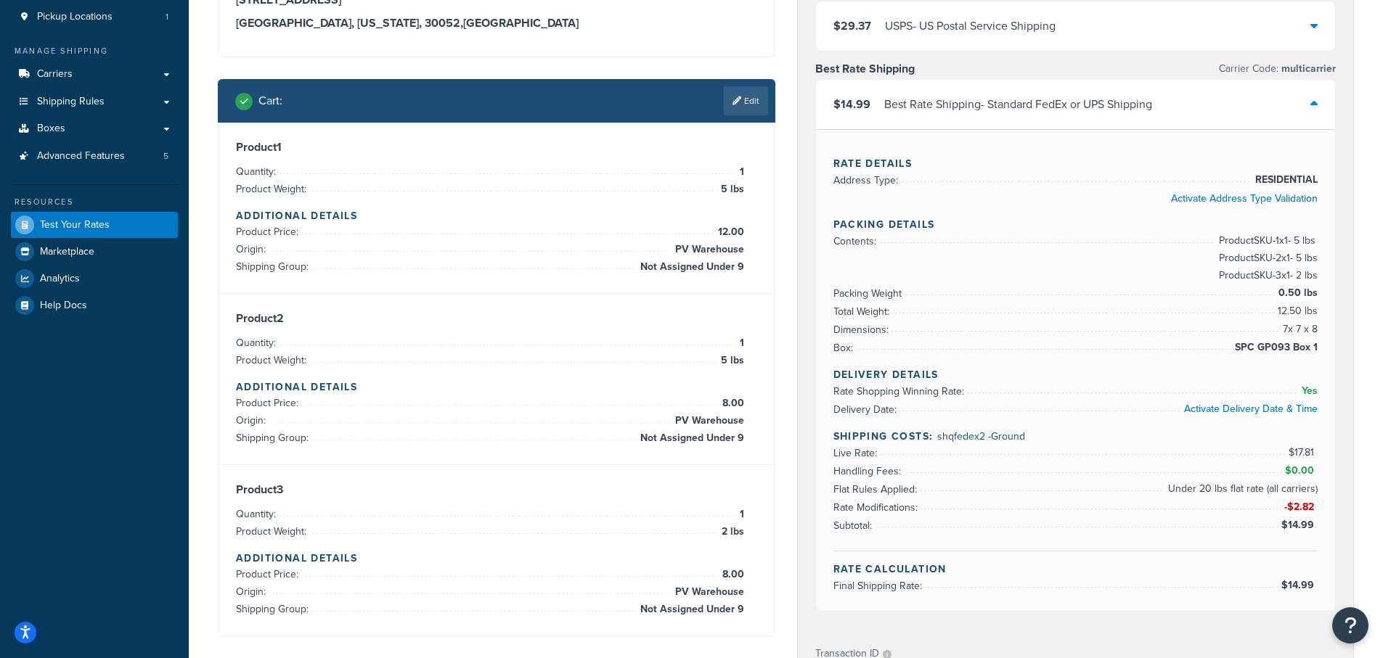
click at [749, 92] on link "Edit" at bounding box center [746, 100] width 44 height 29
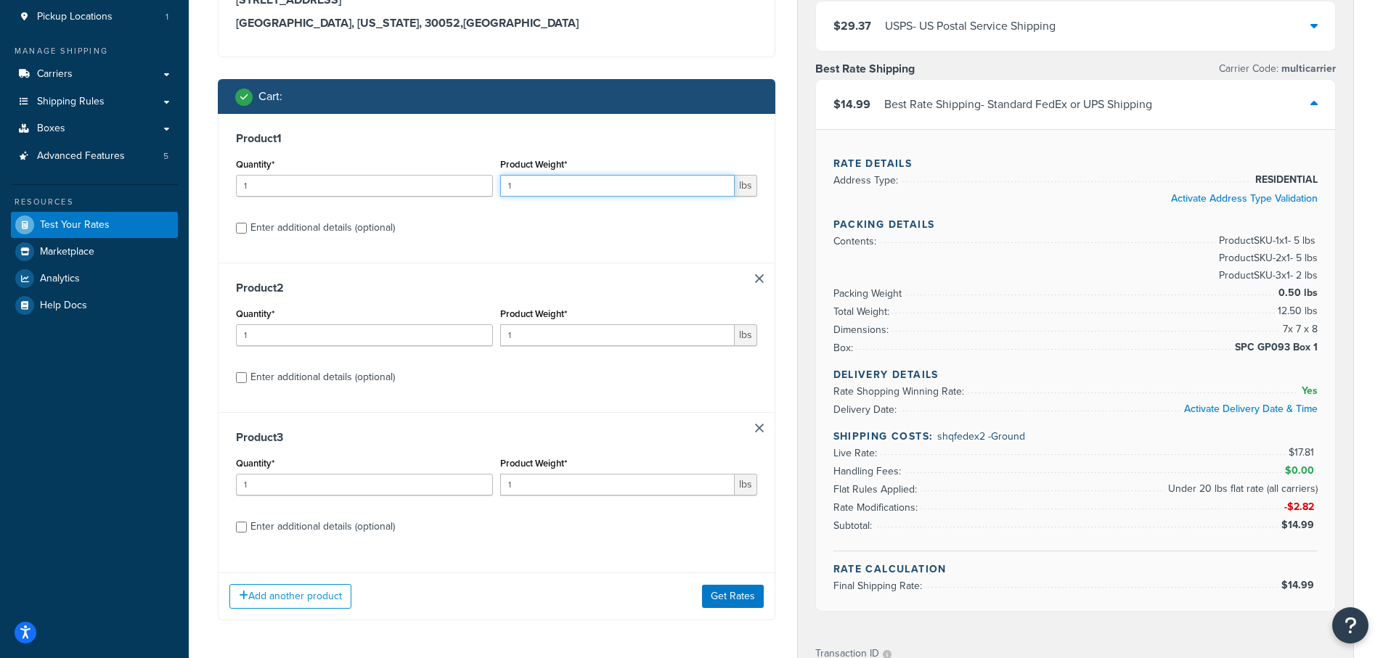
drag, startPoint x: 548, startPoint y: 186, endPoint x: 416, endPoint y: 176, distance: 132.5
click at [416, 176] on div "Quantity* 1 Product Weight* 1 lbs" at bounding box center [496, 181] width 529 height 53
type input "5"
drag, startPoint x: 529, startPoint y: 335, endPoint x: 452, endPoint y: 332, distance: 77.8
click at [452, 333] on div "Quantity* 1 Product Weight* 1 lbs" at bounding box center [496, 330] width 529 height 53
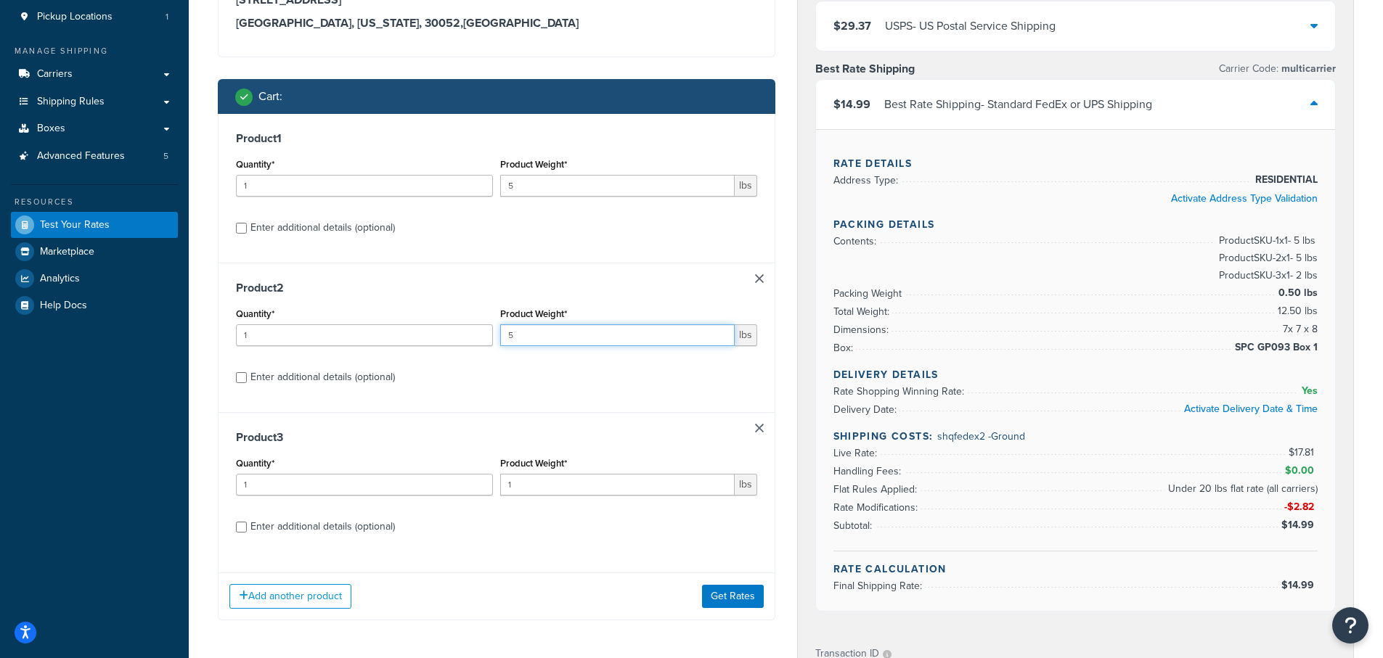
type input "5"
drag, startPoint x: 529, startPoint y: 487, endPoint x: 425, endPoint y: 476, distance: 105.1
click at [426, 479] on div "Quantity* 1 Product Weight* 1 lbs" at bounding box center [496, 480] width 529 height 53
type input "2"
click at [242, 529] on input "Enter additional details (optional)" at bounding box center [241, 527] width 11 height 11
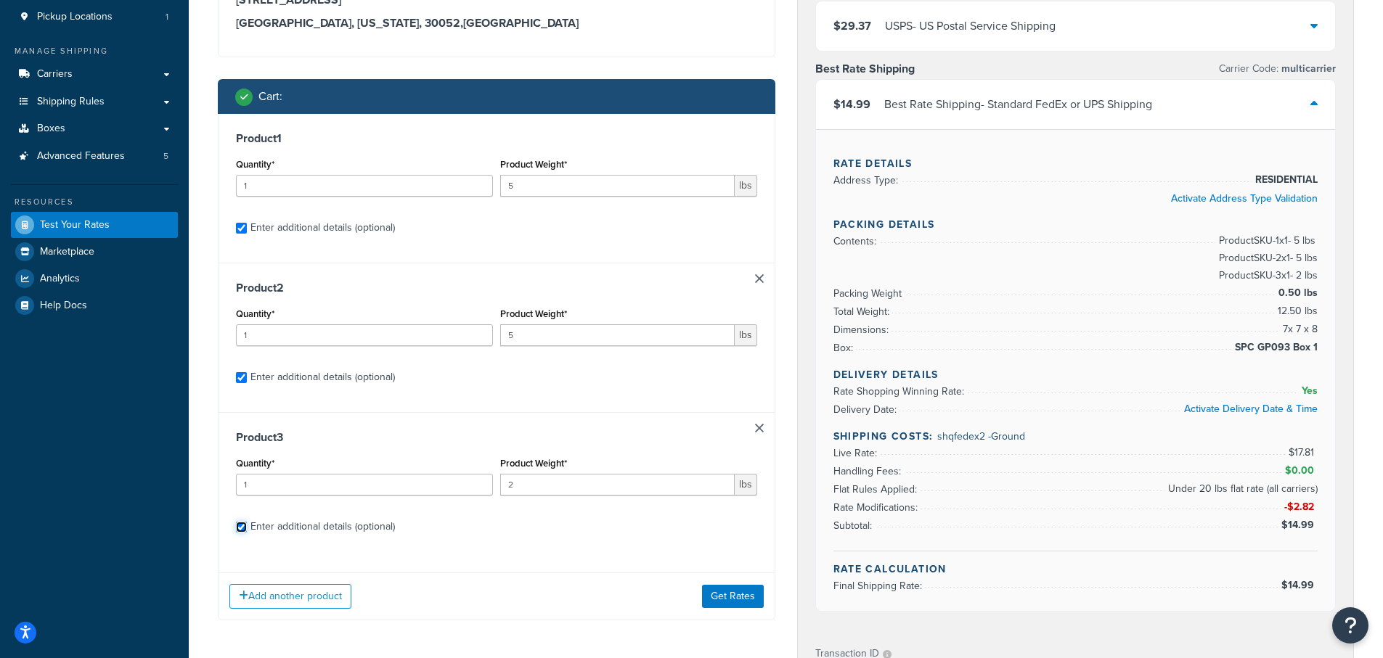
checkbox input "true"
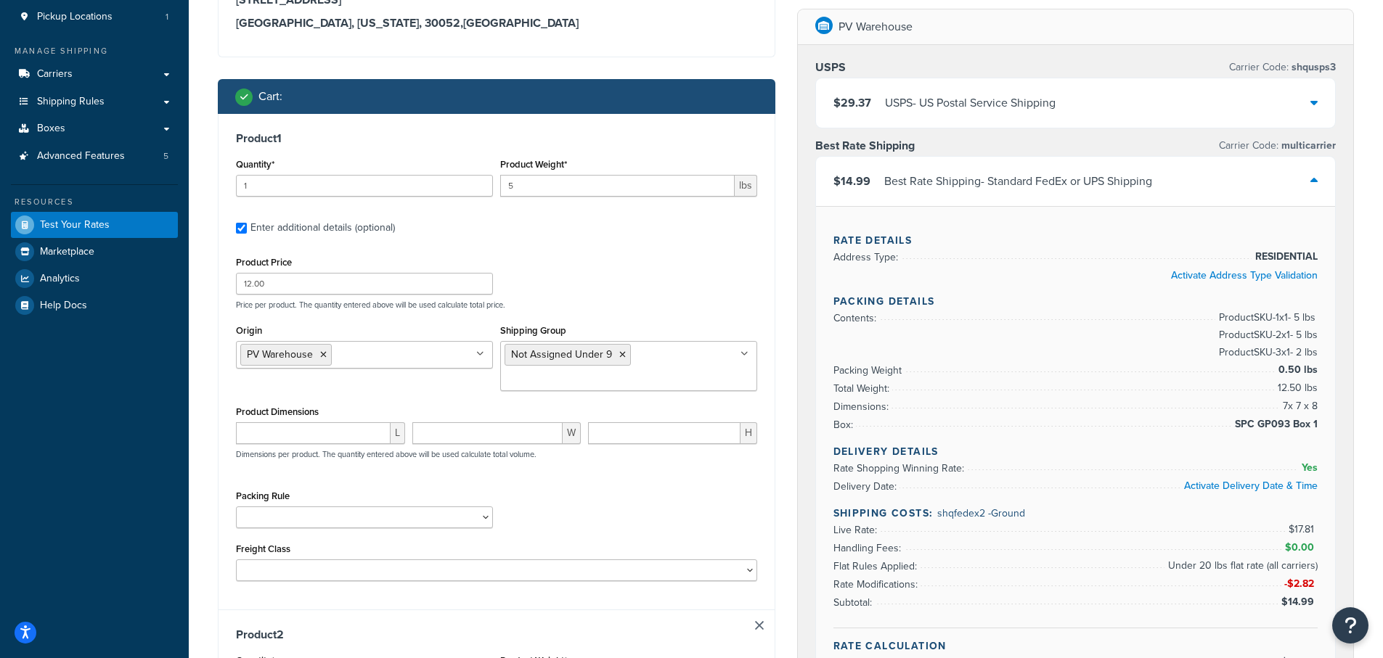
scroll to position [377, 0]
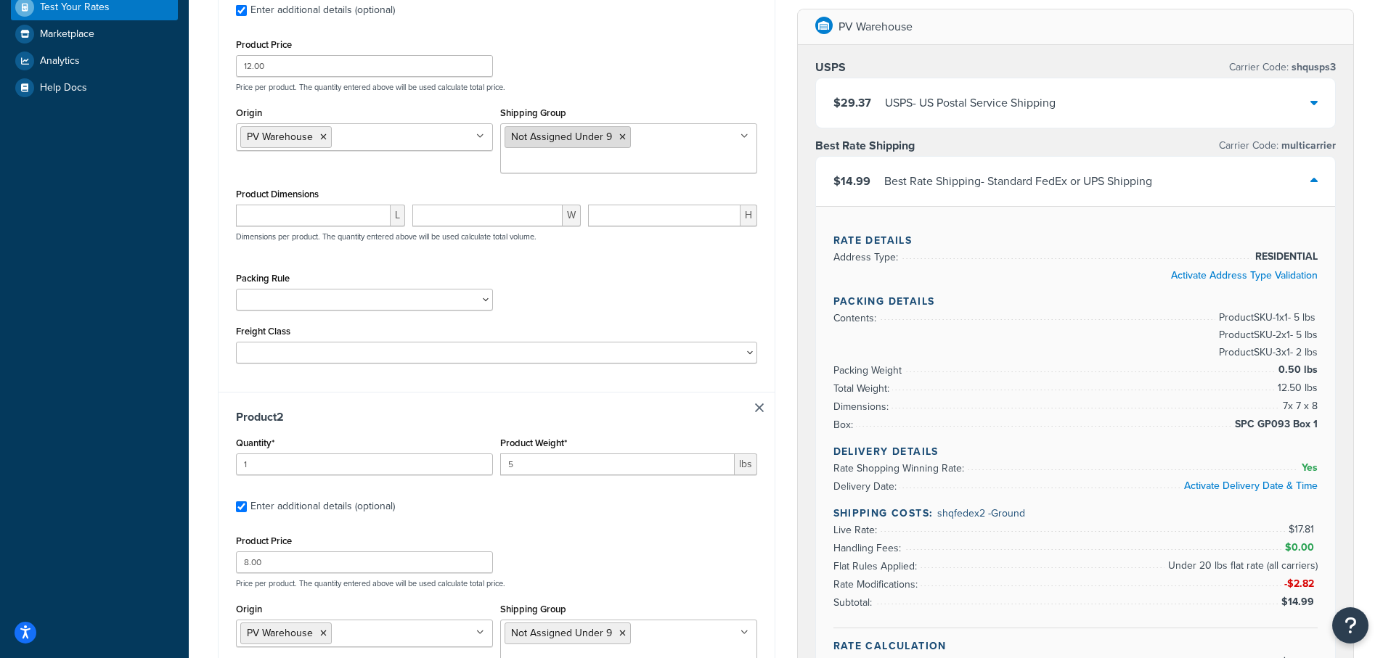
click at [621, 137] on icon at bounding box center [622, 137] width 7 height 9
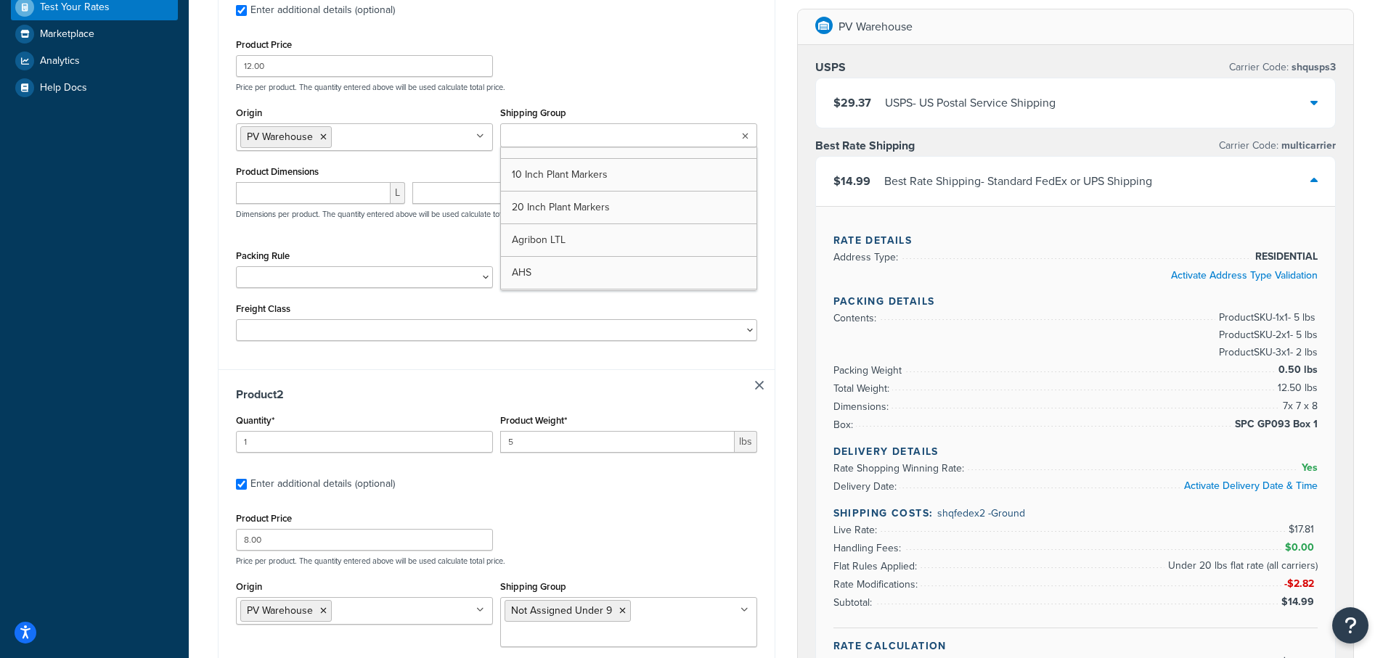
click at [621, 137] on ul at bounding box center [628, 135] width 257 height 24
click at [513, 134] on input "Shipping Group" at bounding box center [569, 137] width 129 height 16
type input "Under 9"
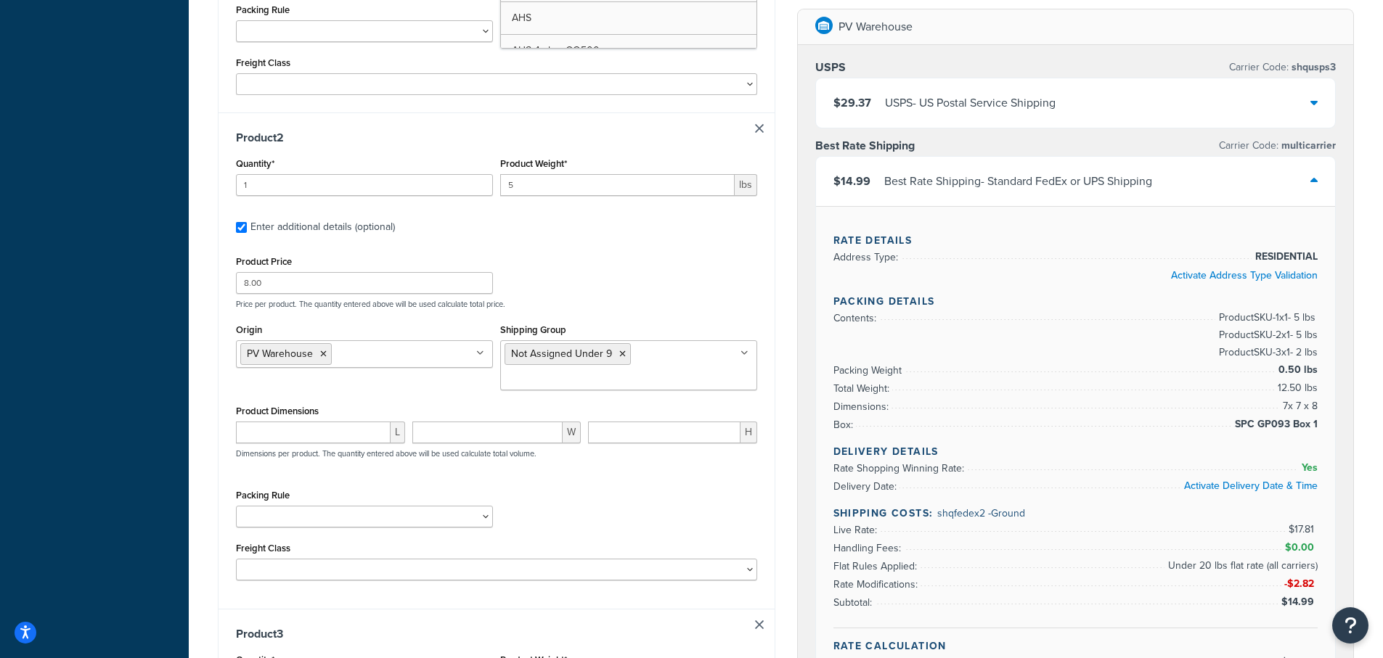
scroll to position [667, 0]
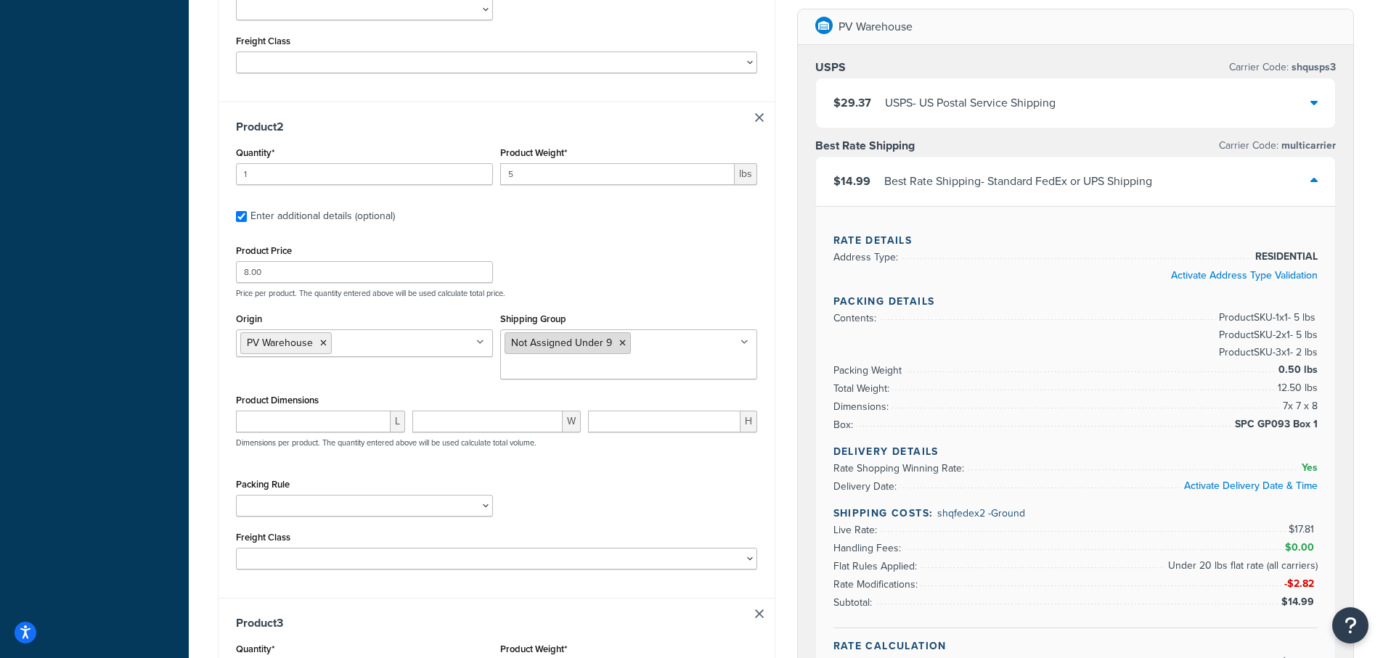
click at [624, 343] on li "Not Assigned Under 9" at bounding box center [568, 344] width 126 height 22
click at [621, 343] on icon at bounding box center [622, 343] width 7 height 9
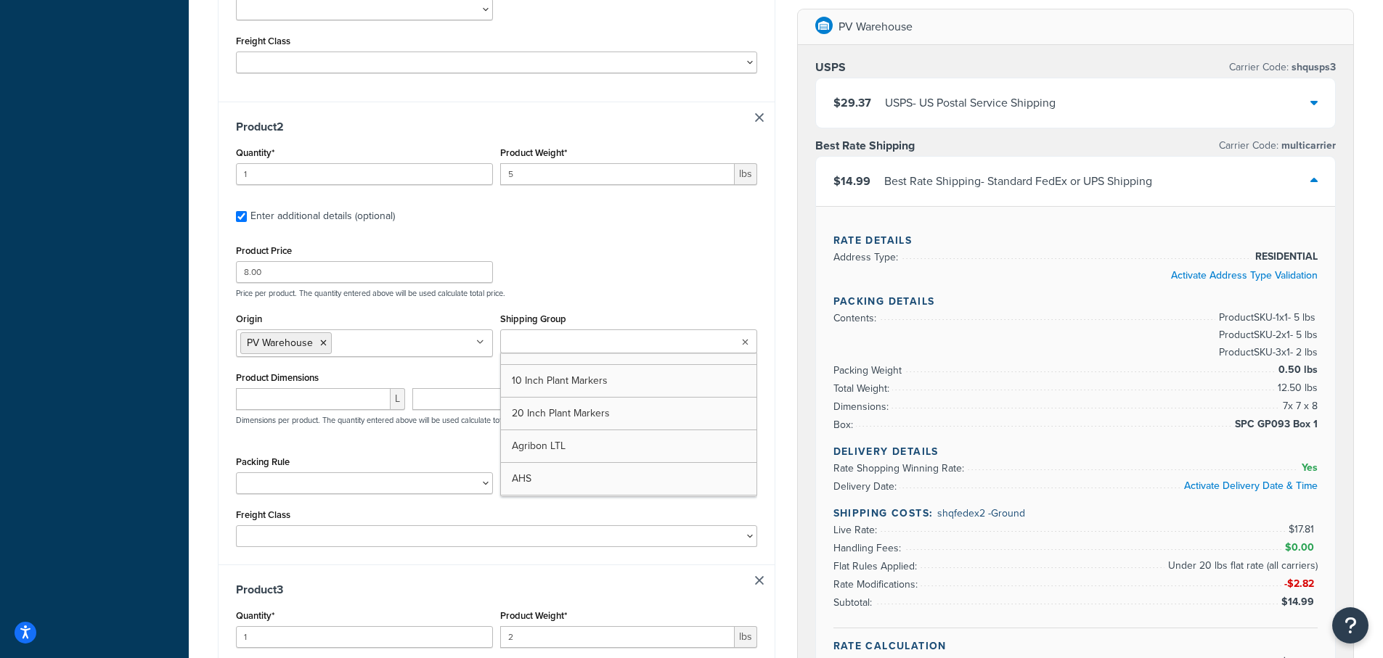
click at [550, 336] on input "Shipping Group" at bounding box center [569, 343] width 129 height 16
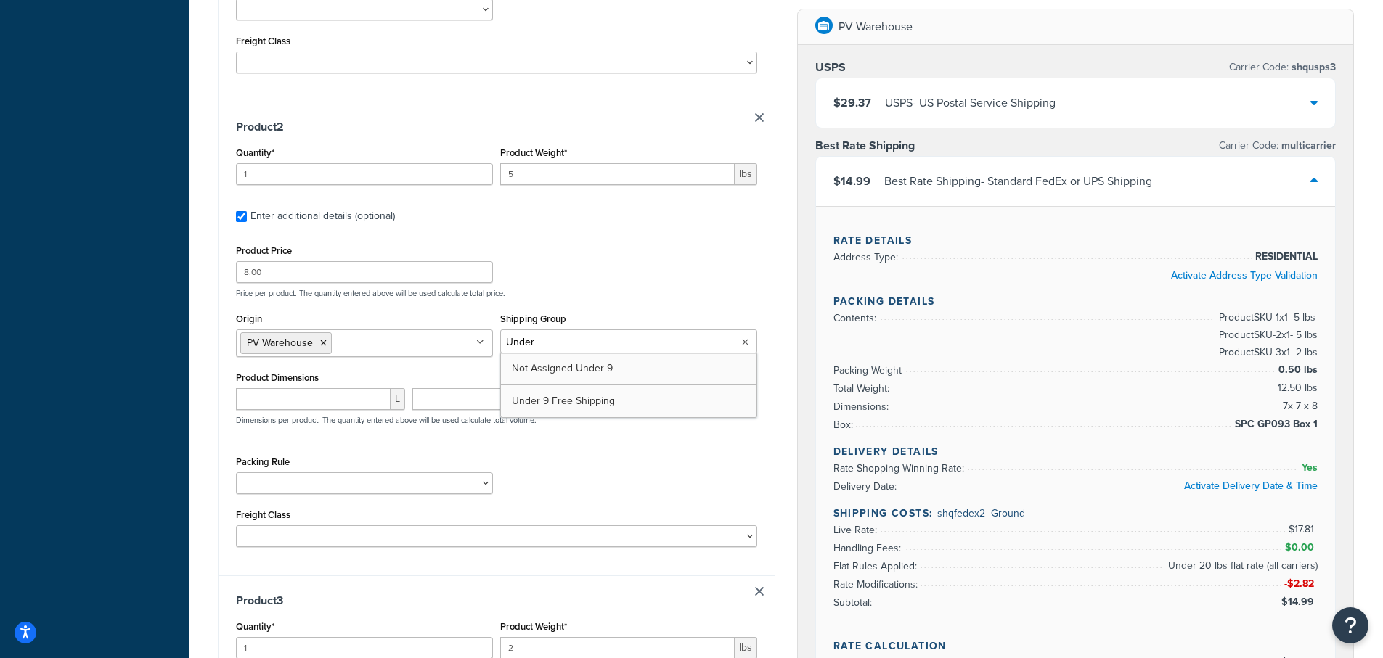
type input "Under 9"
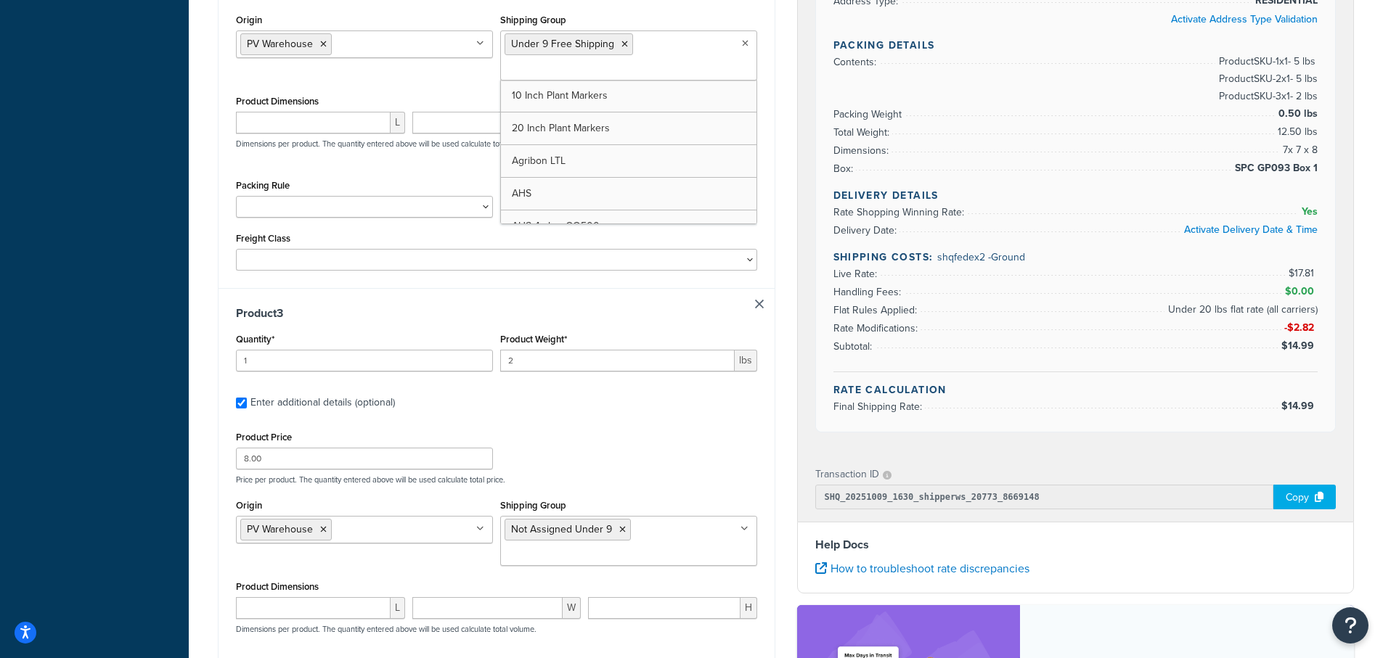
scroll to position [1103, 0]
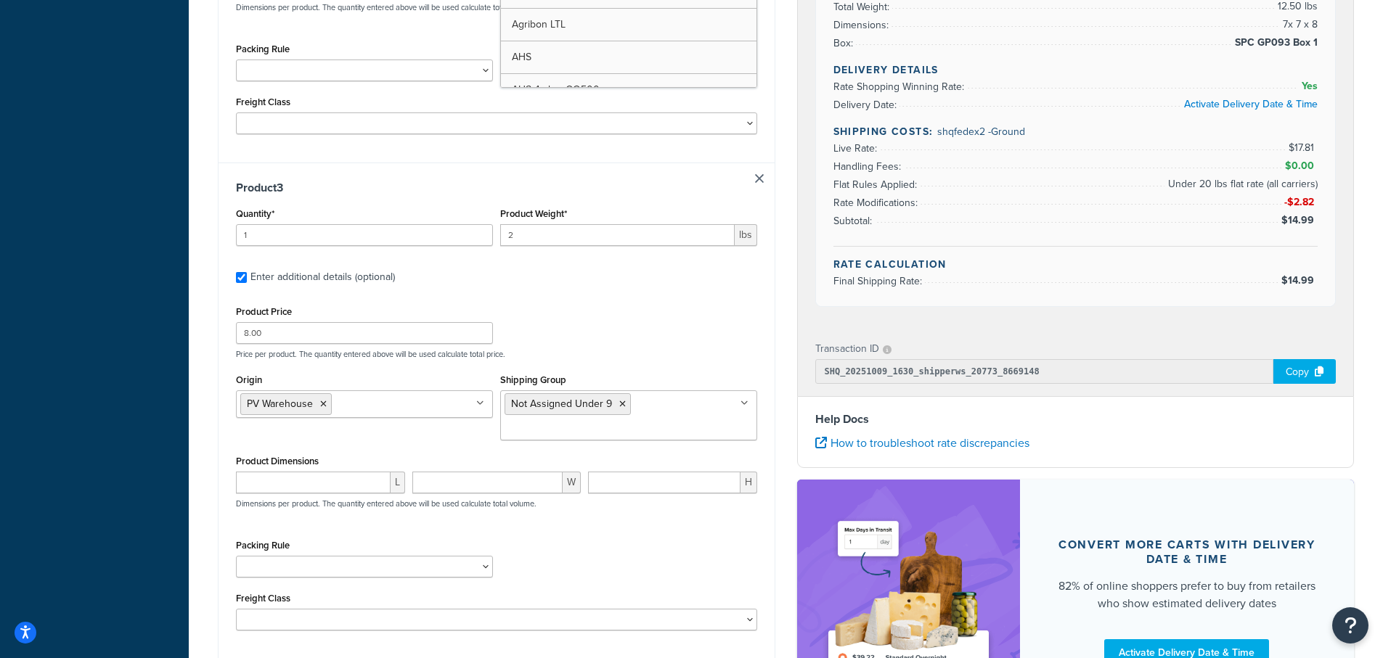
click at [764, 334] on div "Product 3 Quantity* 1 Product Weight* 2 lbs Enter additional details (optional)…" at bounding box center [497, 411] width 556 height 497
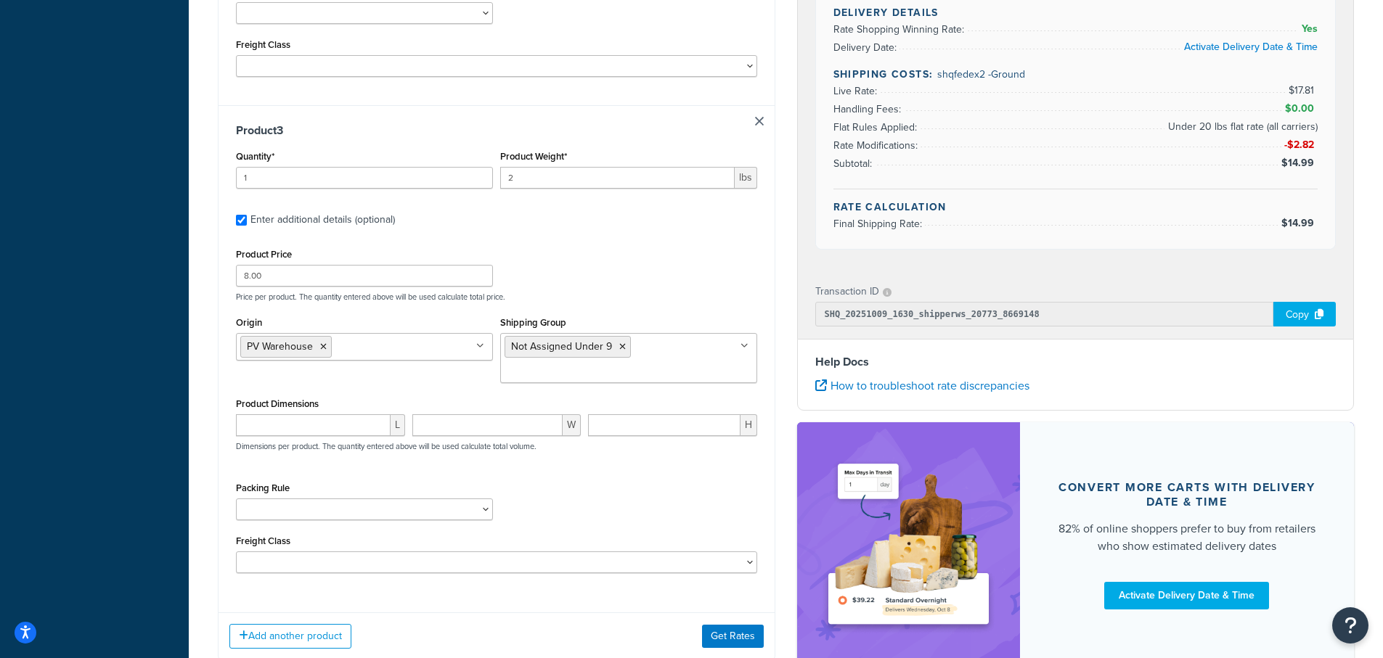
scroll to position [1257, 0]
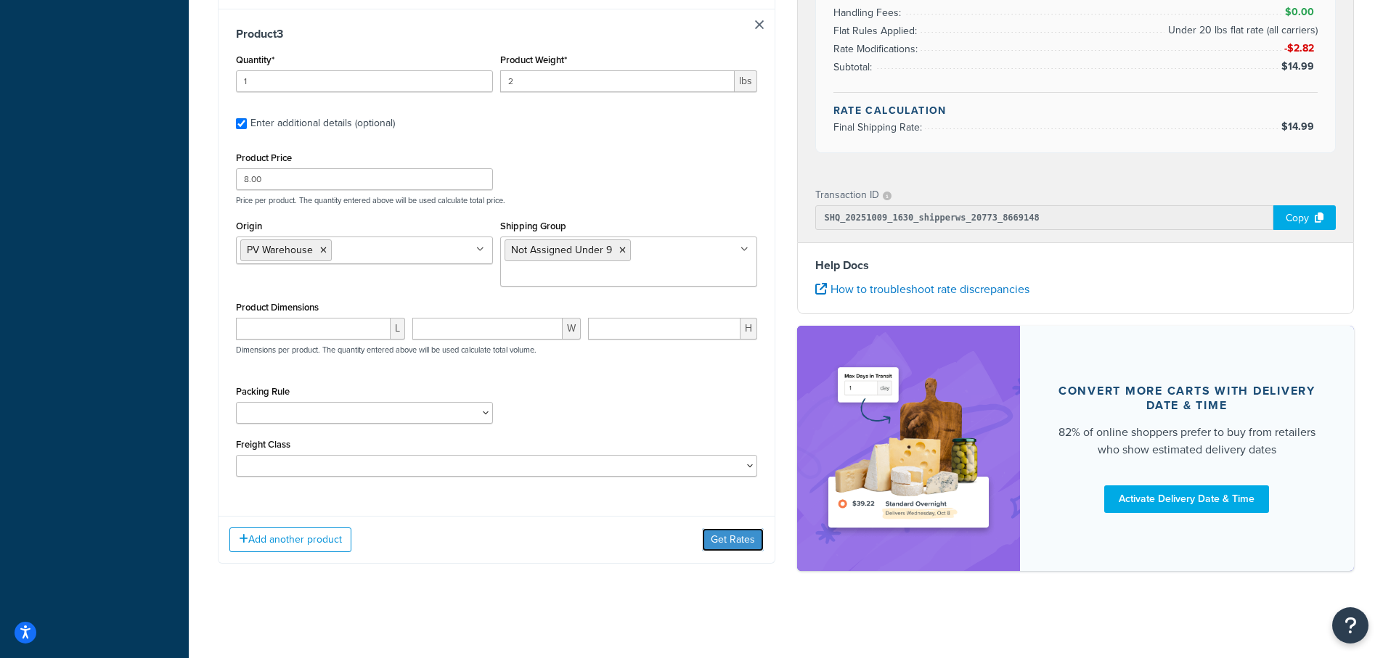
click at [738, 535] on button "Get Rates" at bounding box center [733, 540] width 62 height 23
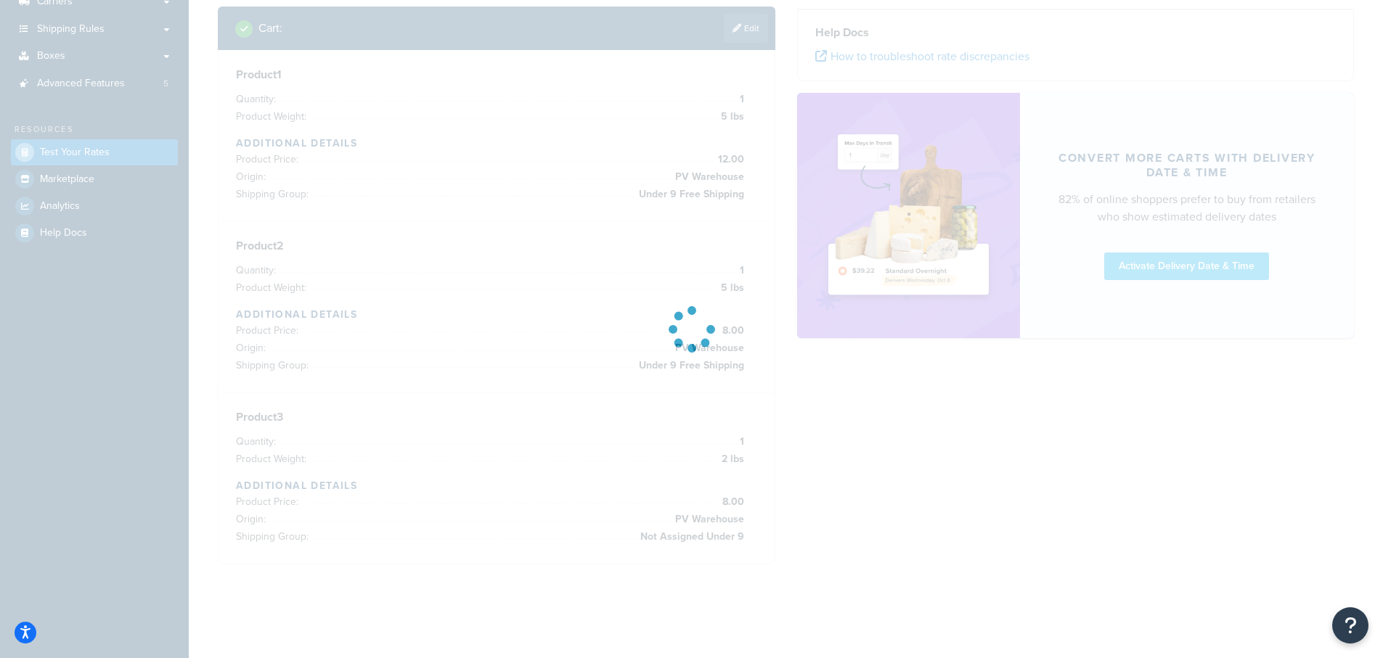
scroll to position [232, 0]
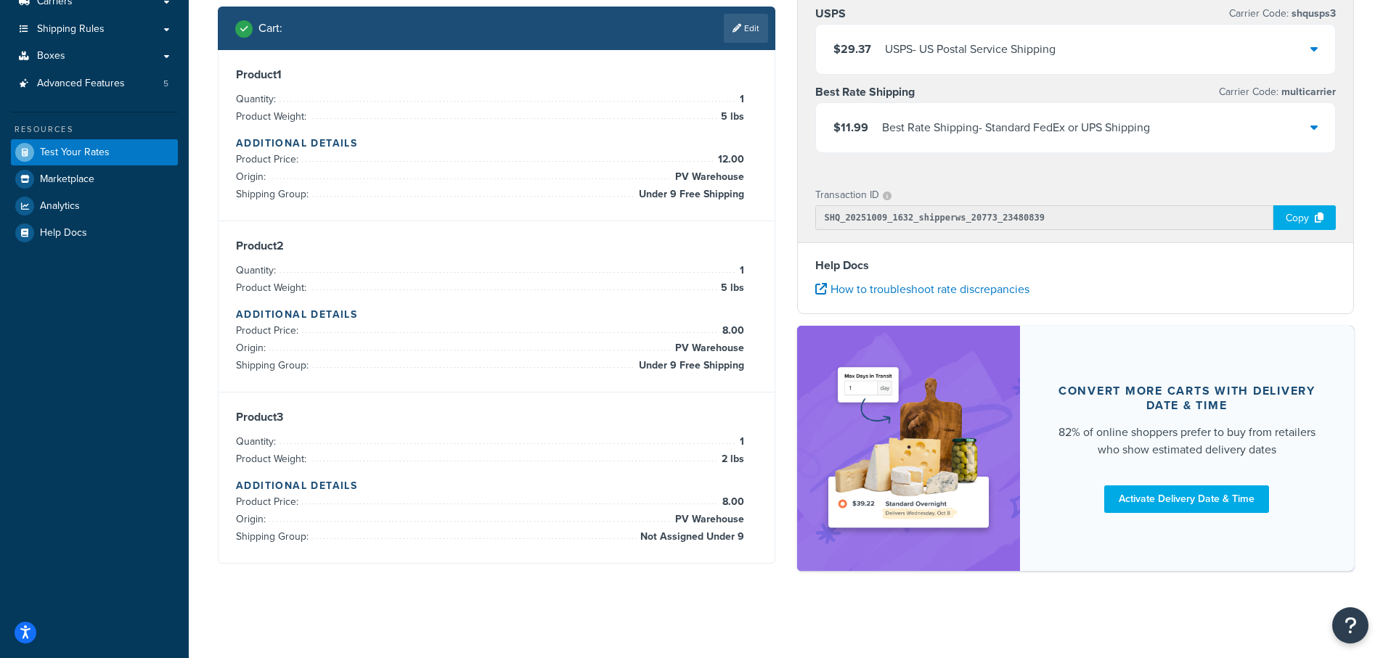
click at [1318, 128] on div "$11.99 Best Rate Shipping - Standard FedEx or UPS Shipping" at bounding box center [1076, 127] width 520 height 49
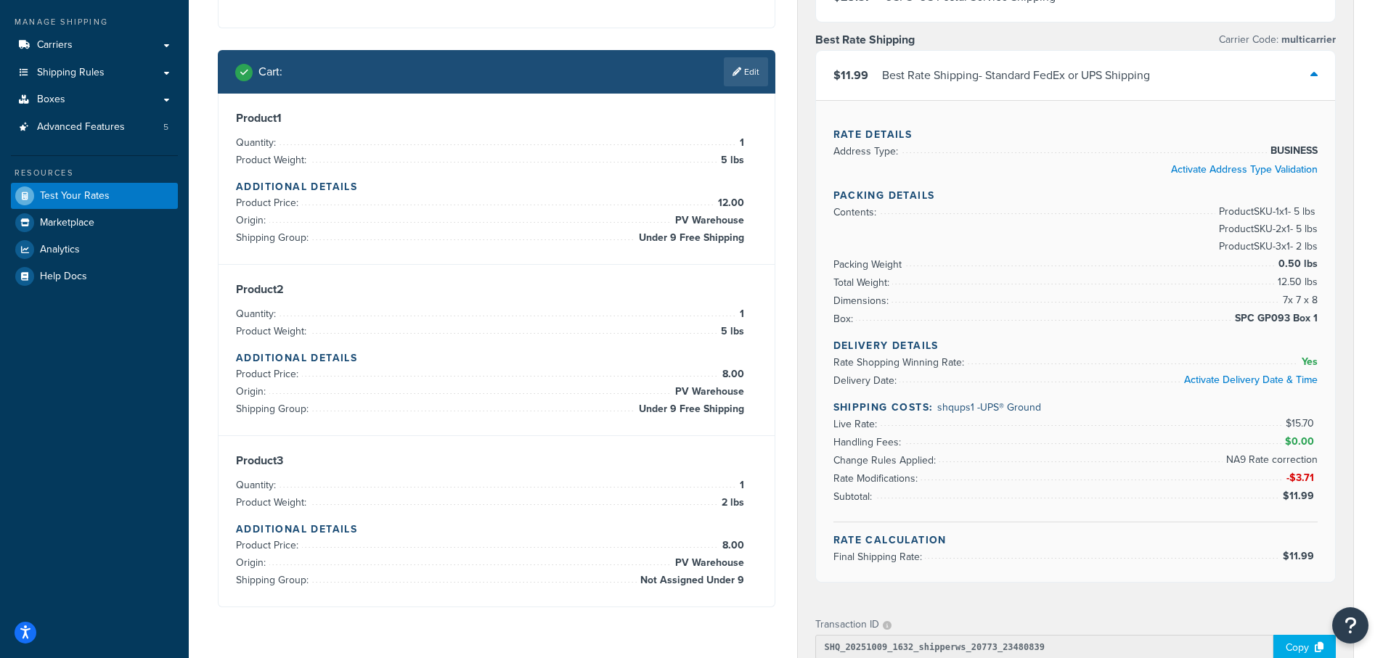
scroll to position [184, 0]
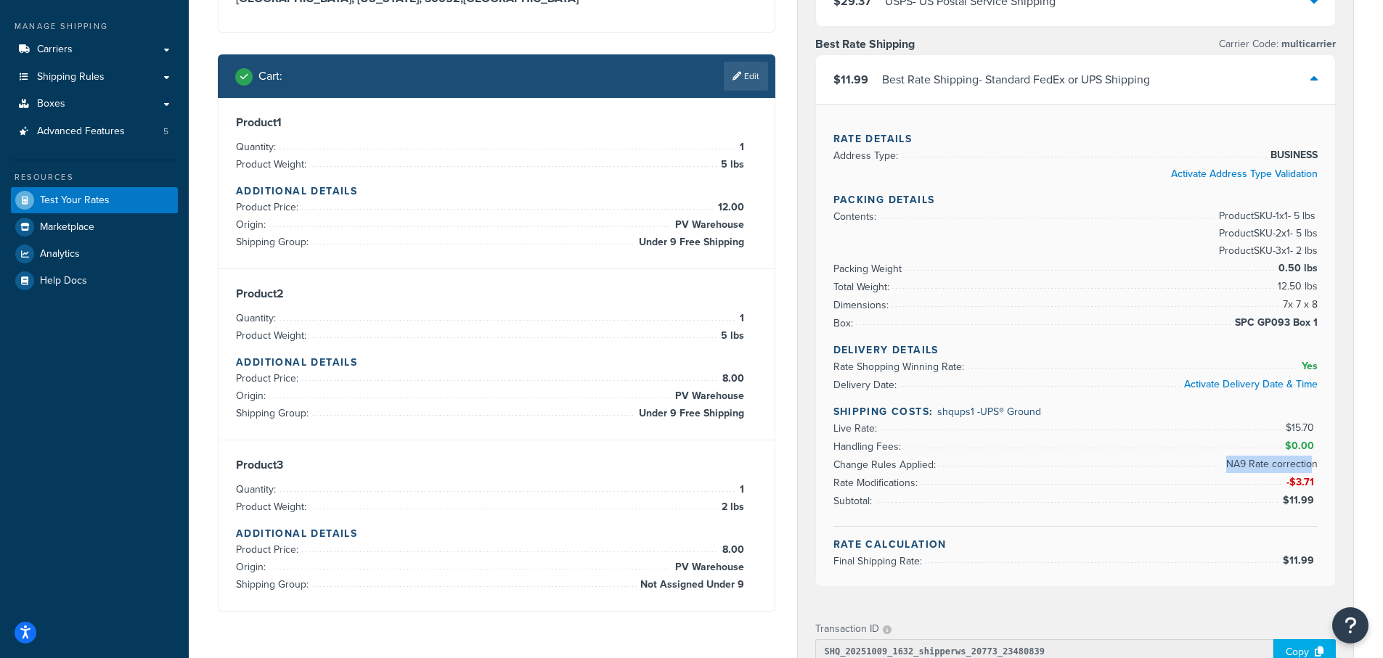
drag, startPoint x: 1228, startPoint y: 466, endPoint x: 1315, endPoint y: 462, distance: 87.2
click at [1315, 462] on span "NA9 Rate correction" at bounding box center [1270, 464] width 95 height 17
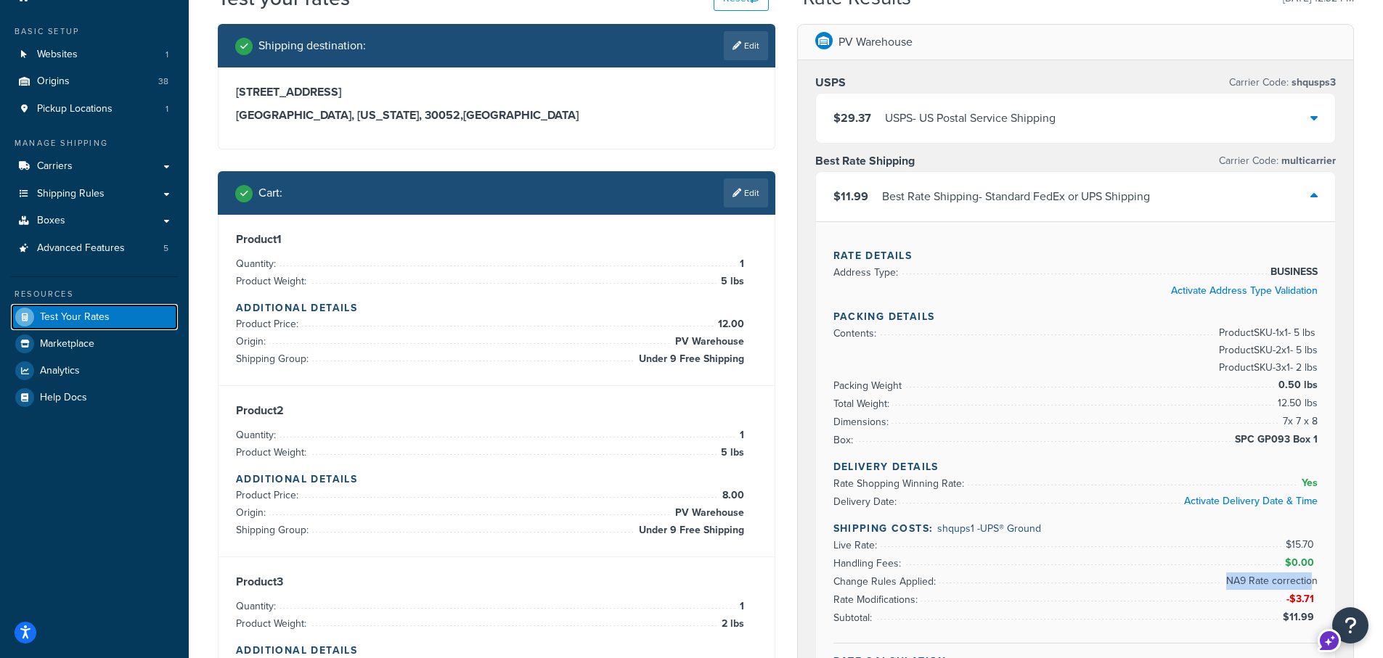
scroll to position [0, 0]
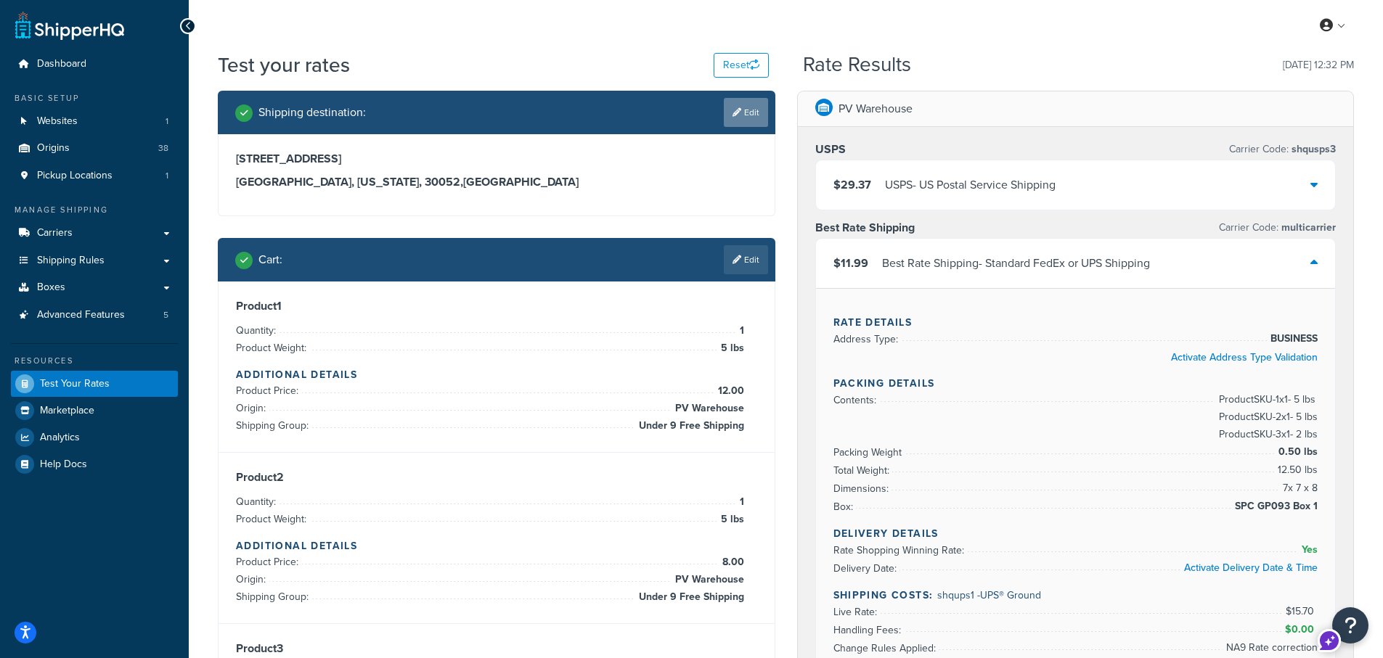
click at [746, 114] on link "Edit" at bounding box center [746, 112] width 44 height 29
select select "GA"
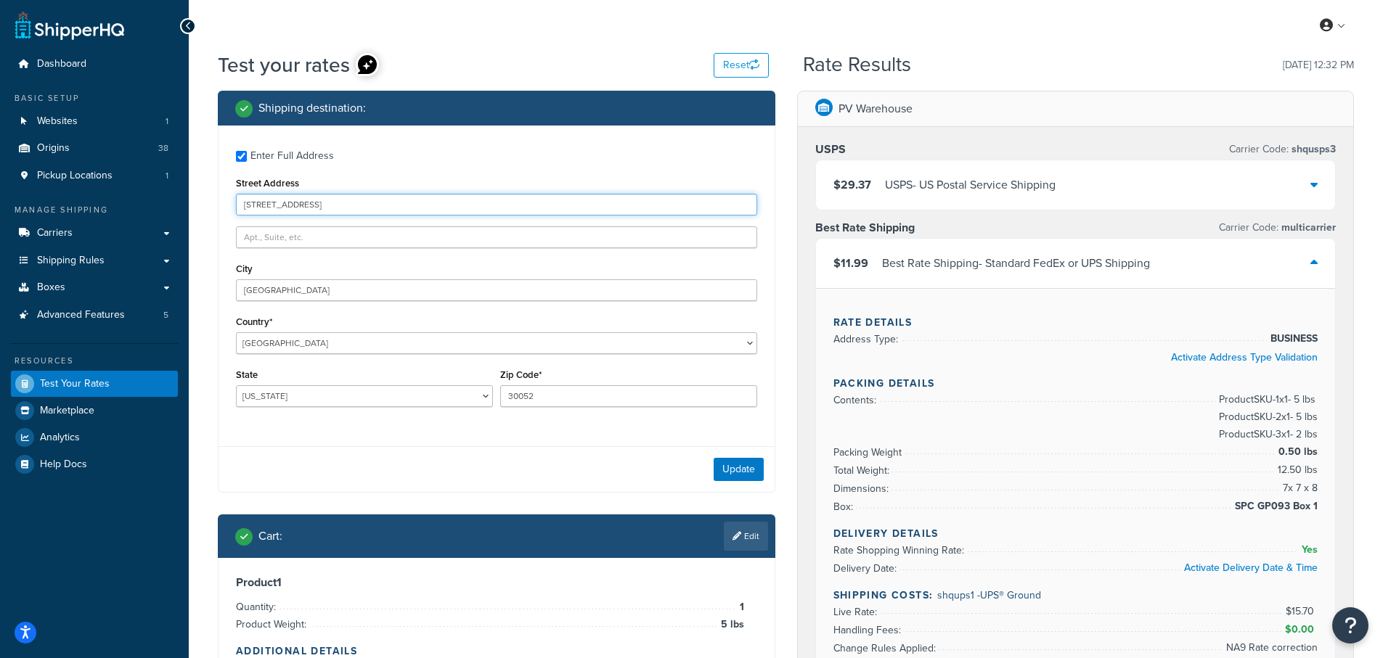
drag, startPoint x: 350, startPoint y: 203, endPoint x: 145, endPoint y: 197, distance: 204.8
click at [145, 197] on div "Dashboard Basic Setup Websites 1 Origins 38 Pickup Locations 1 Manage Shipping …" at bounding box center [691, 638] width 1383 height 1276
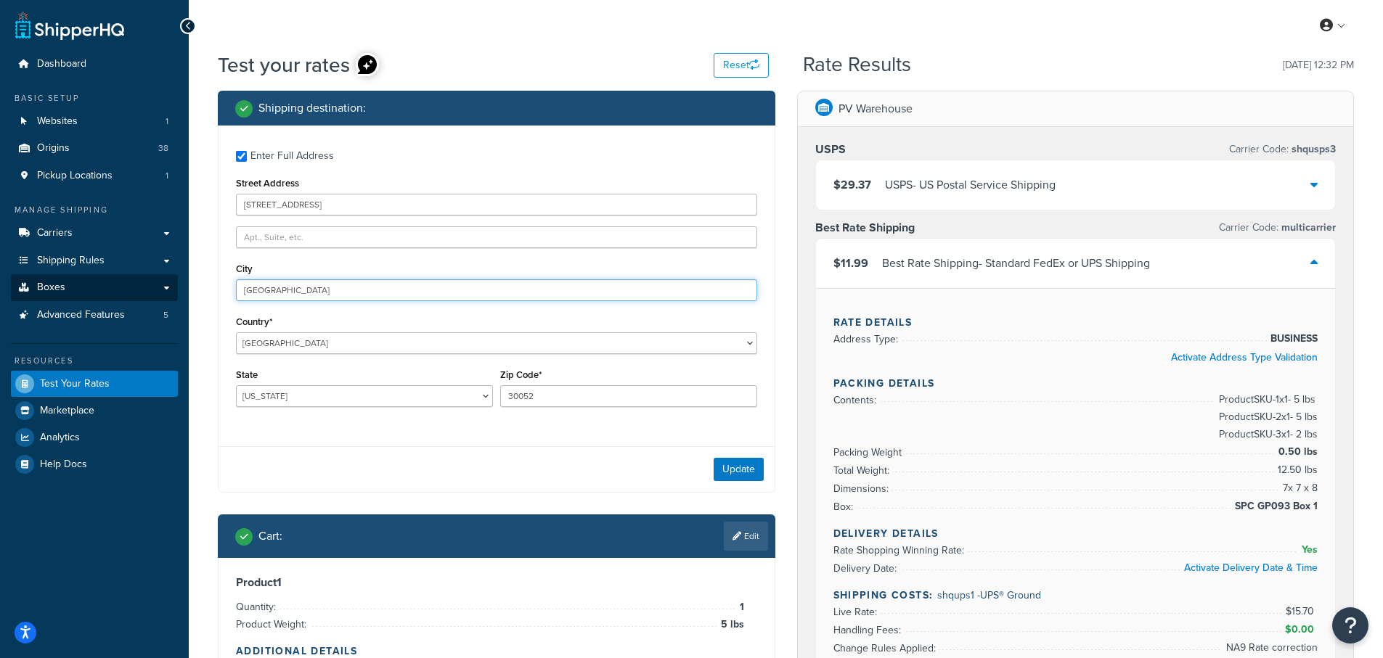
drag, startPoint x: 297, startPoint y: 291, endPoint x: 177, endPoint y: 291, distance: 119.8
click at [177, 291] on div "Dashboard Basic Setup Websites 1 Origins 38 Pickup Locations 1 Manage Shipping …" at bounding box center [691, 638] width 1383 height 1276
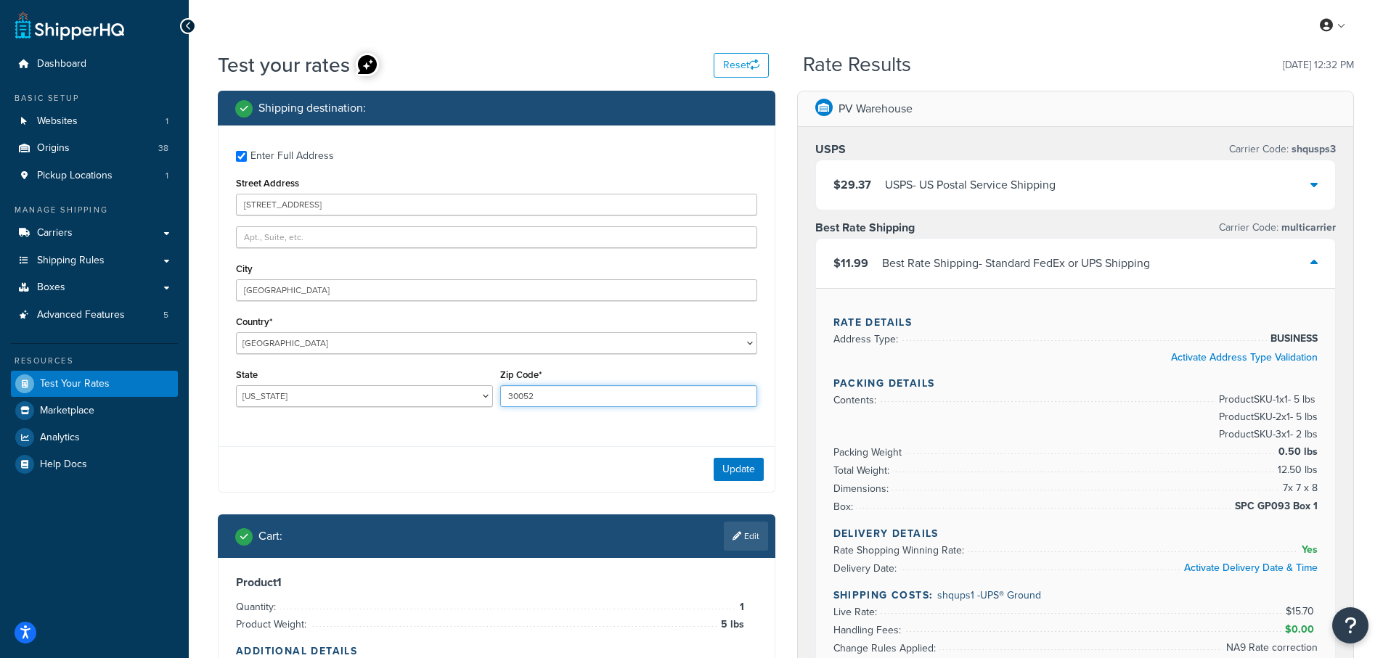
drag, startPoint x: 545, startPoint y: 396, endPoint x: 493, endPoint y: 396, distance: 52.3
click at [493, 396] on div "State Alabama Alaska American Samoa Arizona Arkansas Armed Forces Americas Arme…" at bounding box center [496, 391] width 529 height 53
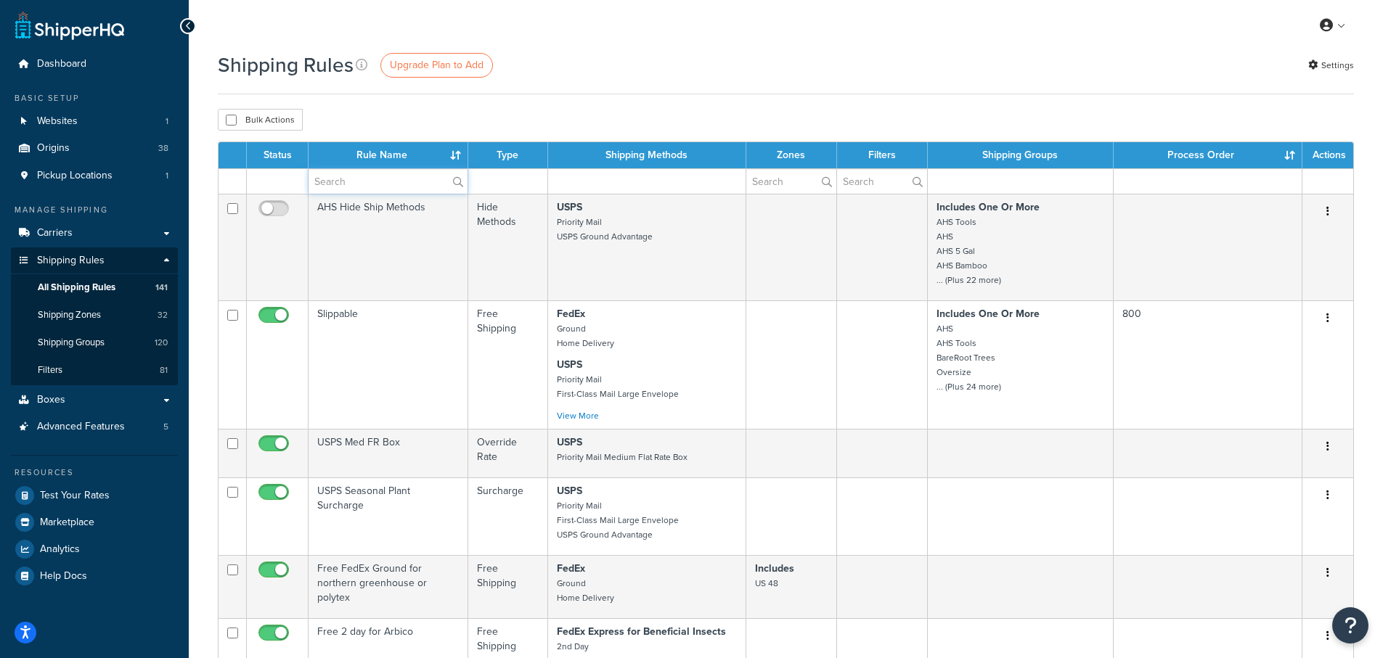
click at [362, 180] on input "text" at bounding box center [388, 181] width 159 height 25
paste input "Under 20 lbs flat rate"
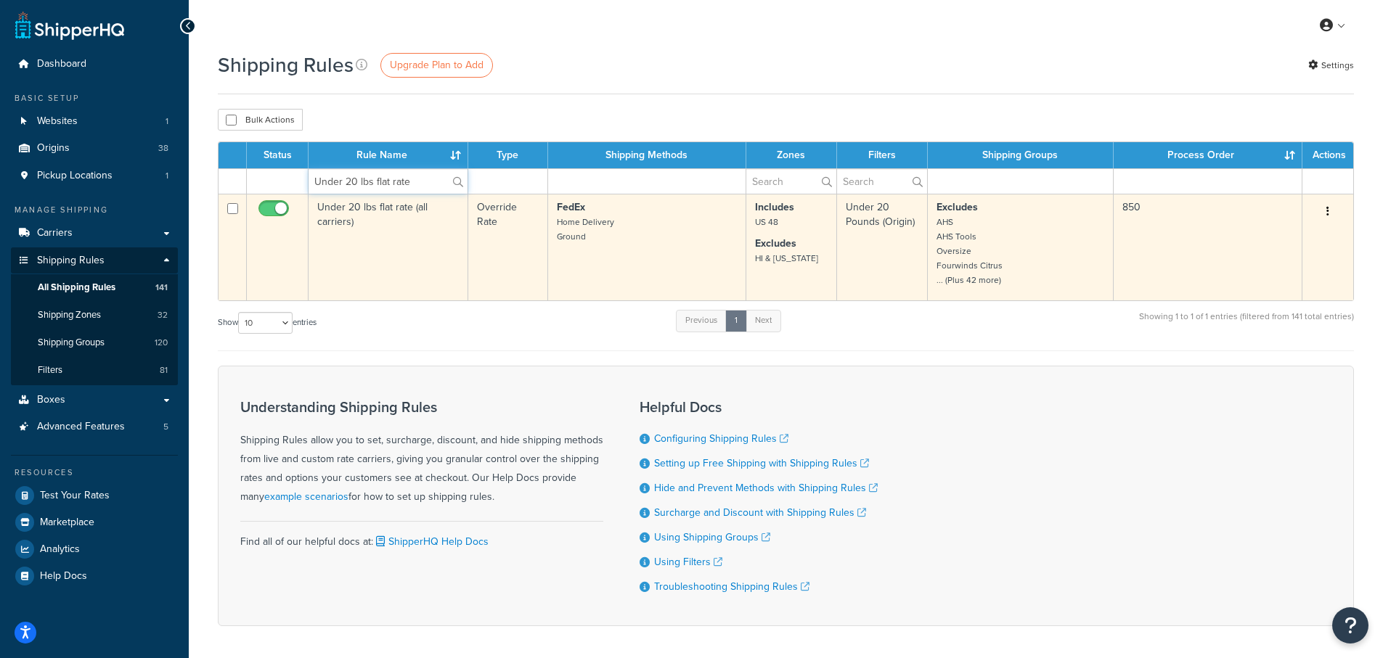
type input "Under 20 lbs flat rate"
click at [375, 203] on td "Under 20 lbs flat rate (all carriers)" at bounding box center [389, 247] width 160 height 107
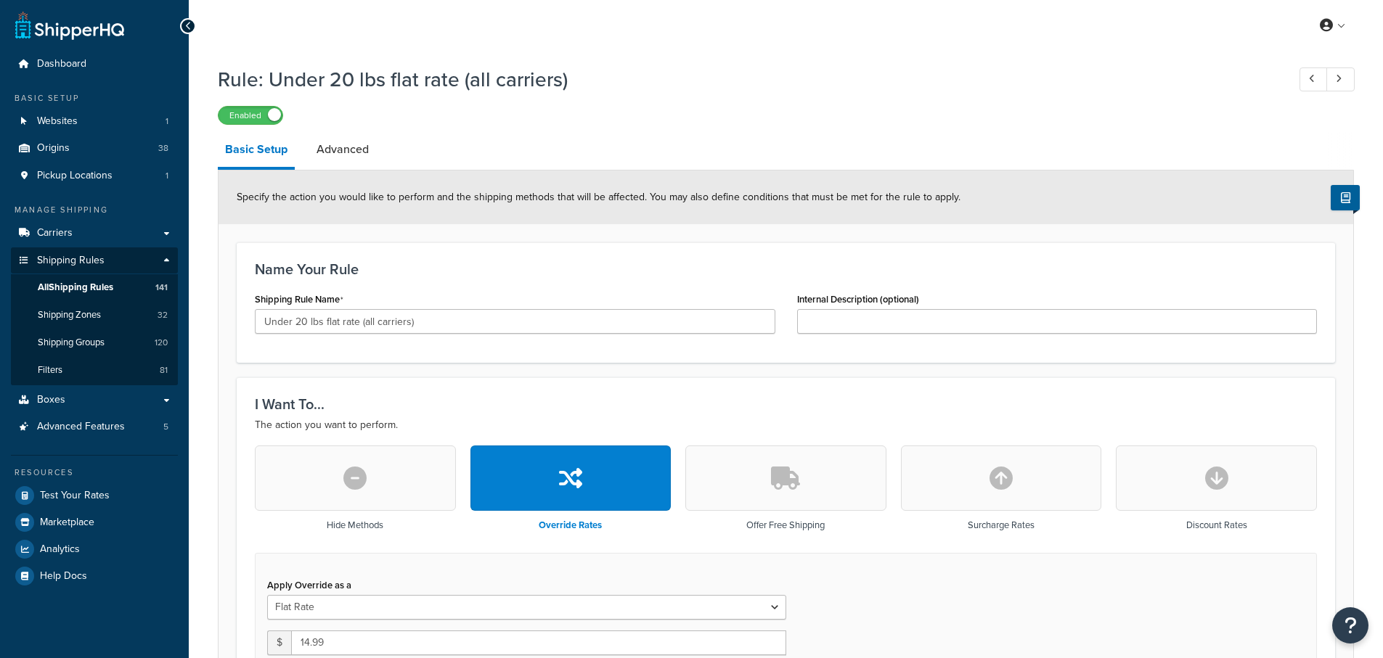
select select "SHIPPING_GROUP"
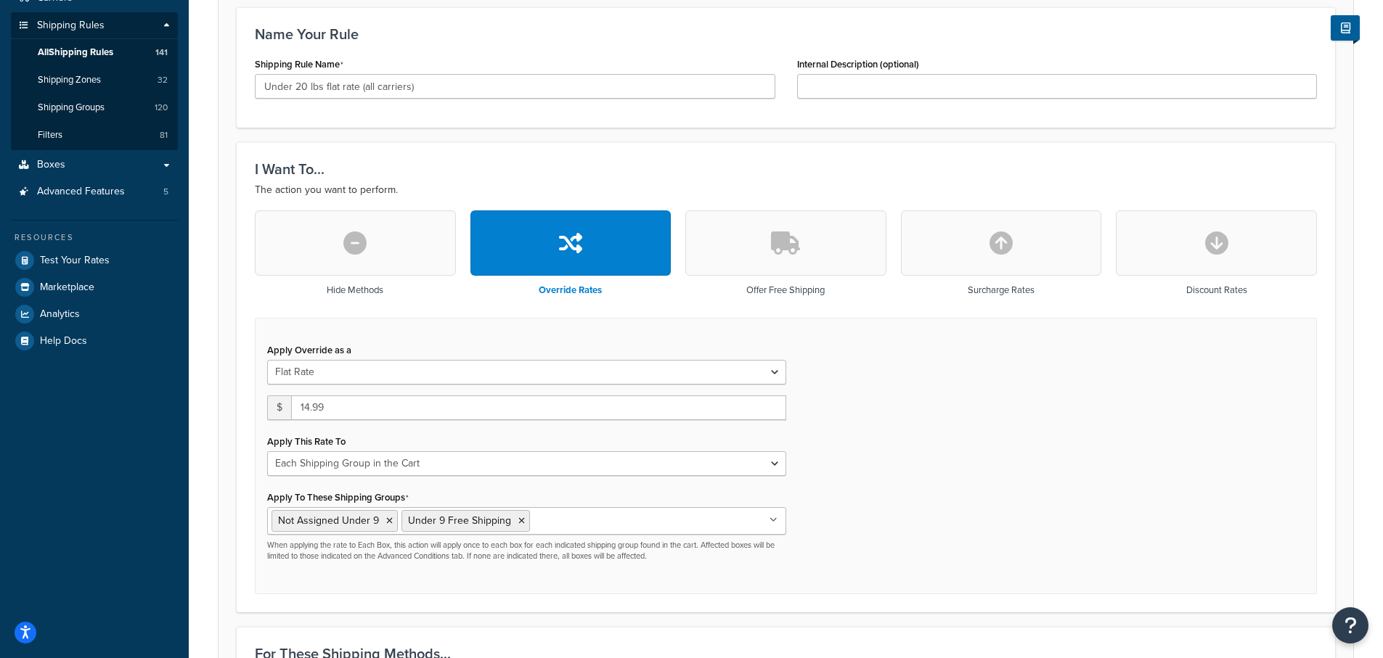
scroll to position [363, 0]
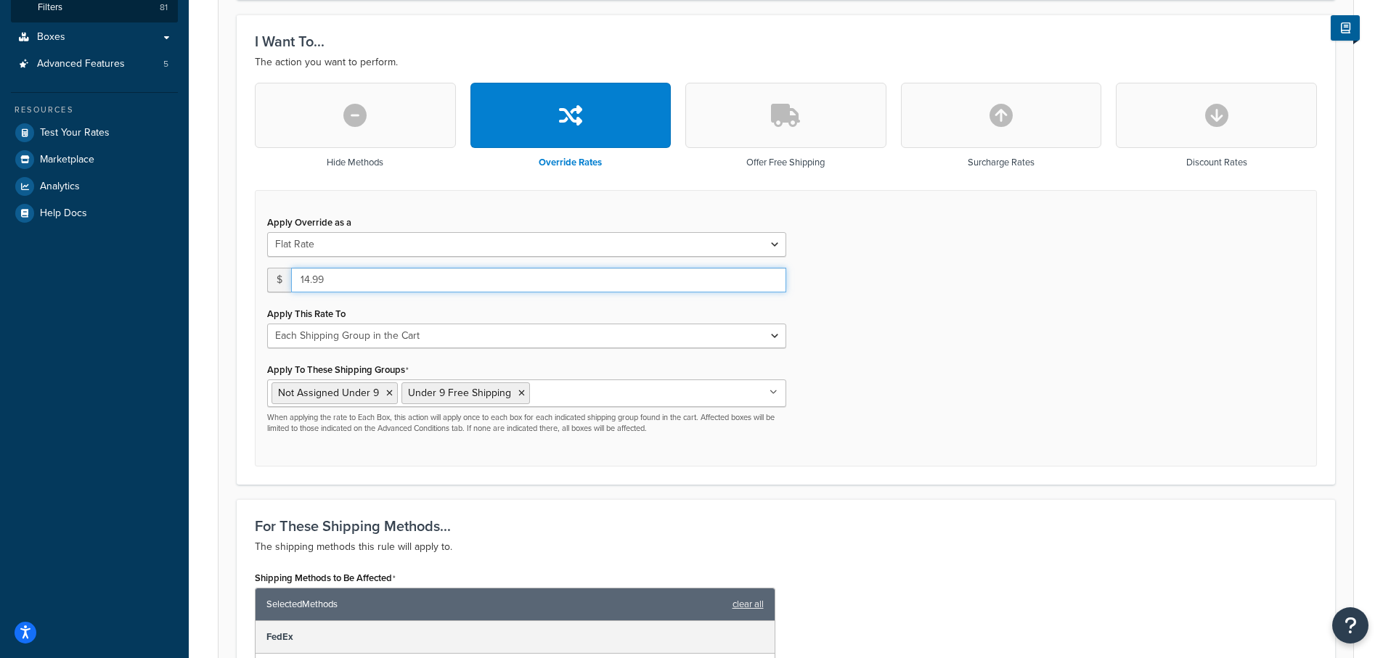
drag, startPoint x: 340, startPoint y: 285, endPoint x: 260, endPoint y: 290, distance: 80.0
click at [260, 290] on div "Apply Override as a Flat Rate Percentage Flat Rate & Percentage $ 14.99 Apply T…" at bounding box center [526, 323] width 541 height 223
click at [918, 342] on div "Apply Override as a Flat Rate Percentage Flat Rate & Percentage $ 14.99 Apply T…" at bounding box center [786, 328] width 1062 height 277
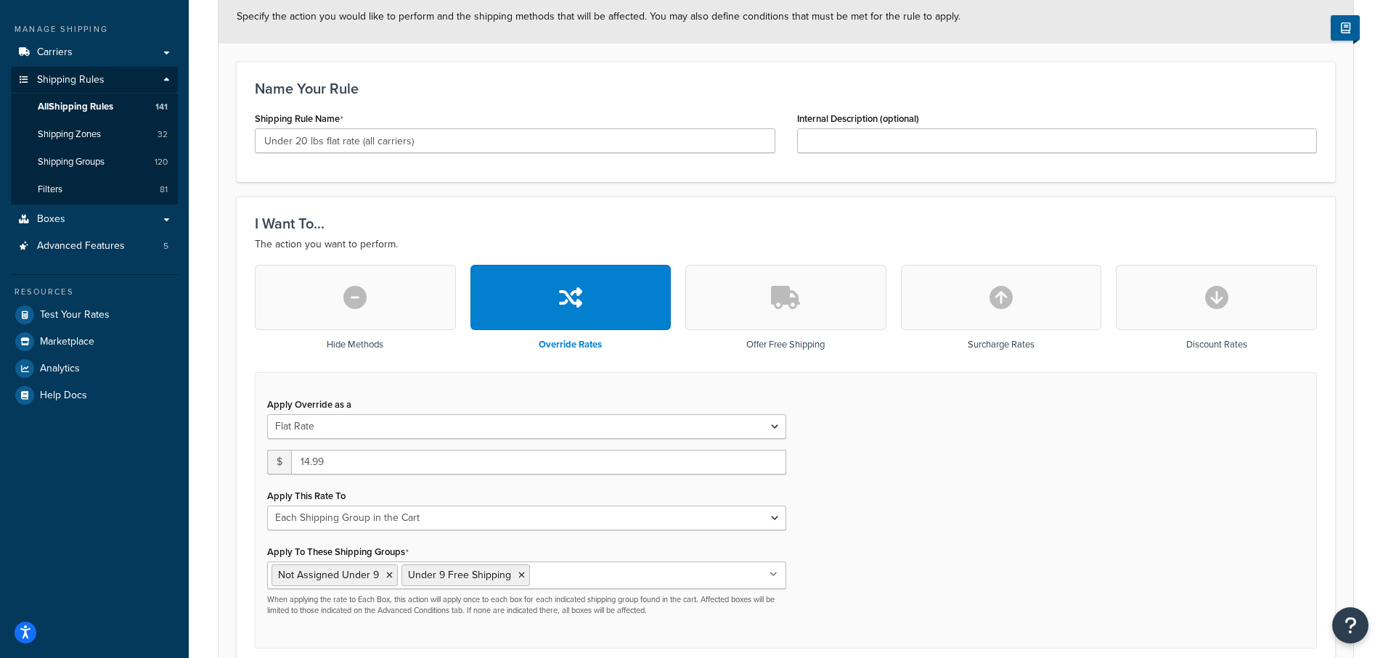
scroll to position [203, 0]
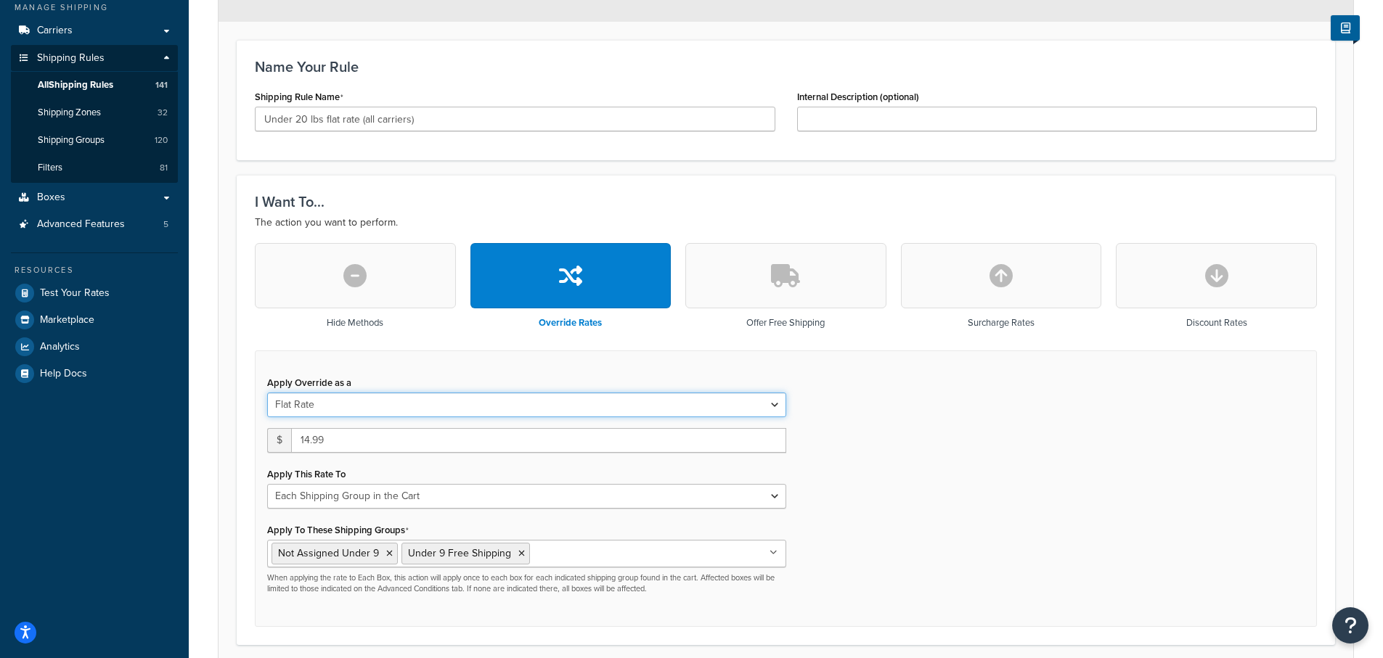
click at [364, 405] on select "Flat Rate Percentage Flat Rate & Percentage" at bounding box center [526, 405] width 519 height 25
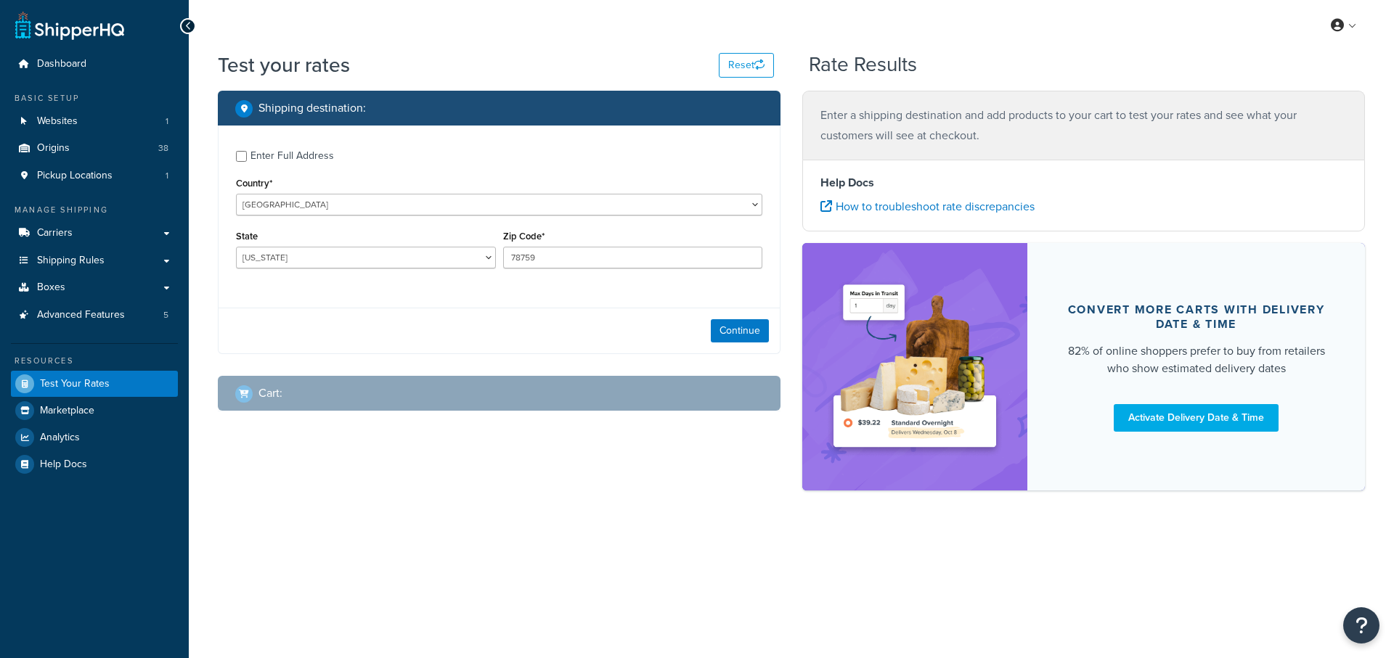
select select "[GEOGRAPHIC_DATA]"
click at [242, 153] on input "Enter Full Address" at bounding box center [241, 156] width 11 height 11
checkbox input "true"
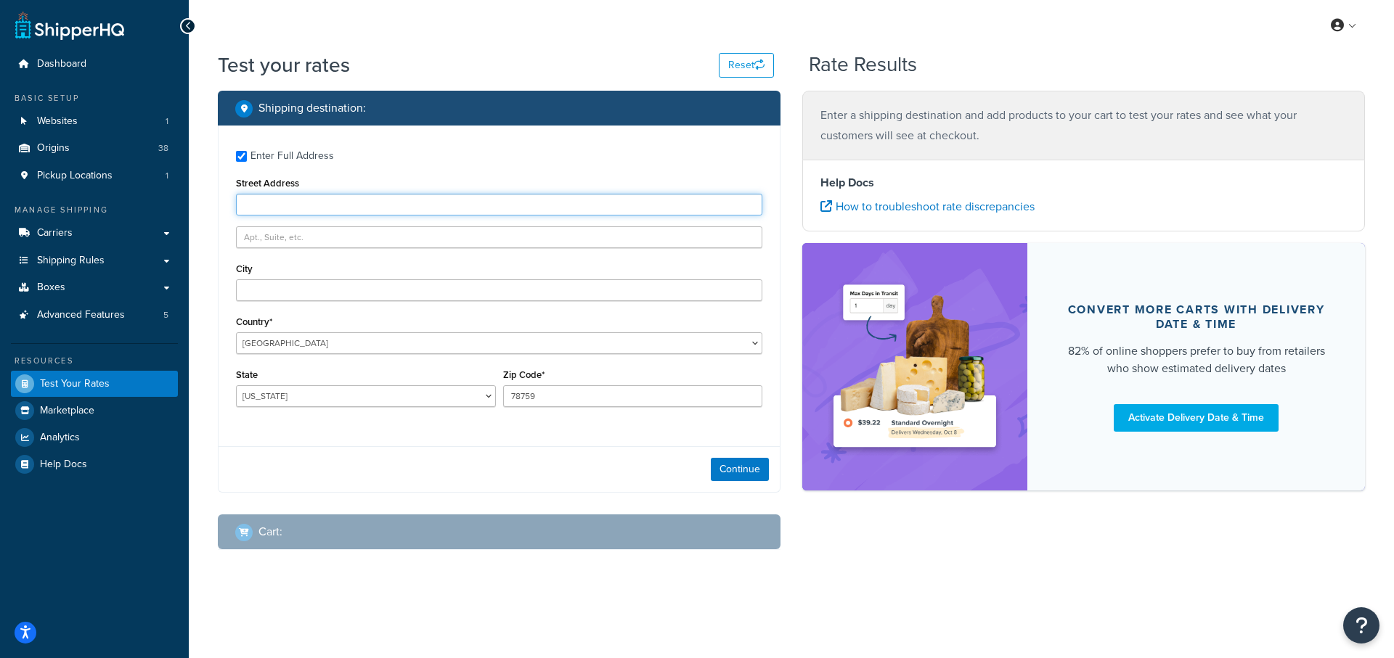
click at [283, 203] on input "Street Address" at bounding box center [499, 205] width 526 height 22
paste input "[STREET_ADDRESS]"
type input "[STREET_ADDRESS]"
click at [266, 290] on input "City" at bounding box center [499, 291] width 526 height 22
paste input "[GEOGRAPHIC_DATA]"
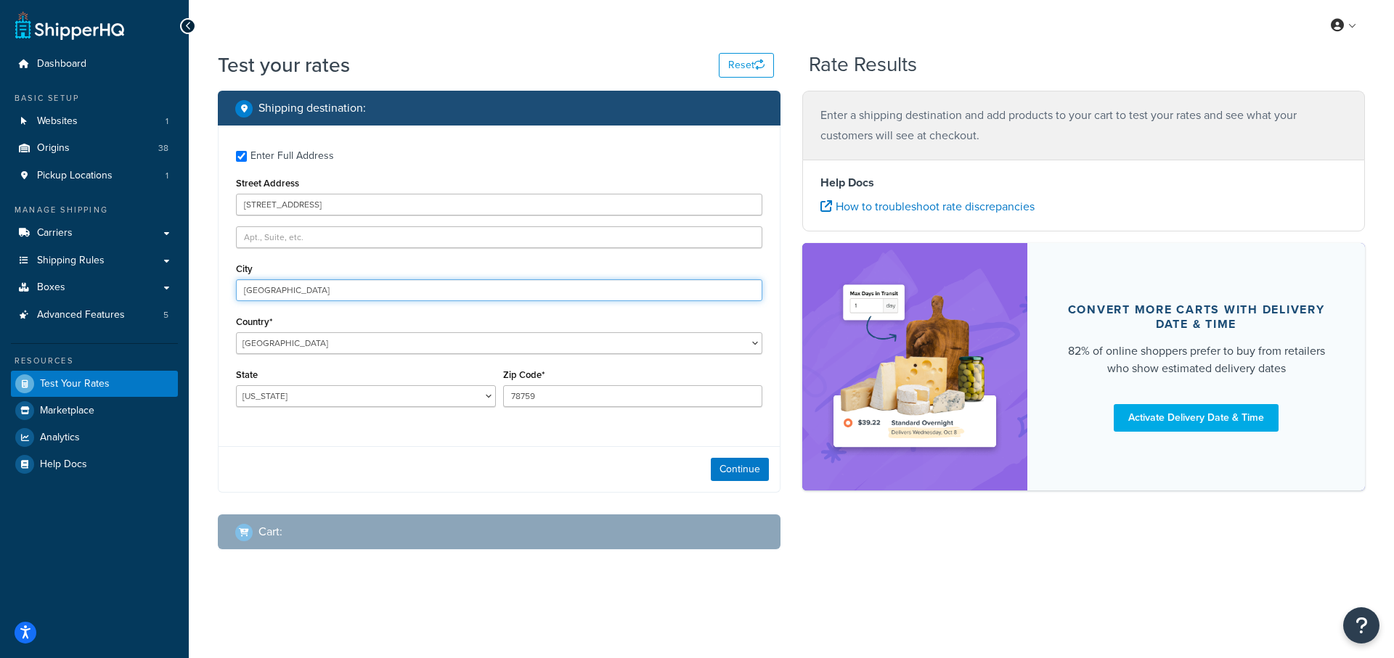
type input "[GEOGRAPHIC_DATA]"
click at [269, 399] on select "[US_STATE] [US_STATE] [US_STATE] [US_STATE] [US_STATE] Armed Forces Americas Ar…" at bounding box center [366, 397] width 260 height 22
select select "GA"
click at [236, 386] on select "[US_STATE] [US_STATE] [US_STATE] [US_STATE] [US_STATE] Armed Forces Americas Ar…" at bounding box center [366, 397] width 260 height 22
drag, startPoint x: 555, startPoint y: 396, endPoint x: 390, endPoint y: 396, distance: 164.8
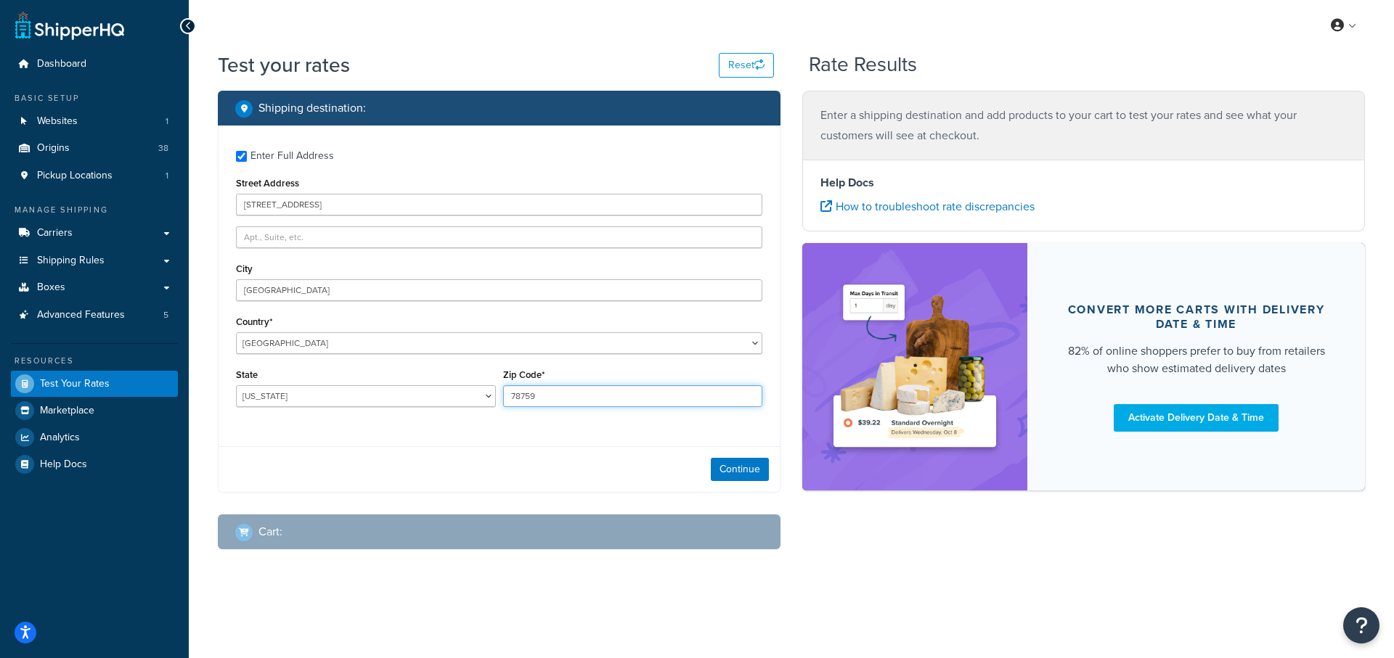
click at [388, 396] on div "State [US_STATE] [US_STATE] [US_STATE] [US_STATE] [US_STATE] Armed Forces Ameri…" at bounding box center [499, 391] width 534 height 53
paste input "30052"
type input "30052"
click at [743, 470] on button "Continue" at bounding box center [740, 469] width 58 height 23
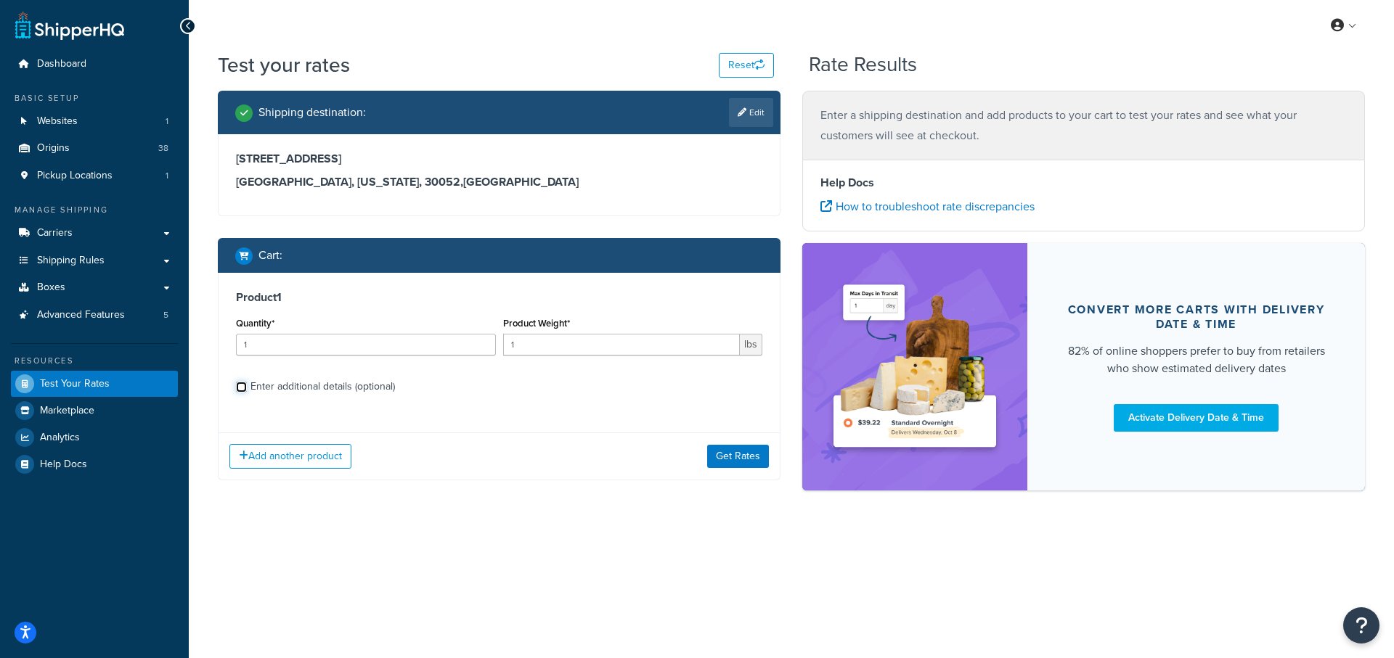
click at [240, 388] on input "Enter additional details (optional)" at bounding box center [241, 387] width 11 height 11
checkbox input "true"
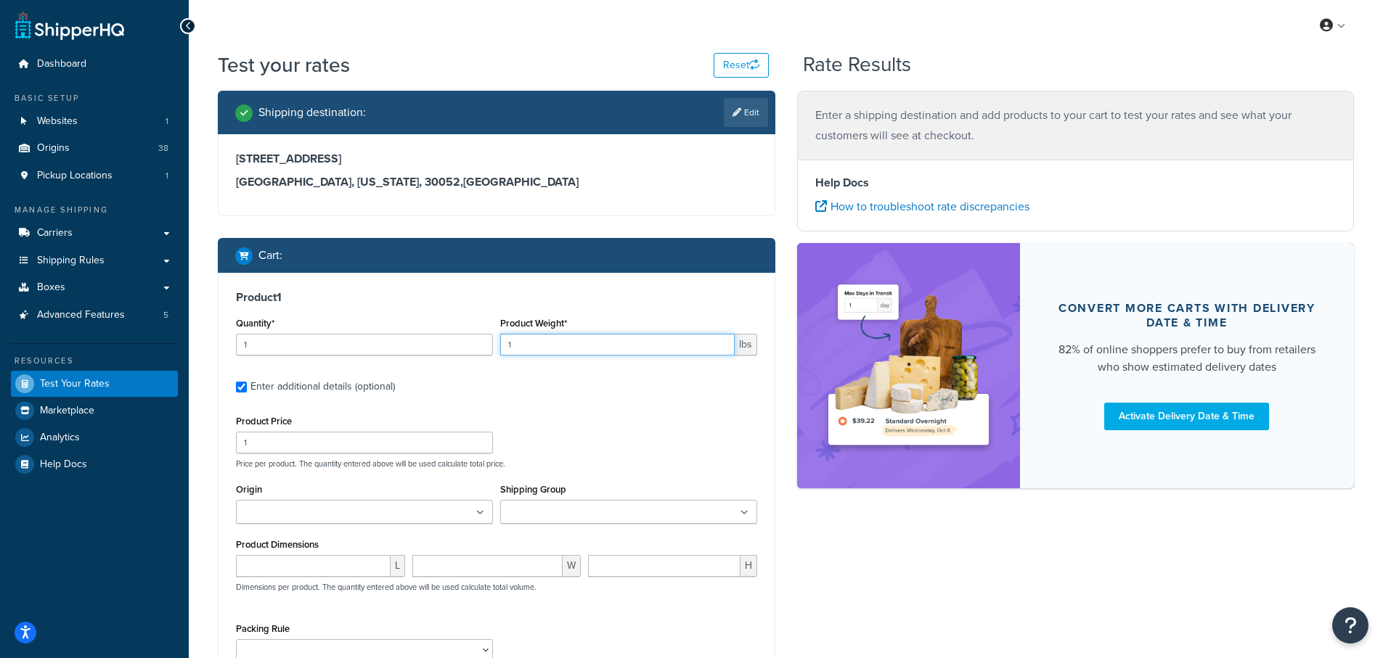
drag, startPoint x: 541, startPoint y: 343, endPoint x: 417, endPoint y: 328, distance: 125.0
click at [417, 328] on div "Quantity* 1 Product Weight* 1 lbs" at bounding box center [496, 340] width 529 height 53
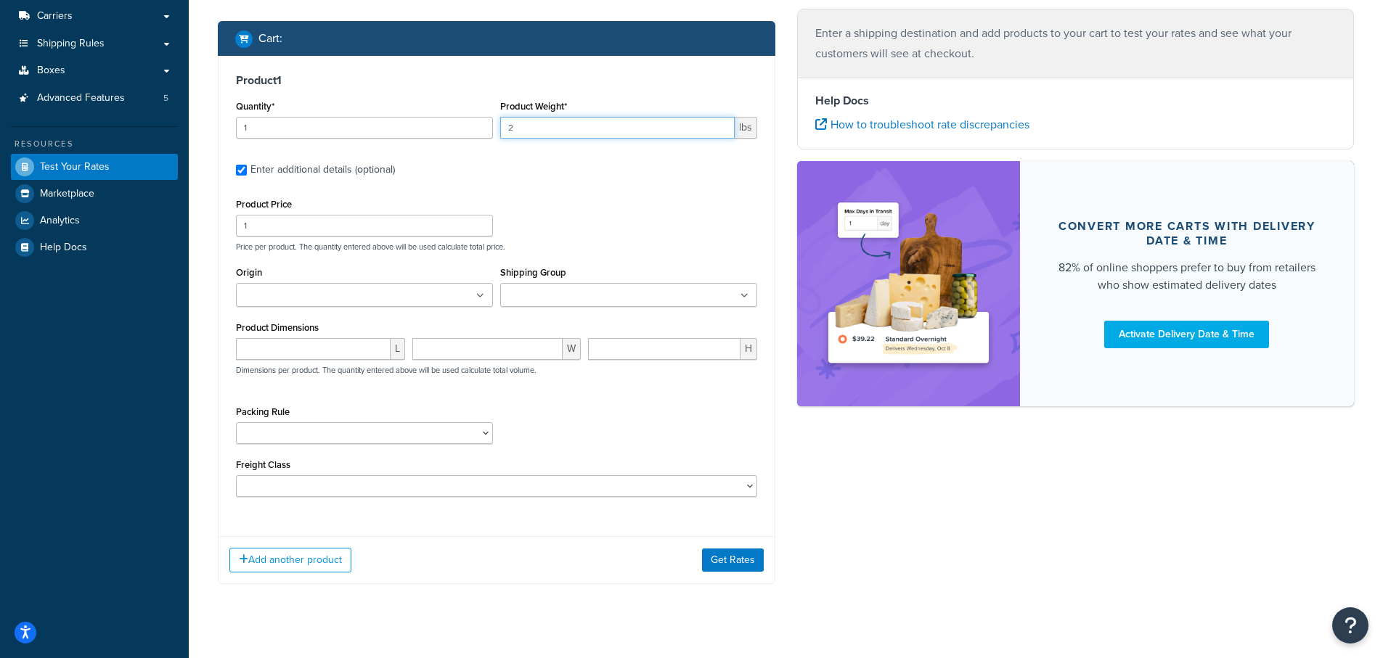
scroll to position [218, 0]
type input "2"
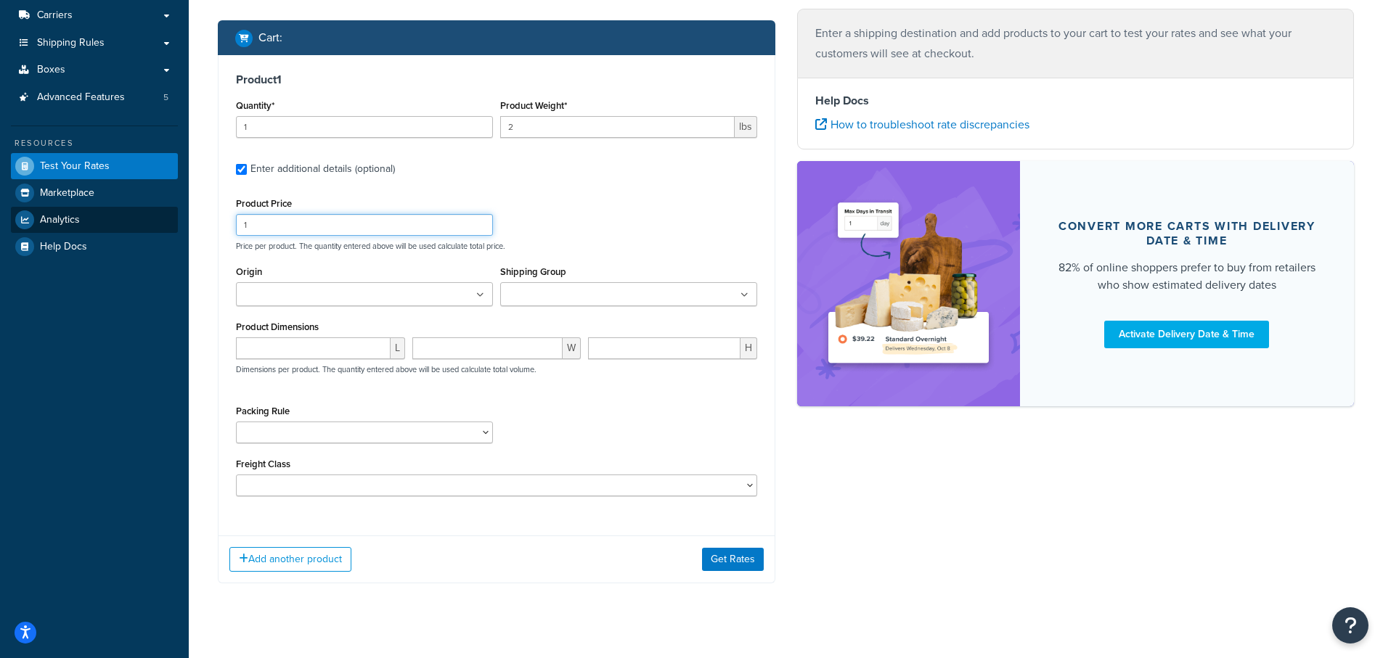
drag, startPoint x: 287, startPoint y: 229, endPoint x: 147, endPoint y: 229, distance: 139.4
click at [147, 229] on div "Dashboard Basic Setup Websites 1 Origins 38 Pickup Locations 1 Manage Shipping …" at bounding box center [691, 230] width 1383 height 896
type input "8"
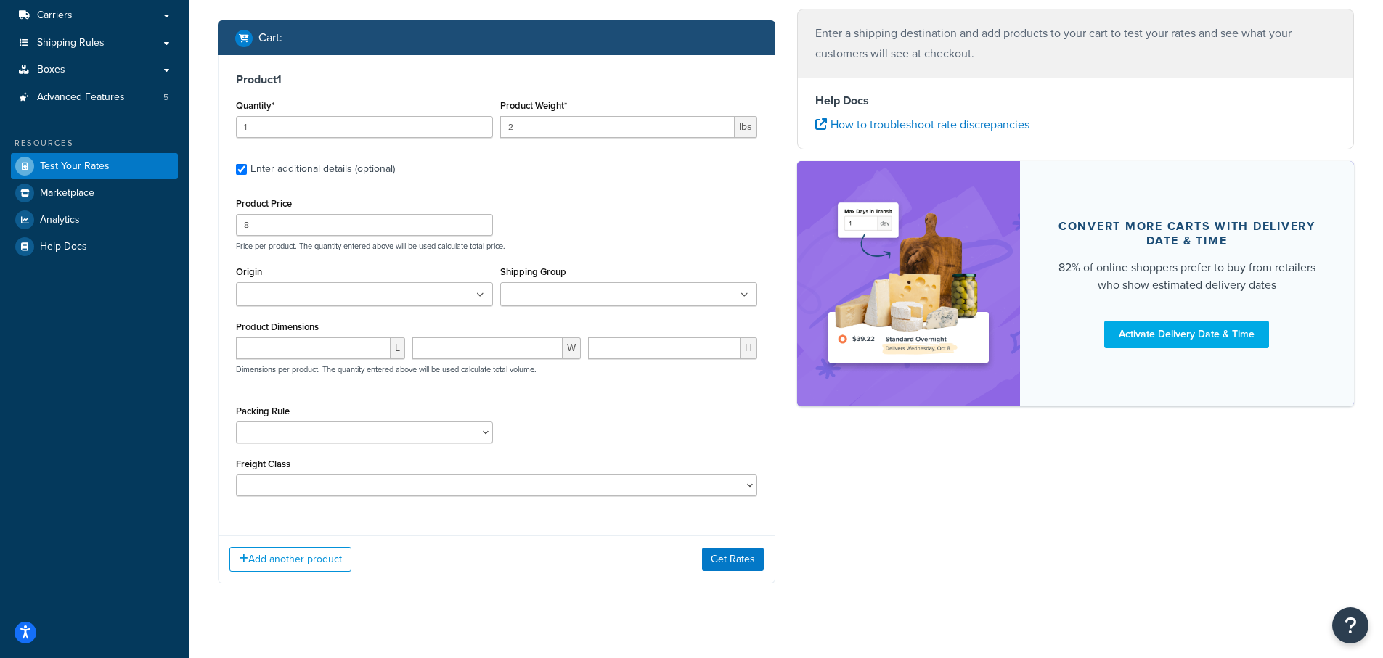
click at [289, 295] on input "Origin" at bounding box center [304, 296] width 129 height 16
type input "pv"
click at [567, 296] on input "Shipping Group" at bounding box center [569, 296] width 129 height 16
click at [299, 293] on input "Origin" at bounding box center [304, 296] width 129 height 16
type input "pv"
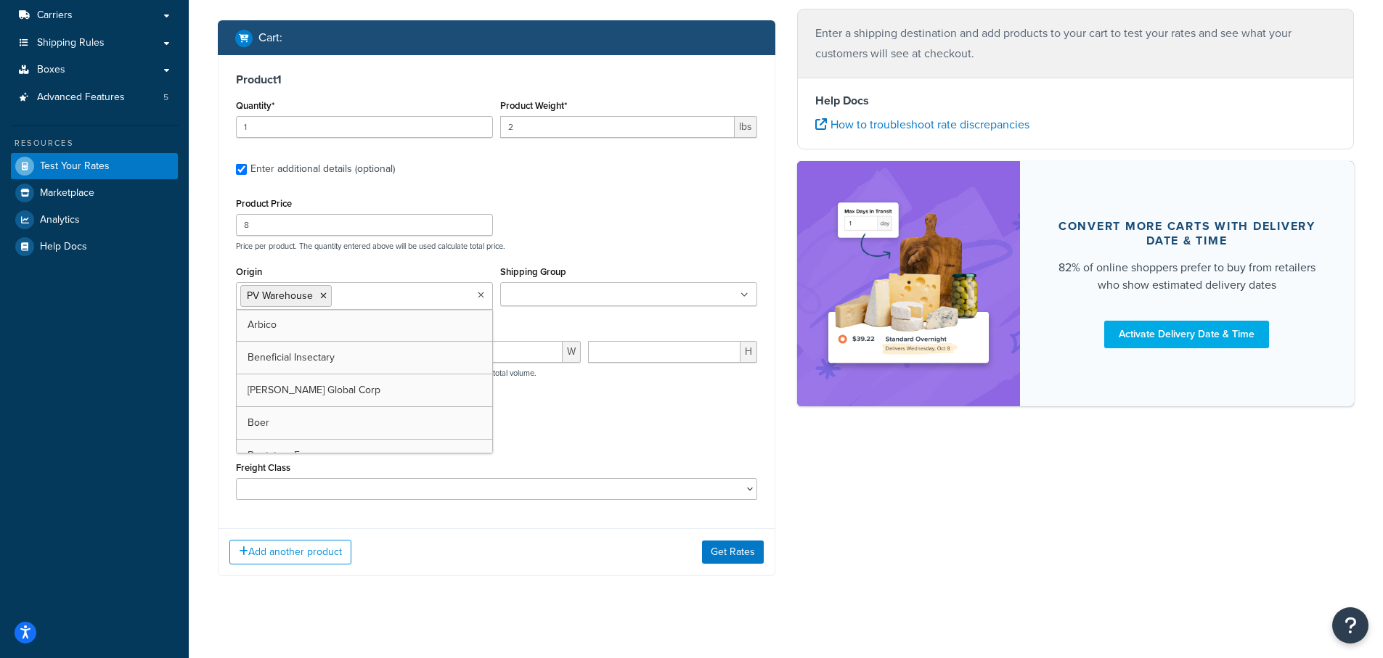
click at [594, 290] on input "Shipping Group" at bounding box center [569, 296] width 129 height 16
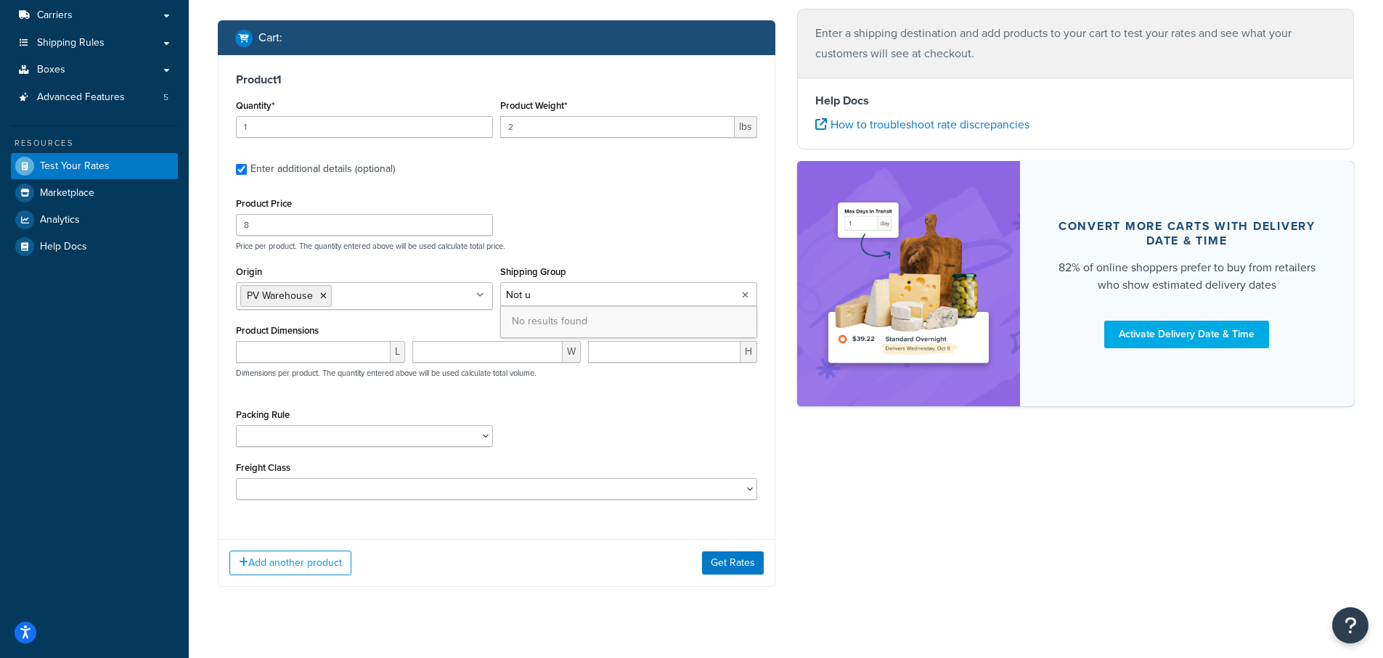
type input "Not"
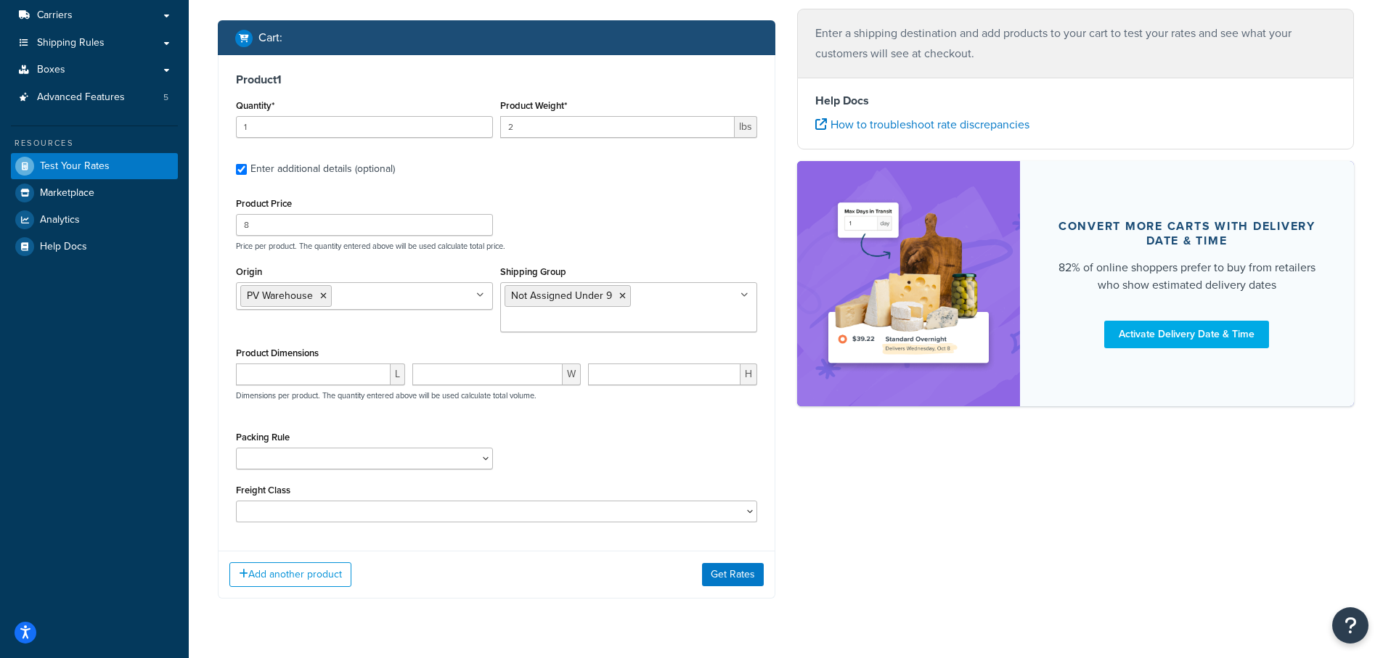
click at [608, 256] on div "Product Price 8 Price per product. The quantity entered above will be used calc…" at bounding box center [496, 358] width 521 height 329
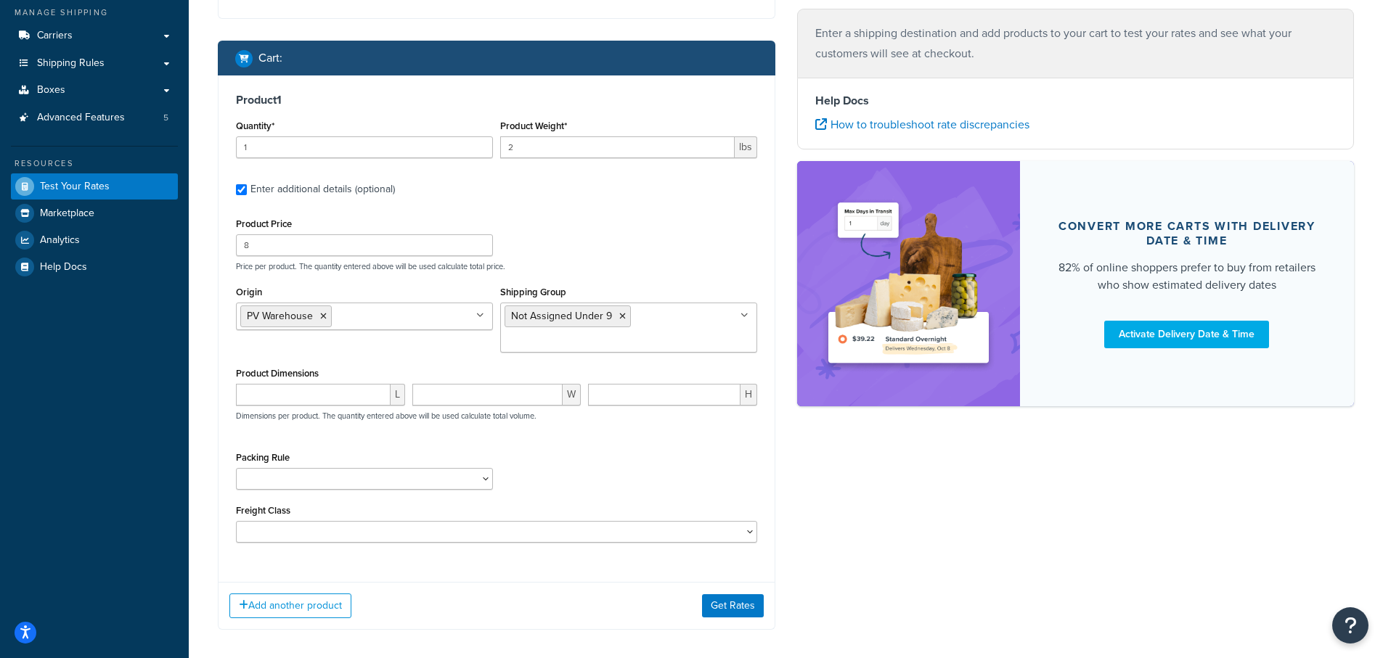
scroll to position [264, 0]
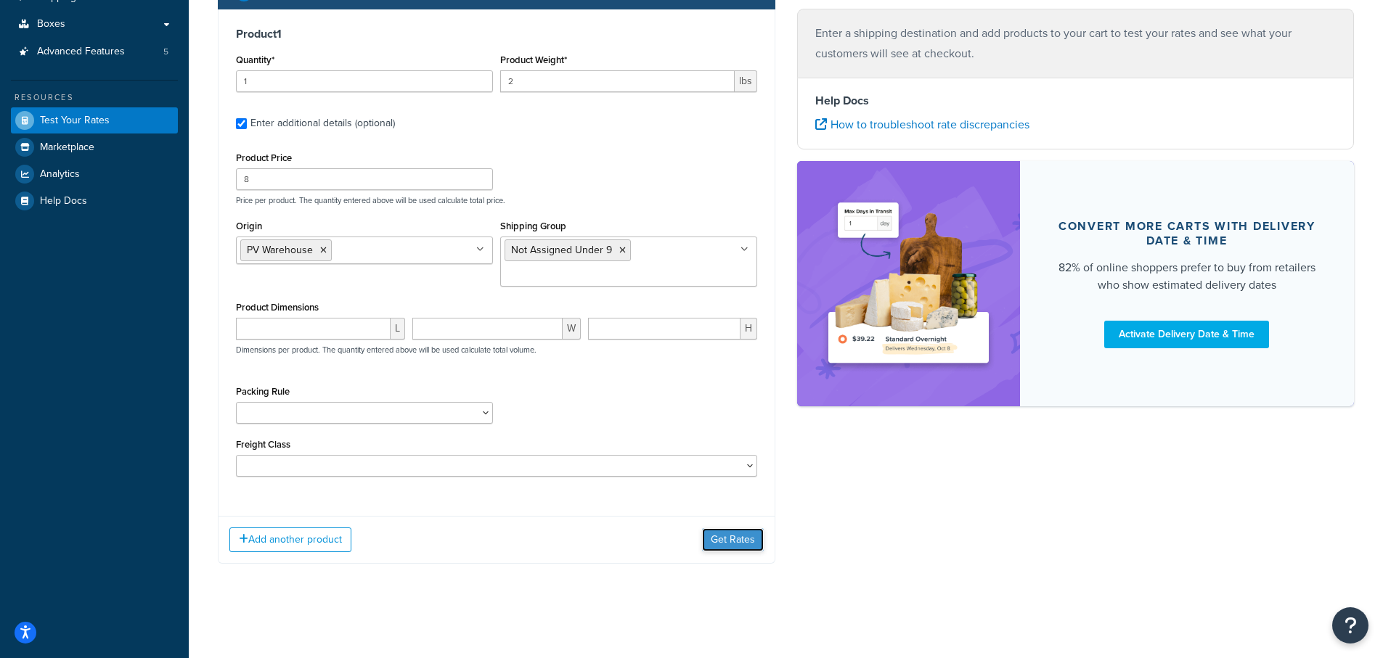
click at [735, 540] on button "Get Rates" at bounding box center [733, 540] width 62 height 23
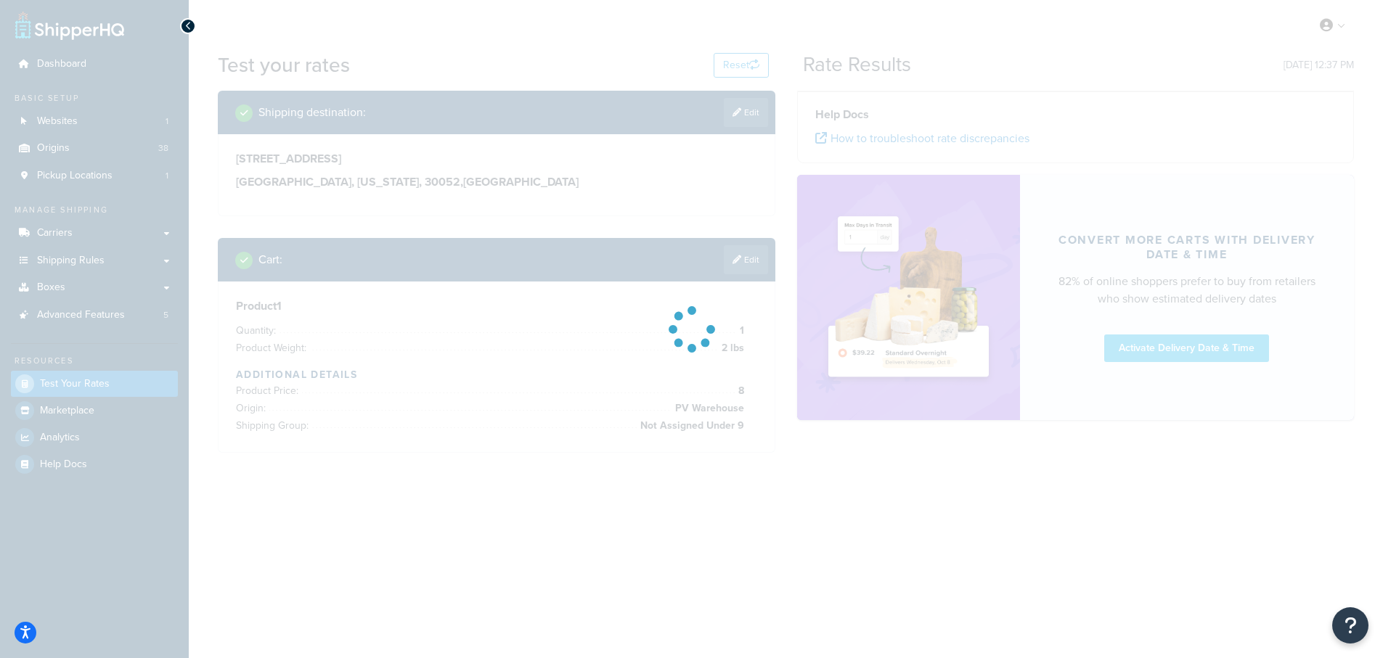
scroll to position [0, 0]
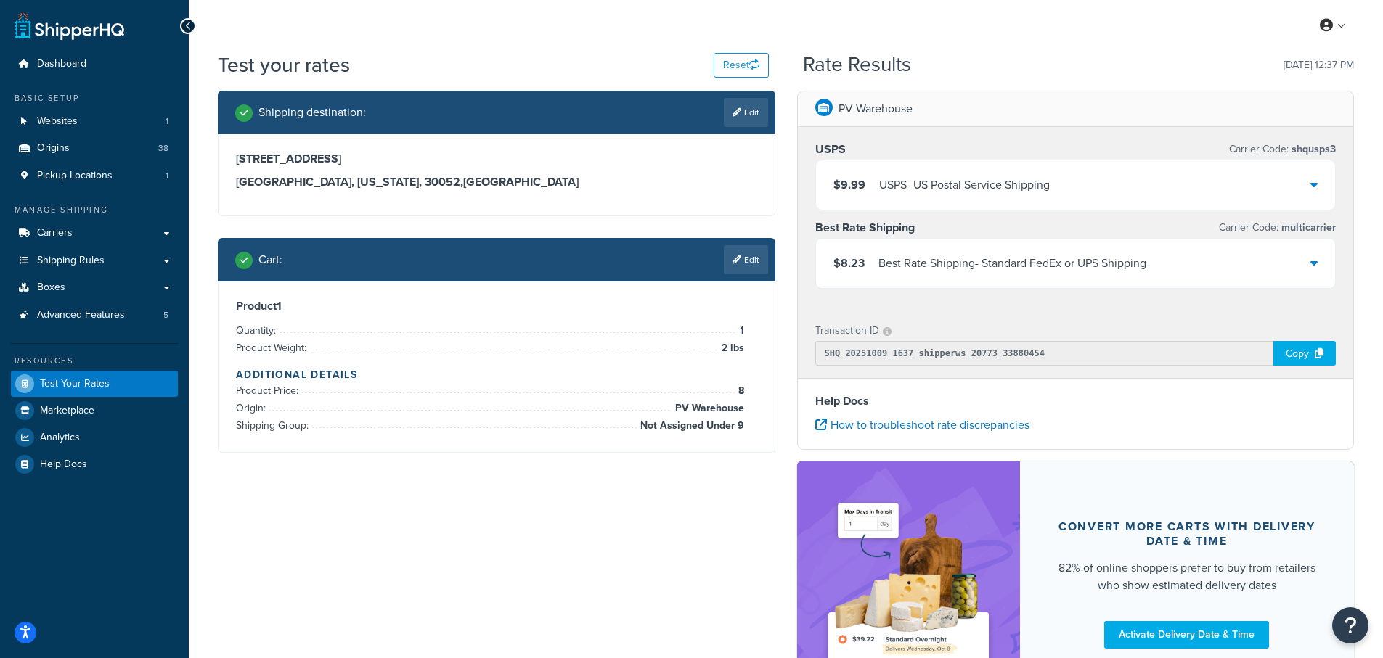
click at [1318, 261] on div "$8.23 Best Rate Shipping - Standard FedEx or UPS Shipping" at bounding box center [1076, 263] width 520 height 49
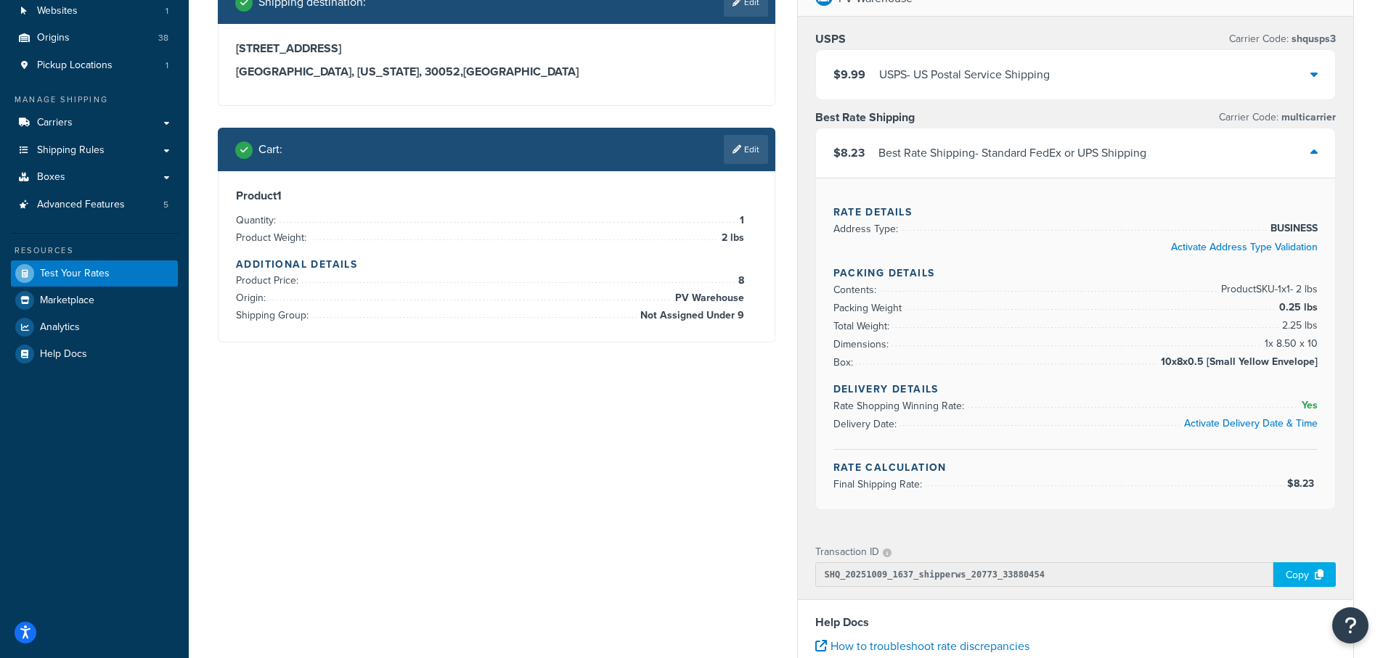
scroll to position [73, 0]
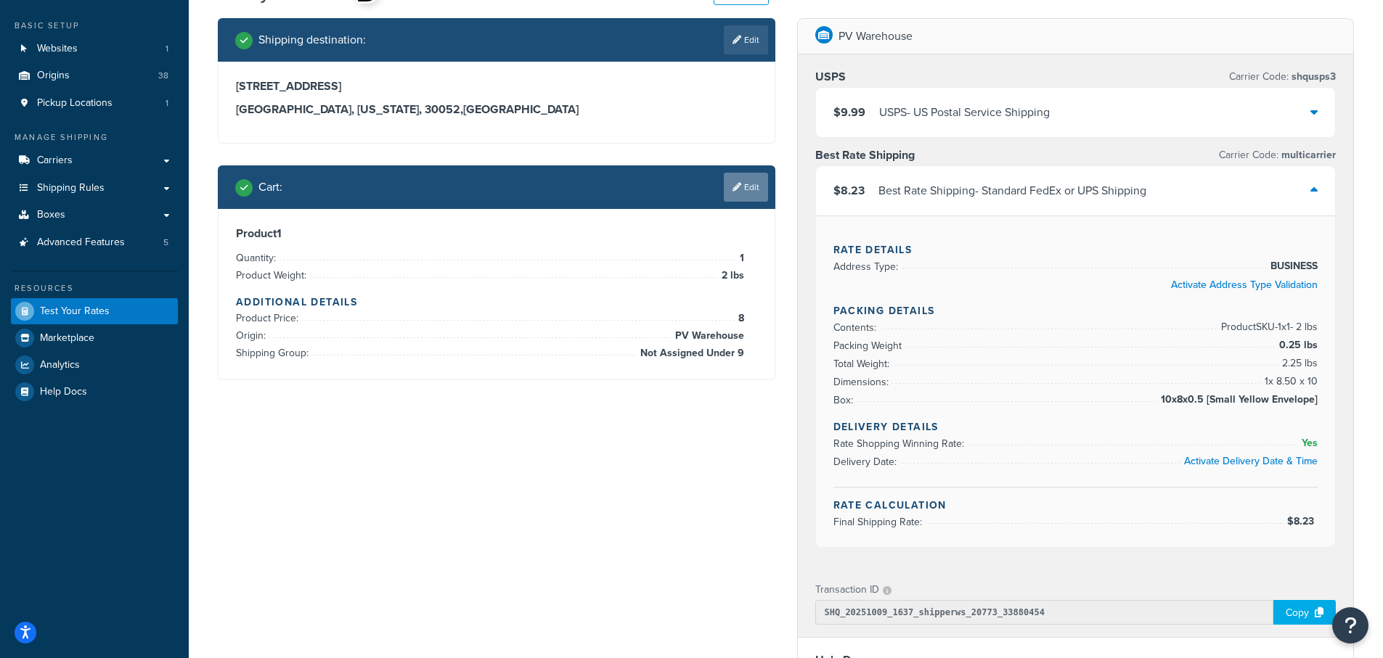
click at [741, 187] on link "Edit" at bounding box center [746, 187] width 44 height 29
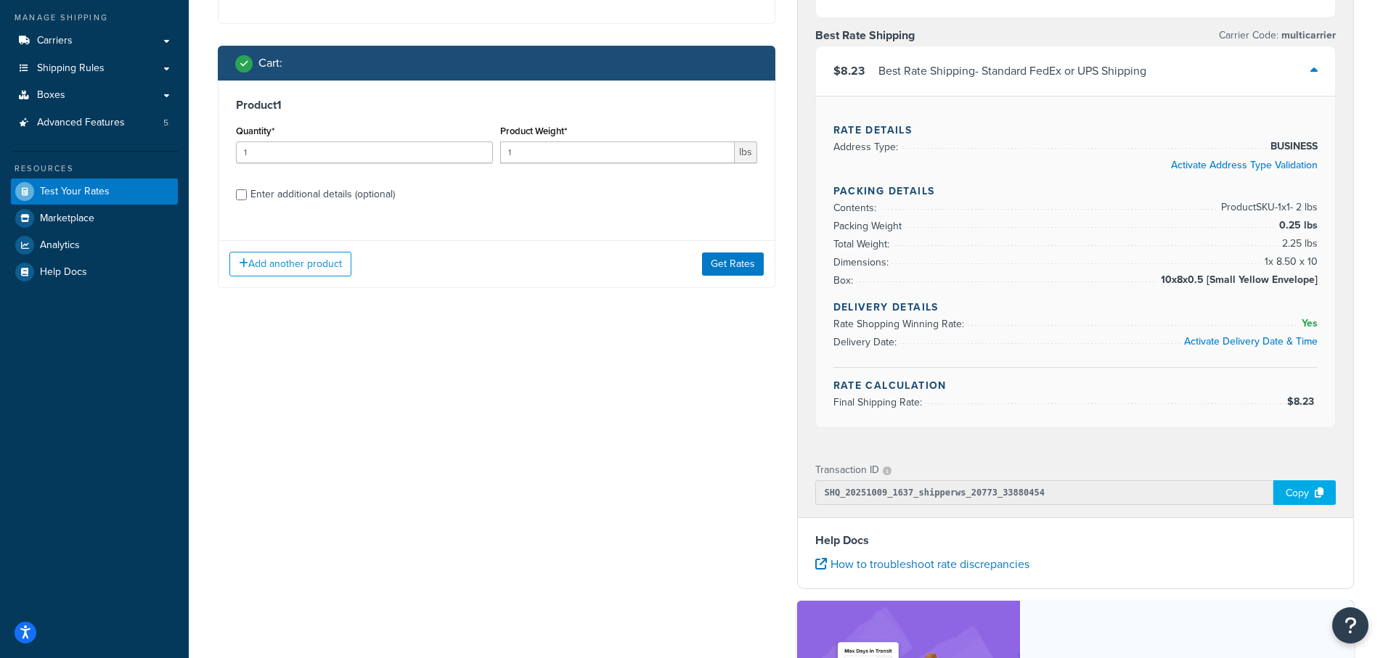
scroll to position [218, 0]
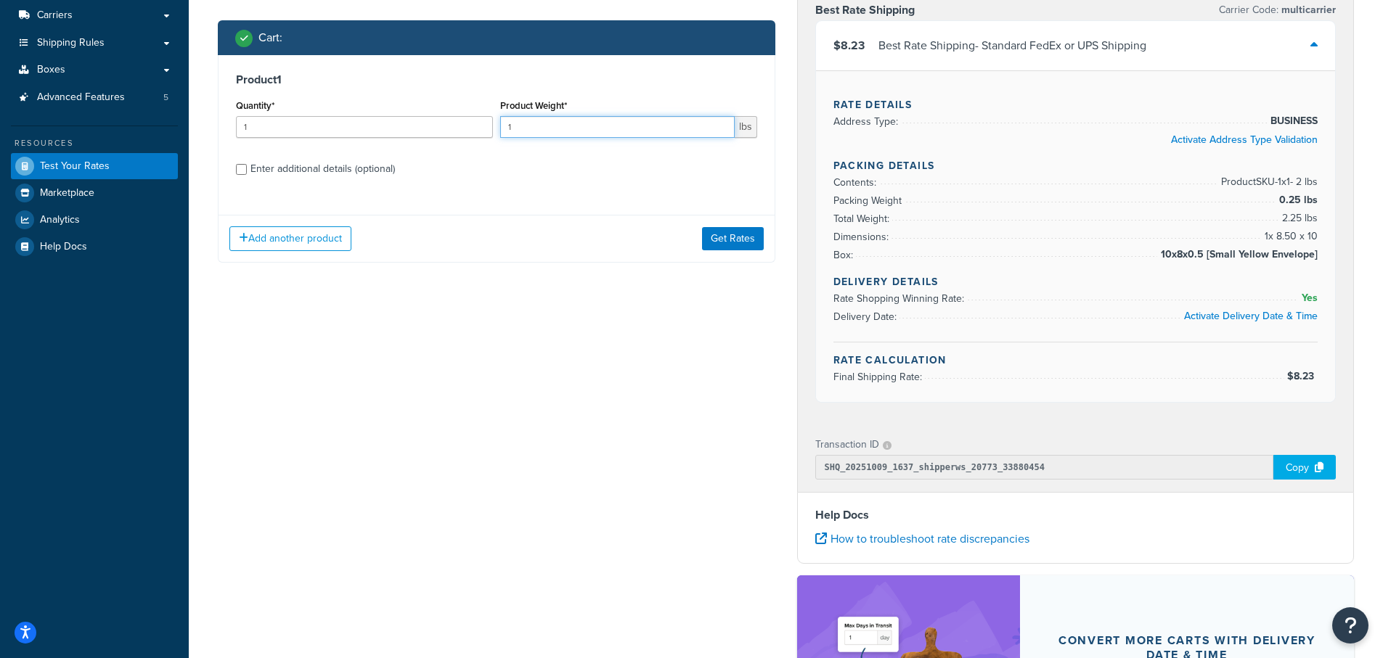
click at [563, 128] on input "1" at bounding box center [617, 127] width 235 height 22
drag, startPoint x: 560, startPoint y: 127, endPoint x: 387, endPoint y: 115, distance: 173.2
click at [387, 115] on div "Quantity* 1 Product Weight* 1 lbs" at bounding box center [496, 122] width 529 height 53
type input "2"
click at [749, 240] on button "Get Rates" at bounding box center [733, 238] width 62 height 23
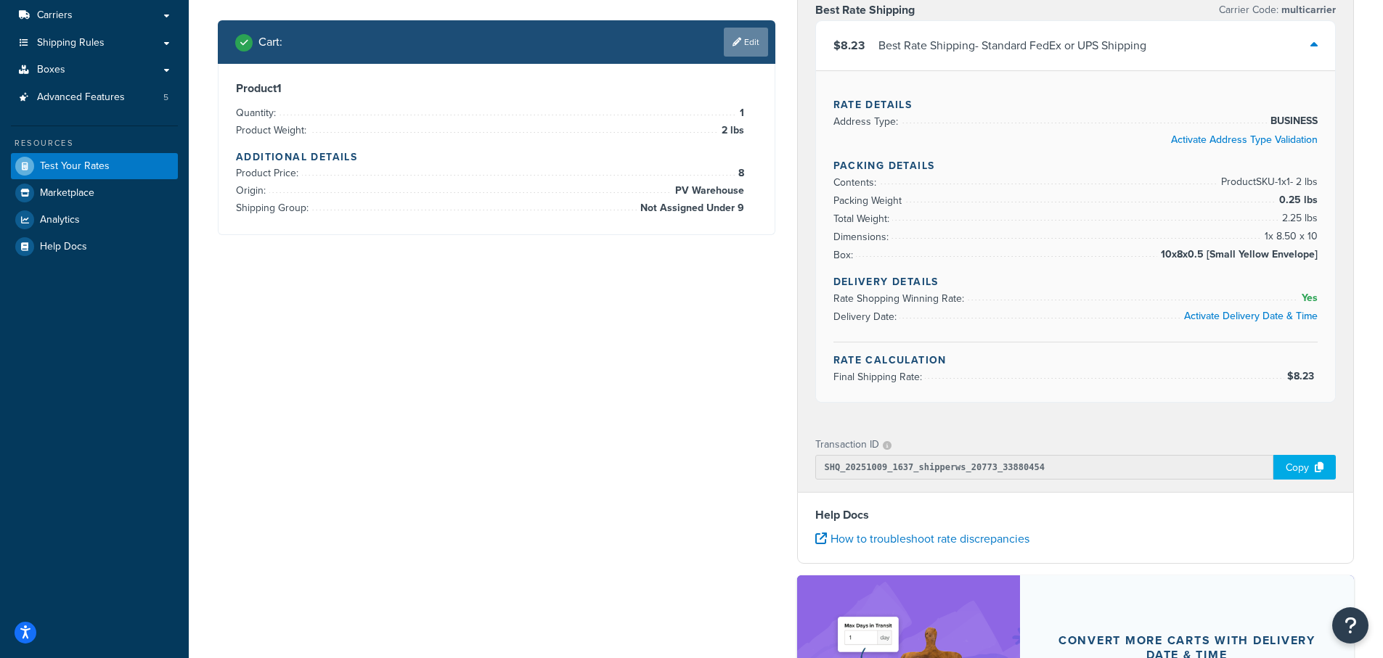
click at [748, 45] on link "Edit" at bounding box center [746, 42] width 44 height 29
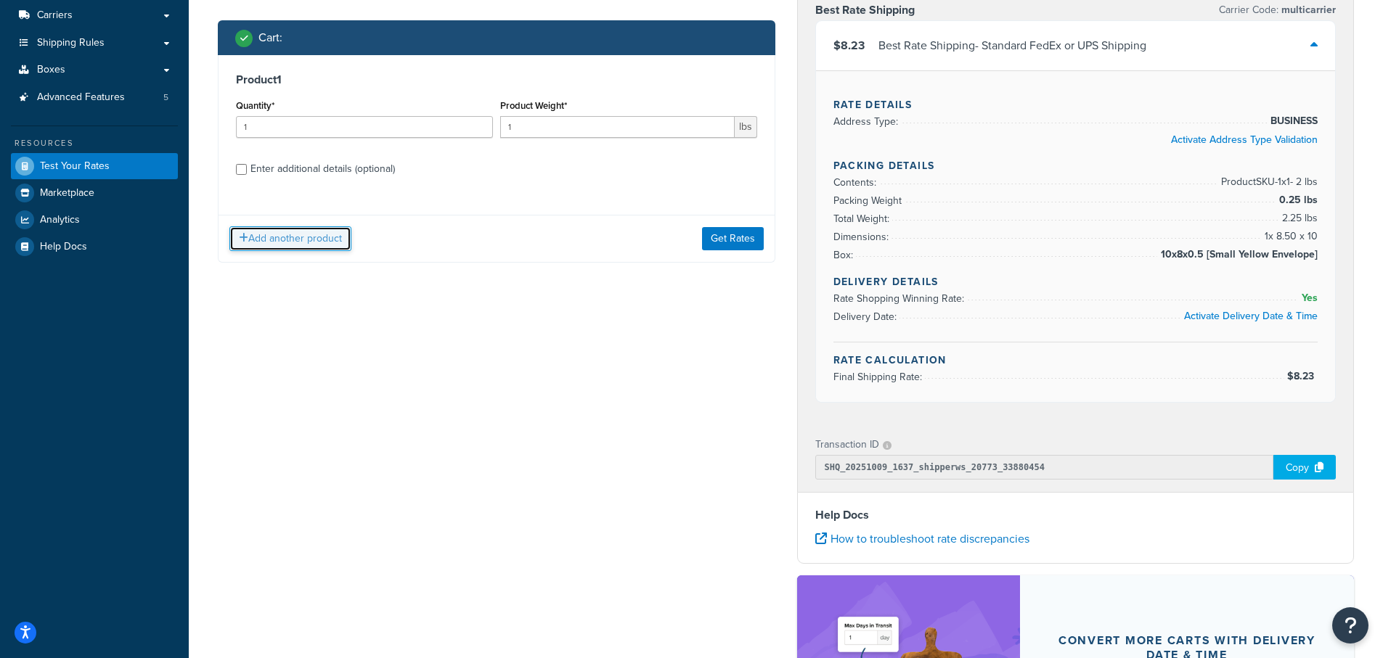
click at [269, 240] on button "Add another product" at bounding box center [290, 239] width 122 height 25
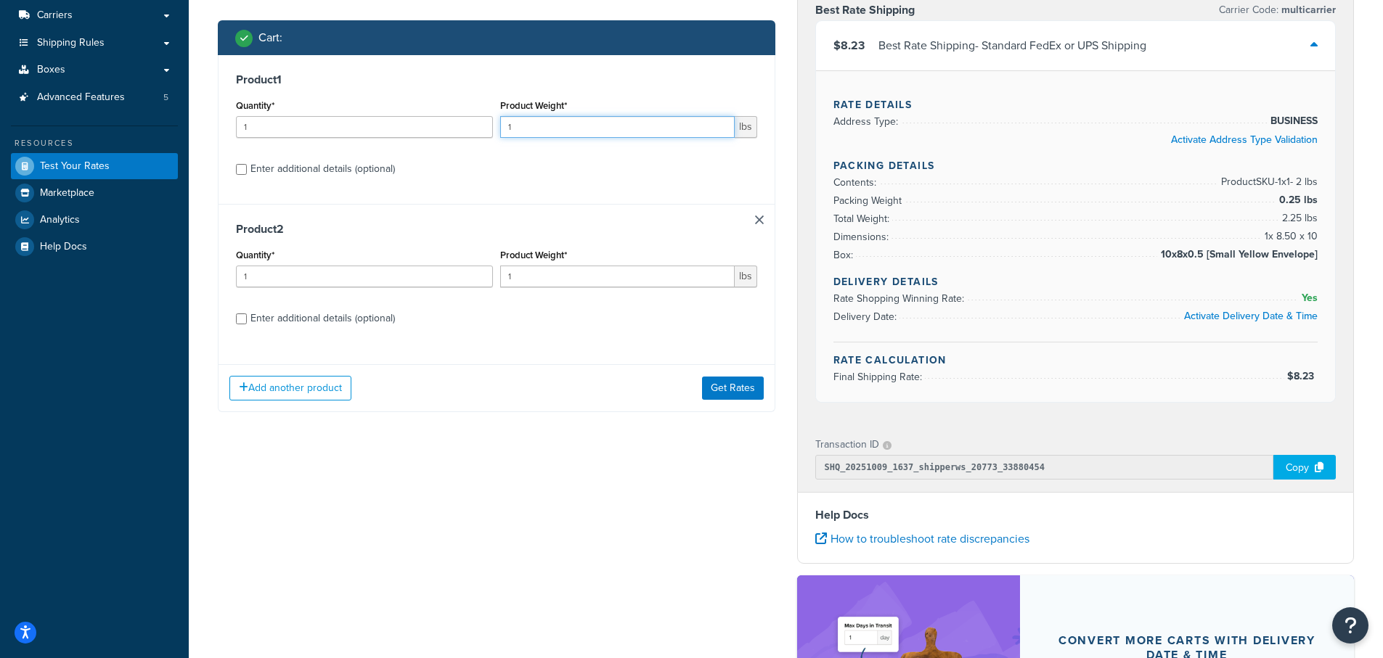
drag, startPoint x: 538, startPoint y: 126, endPoint x: 477, endPoint y: 126, distance: 61.0
click at [477, 126] on div "Quantity* 1 Product Weight* 1 lbs" at bounding box center [496, 122] width 529 height 53
type input "2"
click at [248, 169] on div "Enter additional details (optional)" at bounding box center [496, 167] width 521 height 23
click at [240, 167] on input "Enter additional details (optional)" at bounding box center [241, 169] width 11 height 11
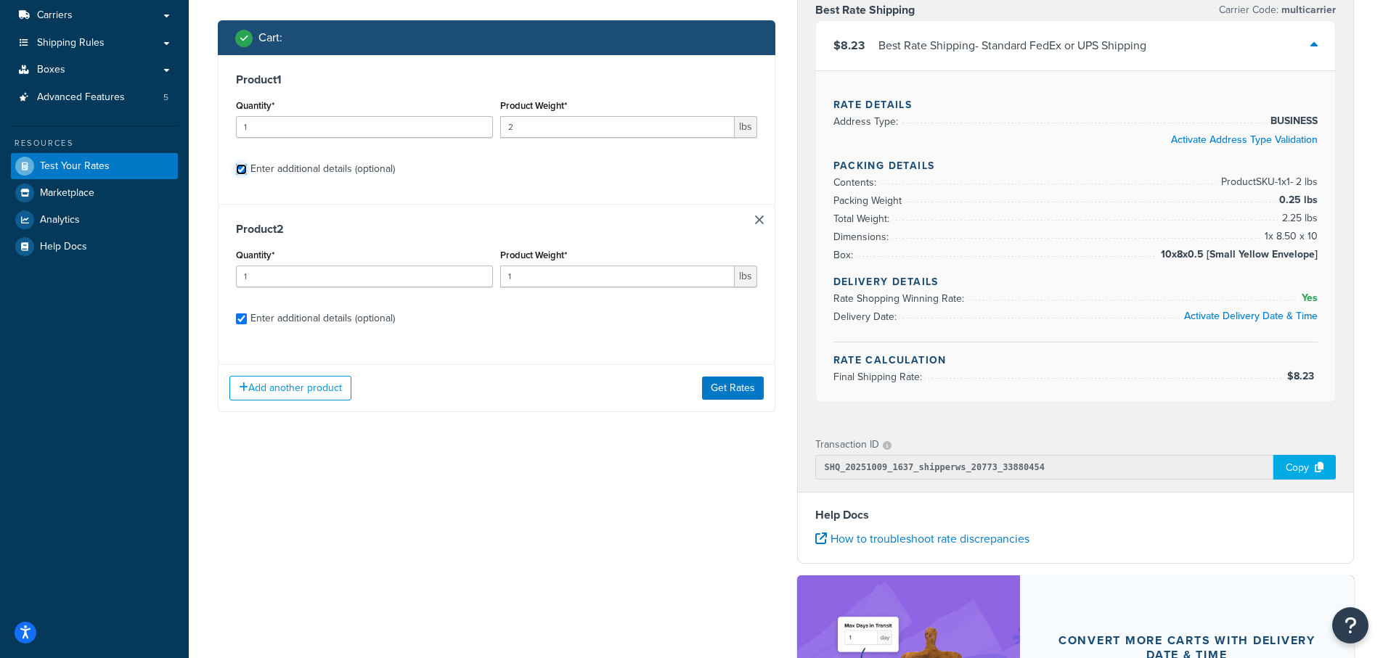
checkbox input "true"
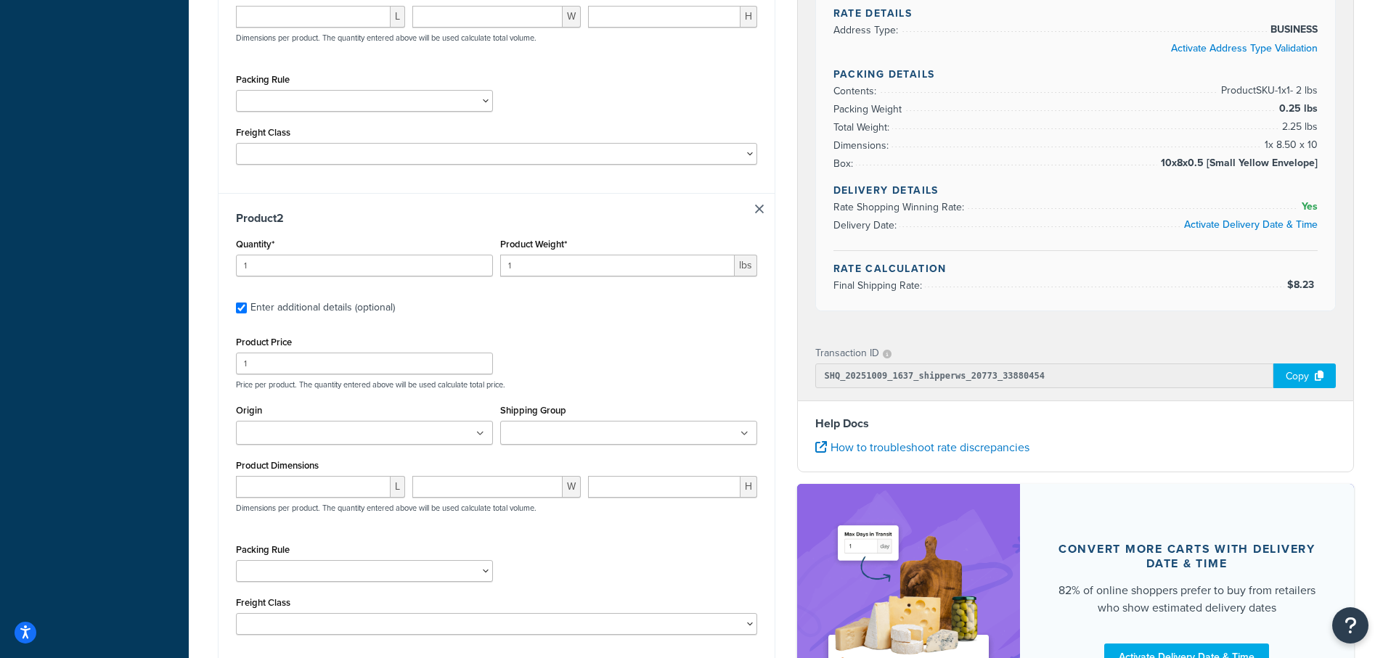
scroll to position [581, 0]
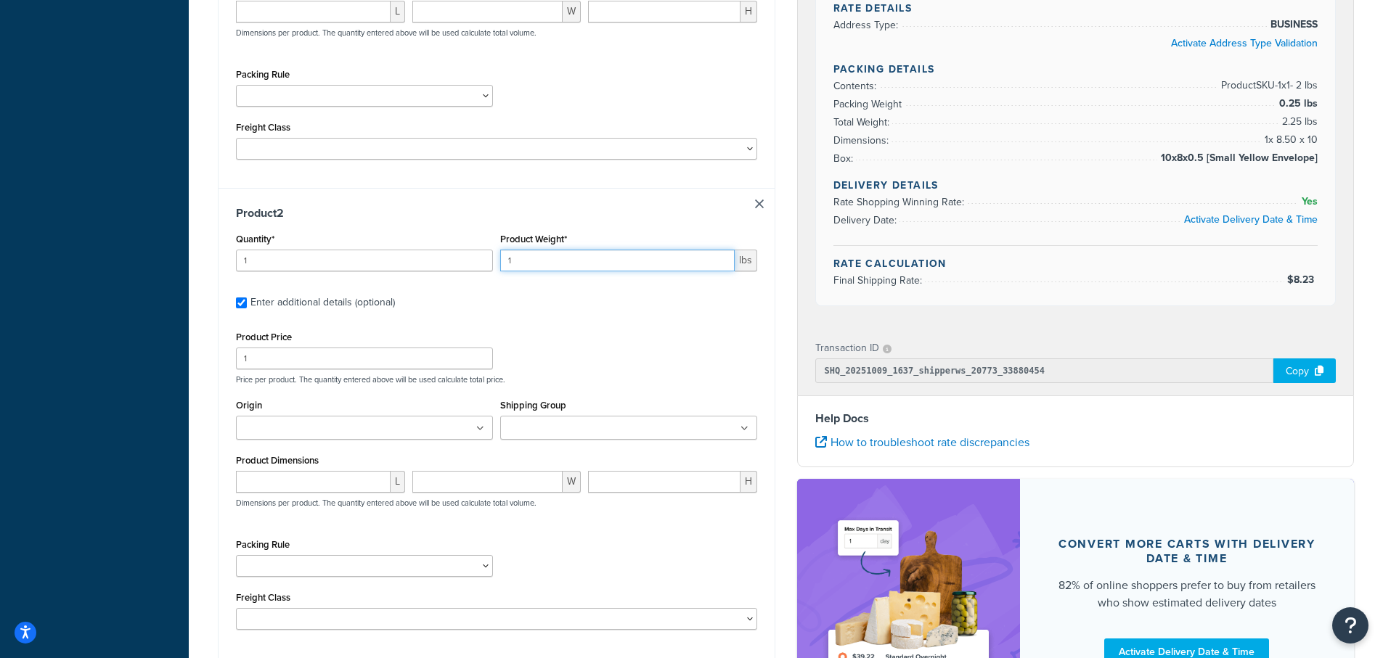
drag, startPoint x: 528, startPoint y: 260, endPoint x: 426, endPoint y: 256, distance: 101.7
click at [426, 256] on div "Quantity* 1 Product Weight* 1 lbs" at bounding box center [496, 255] width 529 height 53
type input "5"
drag, startPoint x: 270, startPoint y: 363, endPoint x: 150, endPoint y: 338, distance: 122.5
click at [151, 347] on div "Dashboard Basic Setup Websites 1 Origins 38 Pickup Locations 1 Manage Shipping …" at bounding box center [691, 115] width 1383 height 1392
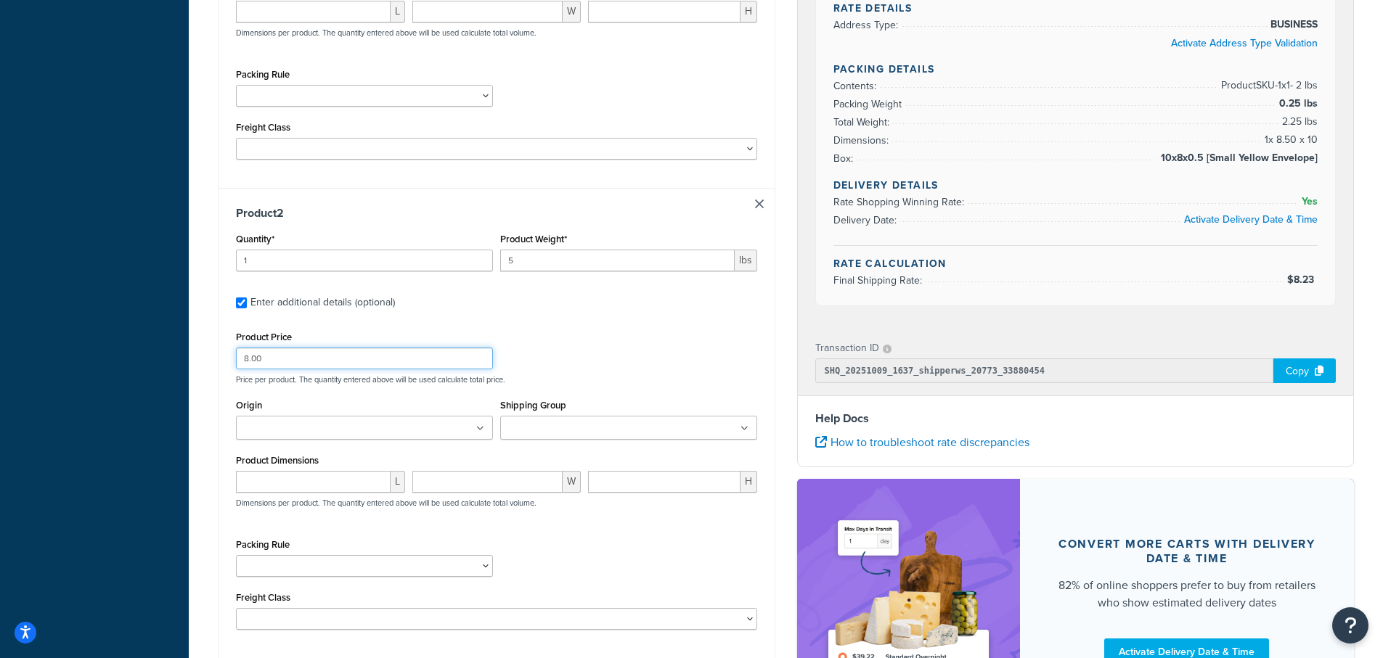
type input "8.00"
click at [353, 428] on input "Origin" at bounding box center [304, 429] width 129 height 16
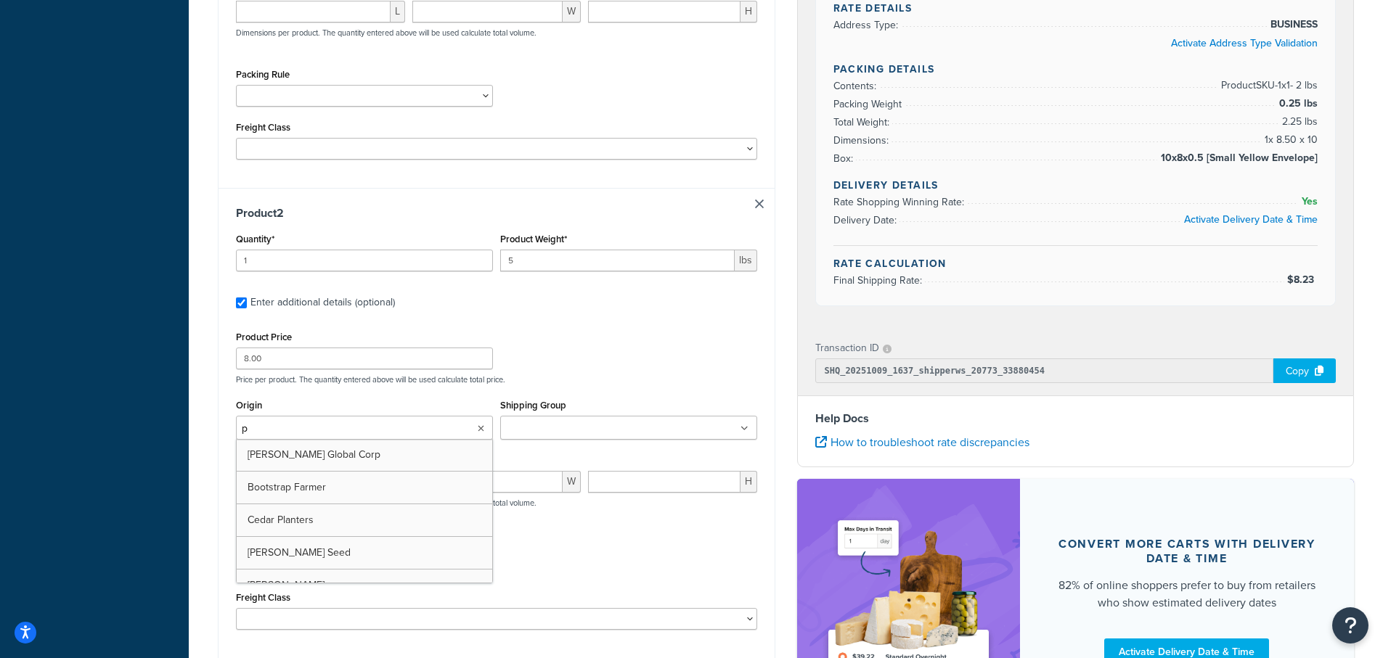
type input "pv"
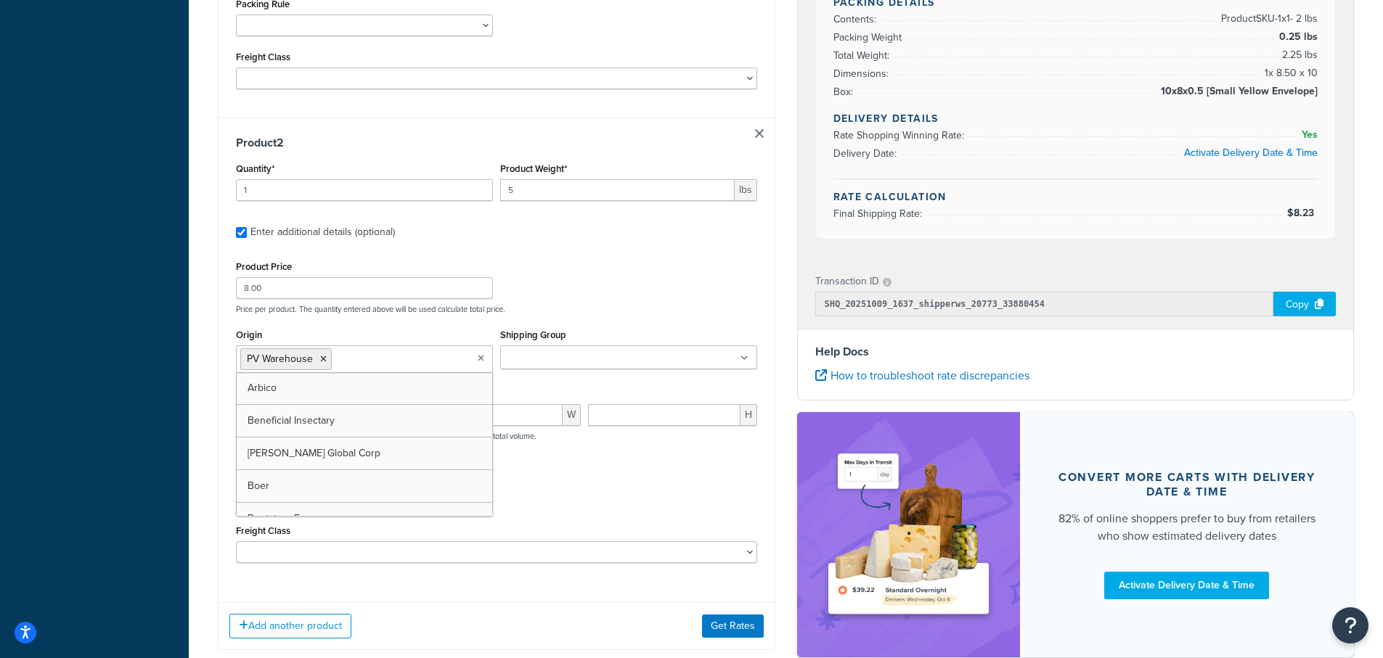
scroll to position [653, 0]
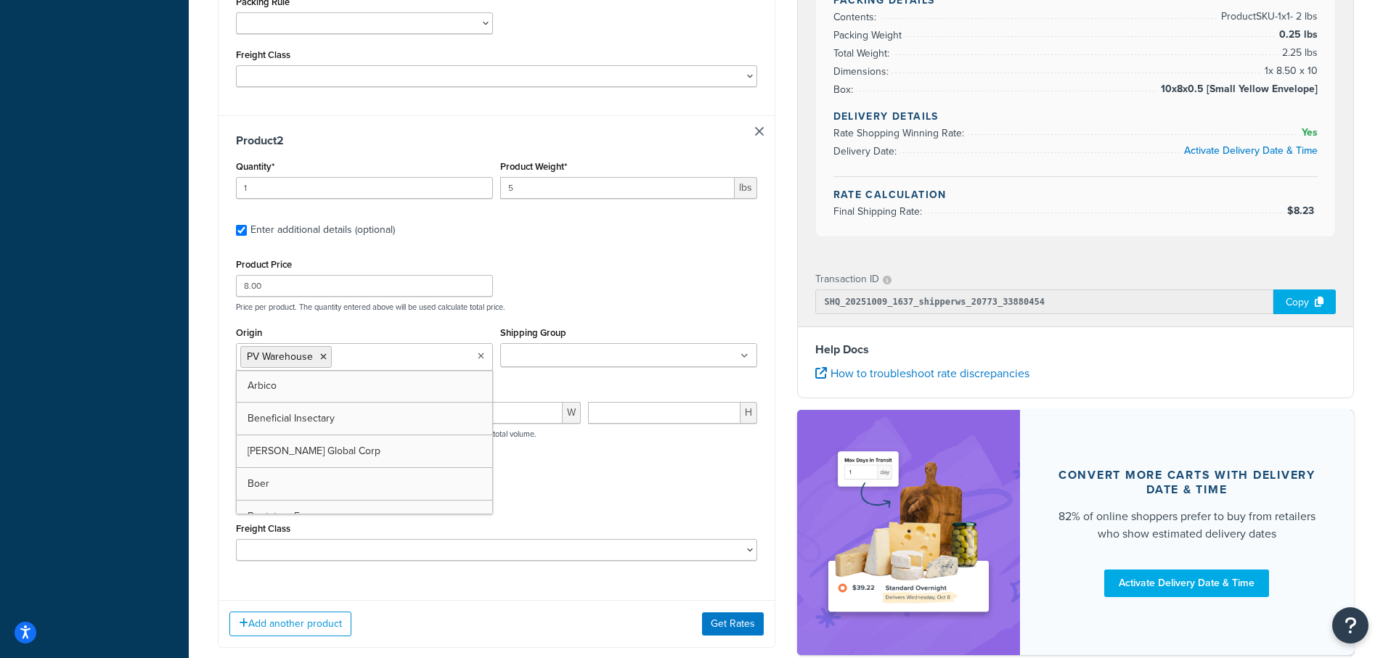
click at [549, 350] on input "Shipping Group" at bounding box center [569, 356] width 129 height 16
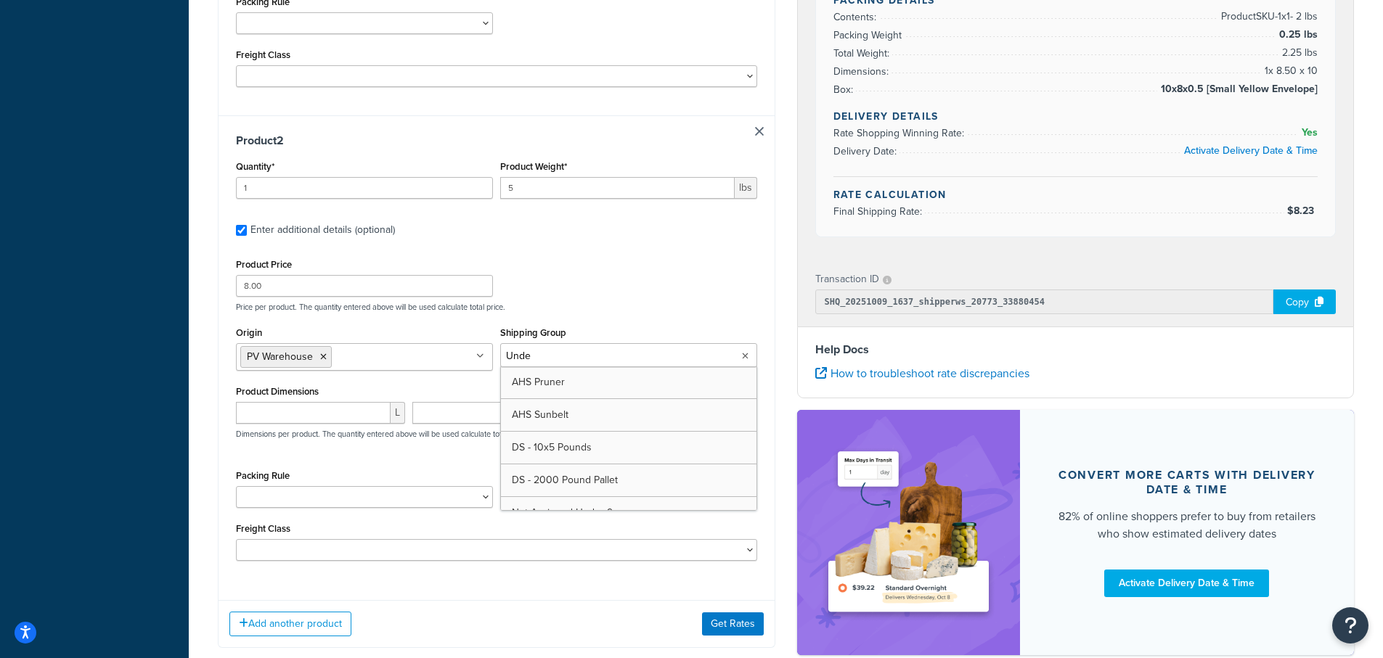
type input "Under"
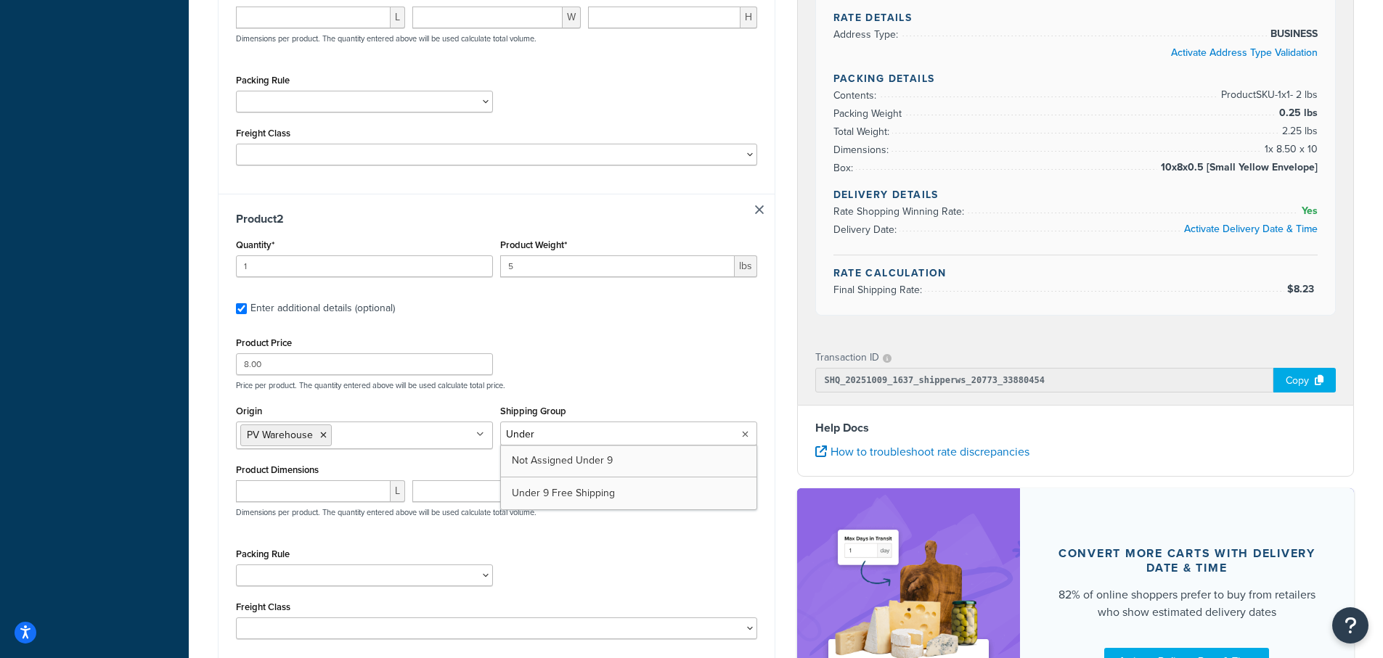
scroll to position [581, 0]
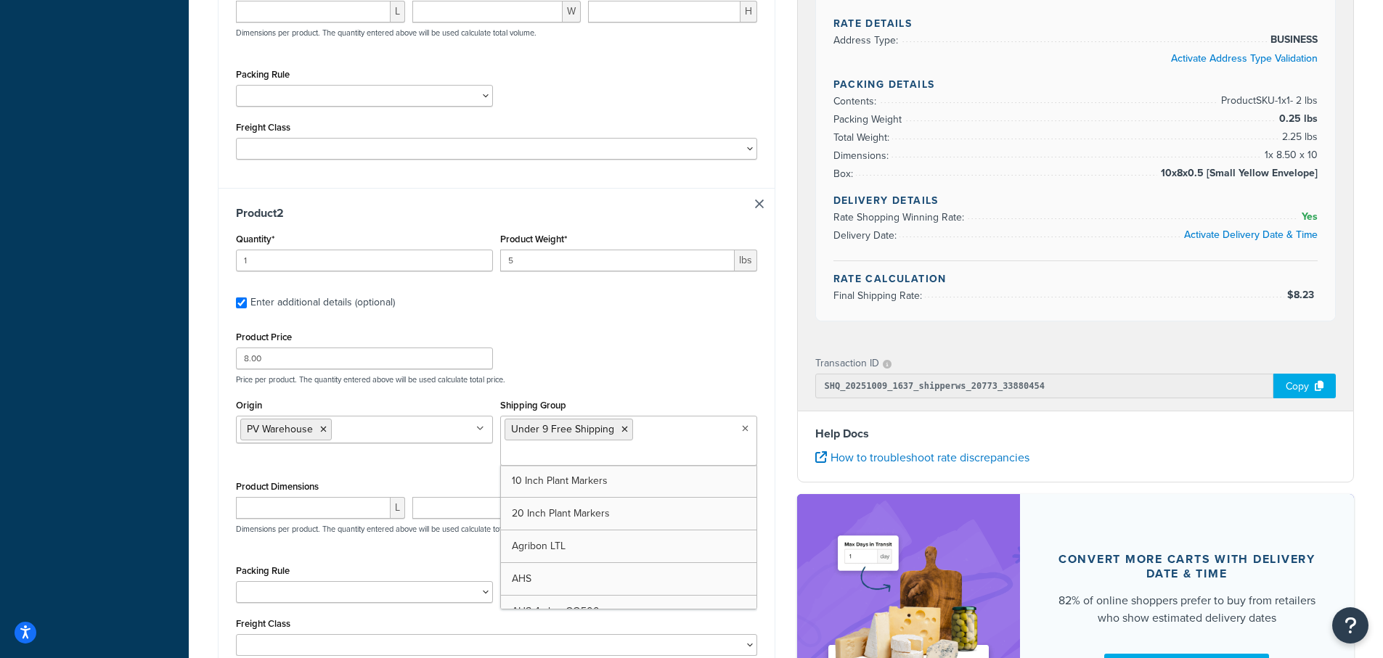
click at [727, 354] on div "Product Price 8.00 Price per product. The quantity entered above will be used c…" at bounding box center [496, 355] width 529 height 57
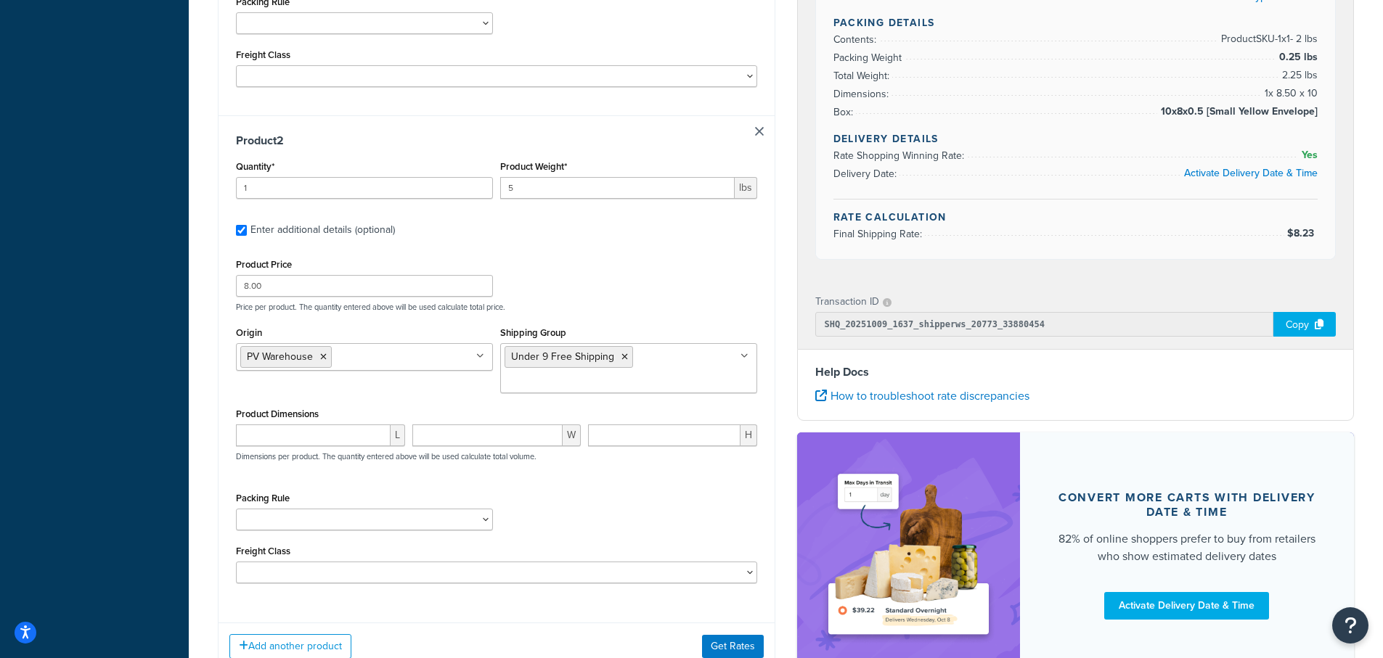
scroll to position [760, 0]
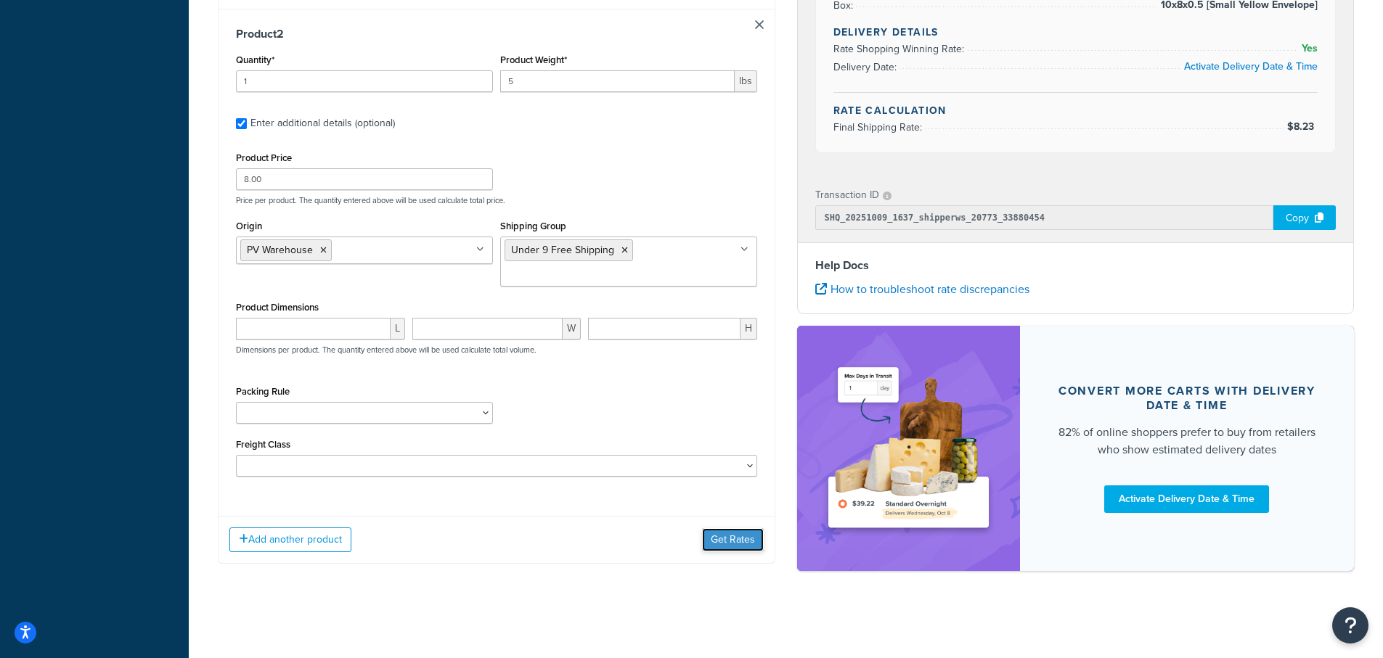
click at [733, 545] on button "Get Rates" at bounding box center [733, 540] width 62 height 23
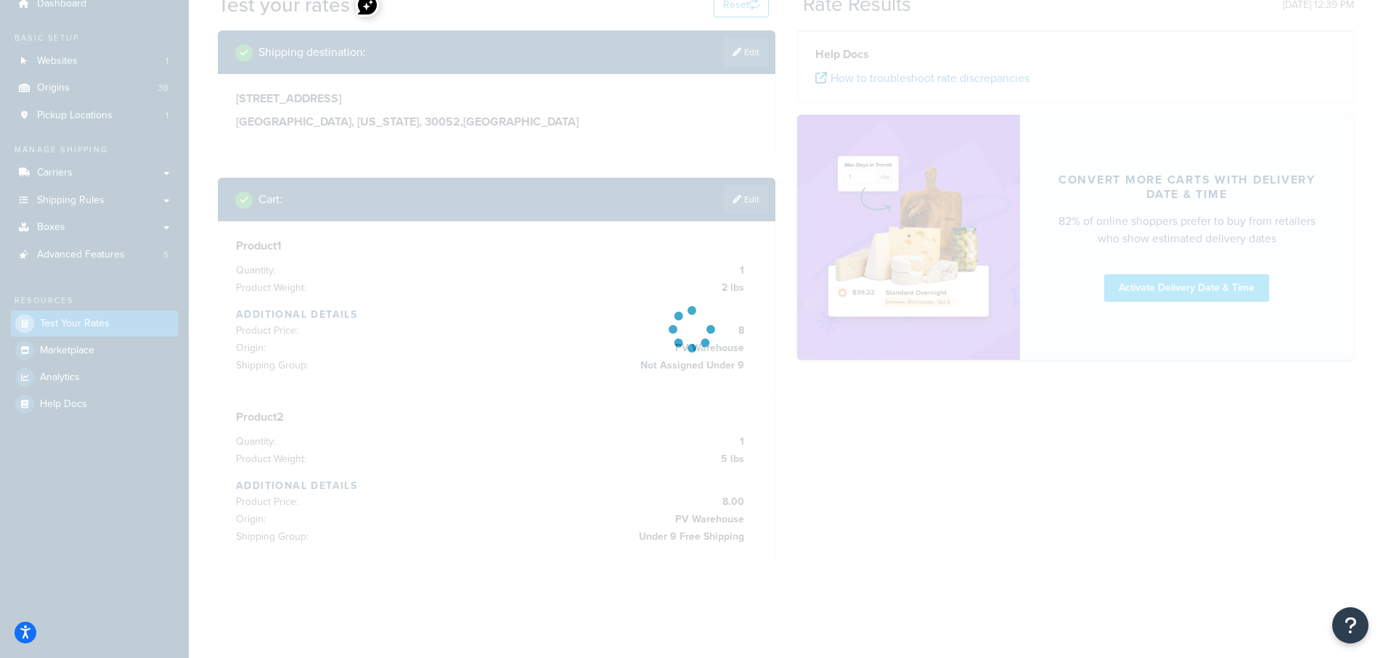
scroll to position [137, 0]
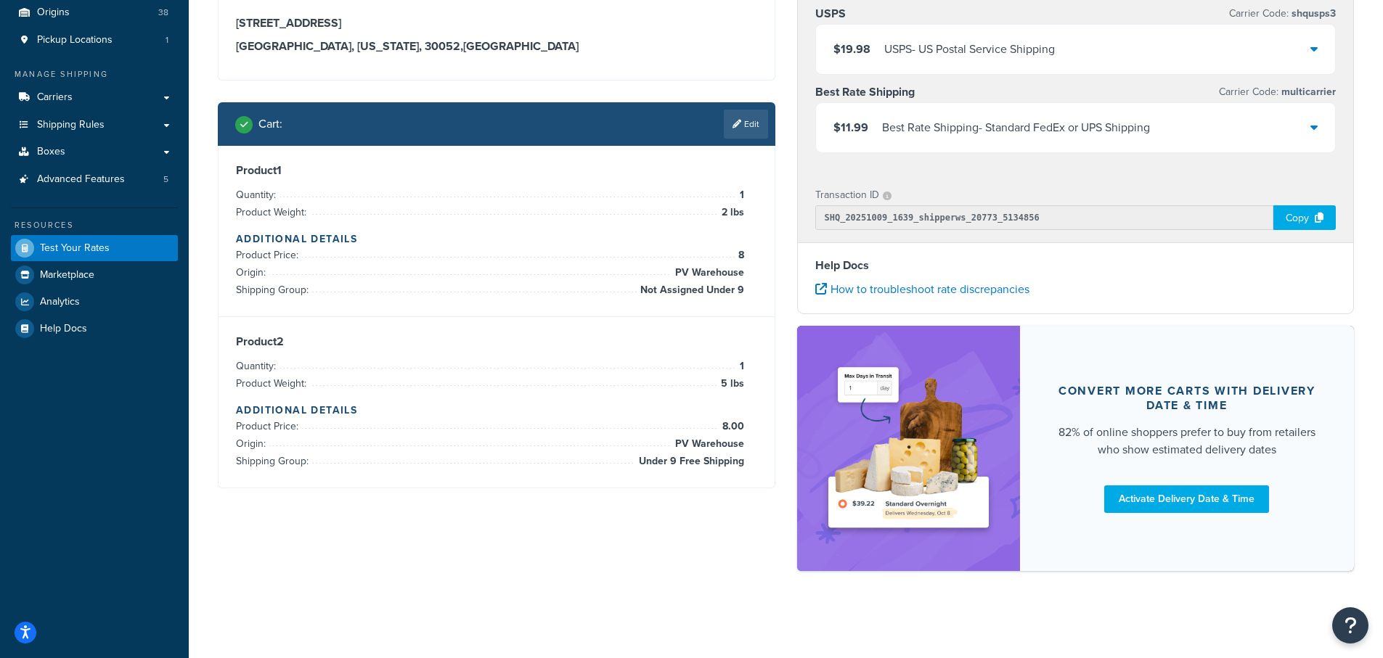
click at [1321, 126] on div "$11.99 Best Rate Shipping - Standard FedEx or UPS Shipping" at bounding box center [1076, 127] width 520 height 49
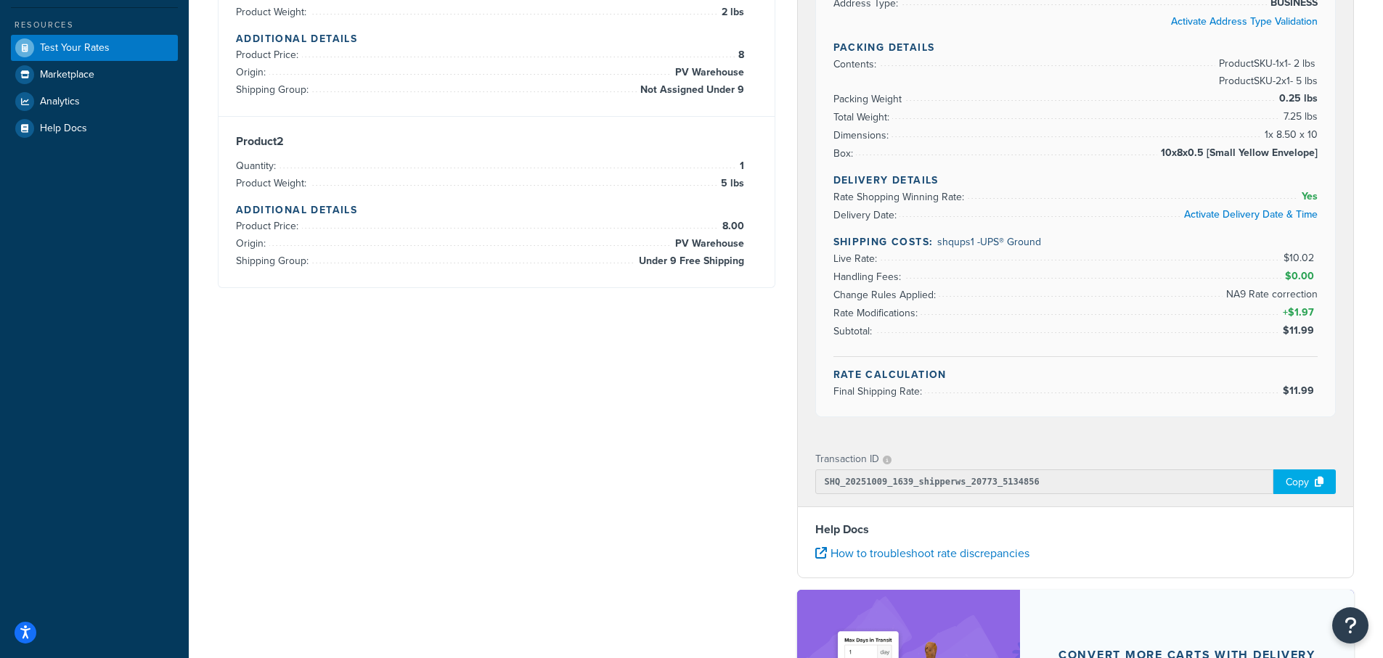
scroll to position [311, 0]
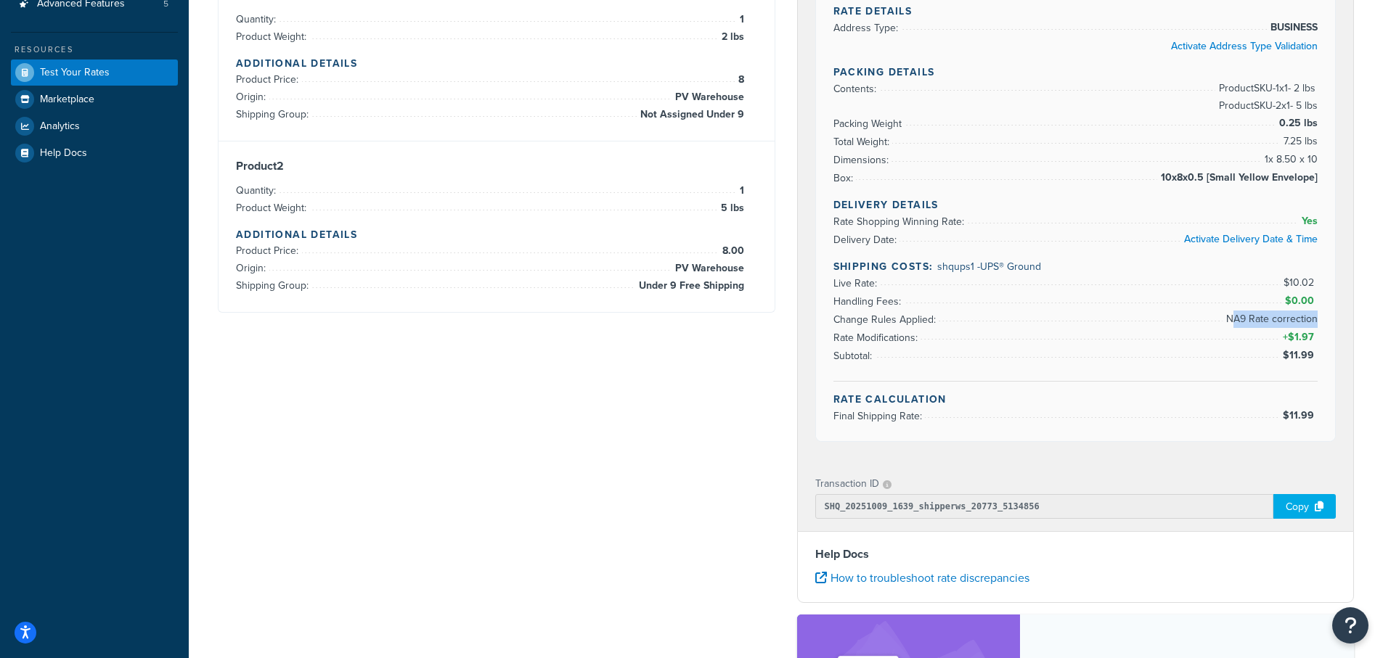
drag, startPoint x: 1231, startPoint y: 321, endPoint x: 1316, endPoint y: 321, distance: 84.9
click at [1316, 321] on span "NA9 Rate correction" at bounding box center [1270, 319] width 95 height 17
drag, startPoint x: 834, startPoint y: 338, endPoint x: 918, endPoint y: 338, distance: 83.5
click at [918, 338] on span "Rate Modifications:" at bounding box center [877, 337] width 88 height 15
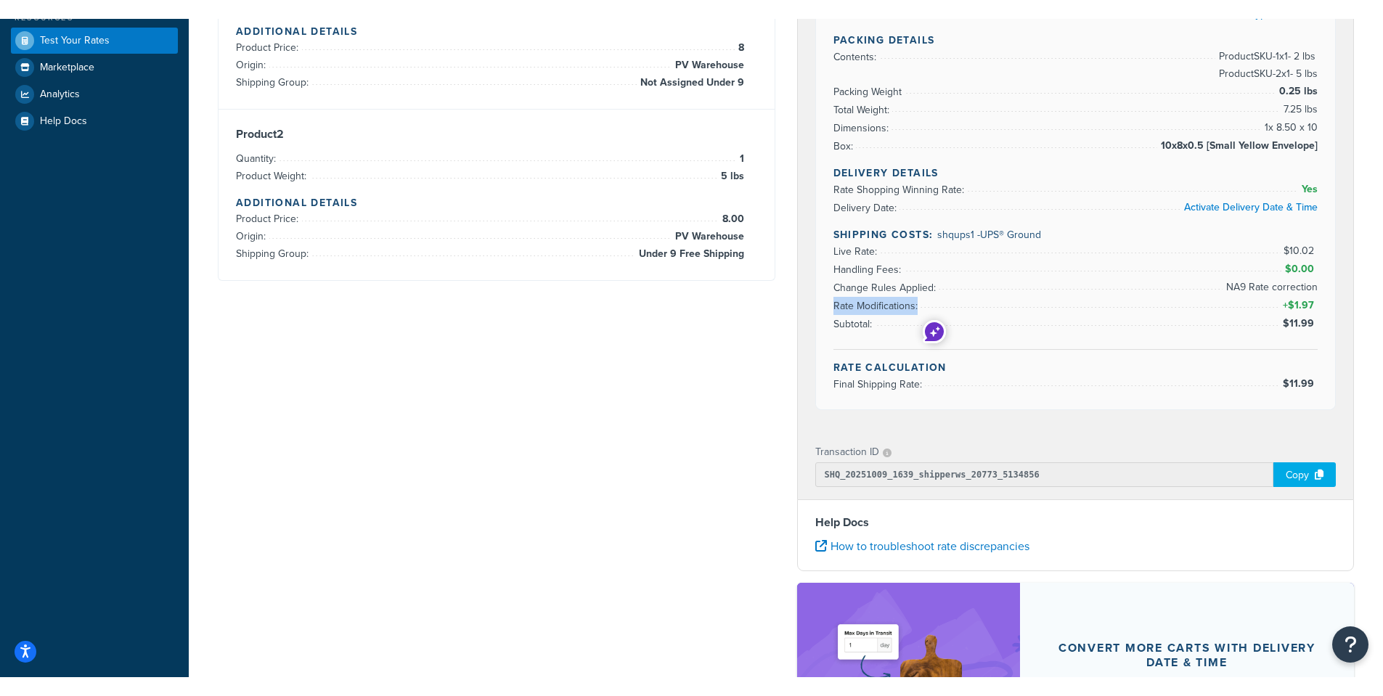
scroll to position [363, 0]
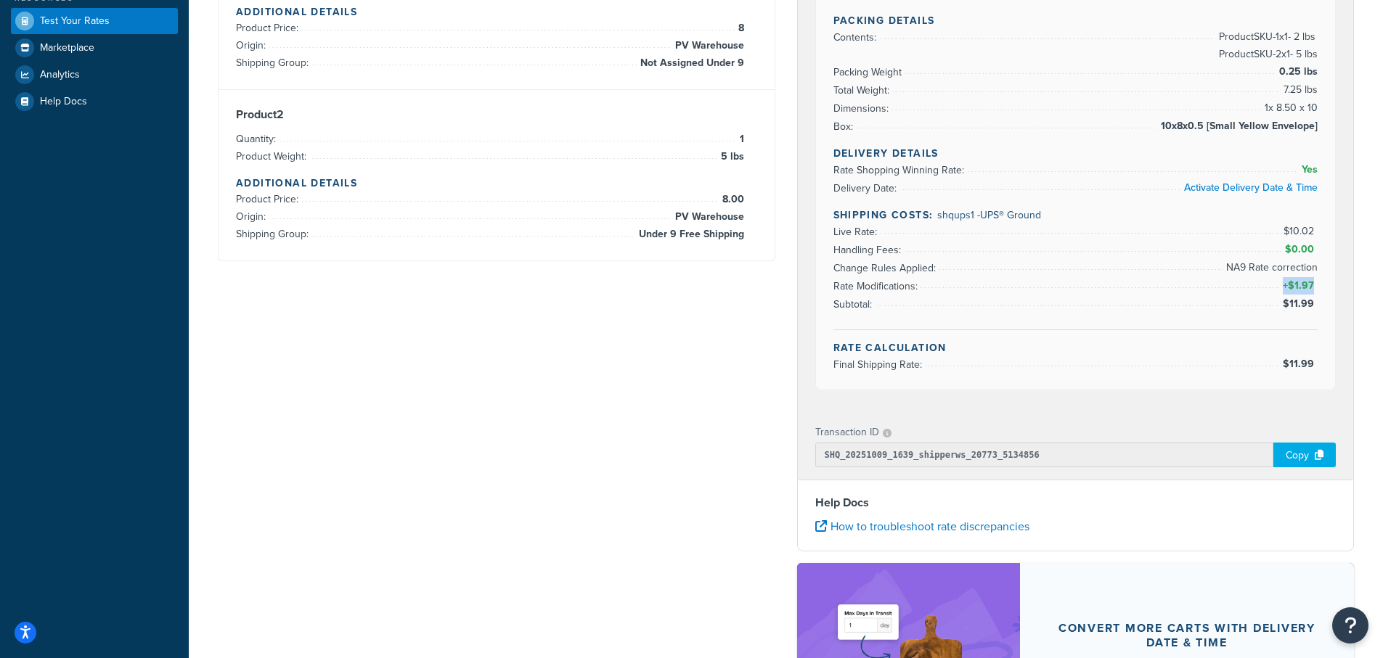
drag, startPoint x: 1317, startPoint y: 285, endPoint x: 1285, endPoint y: 290, distance: 32.3
click at [1285, 290] on span "+ $1.97" at bounding box center [1299, 285] width 38 height 17
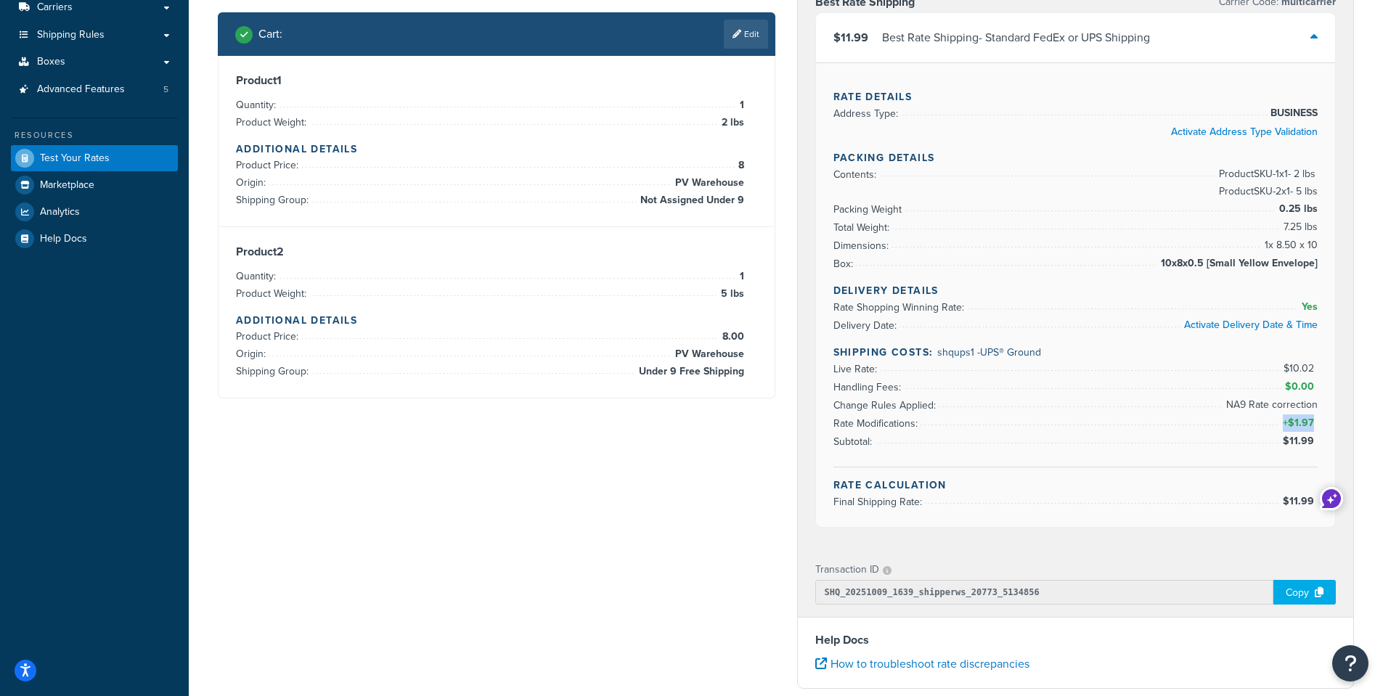
scroll to position [73, 0]
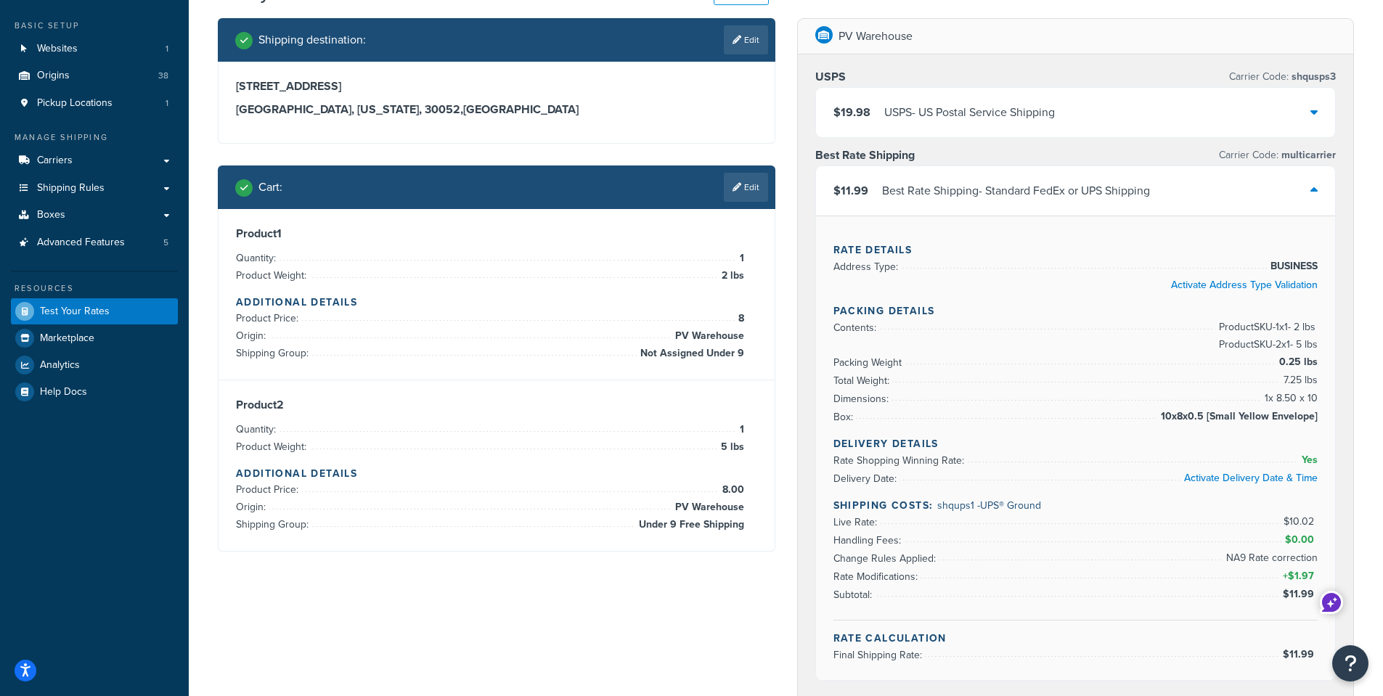
click at [1188, 584] on li "Rate Modifications: + $1.97" at bounding box center [1075, 577] width 485 height 18
click at [1266, 575] on li "Rate Modifications: + $1.97" at bounding box center [1075, 577] width 485 height 18
click at [201, 250] on div "Test your rates Reset Rate Results 10/09/2025, 12:39 PM Shipping destination : …" at bounding box center [786, 564] width 1194 height 1172
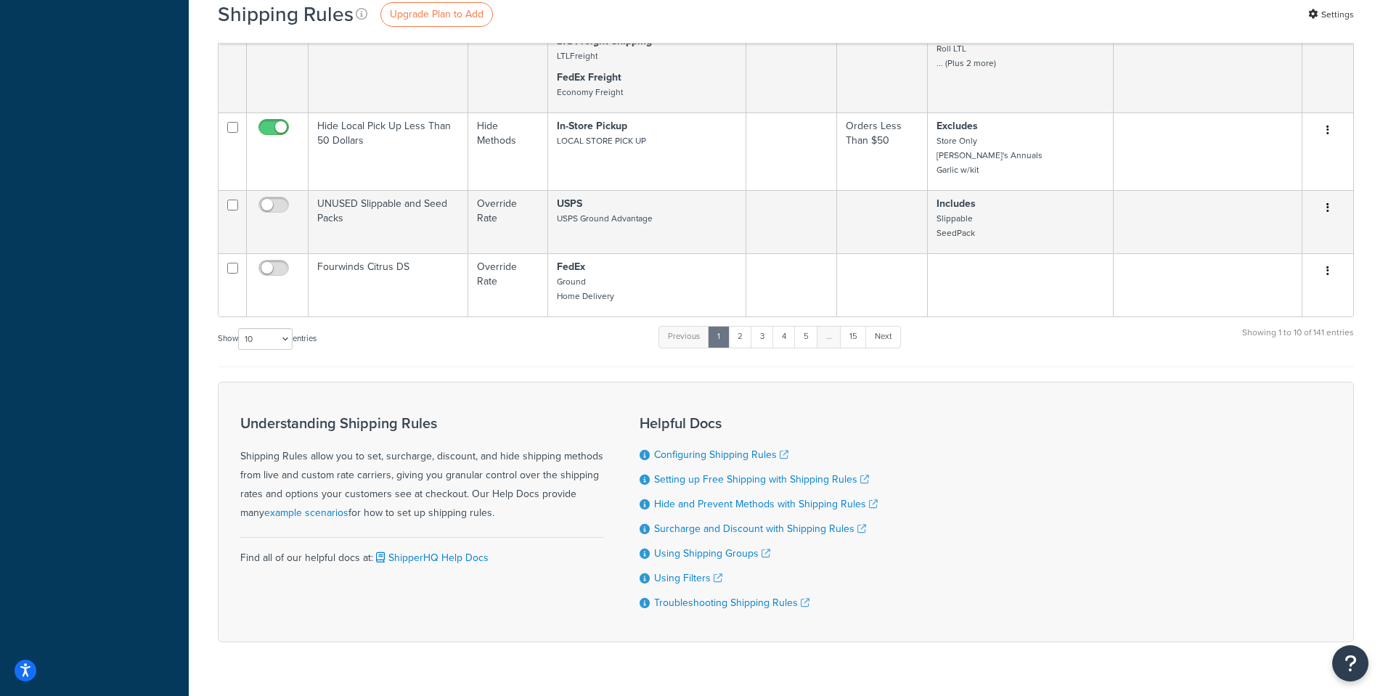
scroll to position [799, 0]
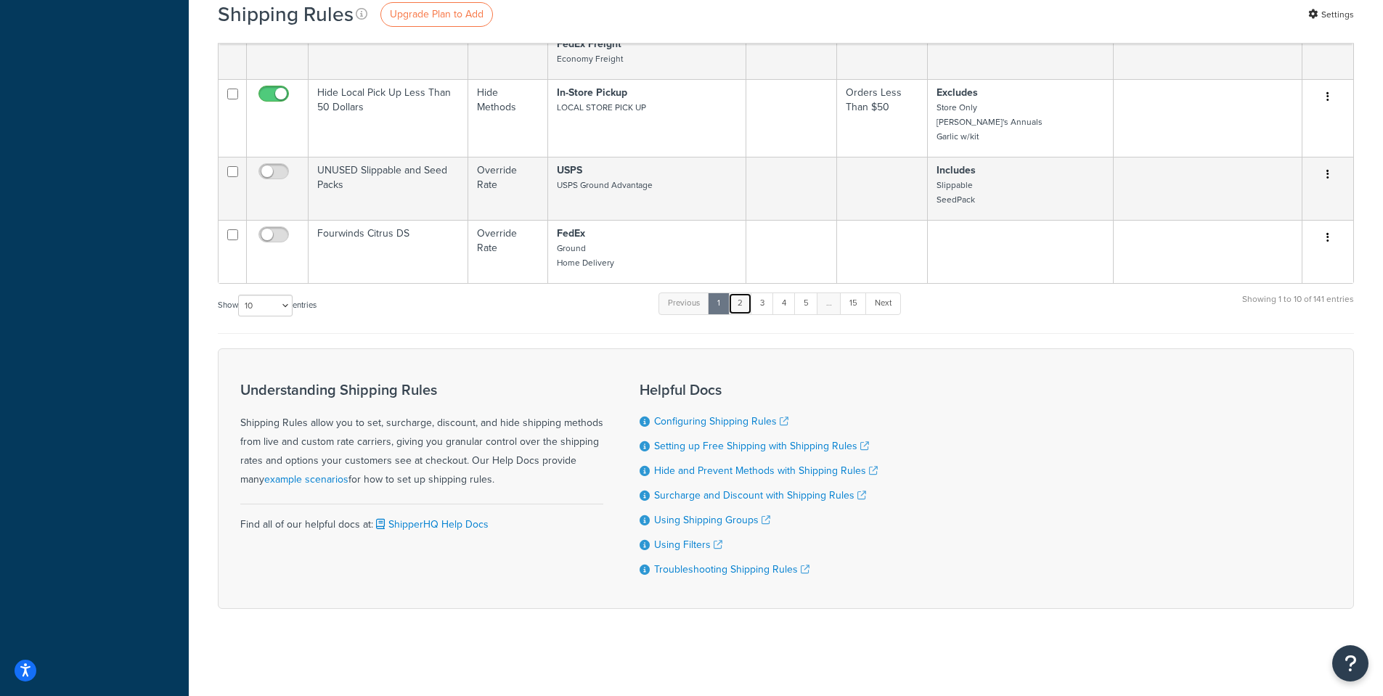
click at [744, 311] on link "2" at bounding box center [740, 304] width 24 height 22
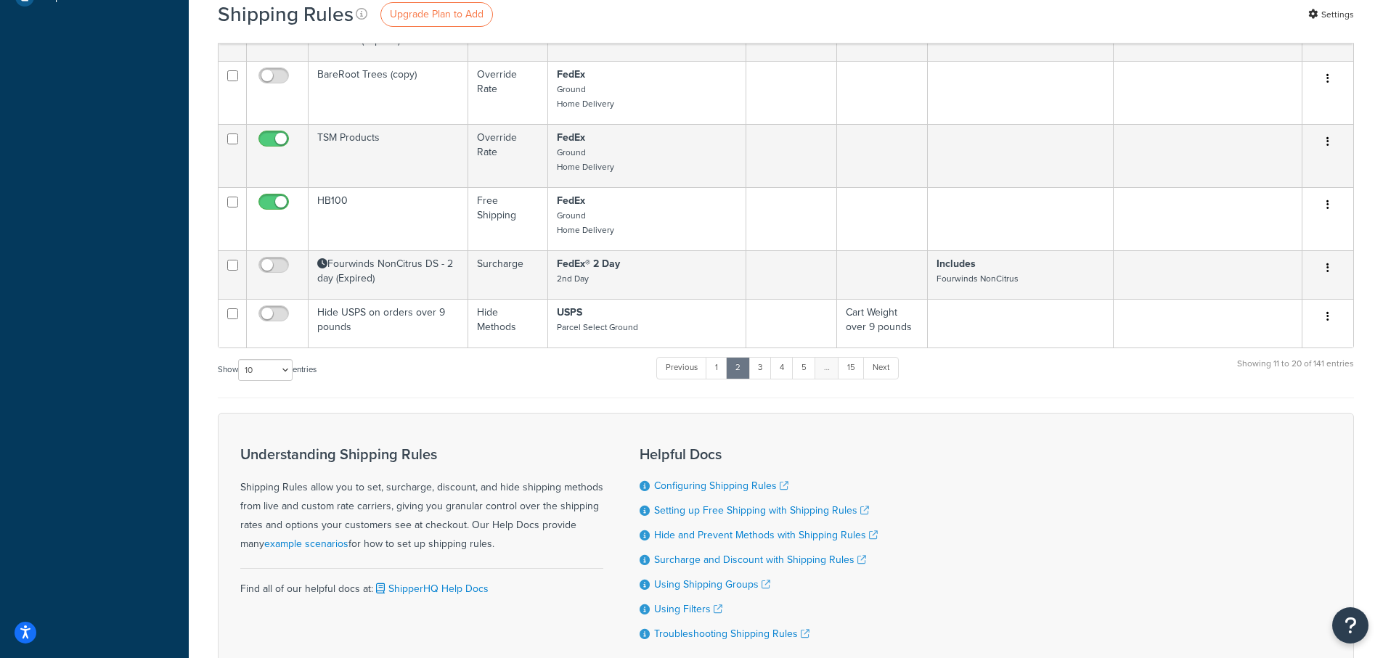
scroll to position [580, 0]
click at [767, 373] on link "3" at bounding box center [760, 367] width 23 height 22
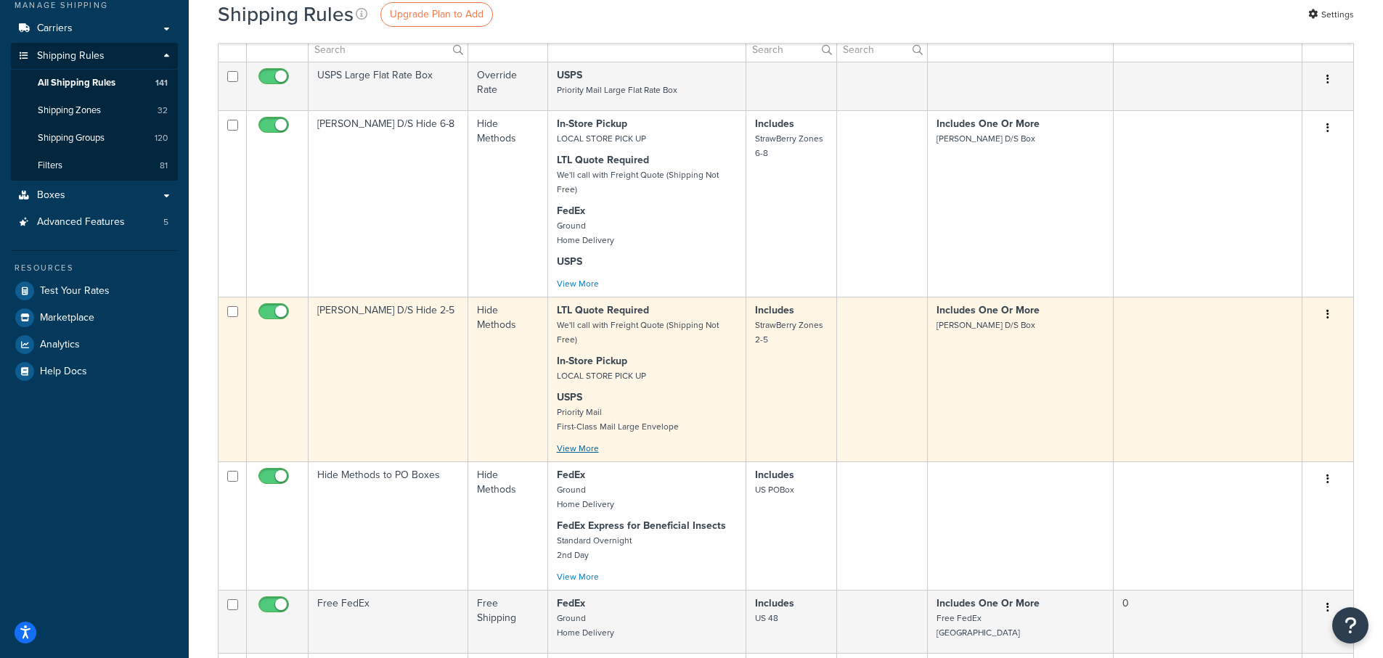
scroll to position [15, 0]
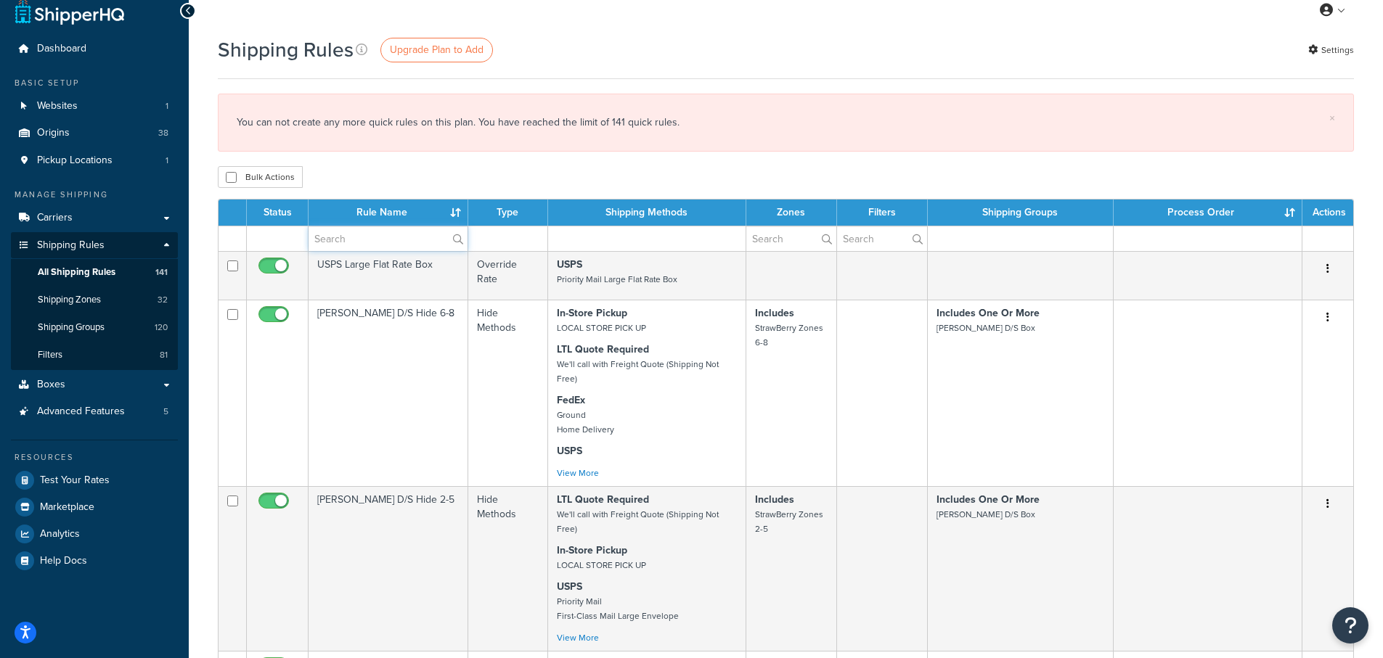
click at [345, 235] on input "text" at bounding box center [388, 239] width 159 height 25
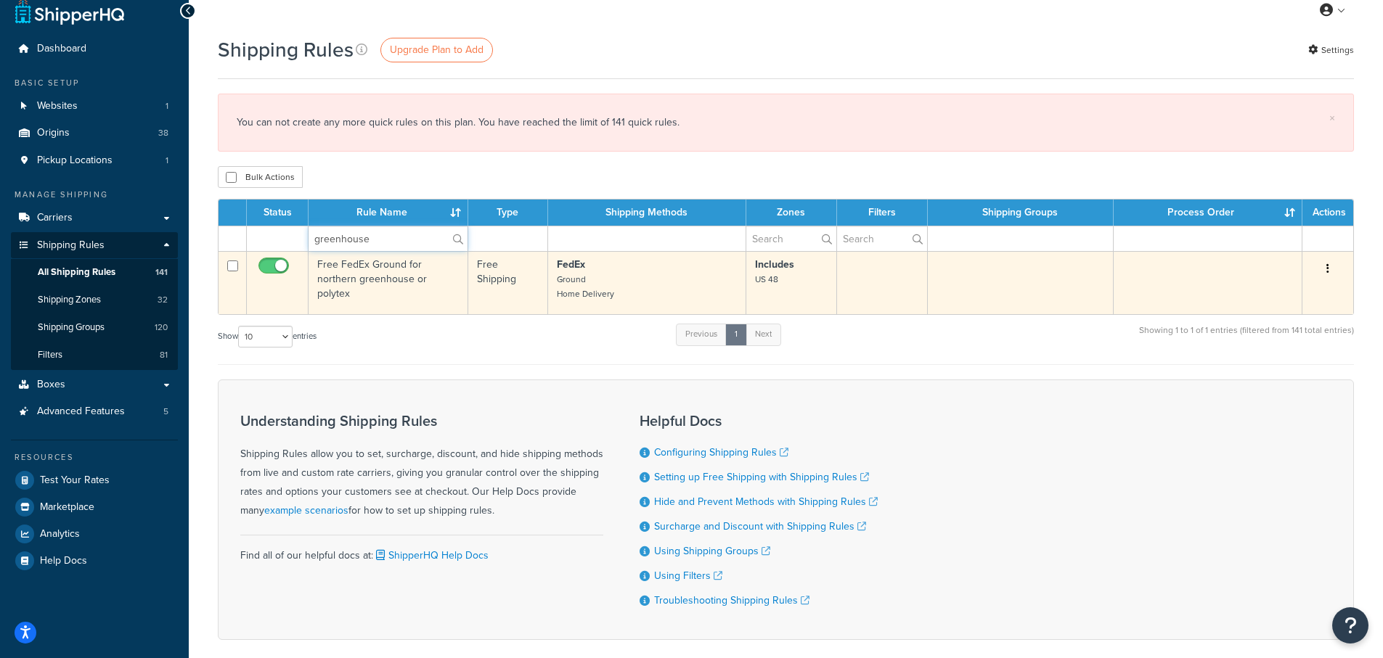
type input "greenhouse"
click at [386, 282] on td "Free FedEx Ground for northern greenhouse or polytex" at bounding box center [389, 282] width 160 height 63
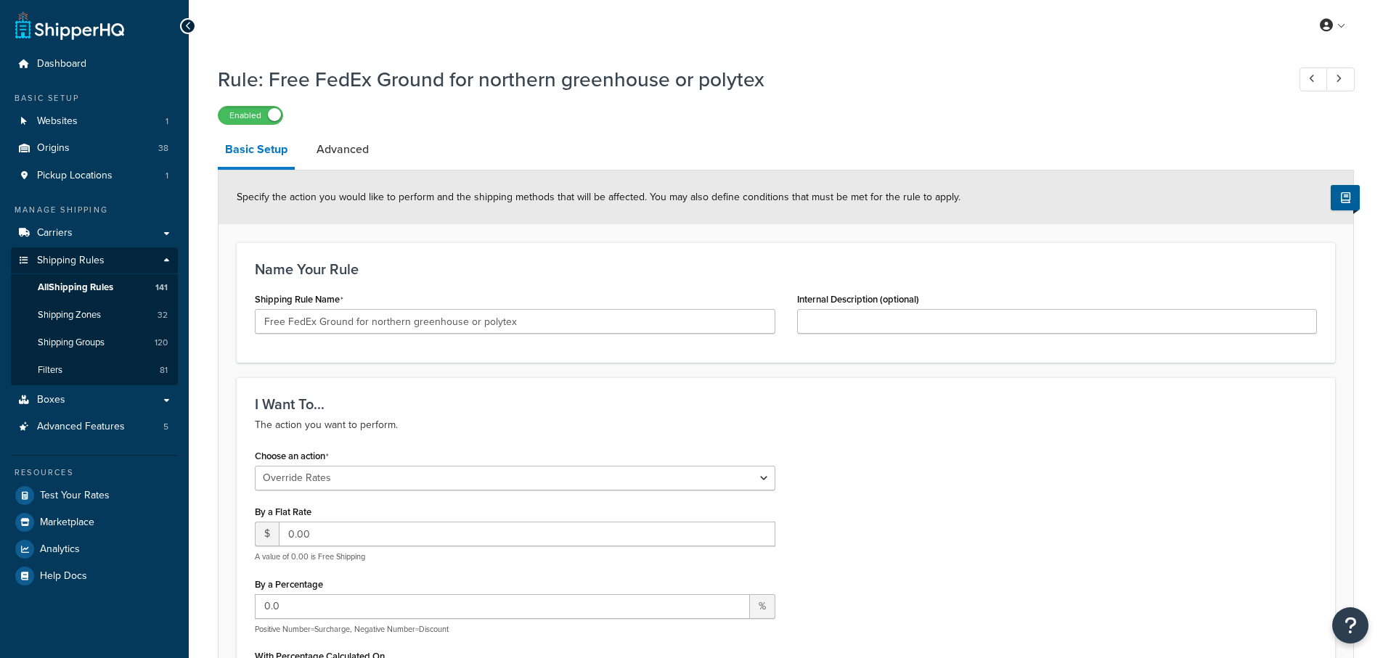
select select "OVERRIDE"
select select "LOCATION"
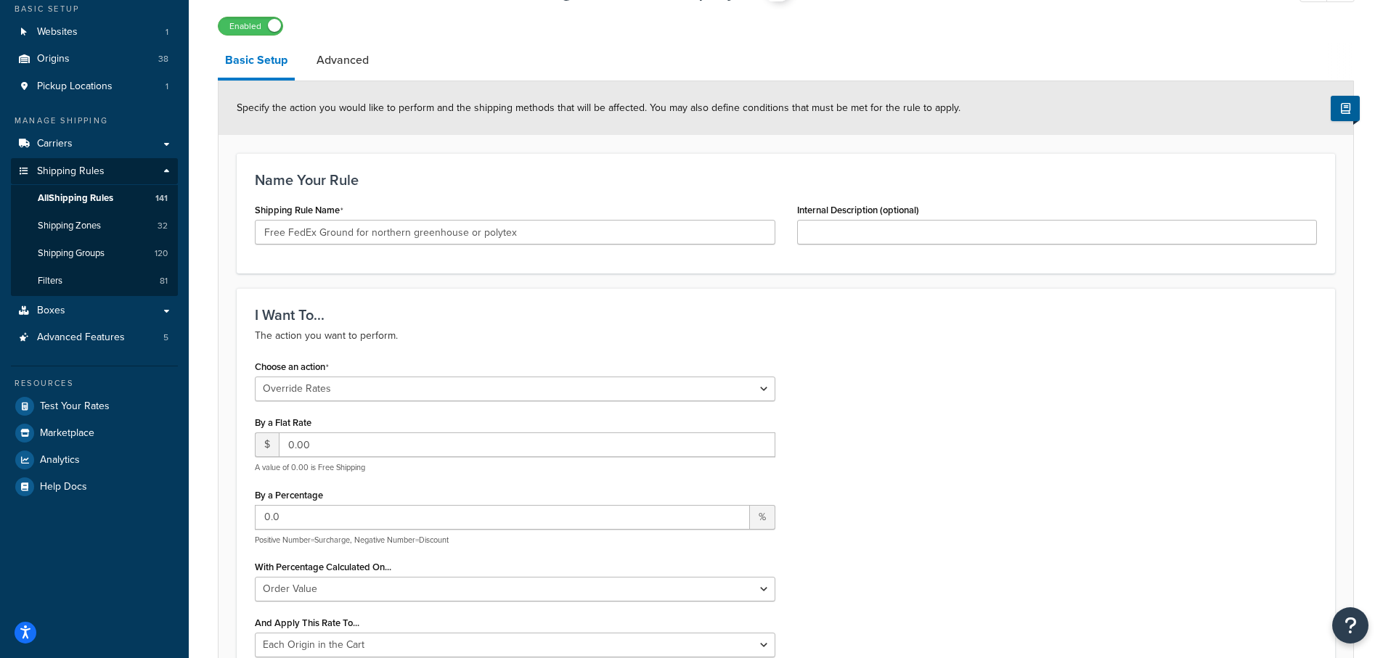
scroll to position [78, 0]
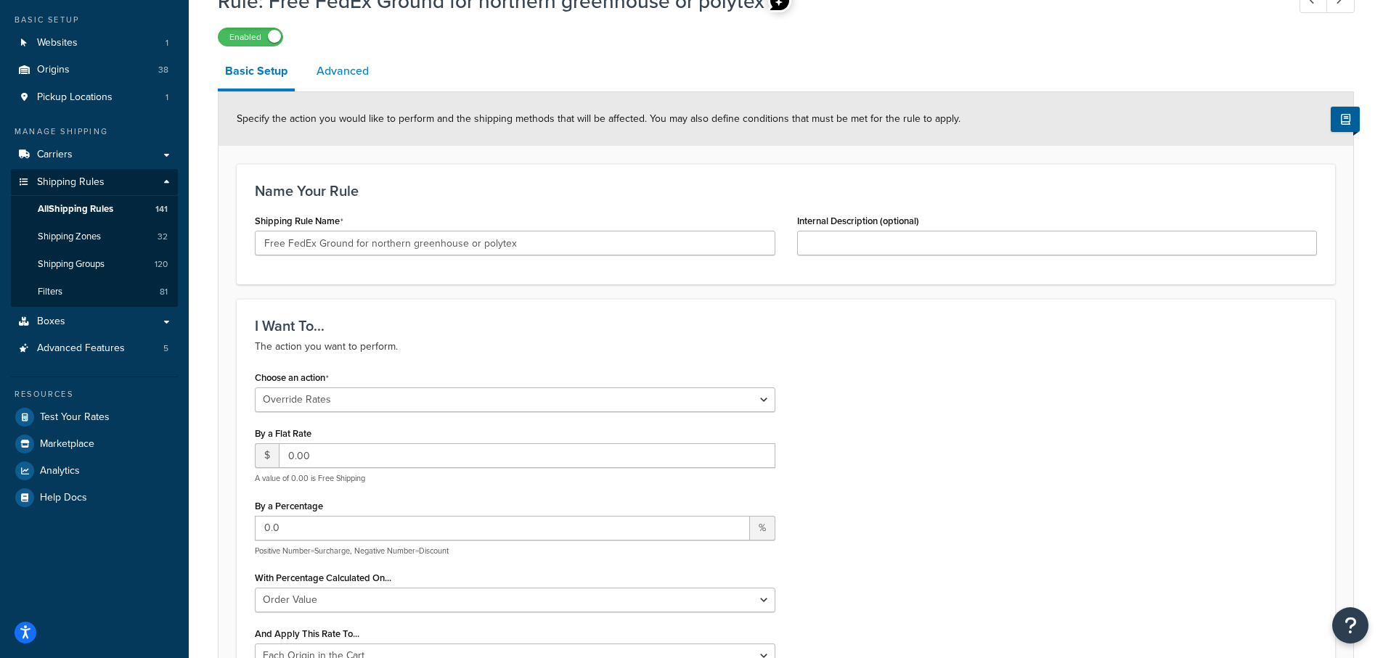
click at [343, 70] on link "Advanced" at bounding box center [342, 71] width 67 height 35
